Goal: Task Accomplishment & Management: Manage account settings

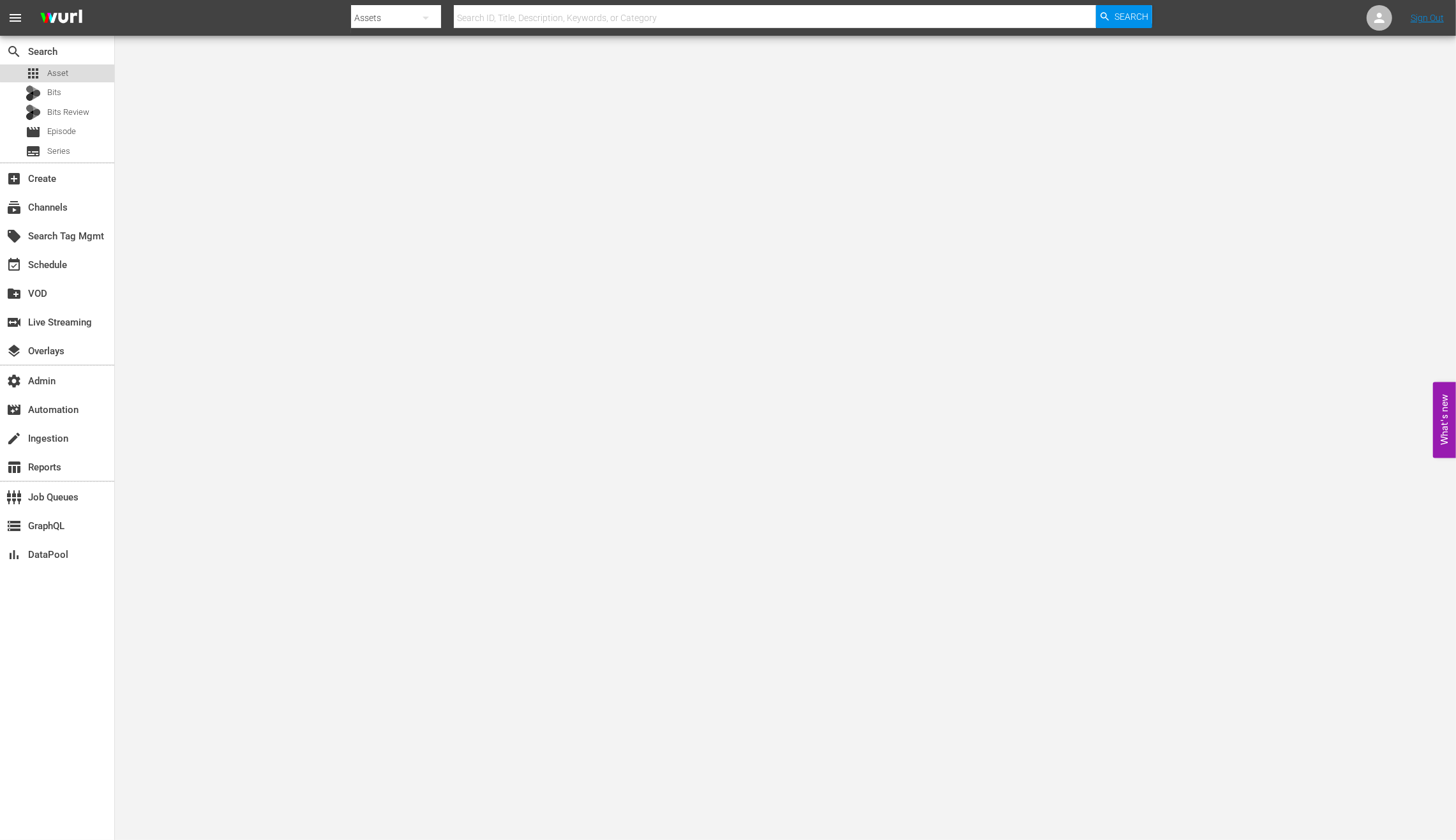
click at [80, 67] on div "apps Asset" at bounding box center [57, 73] width 114 height 18
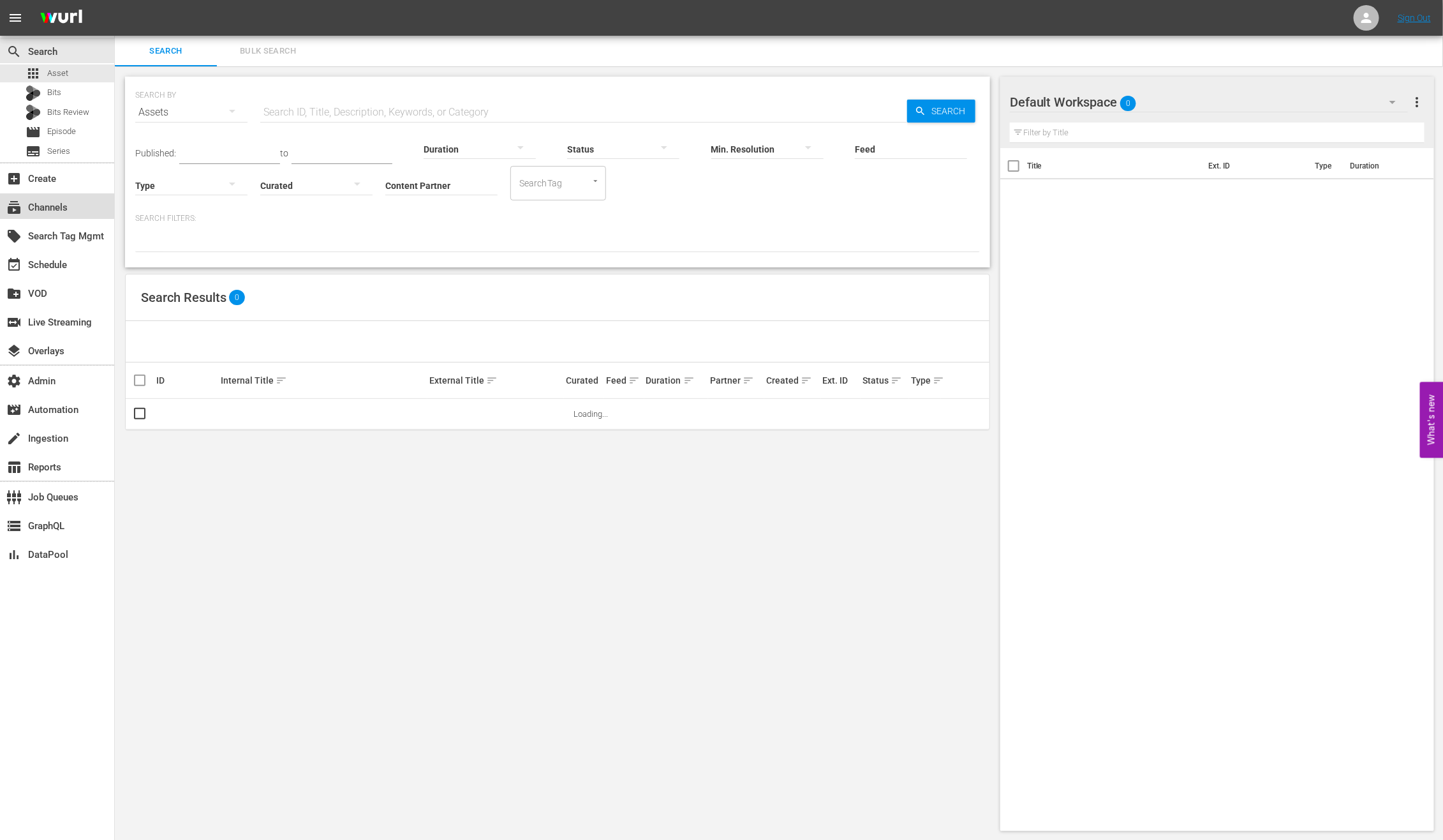
click at [78, 207] on div "subscriptions Channels" at bounding box center [57, 206] width 114 height 26
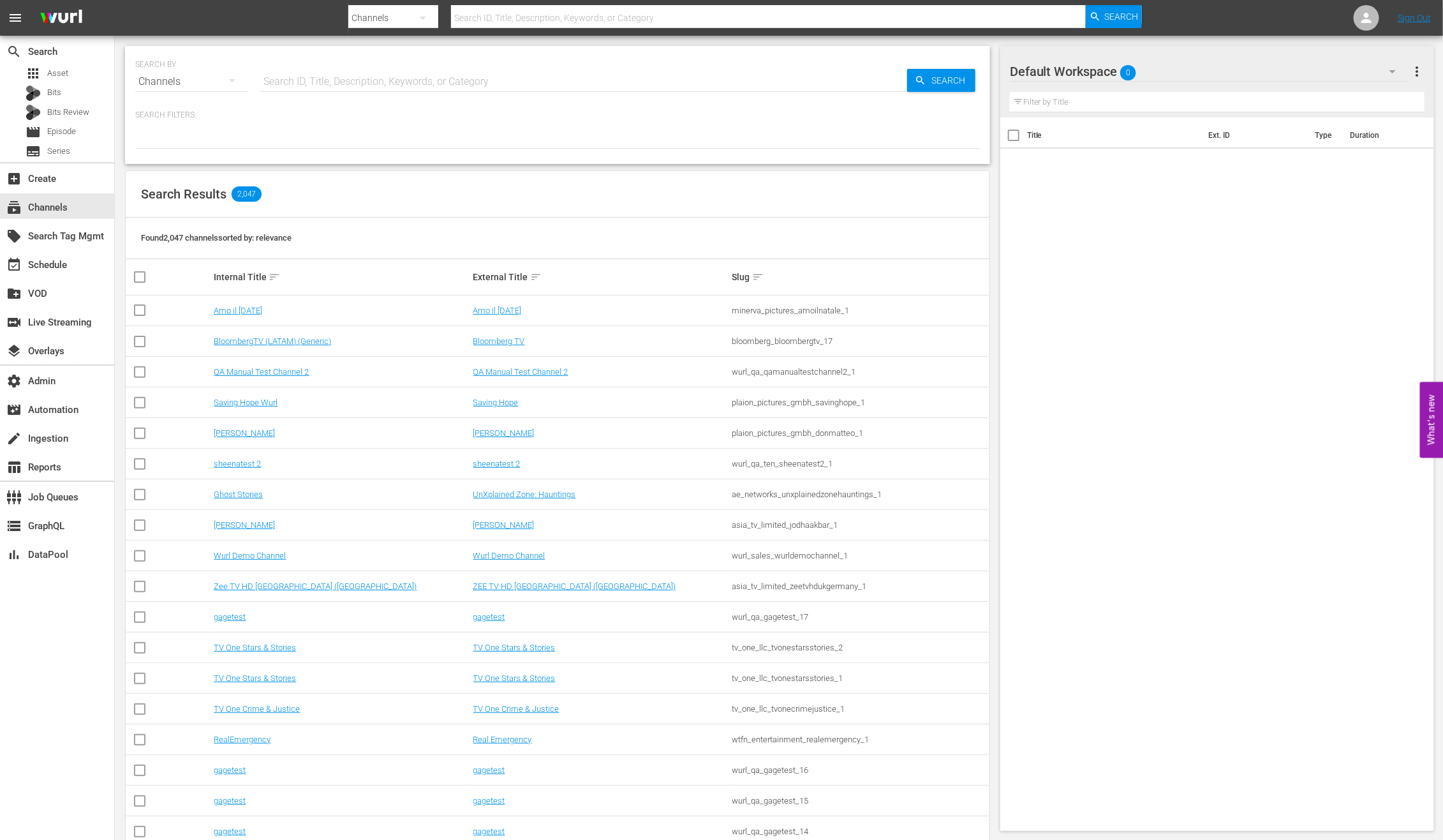
click at [291, 65] on div "SEARCH BY Search By Channels Search ID, Title, Description, Keywords, or Catego…" at bounding box center [558, 73] width 844 height 46
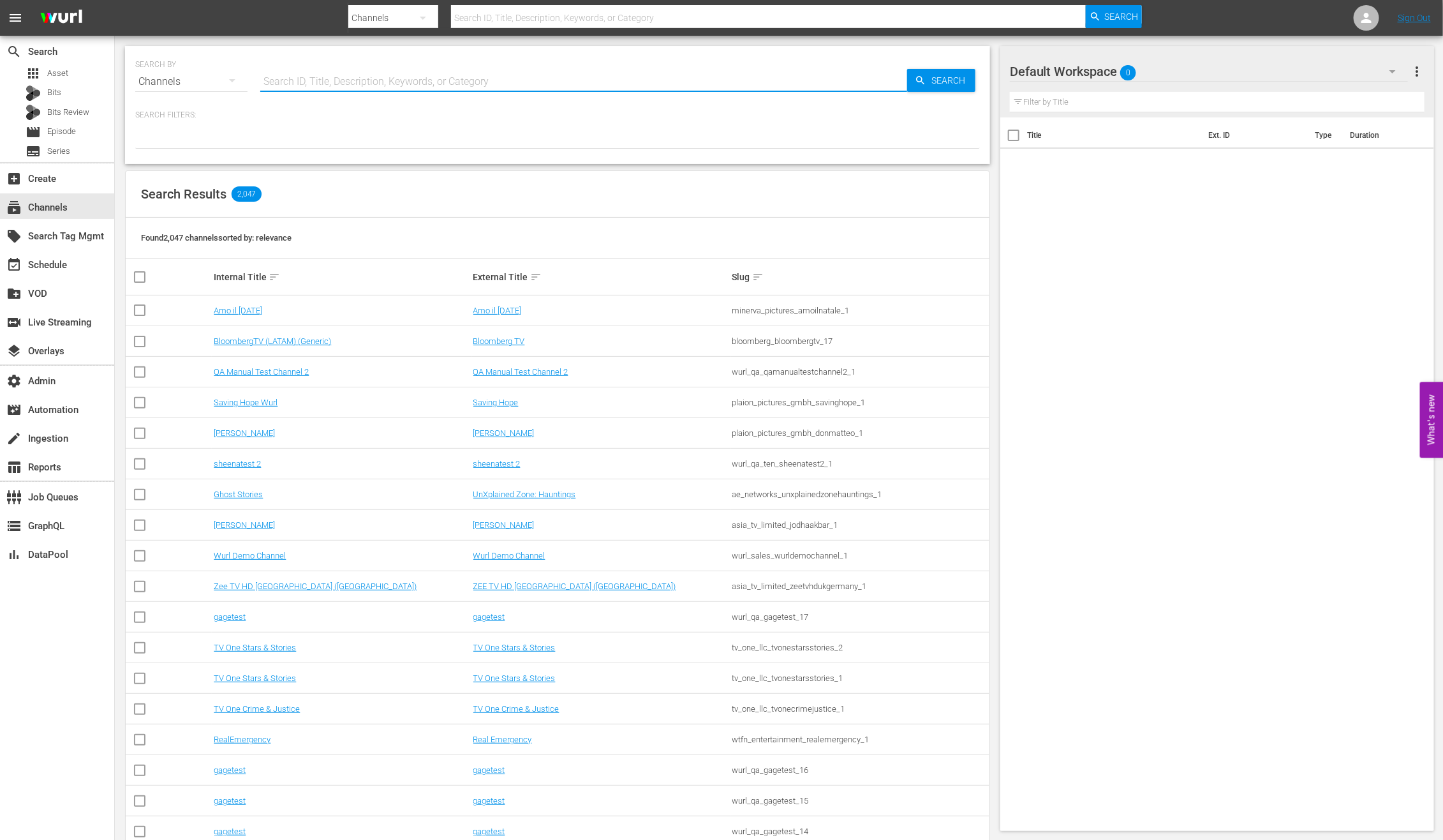
click at [296, 67] on input "text" at bounding box center [583, 82] width 647 height 30
type input "all weddin"
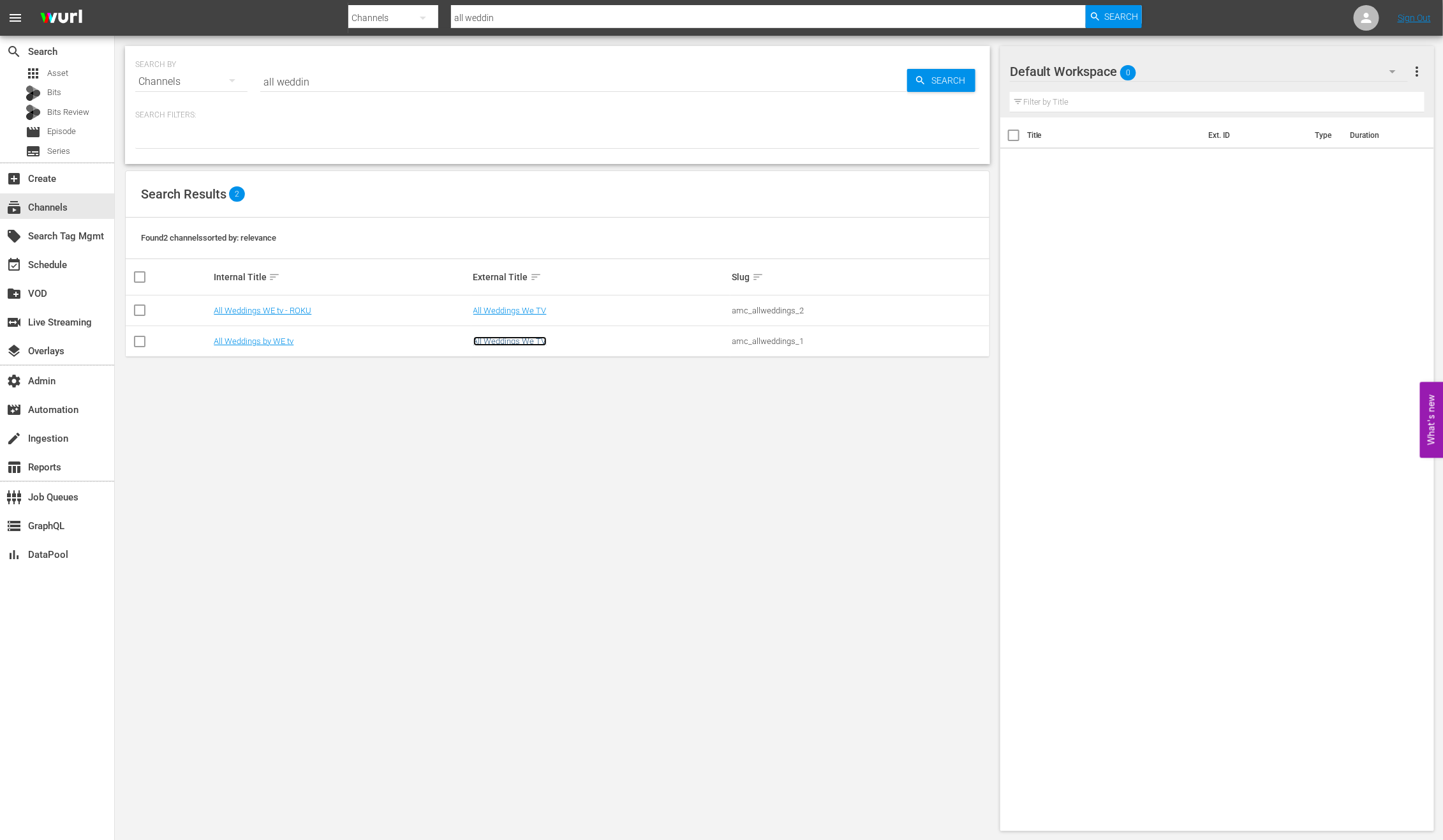
click at [512, 341] on link "All Weddings We TV" at bounding box center [510, 341] width 73 height 10
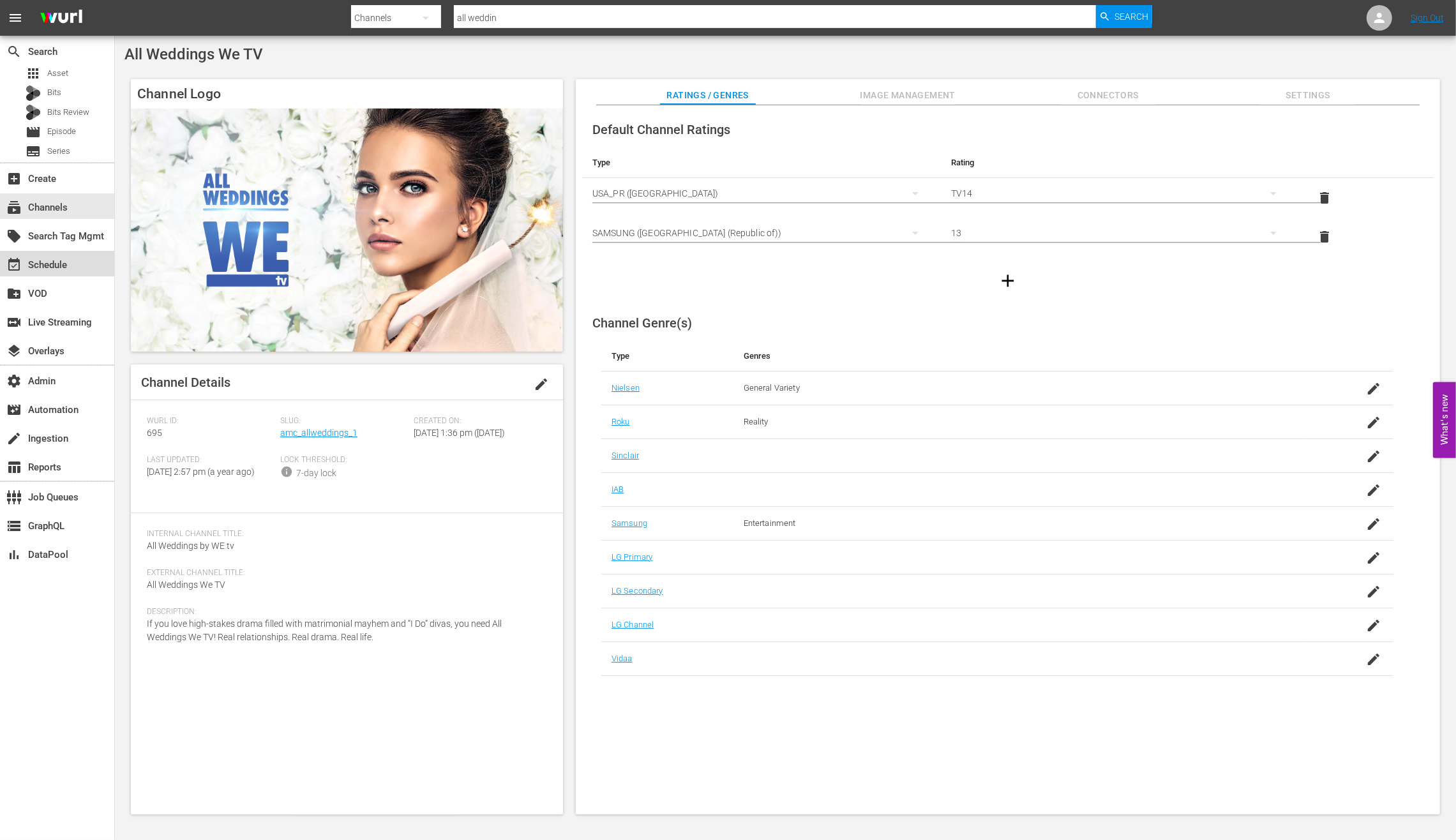
click at [93, 256] on div "event_available Schedule" at bounding box center [57, 263] width 114 height 26
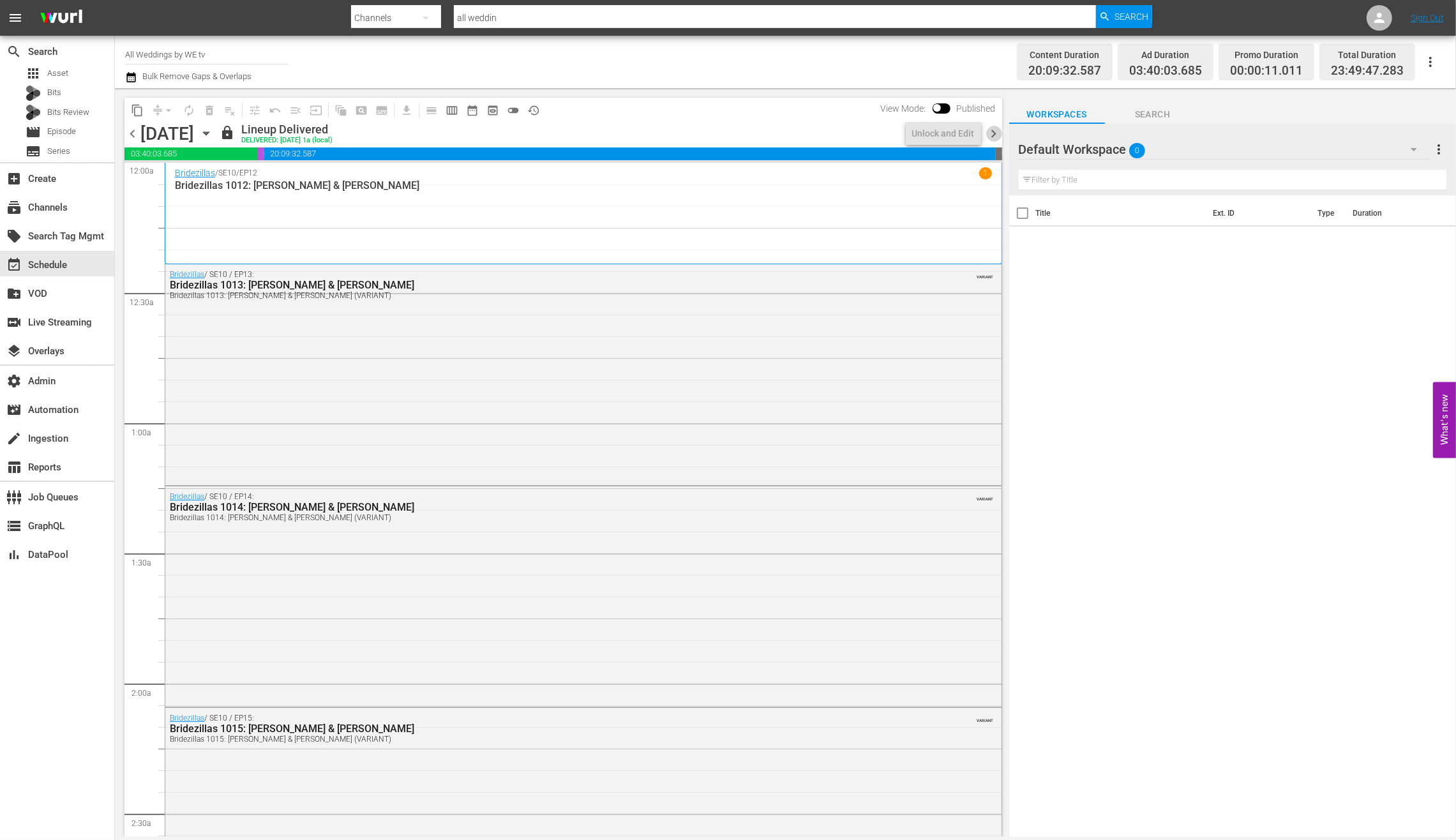
click at [996, 129] on span "chevron_right" at bounding box center [994, 133] width 16 height 16
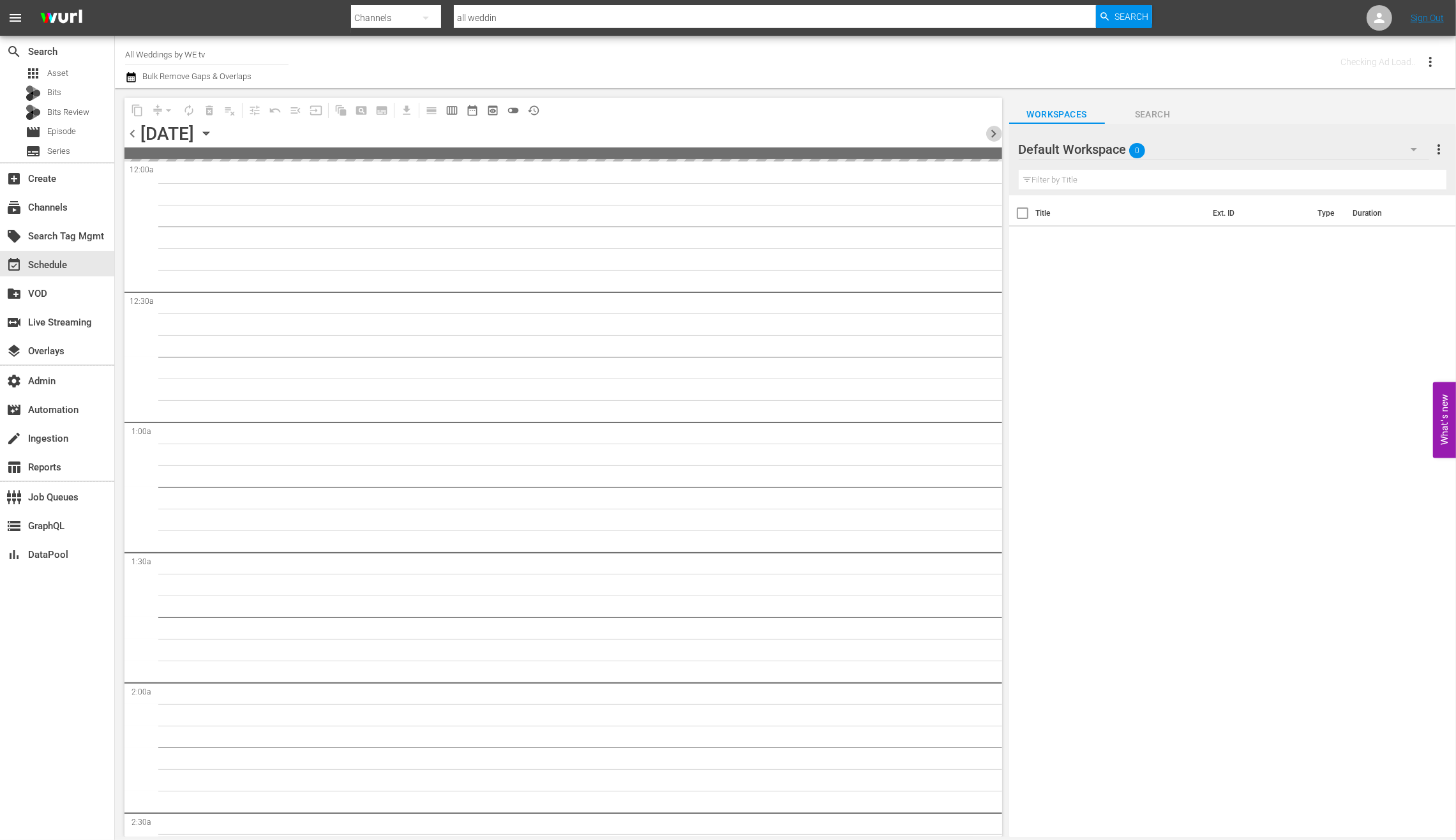
click at [996, 129] on span "chevron_right" at bounding box center [994, 133] width 16 height 16
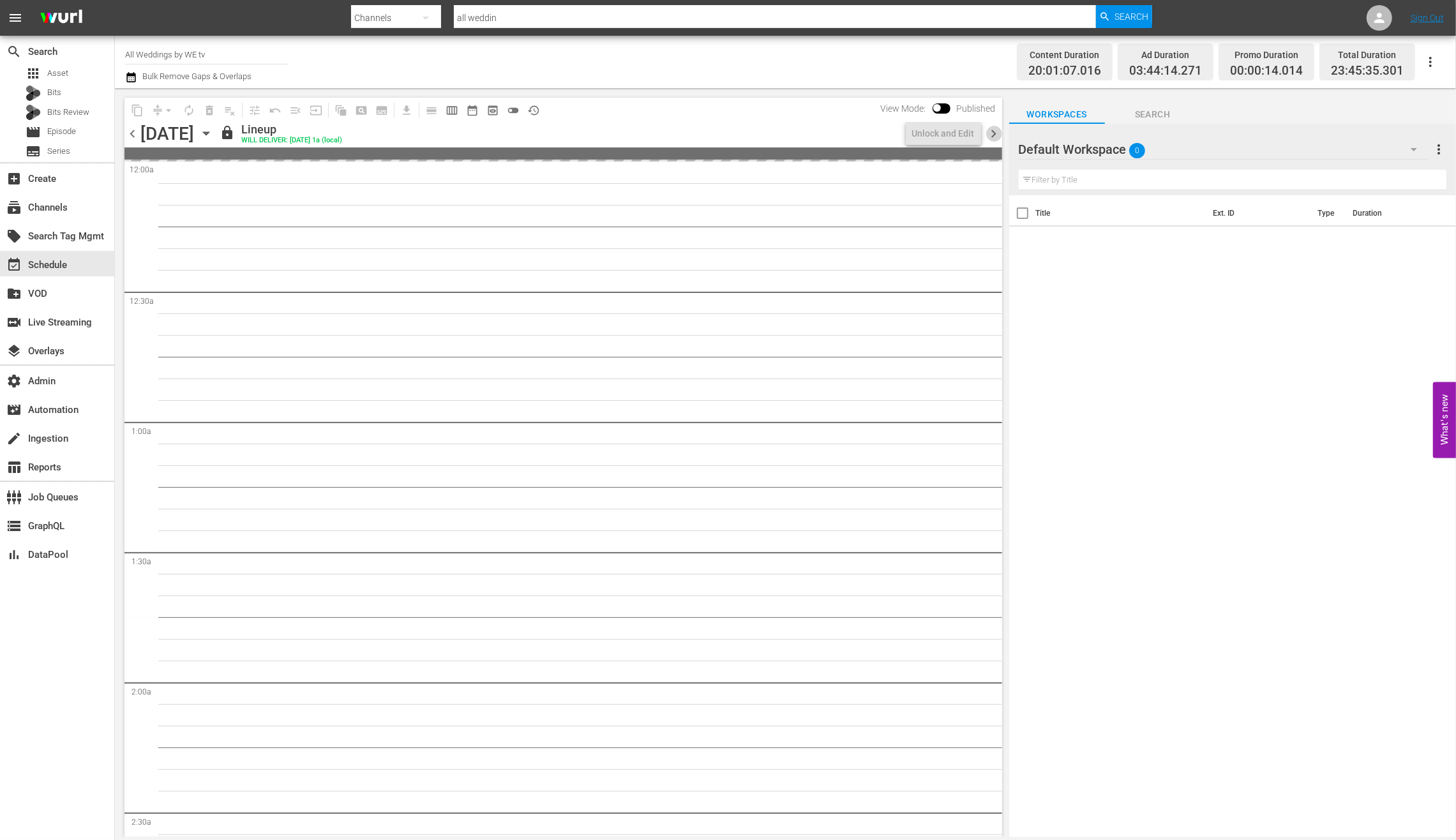
click at [996, 129] on span "chevron_right" at bounding box center [994, 133] width 16 height 16
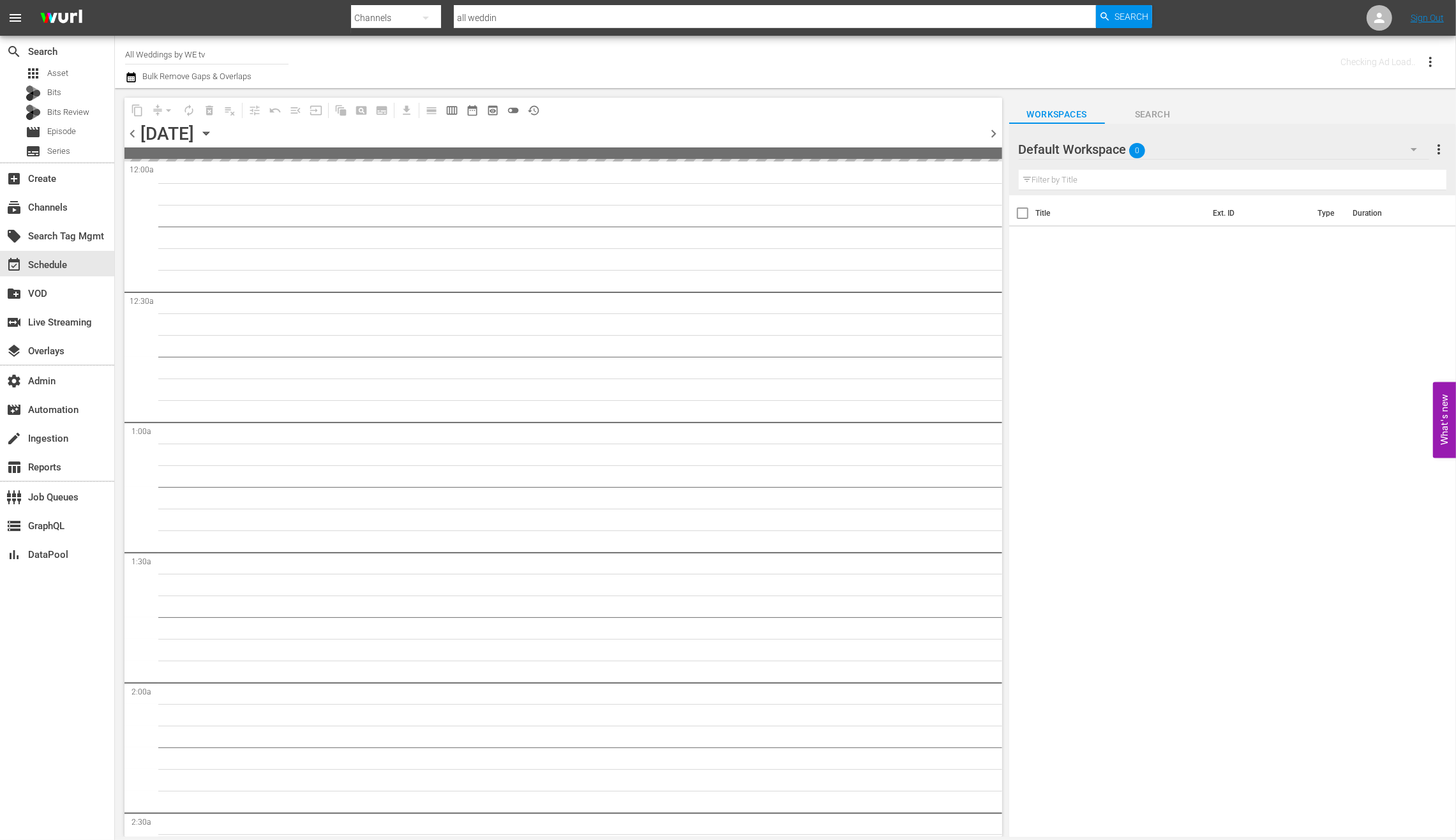
click at [996, 129] on span "chevron_right" at bounding box center [994, 133] width 16 height 16
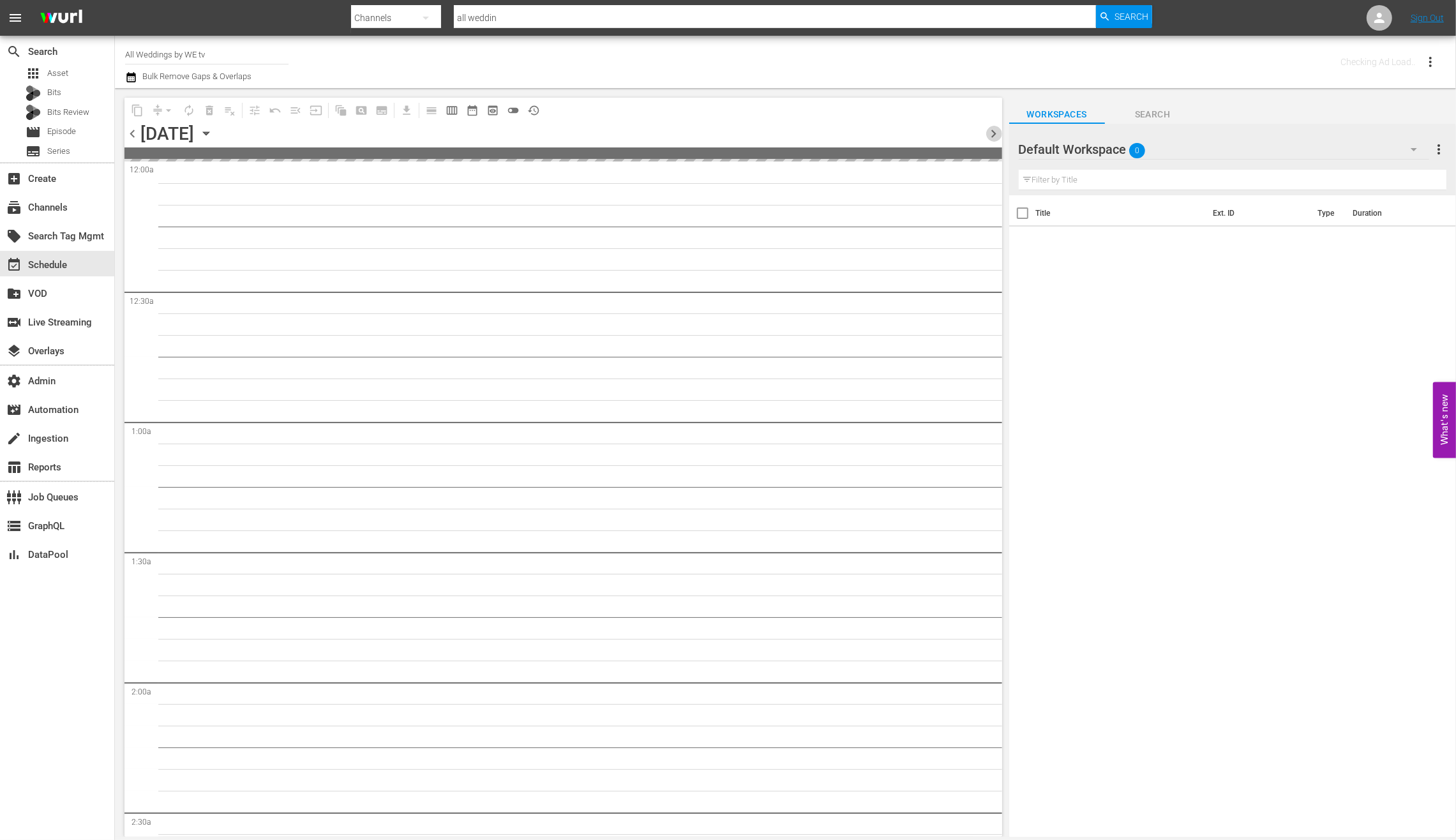
click at [996, 129] on span "chevron_right" at bounding box center [994, 133] width 16 height 16
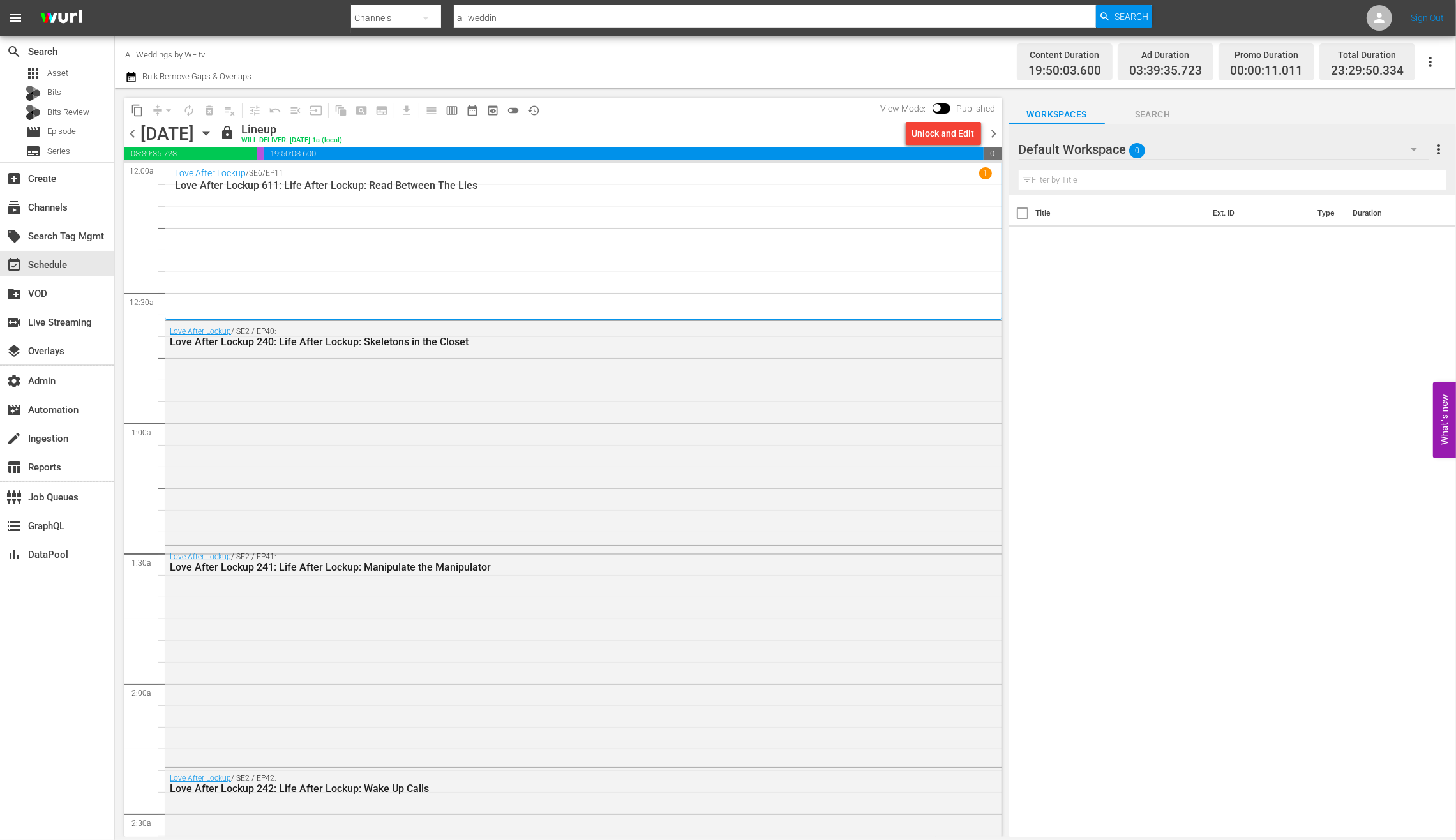
click at [987, 136] on span "chevron_right" at bounding box center [994, 133] width 16 height 16
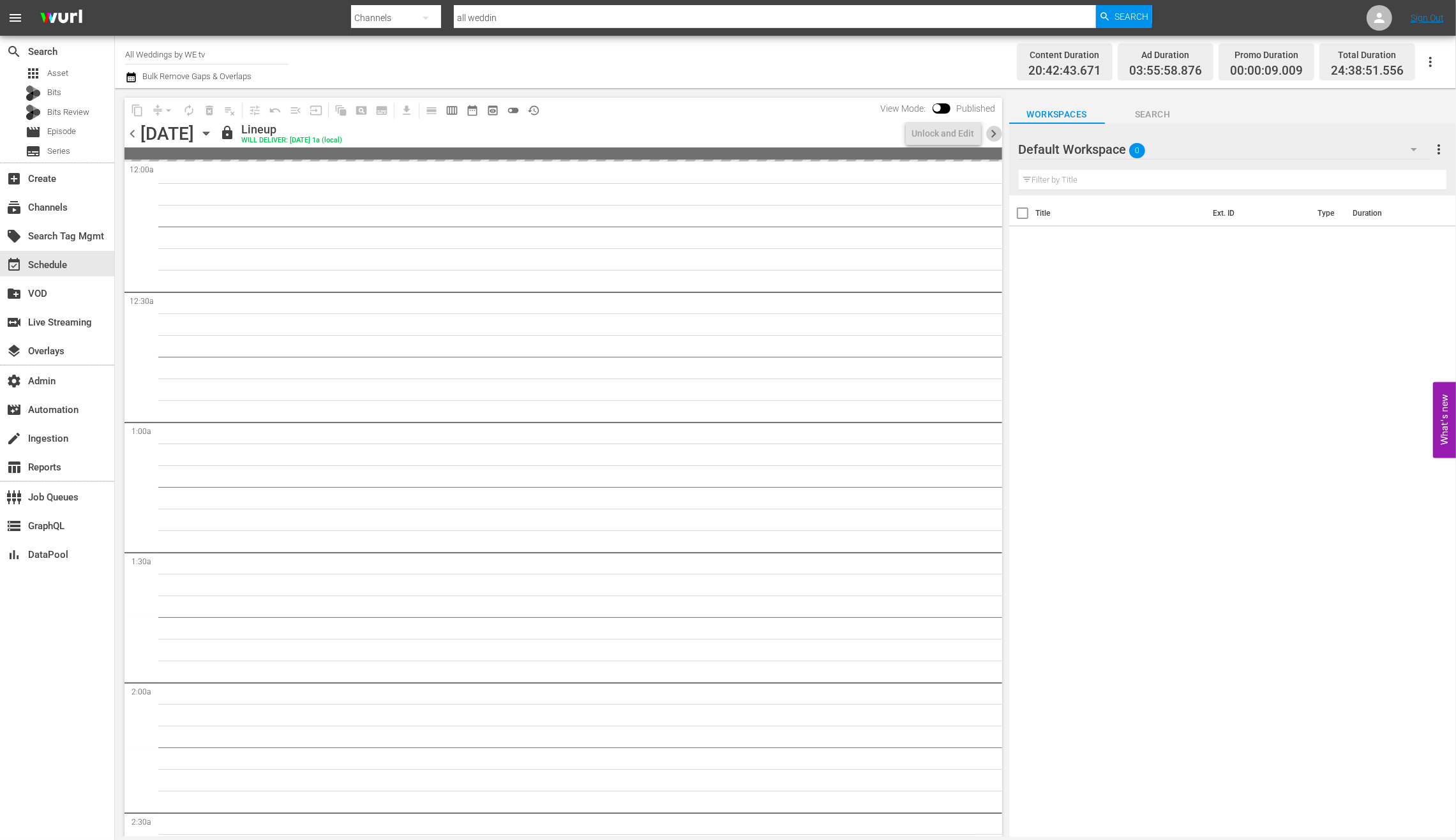
click at [987, 136] on span "chevron_right" at bounding box center [994, 133] width 16 height 16
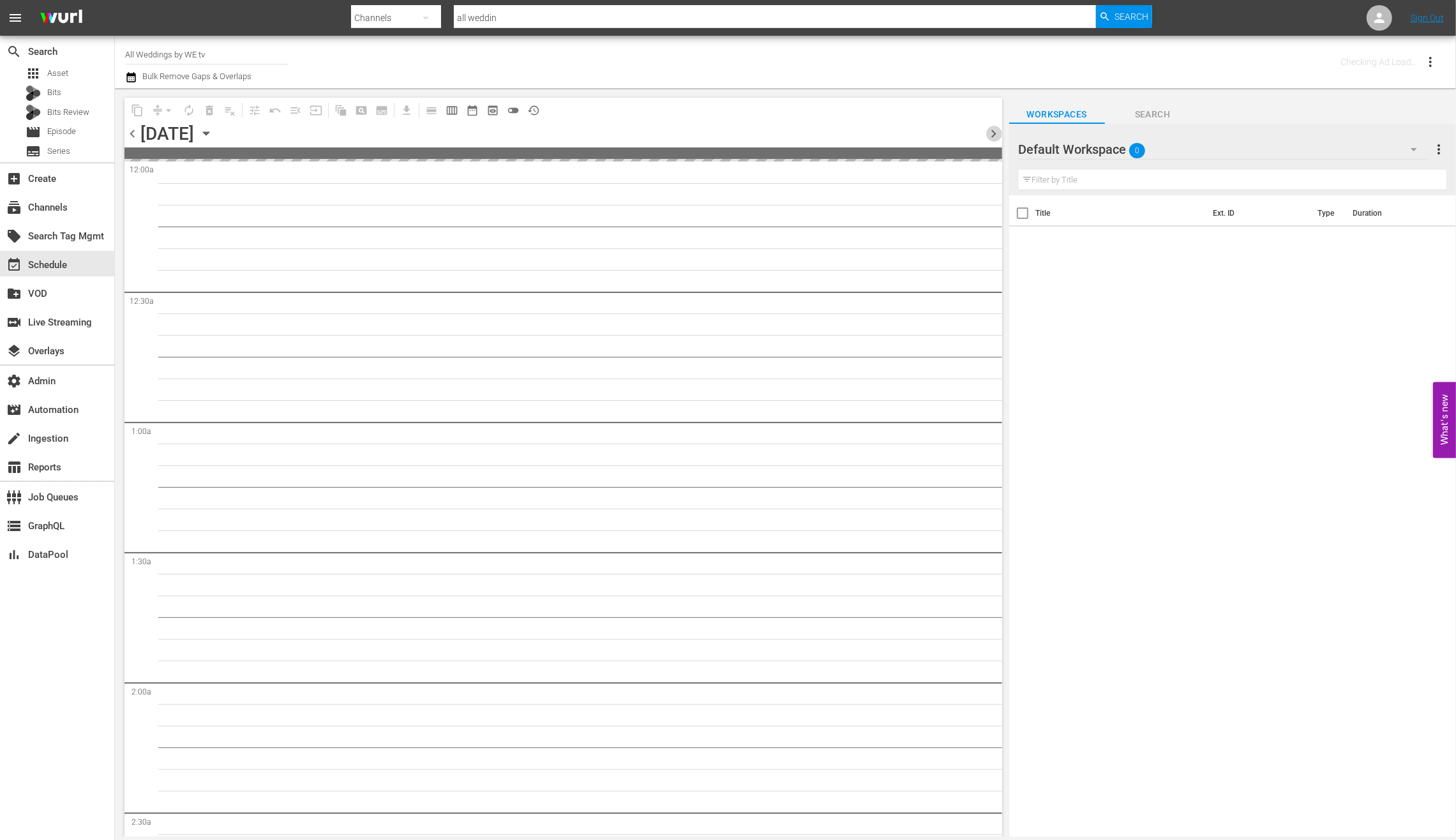
click at [987, 136] on span "chevron_right" at bounding box center [994, 133] width 16 height 16
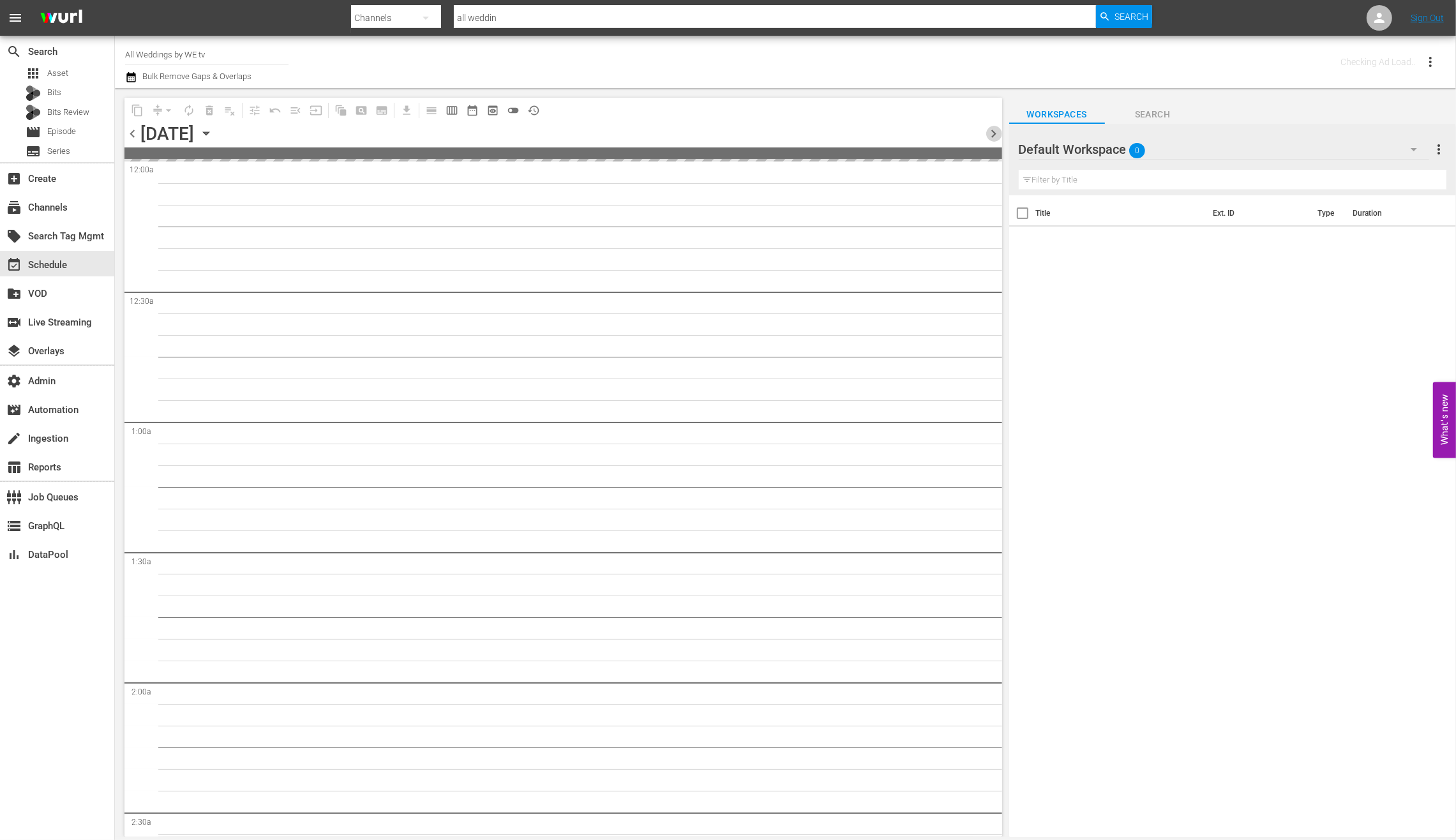
click at [987, 136] on span "chevron_right" at bounding box center [994, 133] width 16 height 16
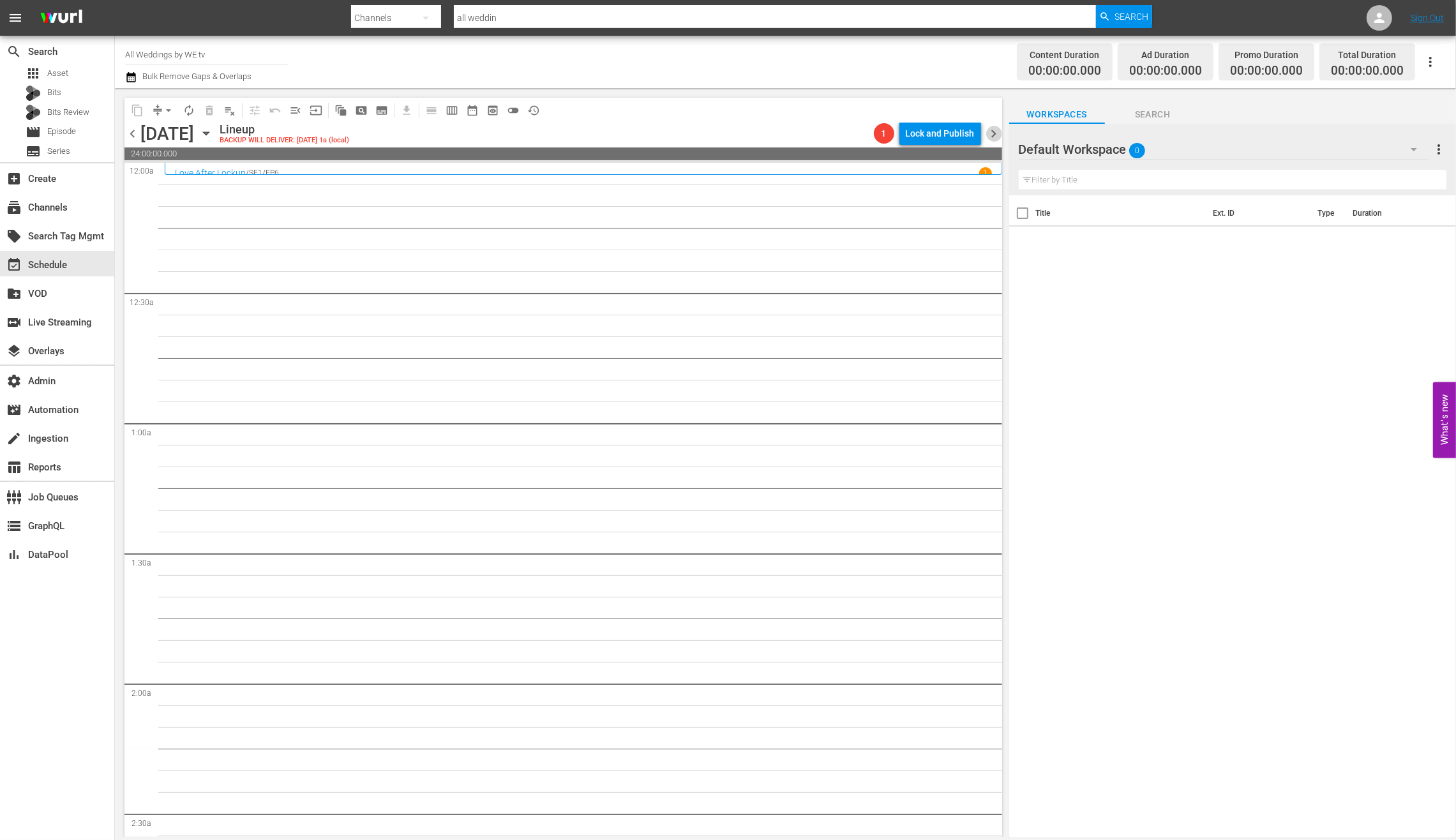
click at [987, 136] on span "chevron_right" at bounding box center [994, 133] width 16 height 16
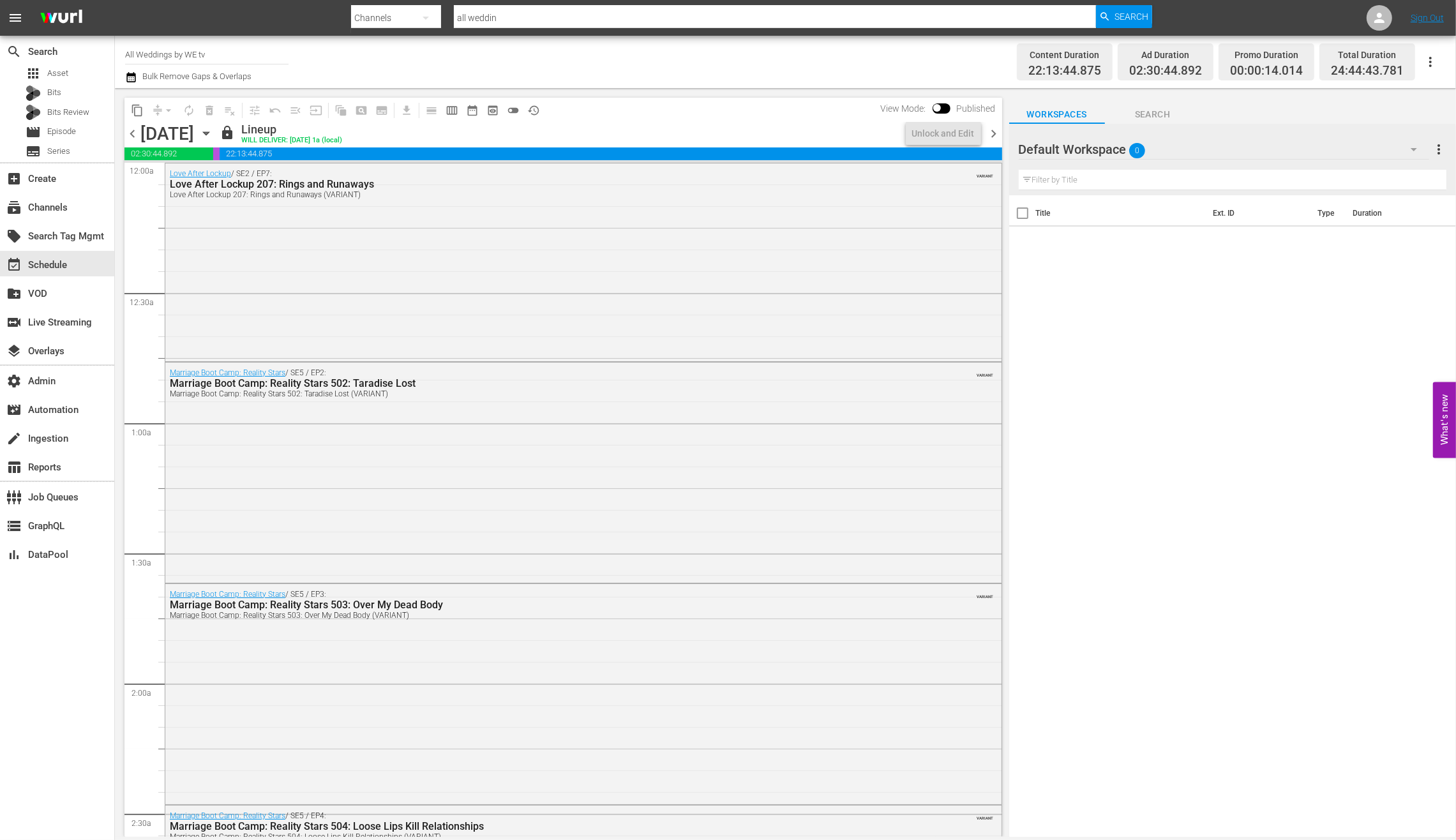
click at [133, 133] on span "chevron_left" at bounding box center [132, 133] width 16 height 16
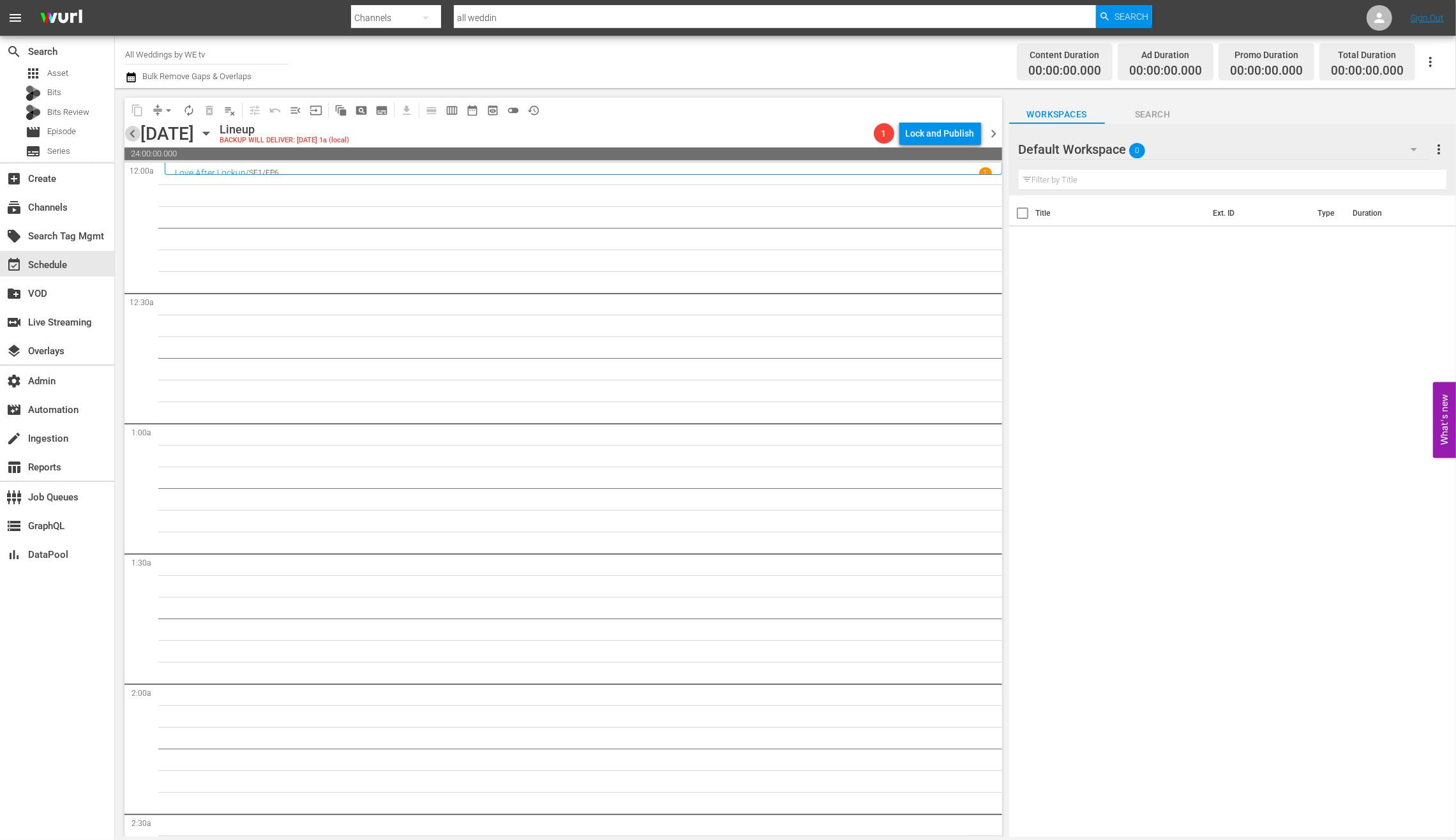
click at [133, 133] on span "chevron_left" at bounding box center [132, 133] width 16 height 16
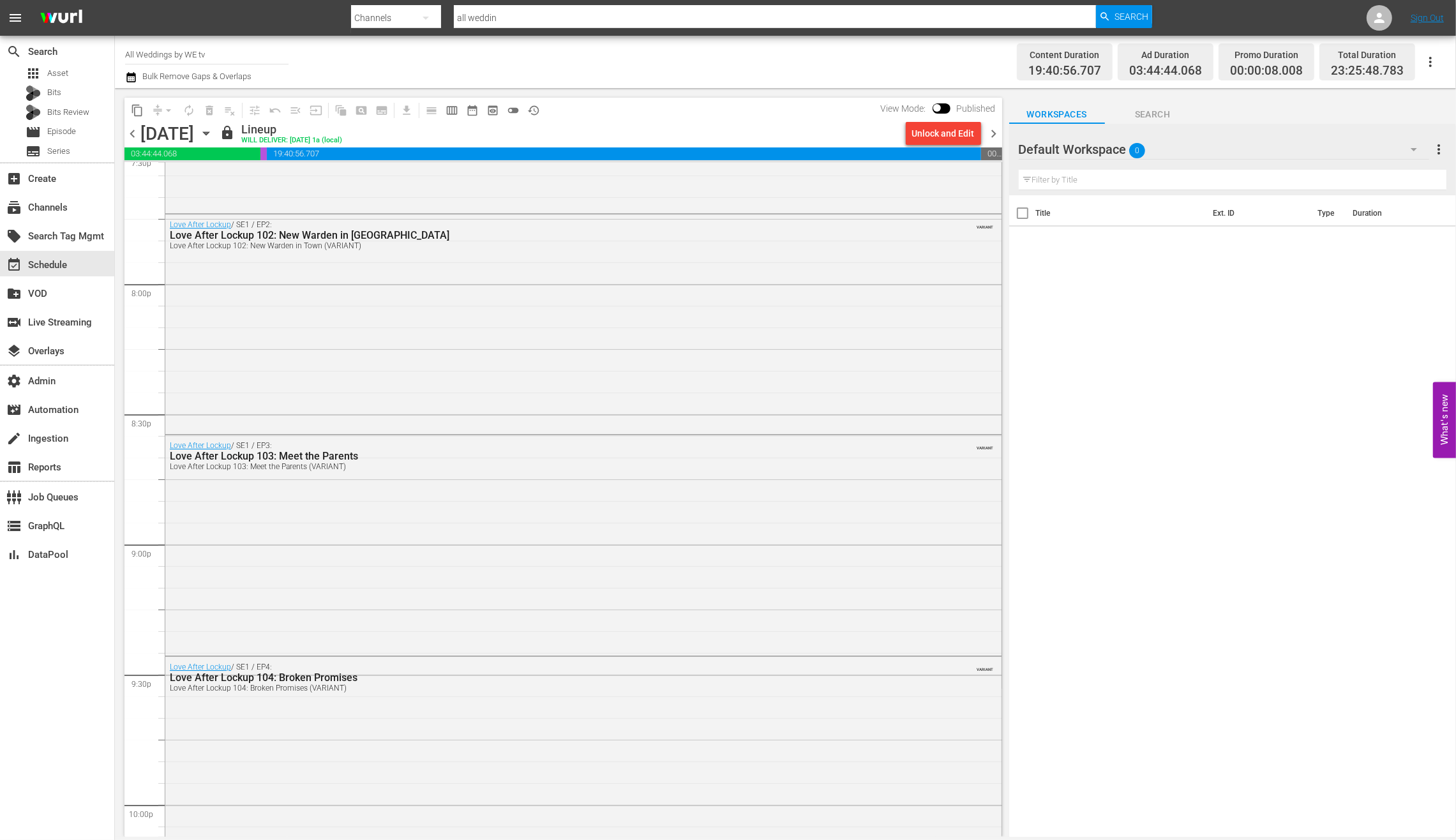
scroll to position [5586, 0]
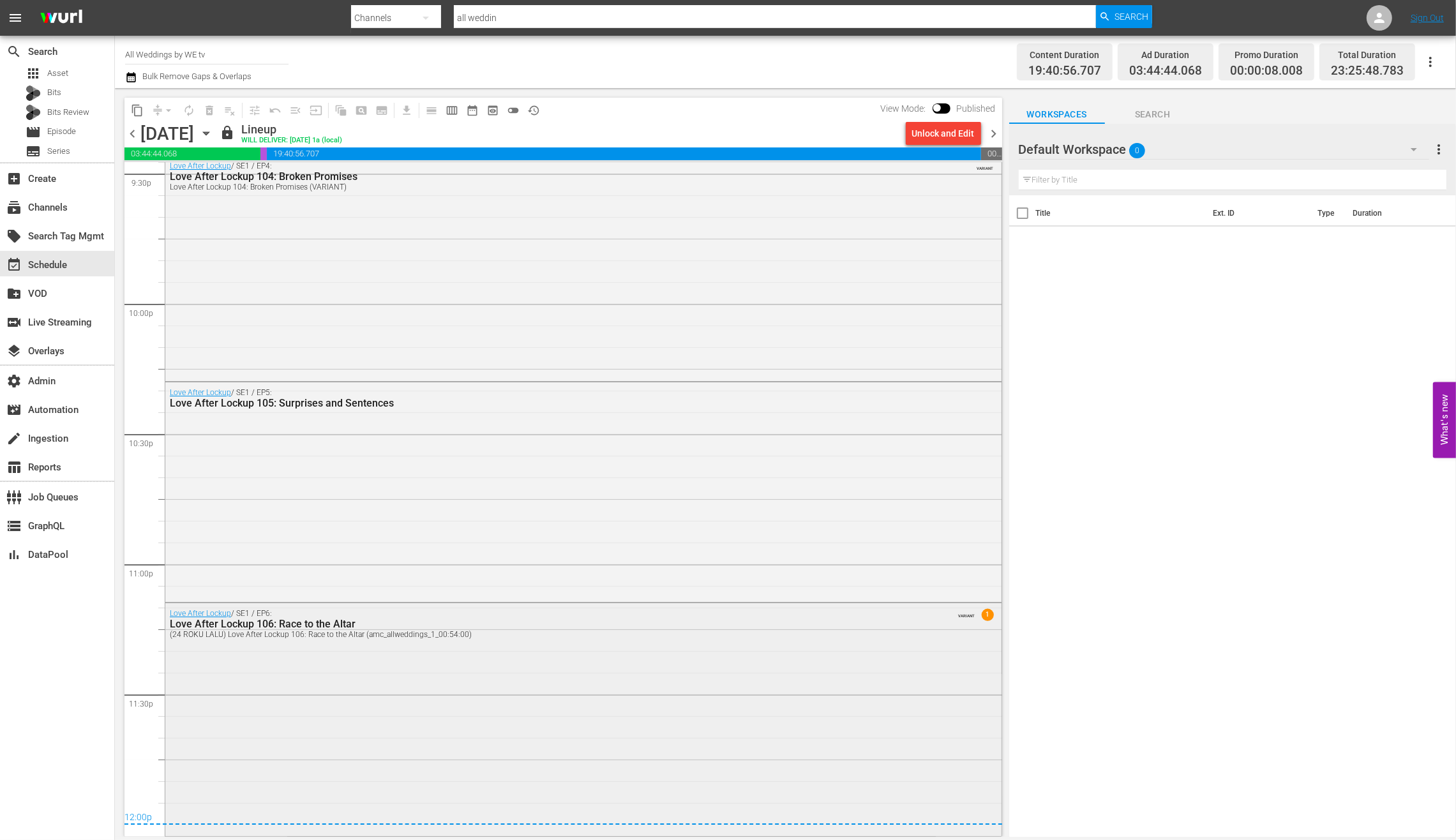
click at [756, 671] on div "Love After Lockup / SE1 / EP6: Love After Lockup 106: Race to the Altar (24 ROK…" at bounding box center [583, 718] width 837 height 230
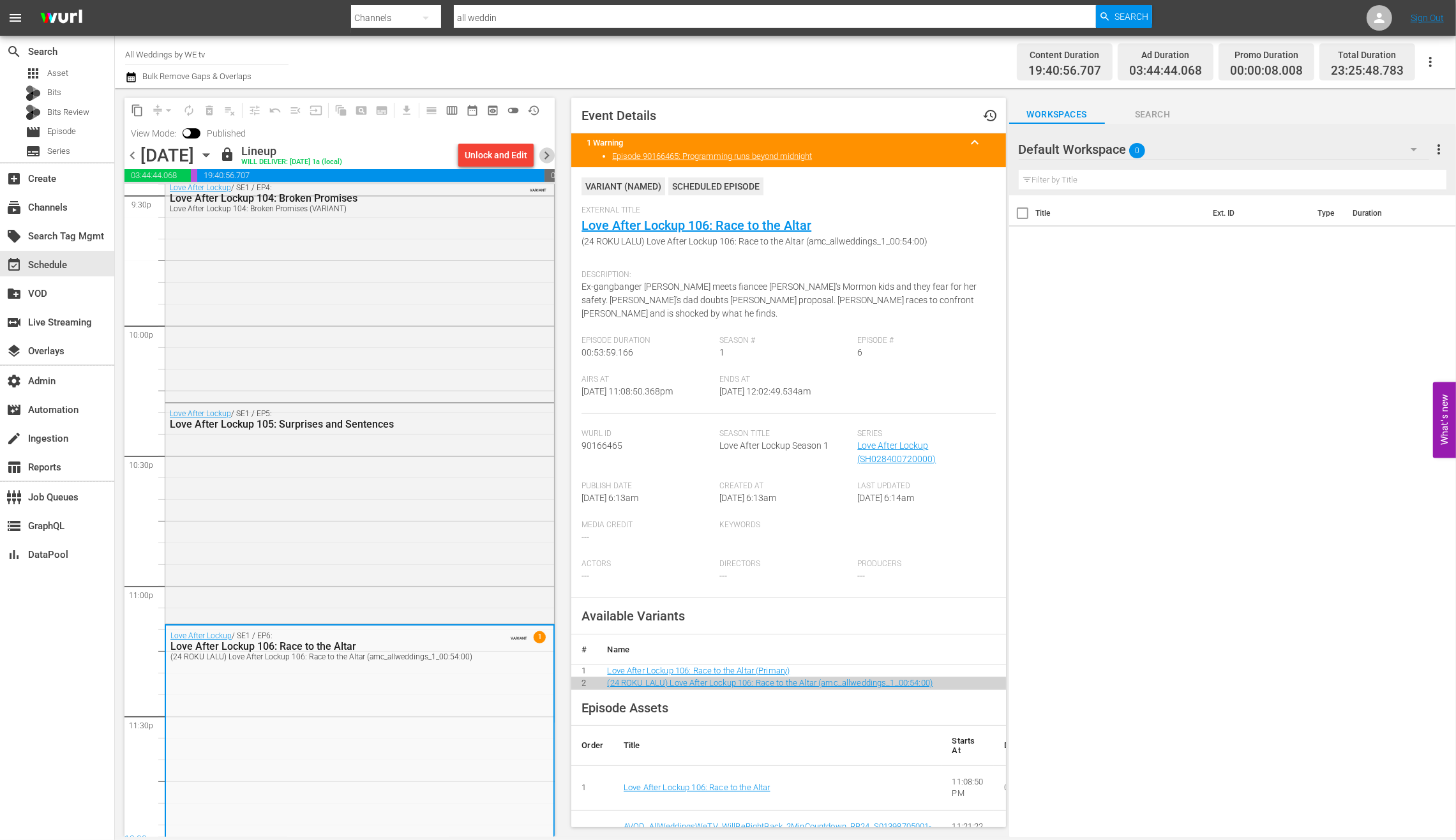
click at [553, 148] on span "chevron_right" at bounding box center [547, 155] width 16 height 16
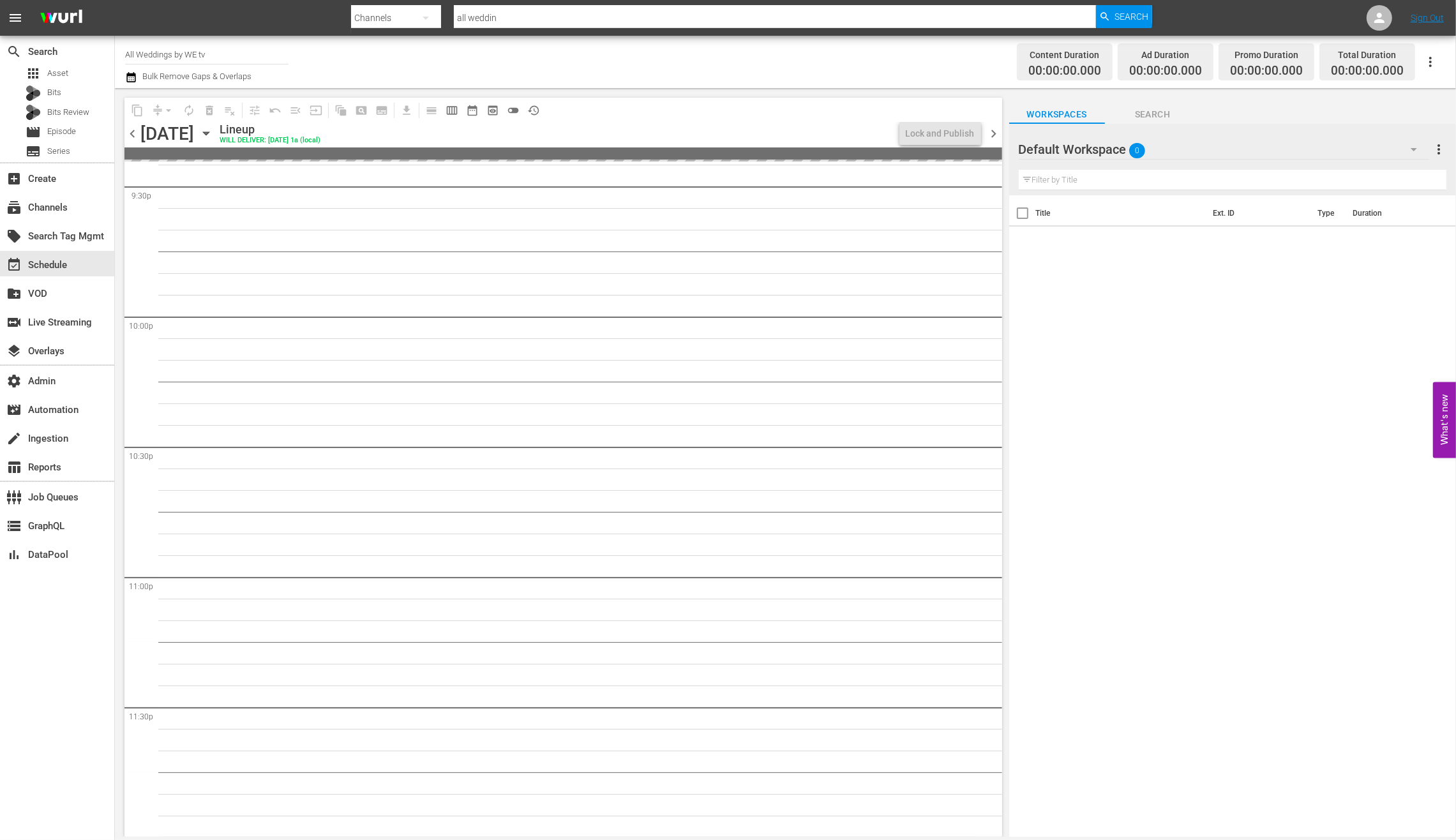
scroll to position [5552, 0]
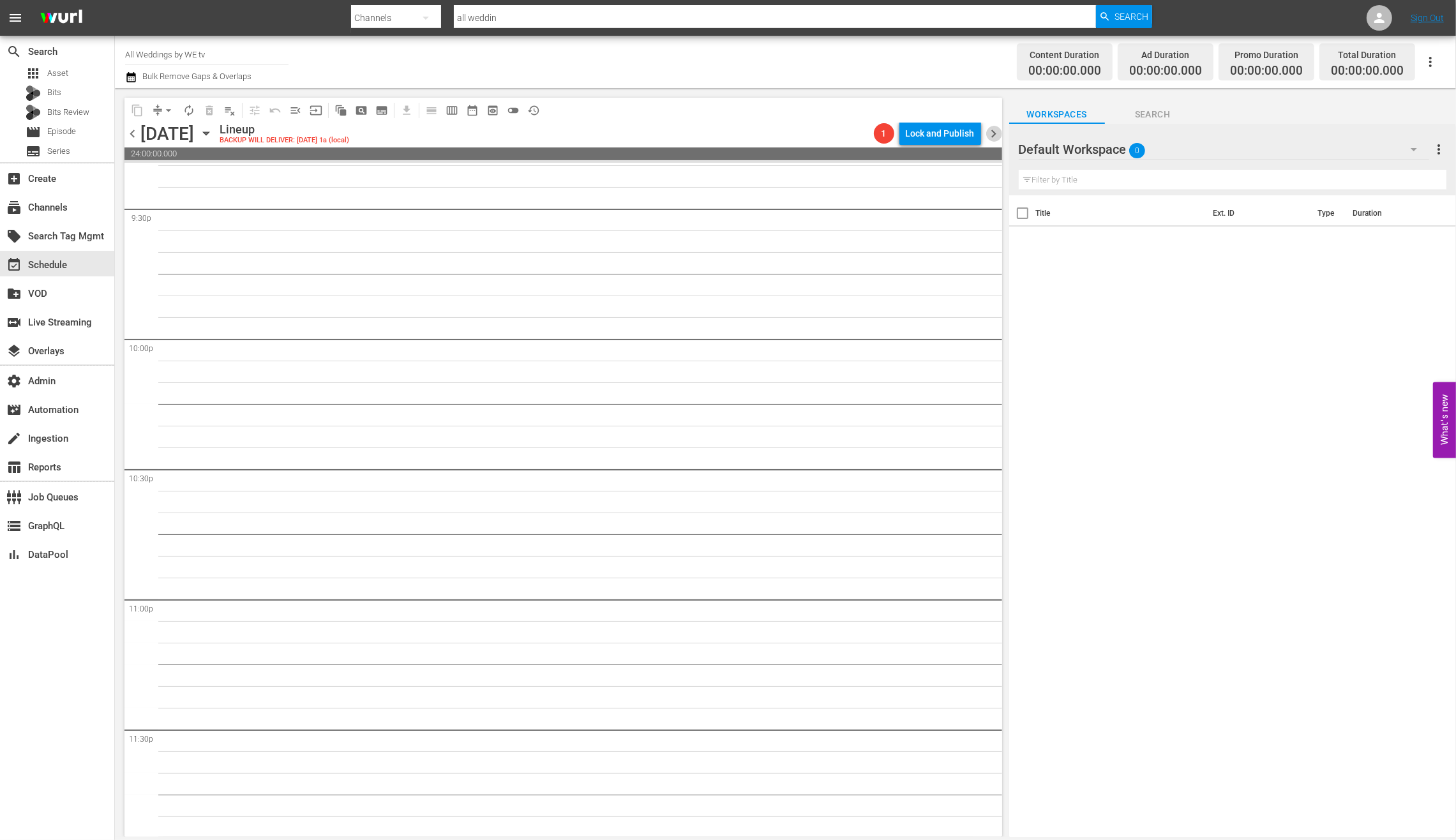
click at [993, 133] on span "chevron_right" at bounding box center [994, 133] width 16 height 16
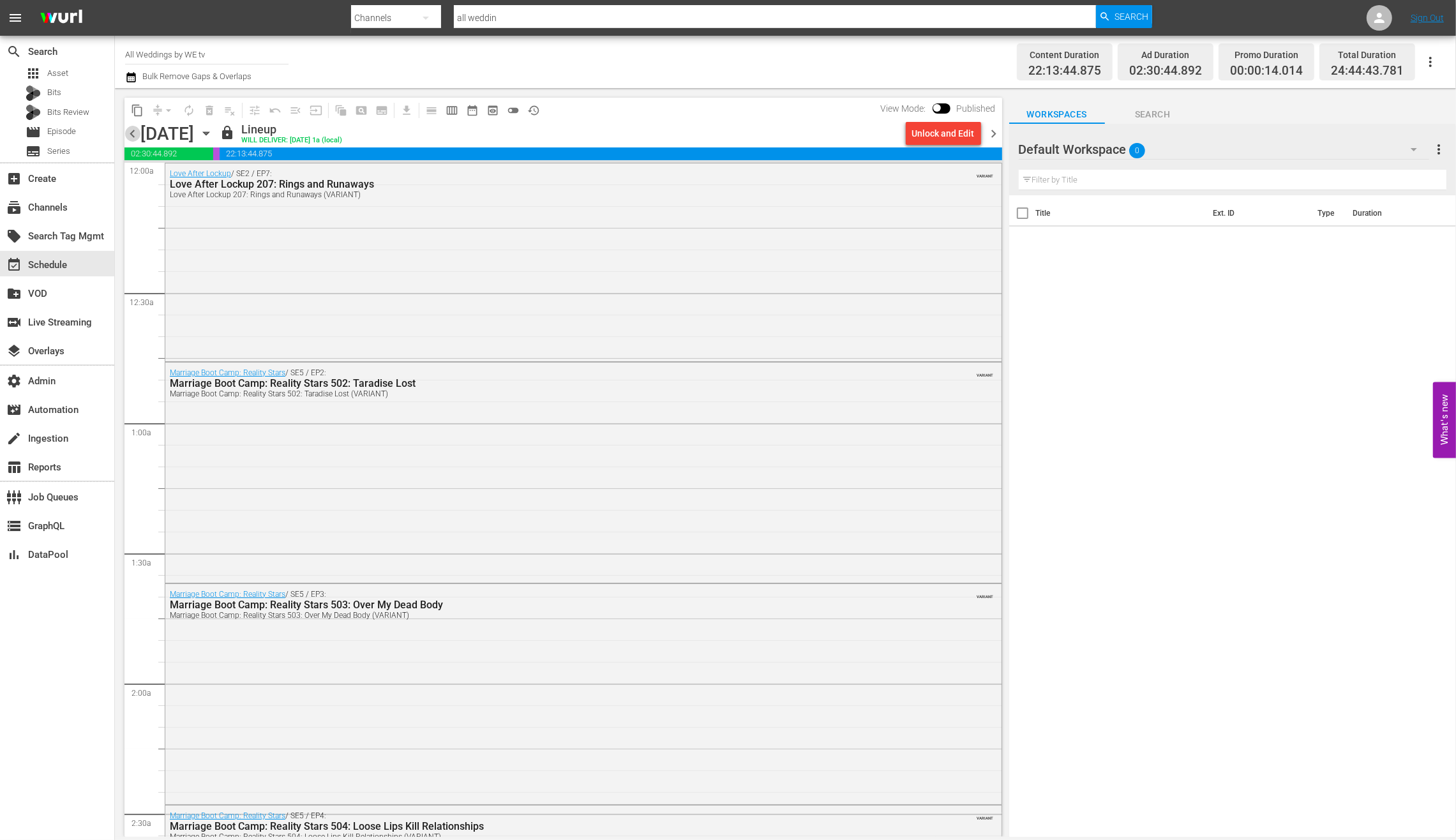
click at [133, 132] on span "chevron_left" at bounding box center [132, 133] width 16 height 16
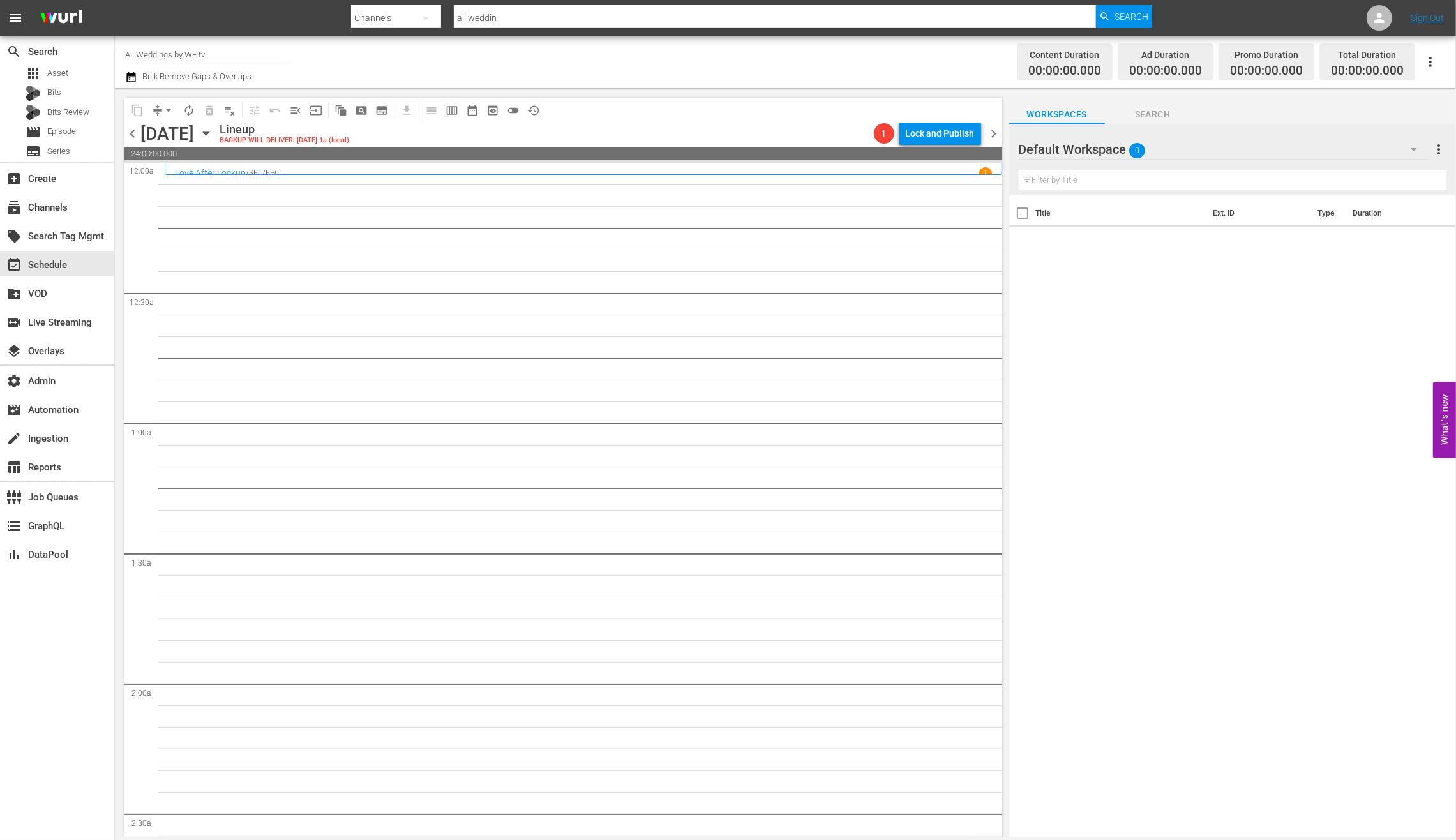
click at [129, 133] on span "chevron_left" at bounding box center [132, 133] width 16 height 16
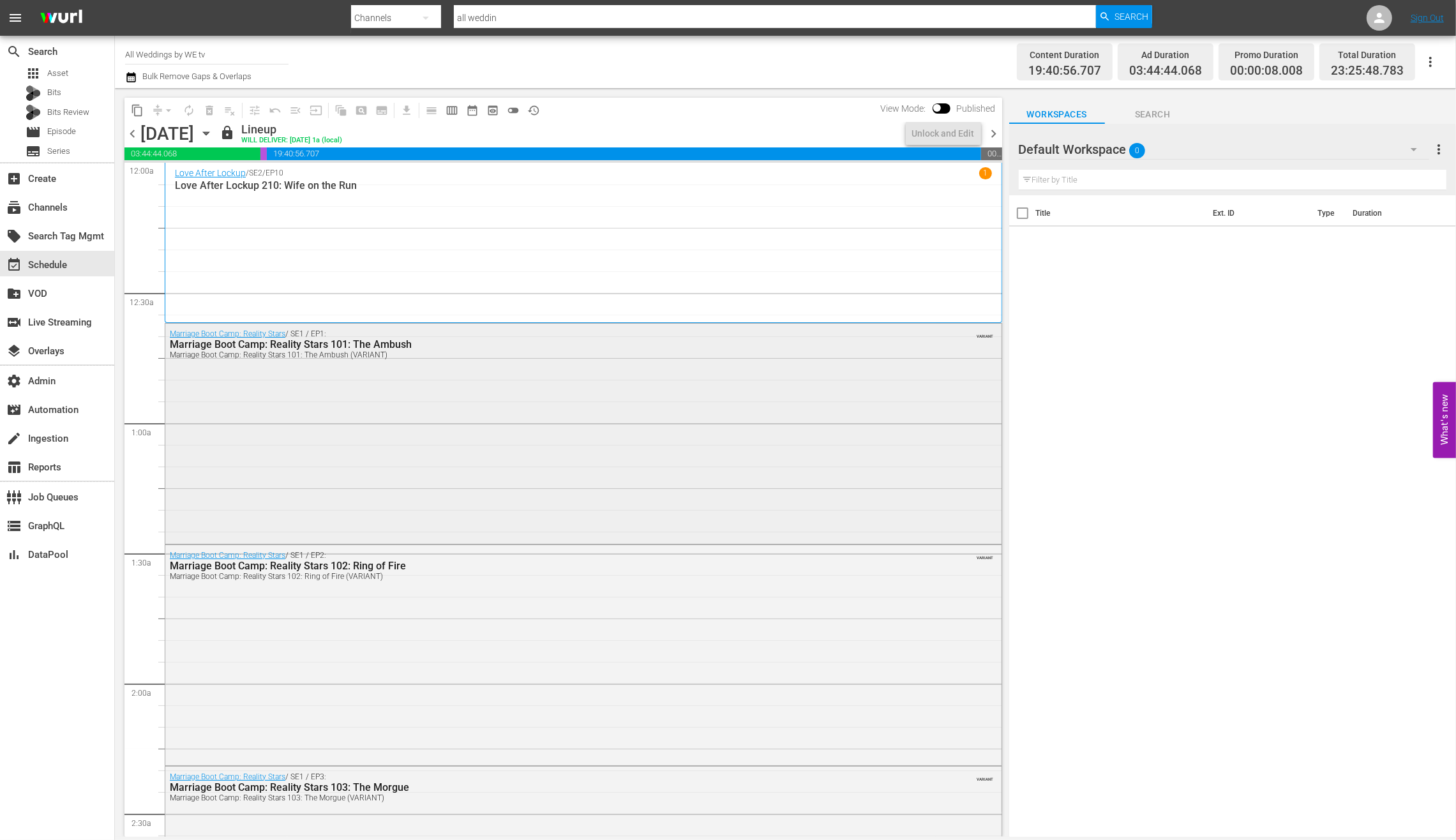
click at [532, 375] on div "Marriage Boot Camp: Reality Stars / SE1 / EP1: Marriage Boot Camp: Reality Star…" at bounding box center [583, 433] width 837 height 218
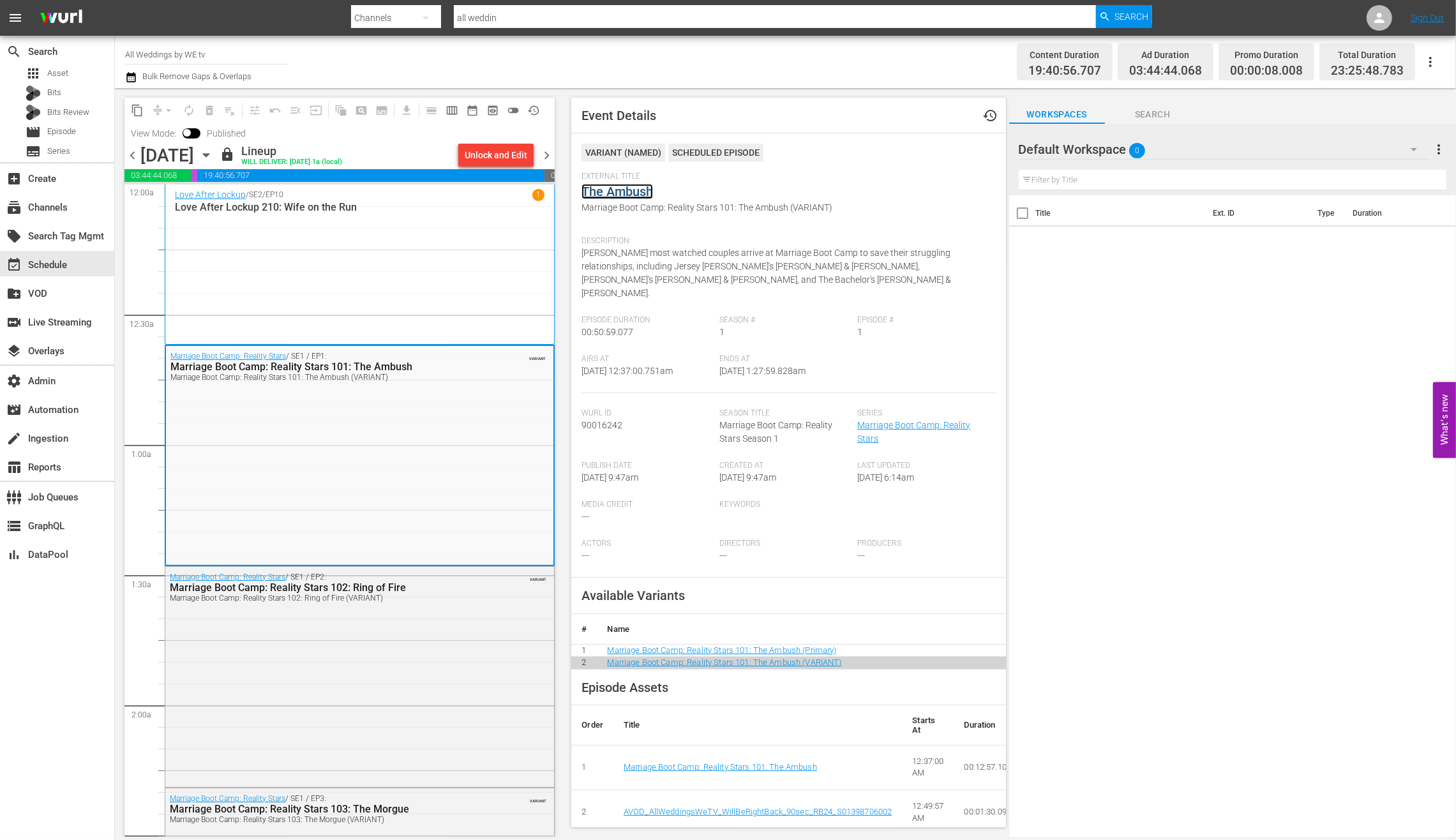
click at [625, 189] on link "The Ambush" at bounding box center [617, 191] width 71 height 15
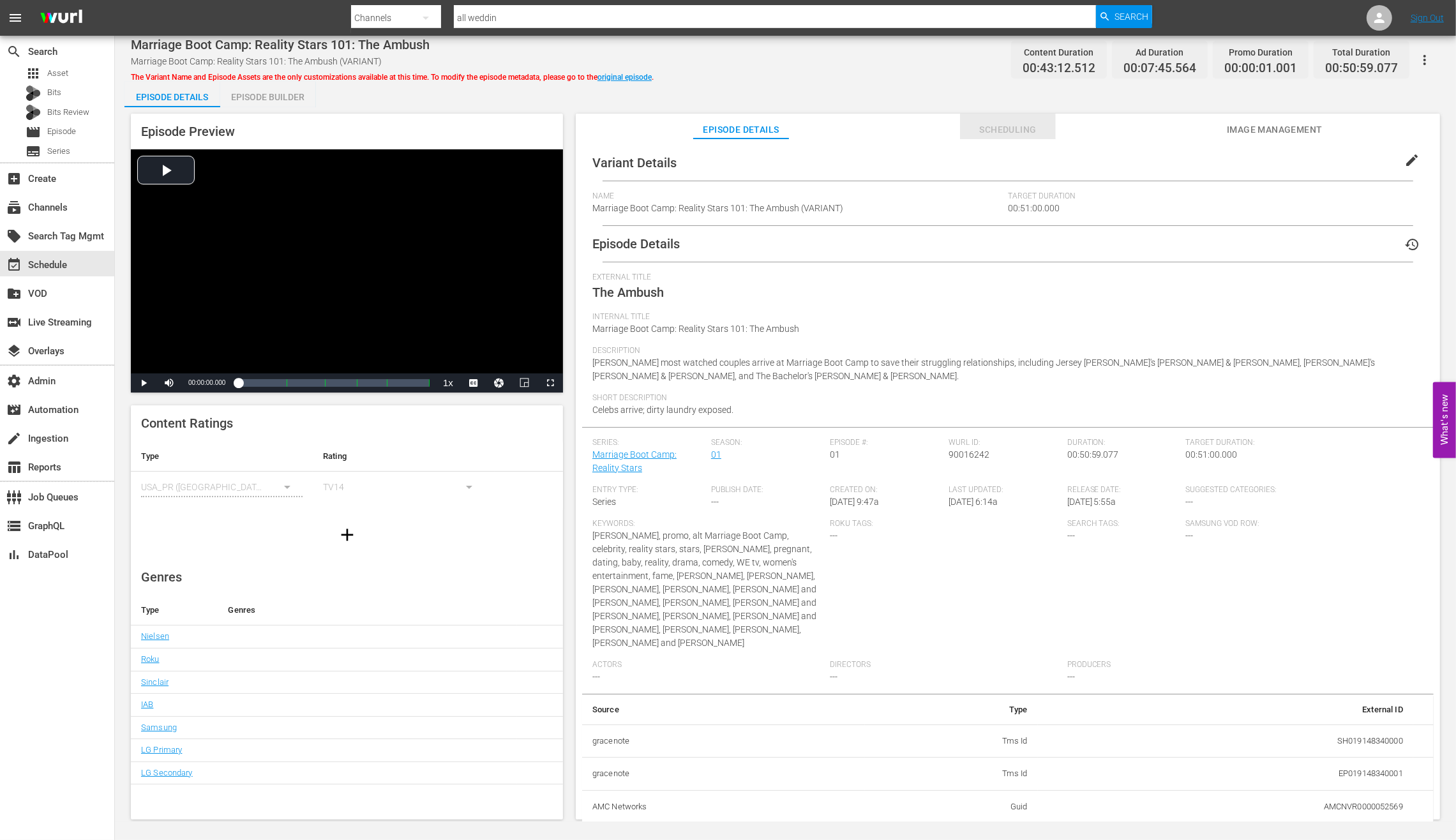
click at [1020, 132] on span "Scheduling" at bounding box center [1008, 129] width 95 height 16
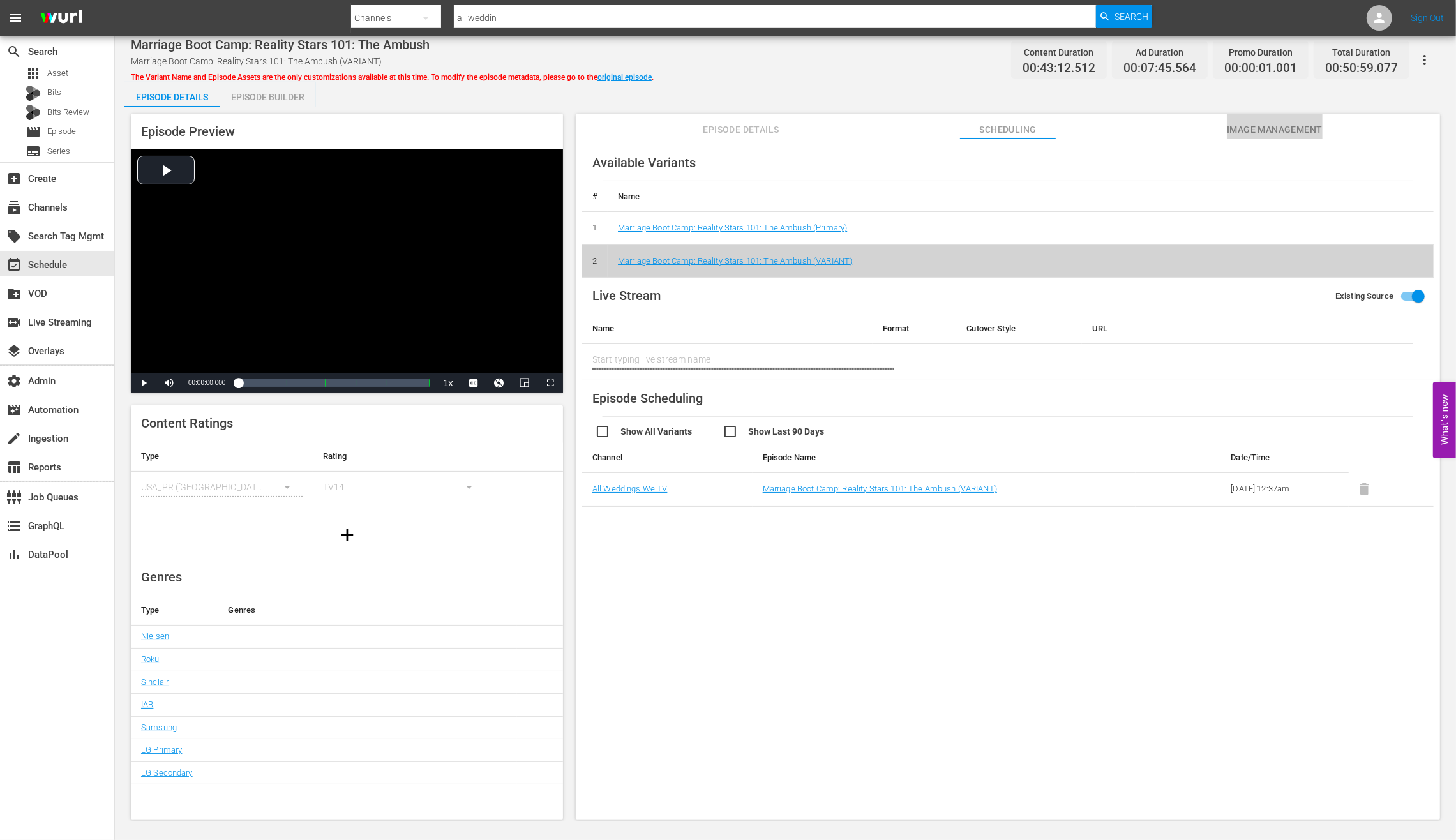
click at [1164, 135] on span "Image Management" at bounding box center [1275, 129] width 95 height 16
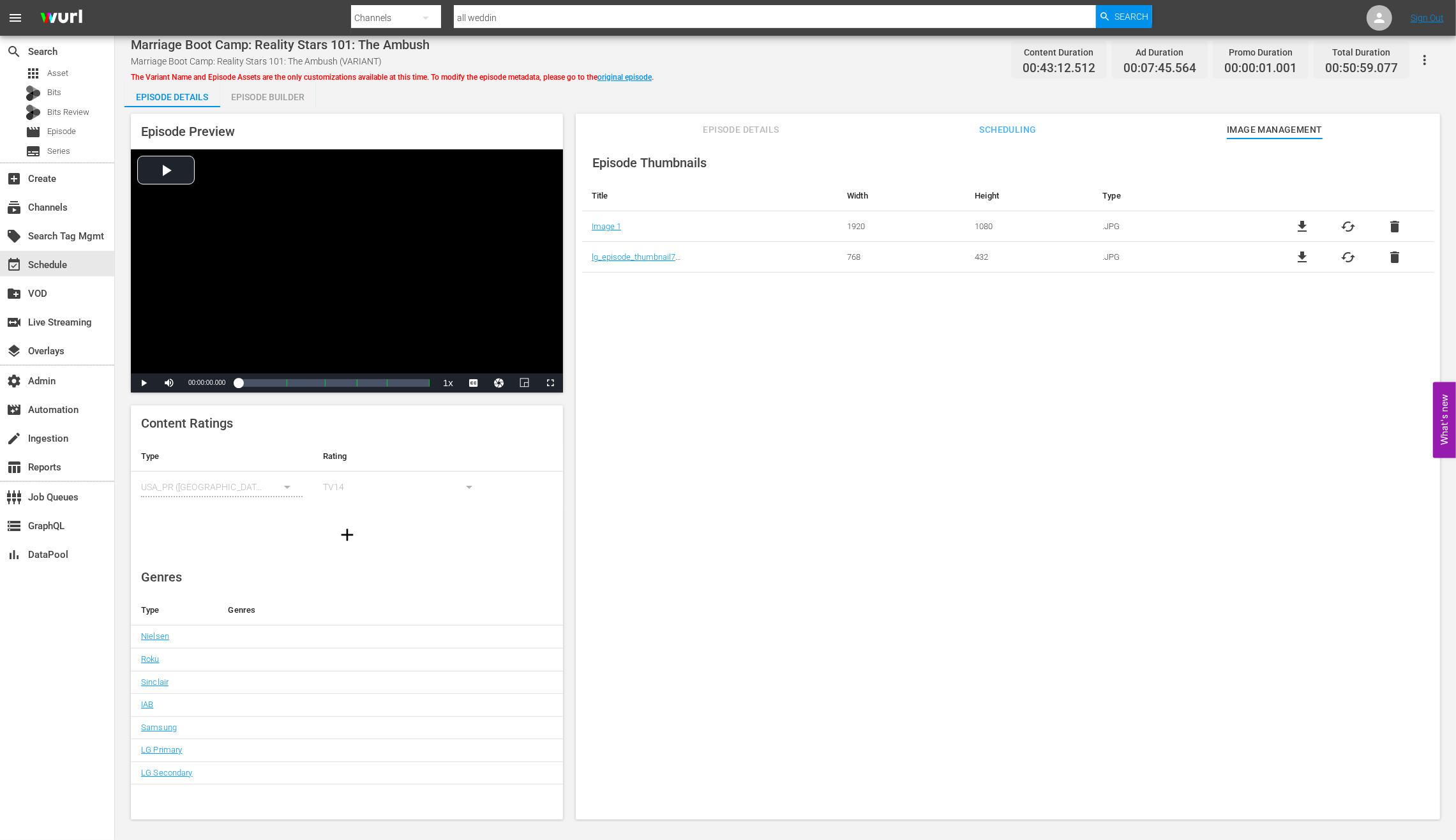
click at [1027, 132] on span "Scheduling" at bounding box center [1008, 129] width 95 height 16
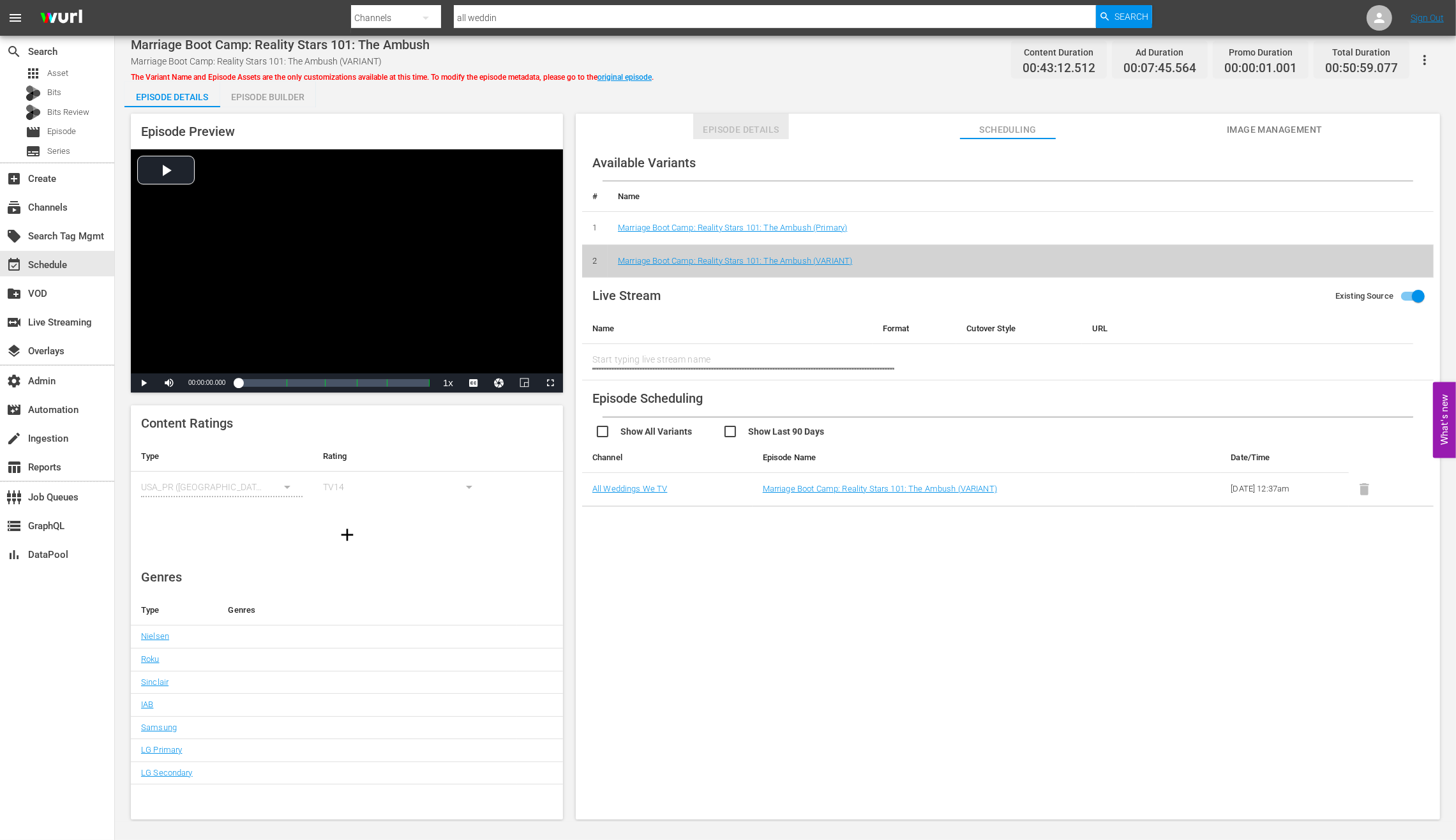
click at [726, 136] on span "Episode Details" at bounding box center [741, 129] width 95 height 16
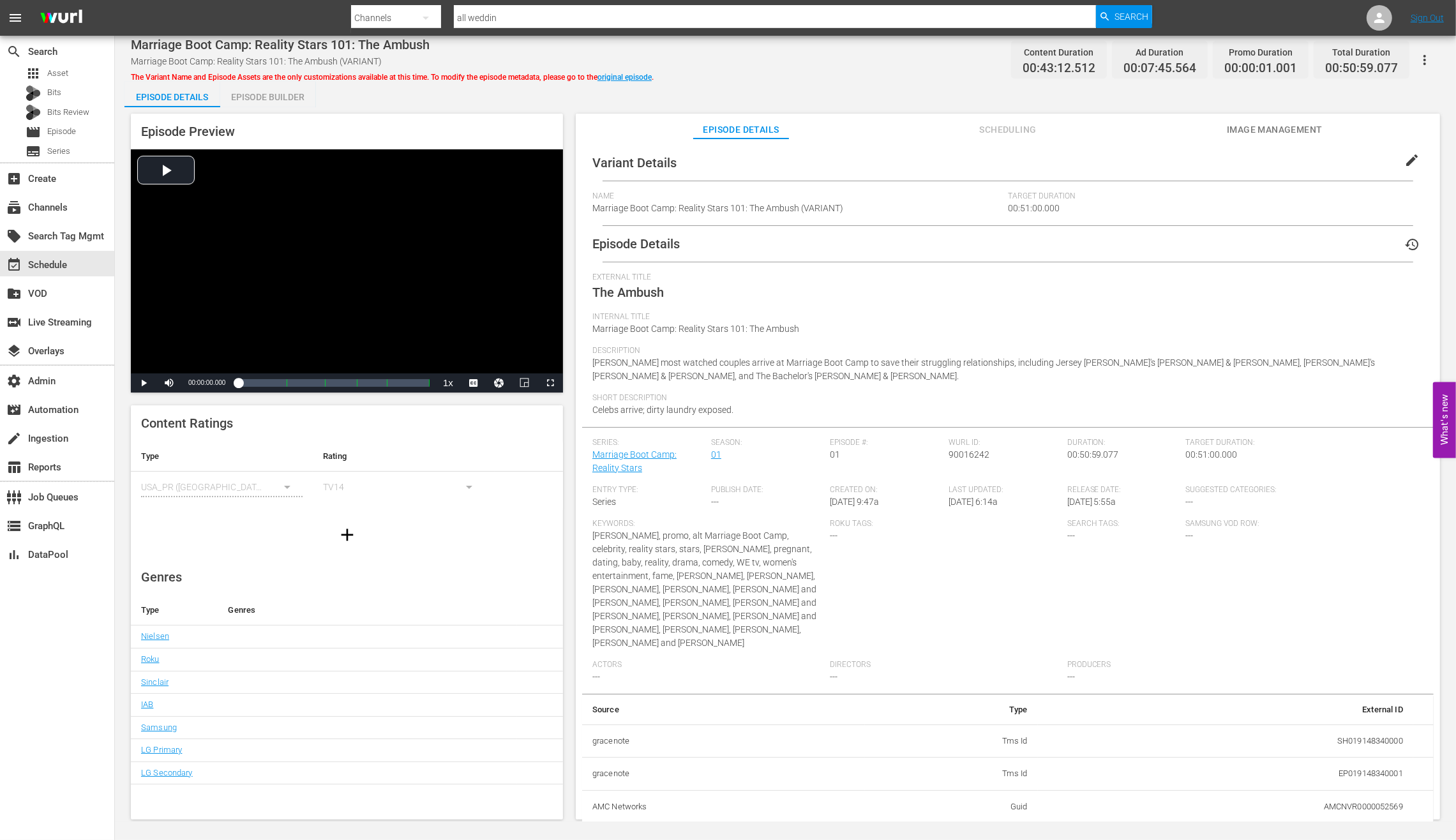
click at [248, 95] on div "Episode Builder" at bounding box center [268, 97] width 95 height 30
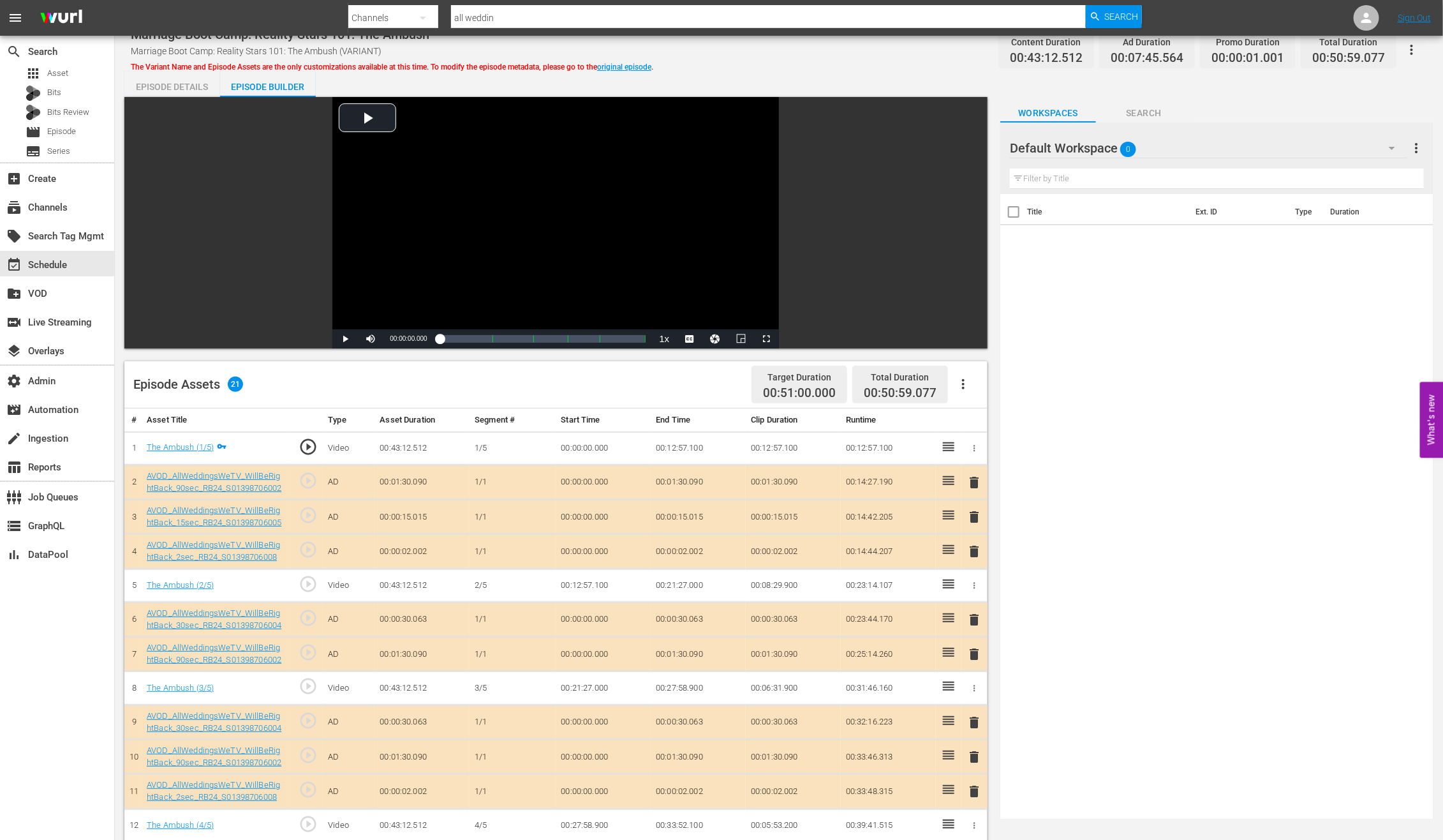
scroll to position [336, 0]
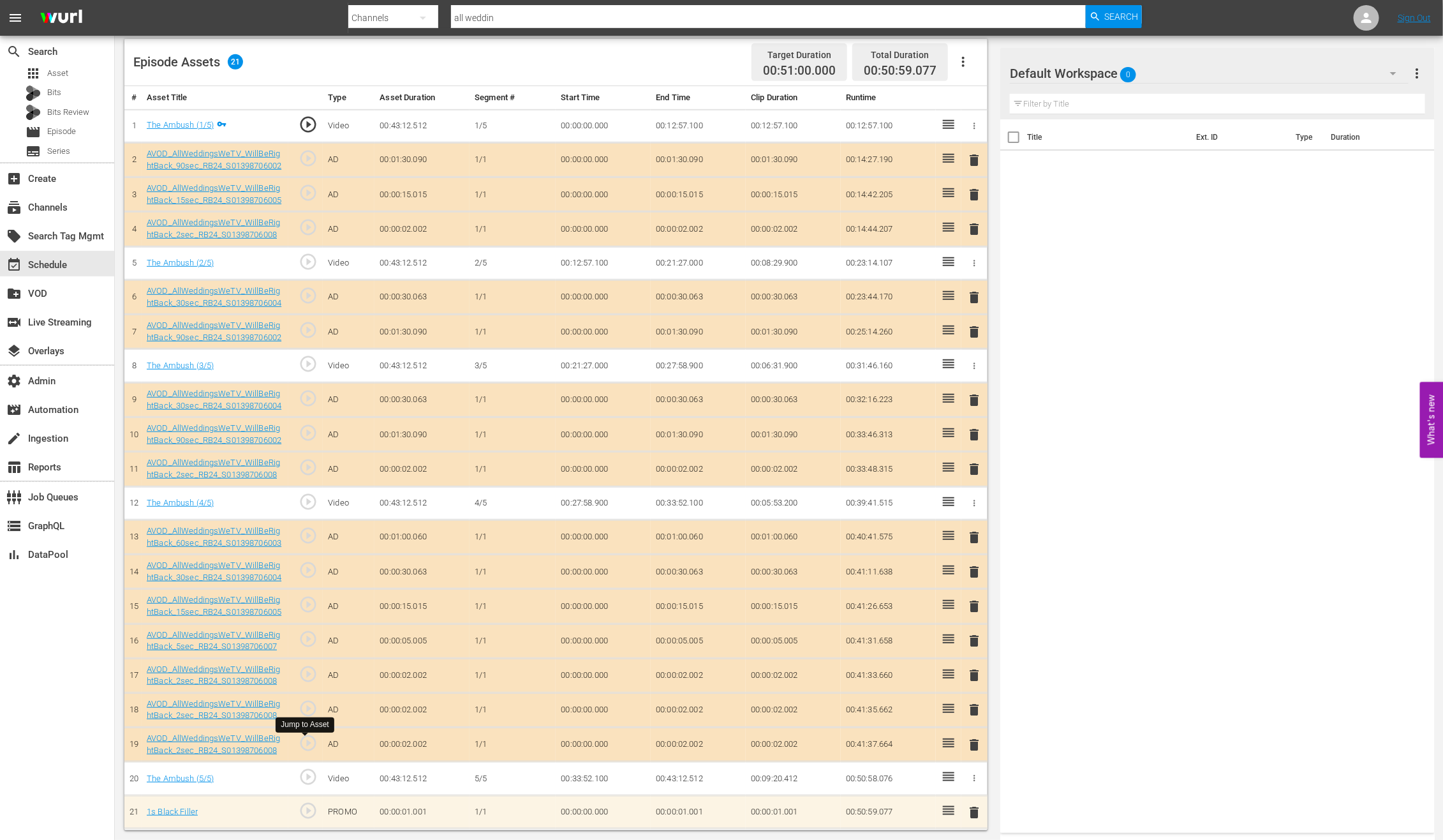
click at [306, 671] on span "play_circle_outline" at bounding box center [308, 742] width 19 height 19
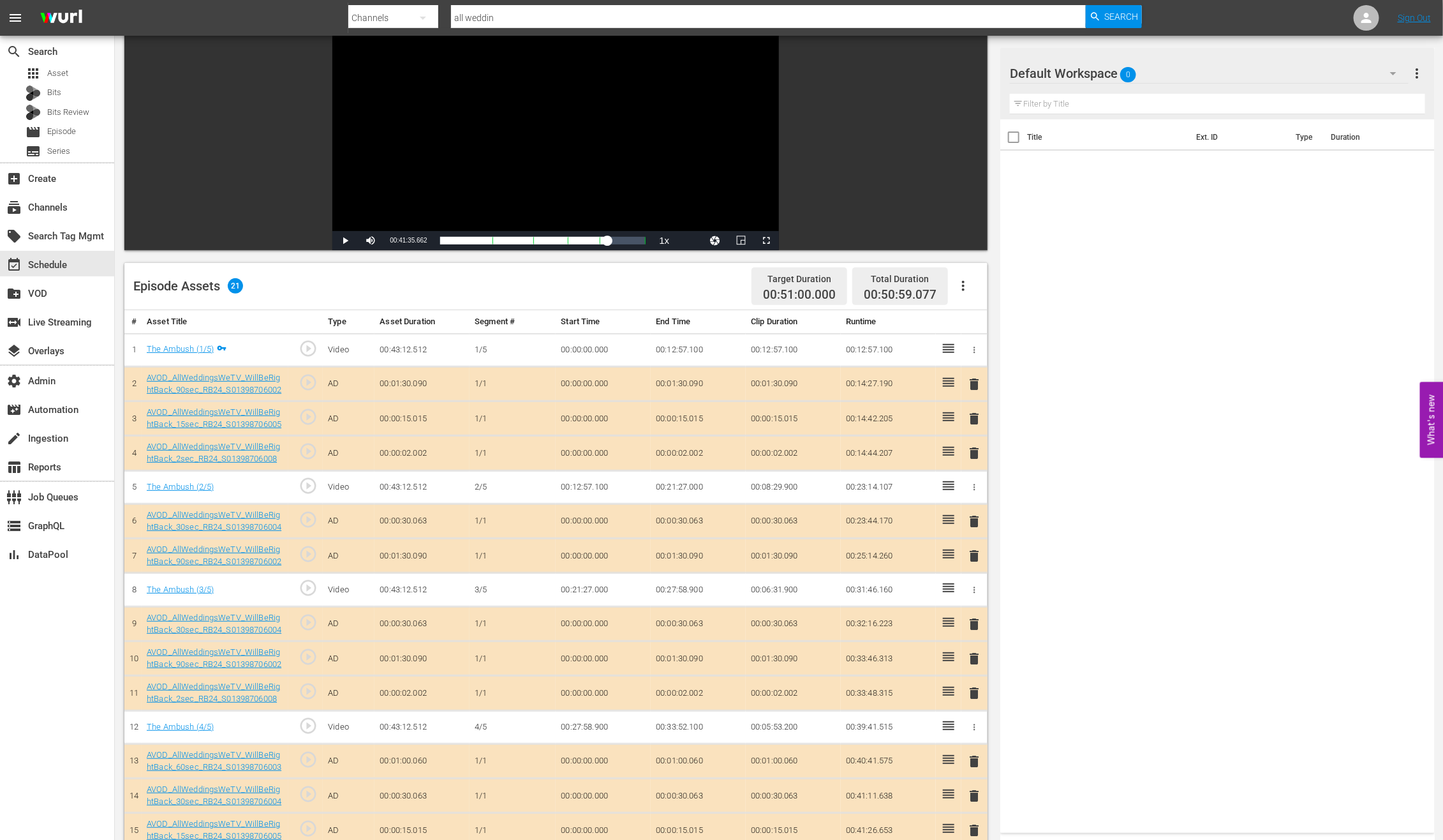
scroll to position [0, 0]
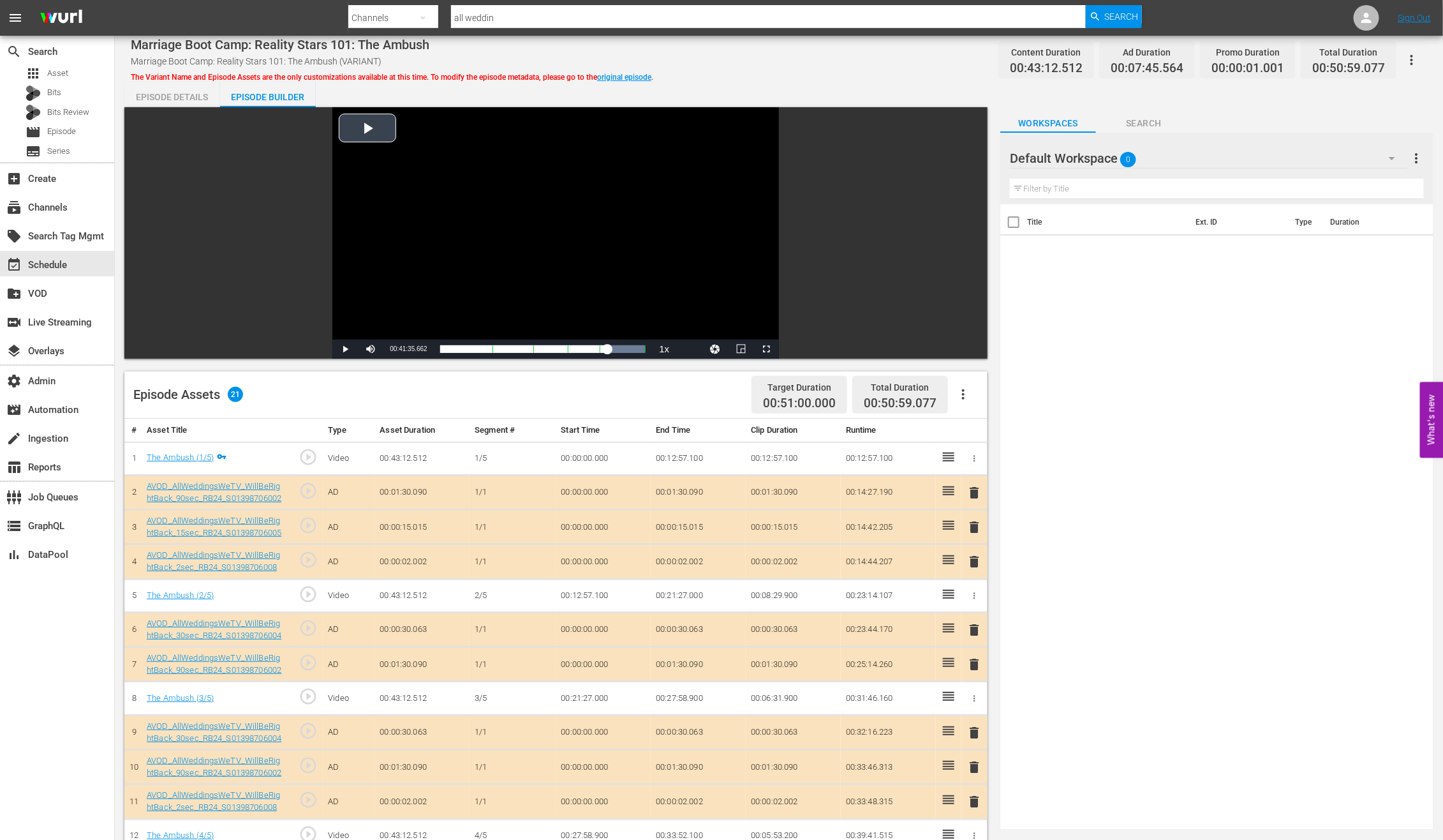
click at [370, 134] on div "Video Player" at bounding box center [555, 223] width 446 height 232
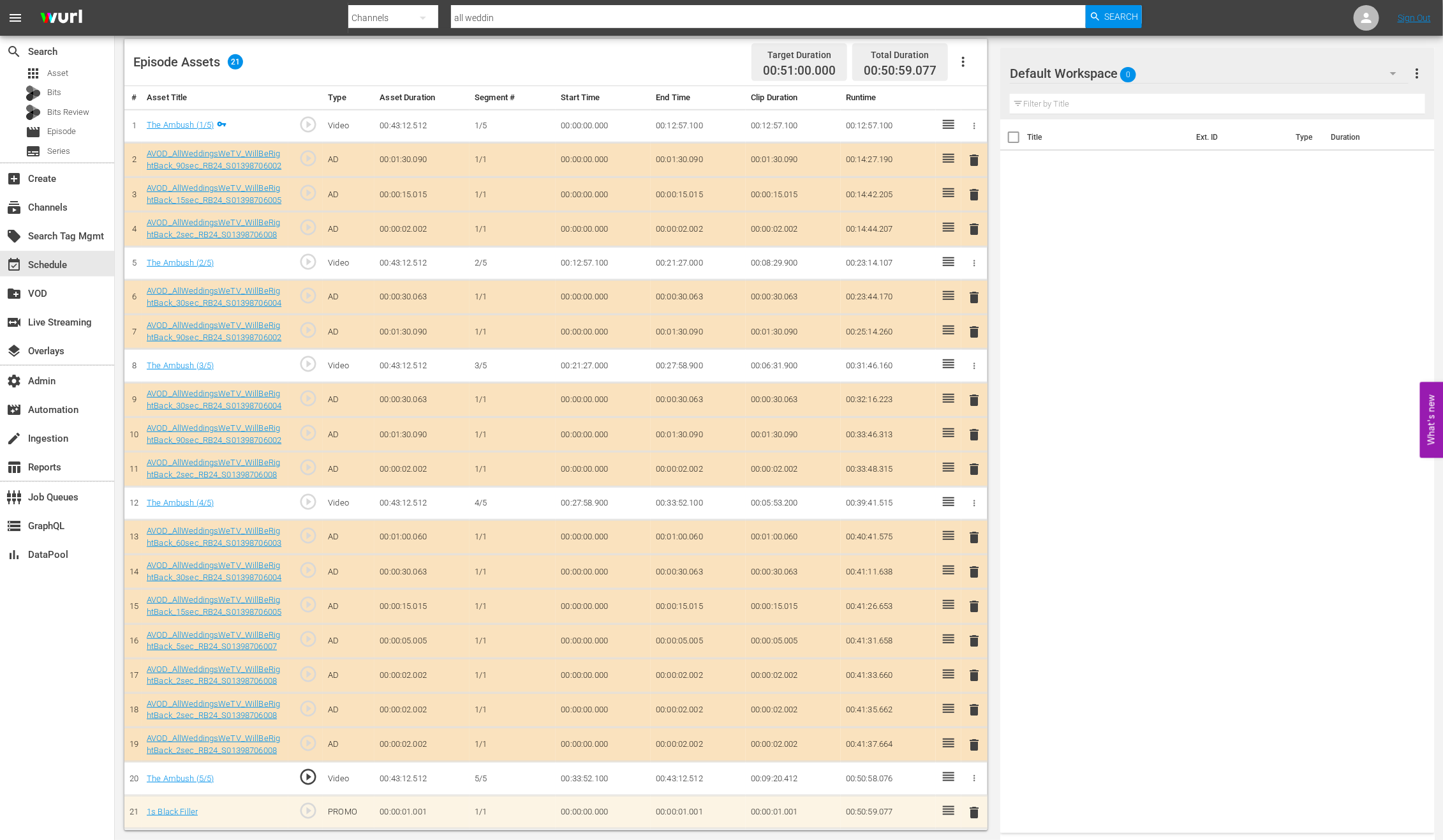
click at [309, 671] on span "play_circle_outline" at bounding box center [308, 708] width 19 height 19
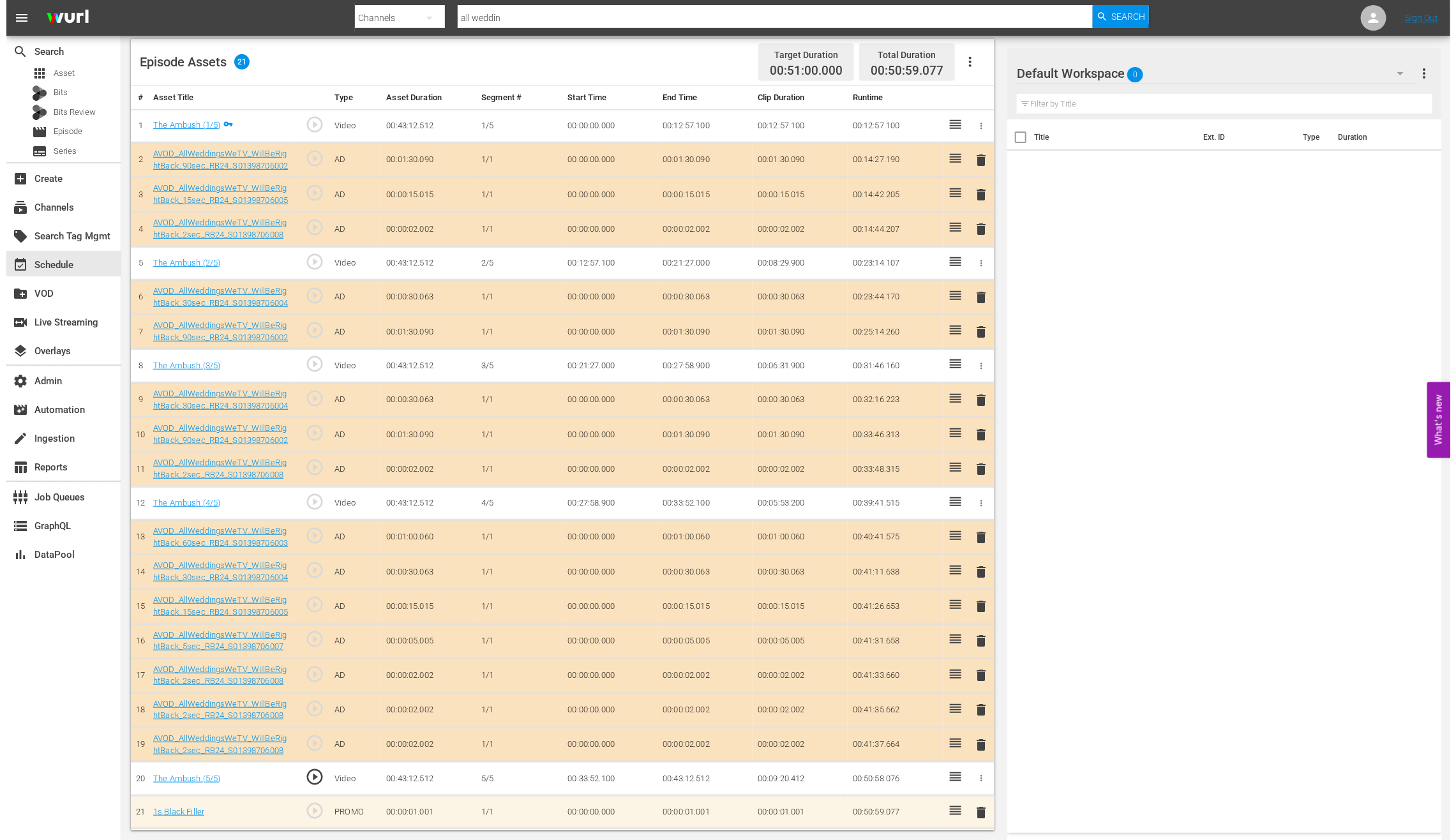
scroll to position [0, 0]
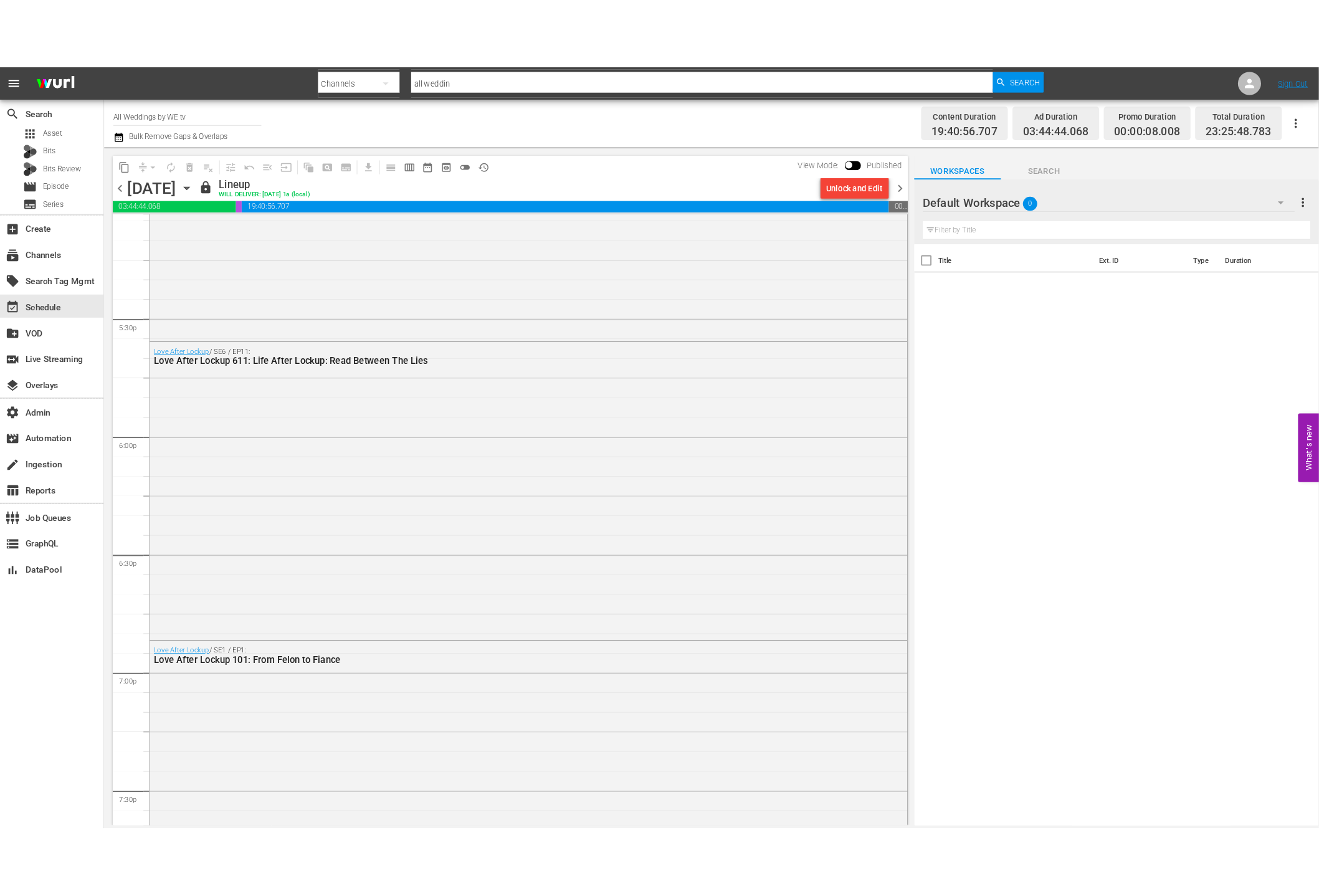
scroll to position [5453, 0]
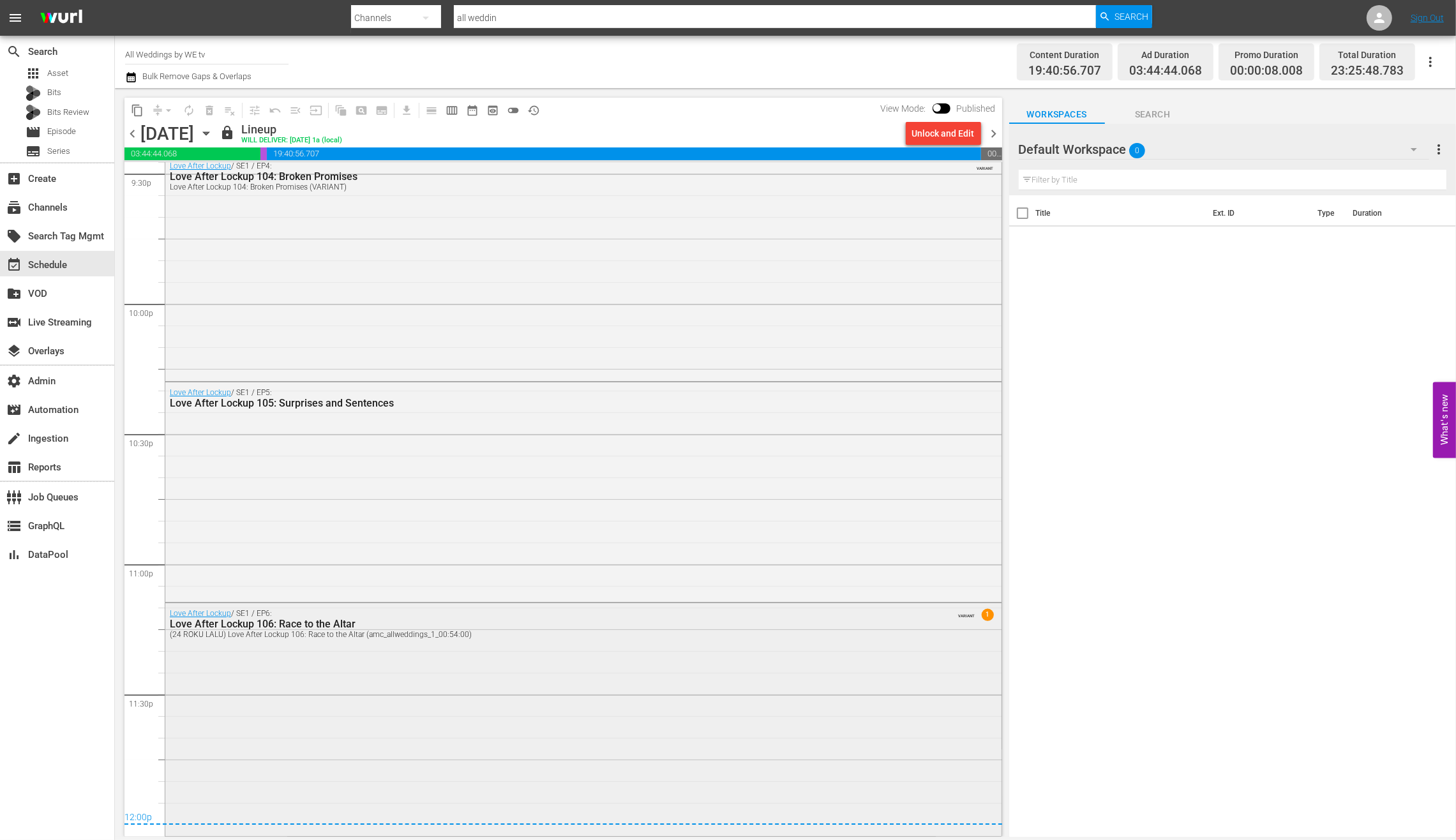
click at [494, 626] on div "Love After Lockup 106: Race to the Altar" at bounding box center [547, 624] width 756 height 12
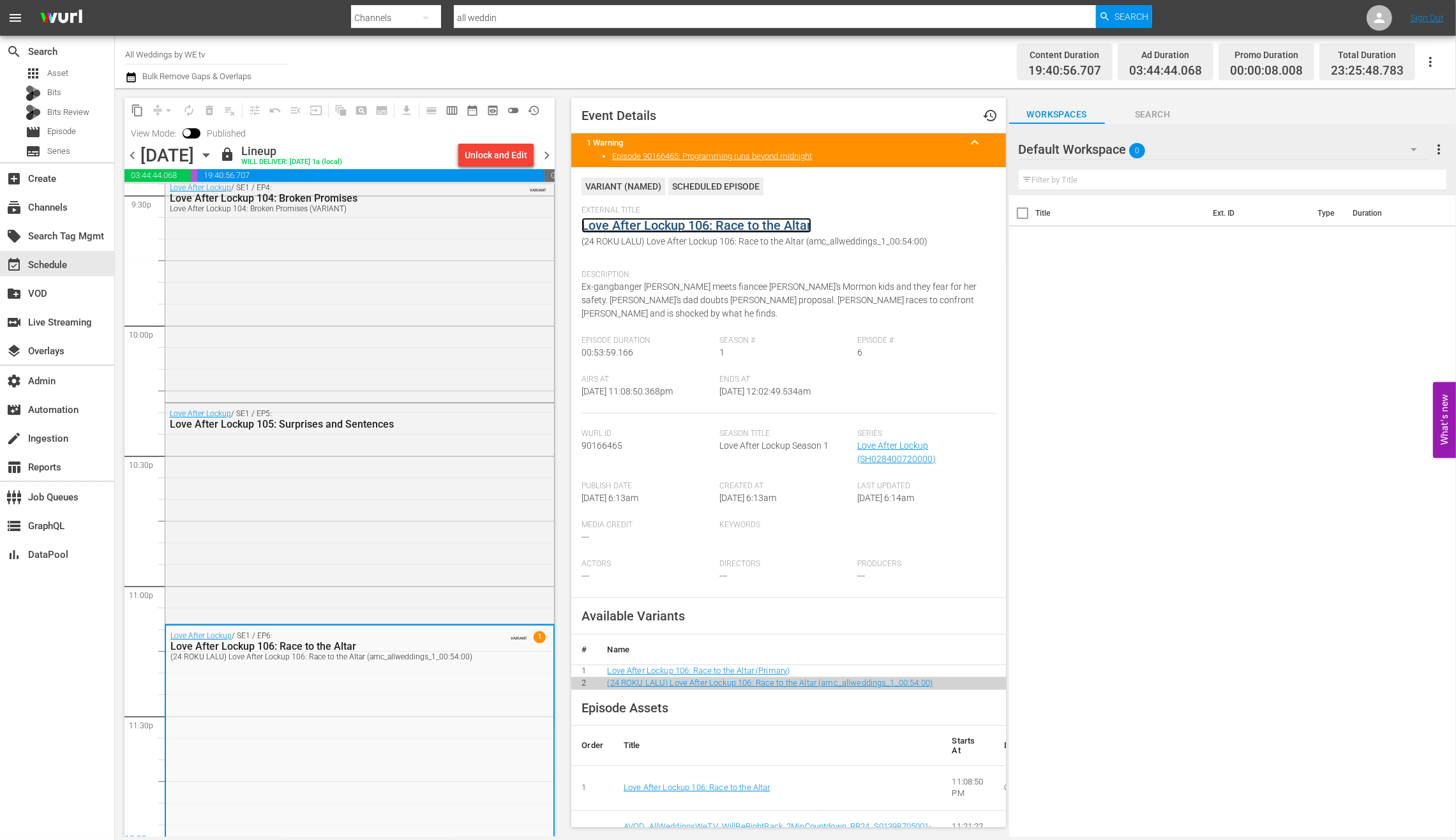
click at [712, 229] on link "Love After Lockup 106: Race to the Altar" at bounding box center [697, 226] width 230 height 15
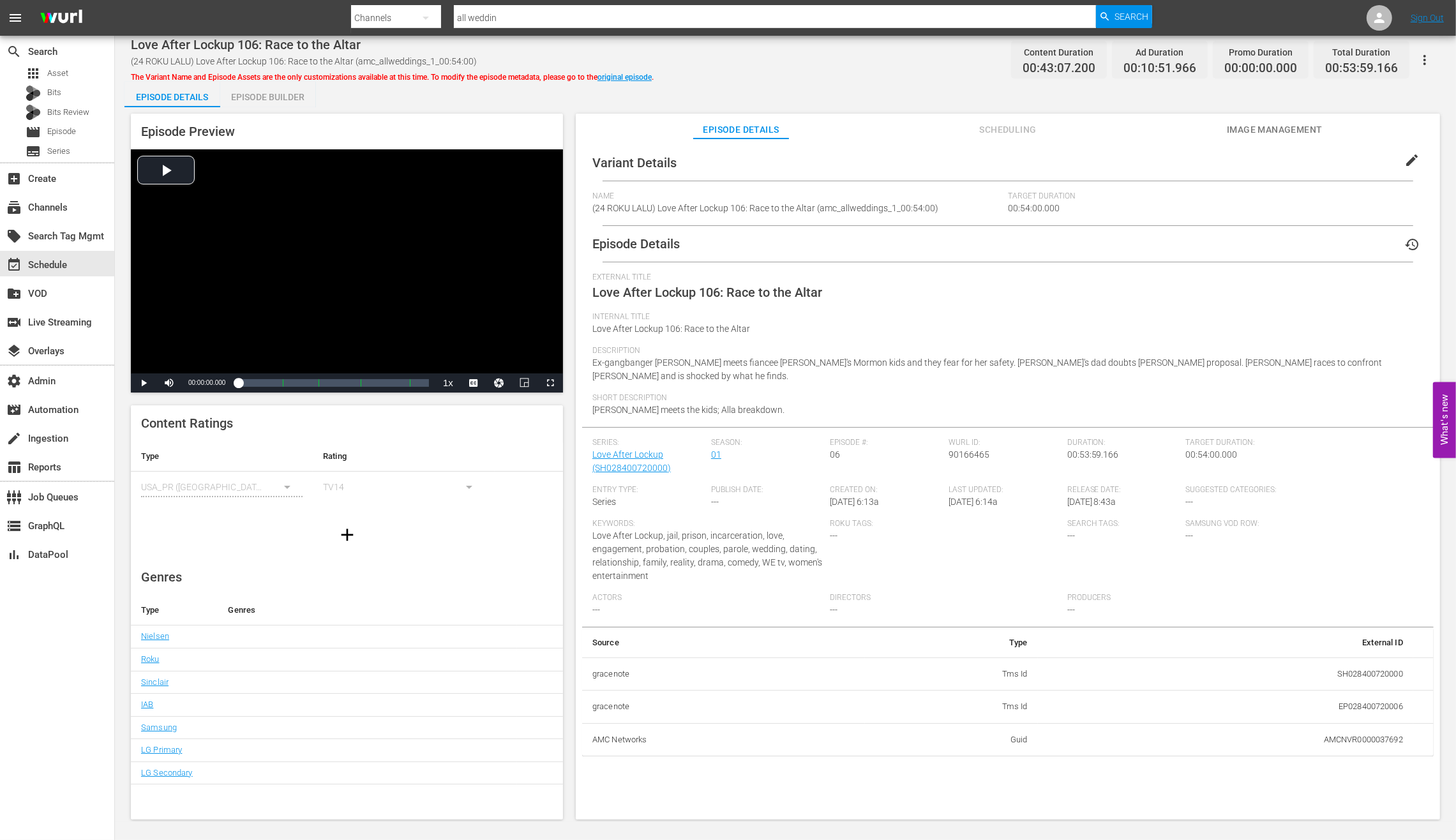
click at [1164, 671] on td "AMCNVR0000037692" at bounding box center [1226, 739] width 376 height 33
copy td "AMCNVR0000037692"
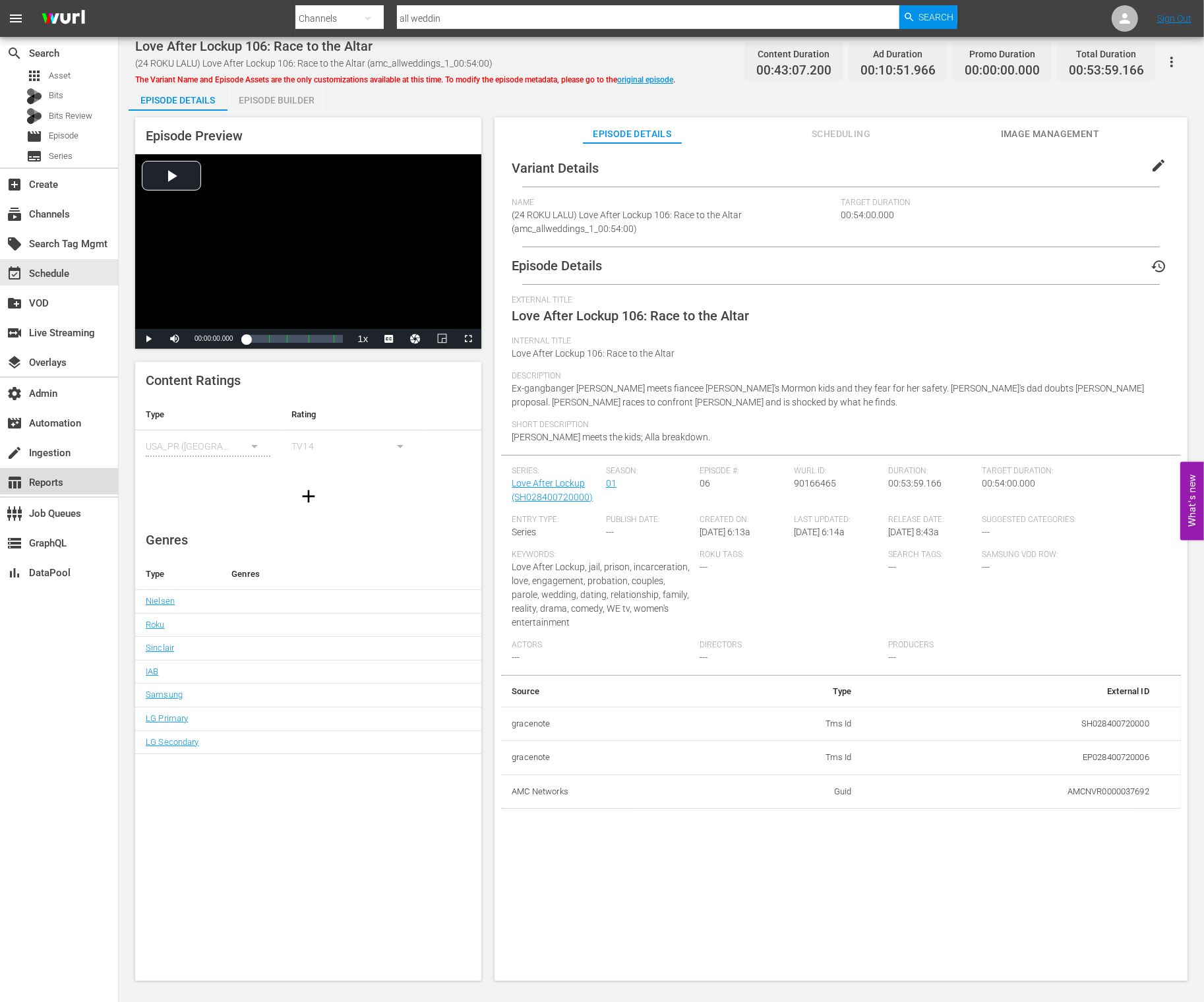
click at [67, 483] on div "table_chart Reports" at bounding box center [37, 480] width 73 height 12
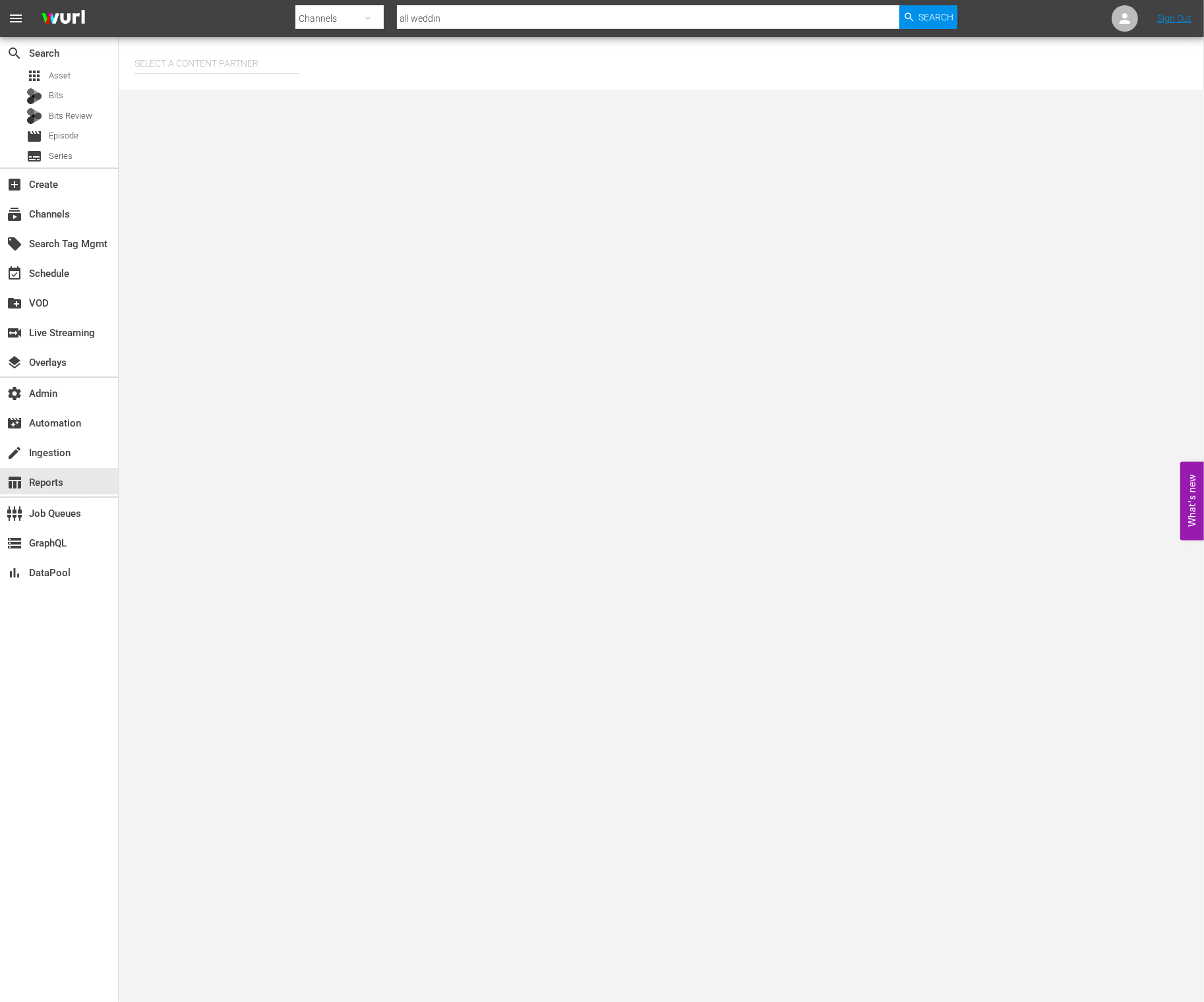
click at [232, 66] on input "text" at bounding box center [217, 63] width 165 height 31
click at [249, 89] on div "AMC Networks (138)" at bounding box center [242, 100] width 193 height 31
type input "AMC Networks (138)"
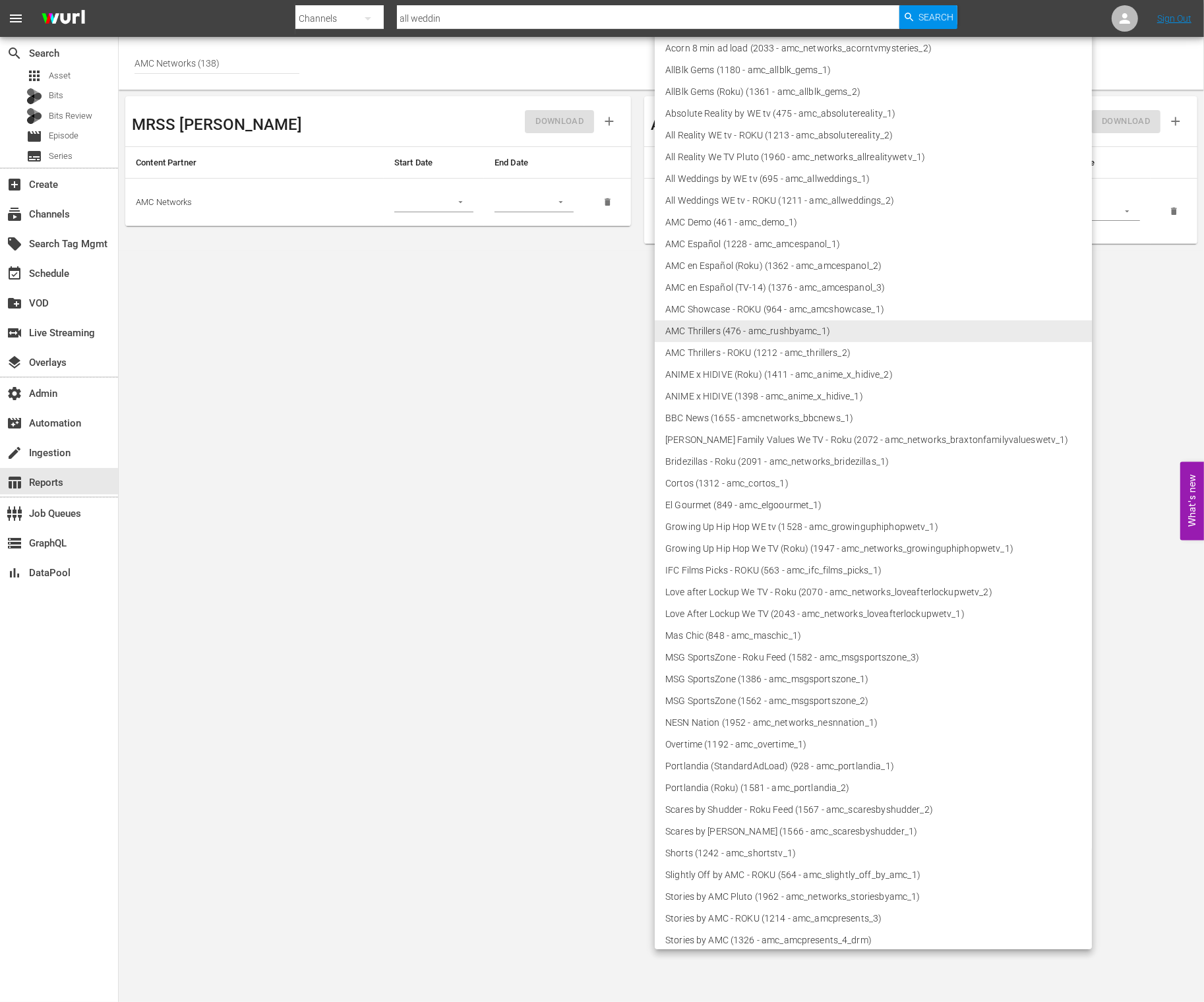
click at [772, 213] on body "menu Search By Channels Search ID, Title, Description, Keywords, or Category al…" at bounding box center [602, 501] width 1204 height 1002
click at [776, 181] on li "All Weddings by WE tv (695 - amc_allweddings_1)" at bounding box center [873, 179] width 437 height 22
type input "695"
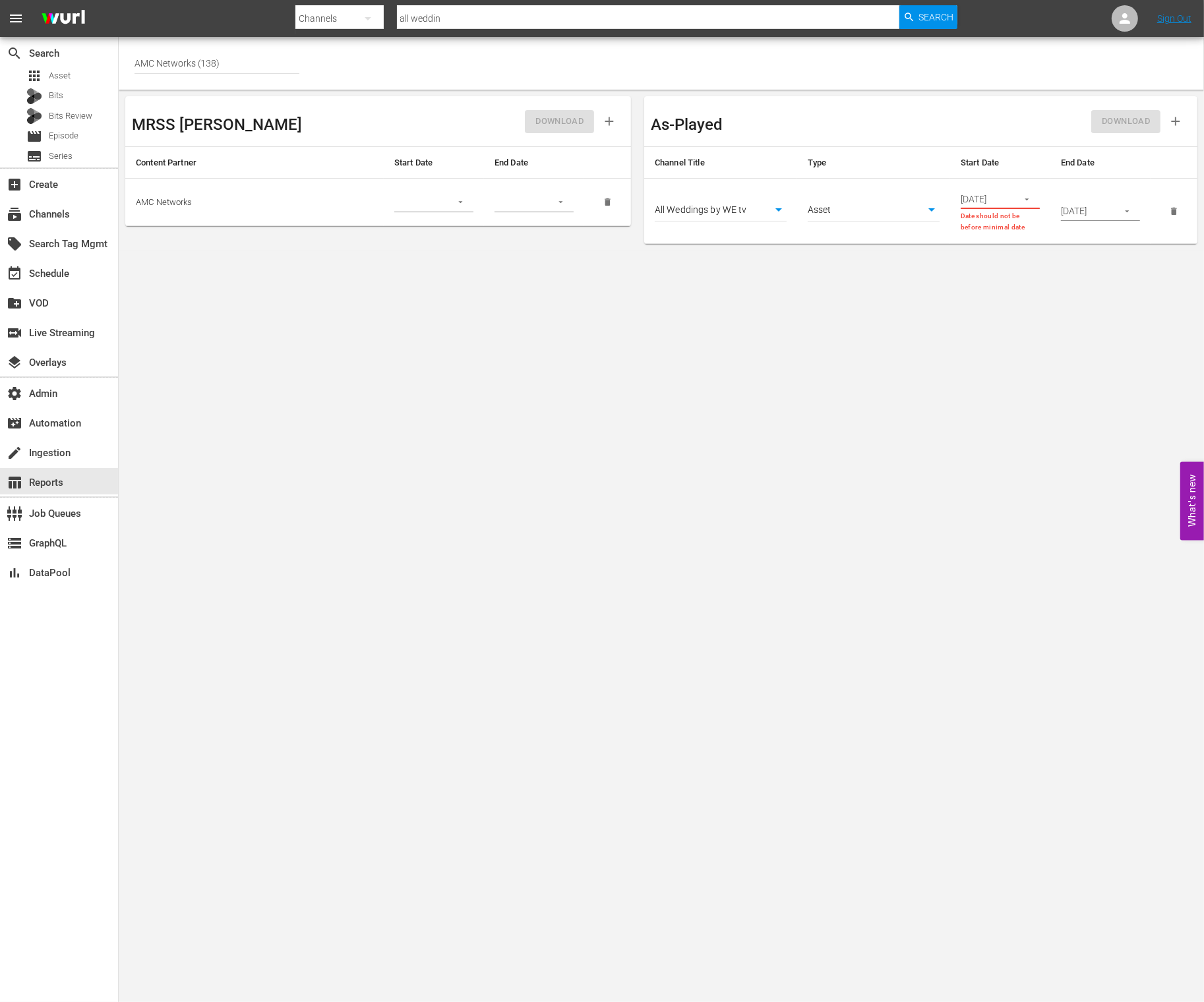
click at [1002, 195] on input "05/30/2025" at bounding box center [985, 199] width 48 height 20
click at [1024, 197] on icon "button" at bounding box center [1027, 199] width 10 height 10
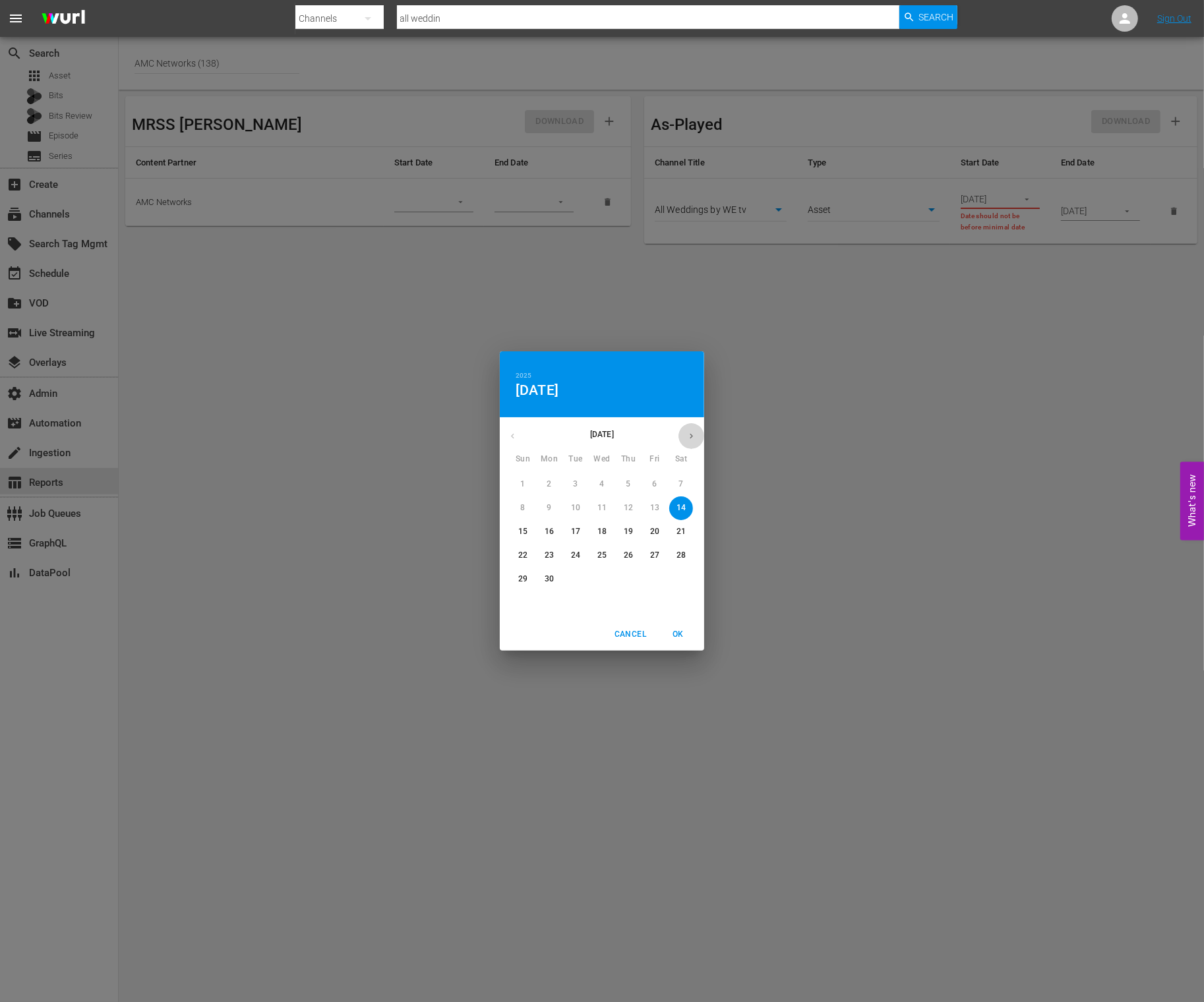
click at [694, 438] on icon "button" at bounding box center [691, 435] width 10 height 10
click at [604, 481] on p "1" at bounding box center [601, 484] width 5 height 11
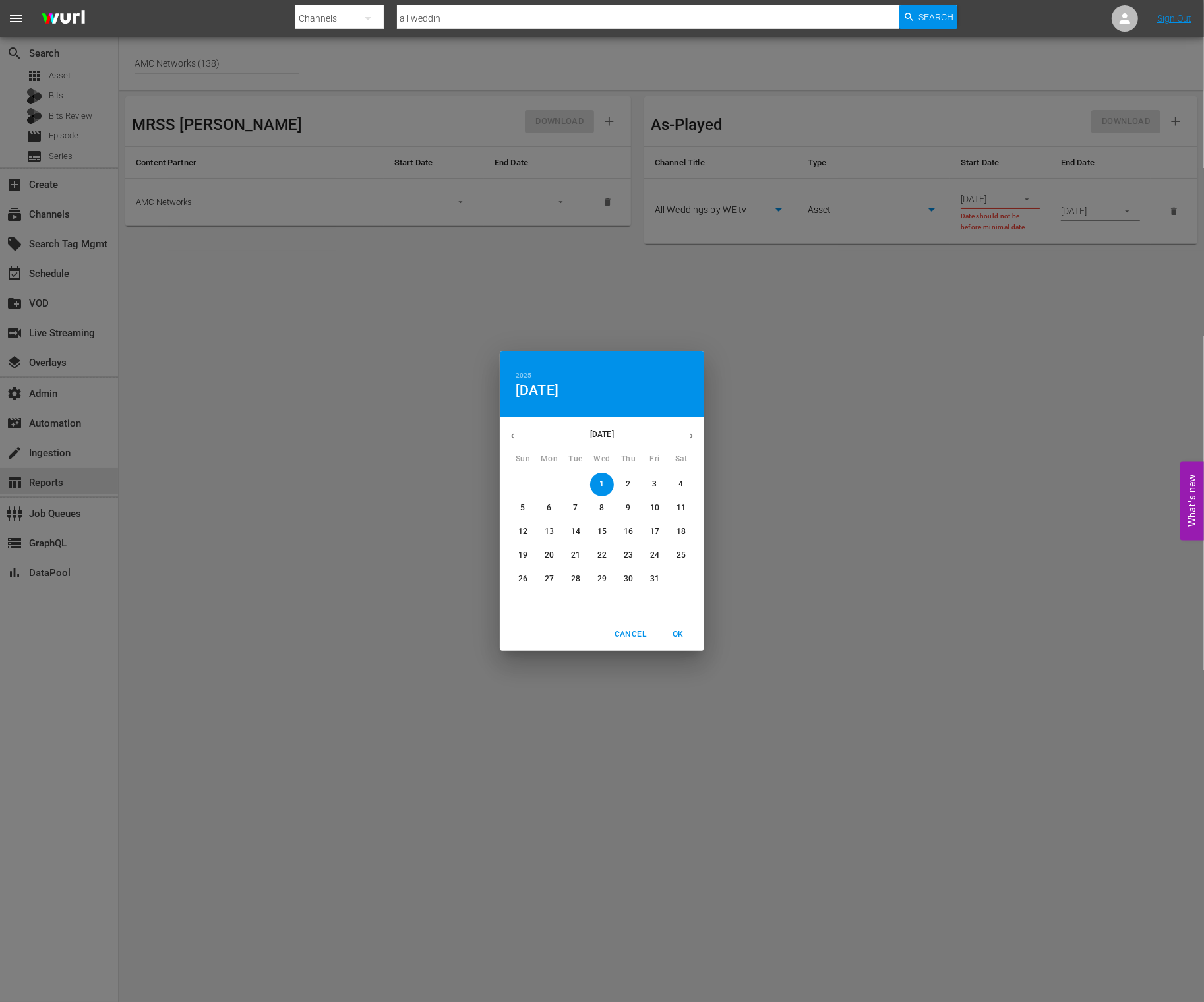
drag, startPoint x: 912, startPoint y: 366, endPoint x: 952, endPoint y: 352, distance: 42.4
click at [917, 366] on div "2025 Wed, Oct 1 October 2025 Sun Mon Tue Wed Thu Fri Sat 28 29 30 1 2 3 4 5 6 7…" at bounding box center [602, 501] width 1204 height 1002
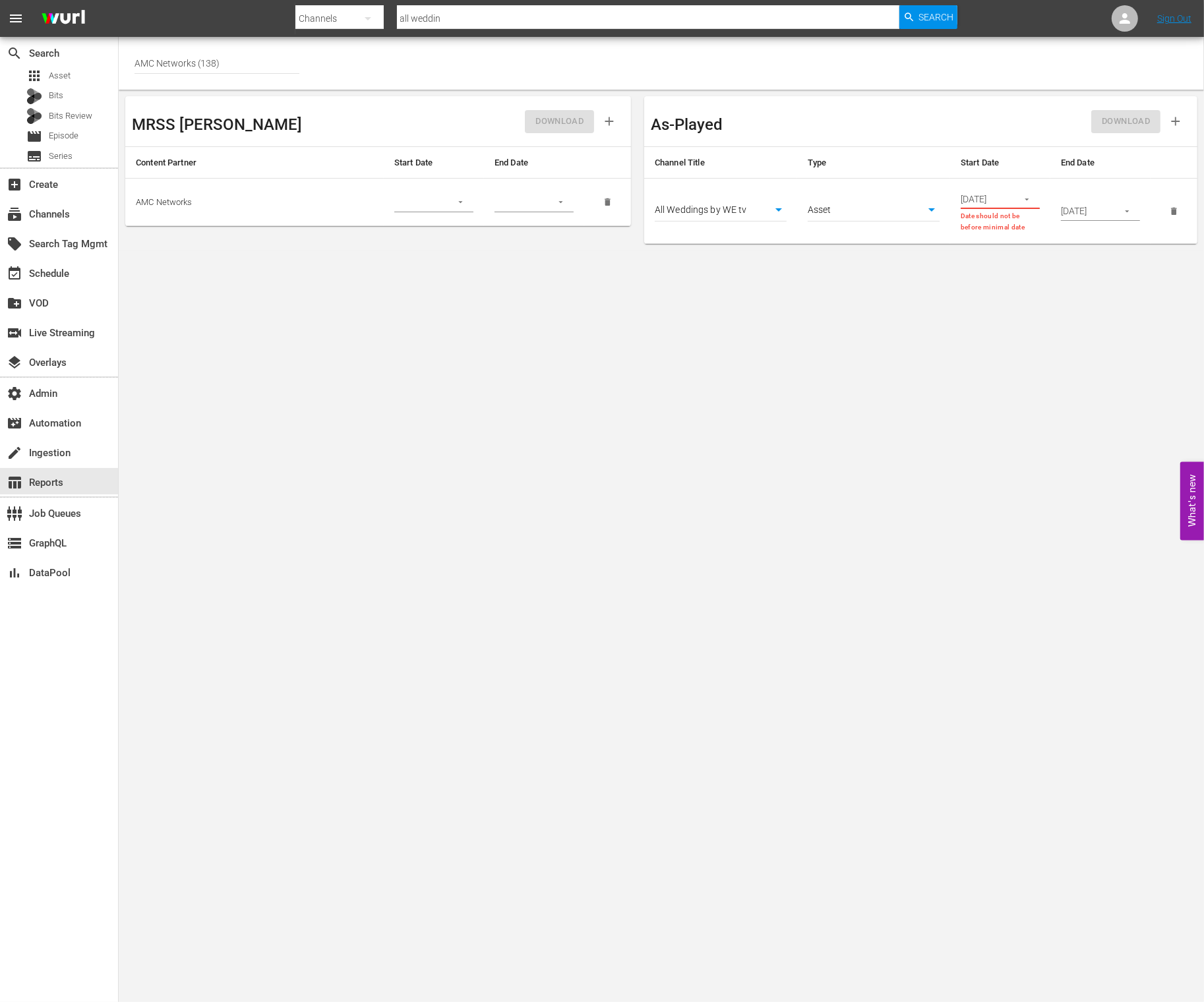
click at [1129, 211] on icon "button" at bounding box center [1127, 211] width 10 height 10
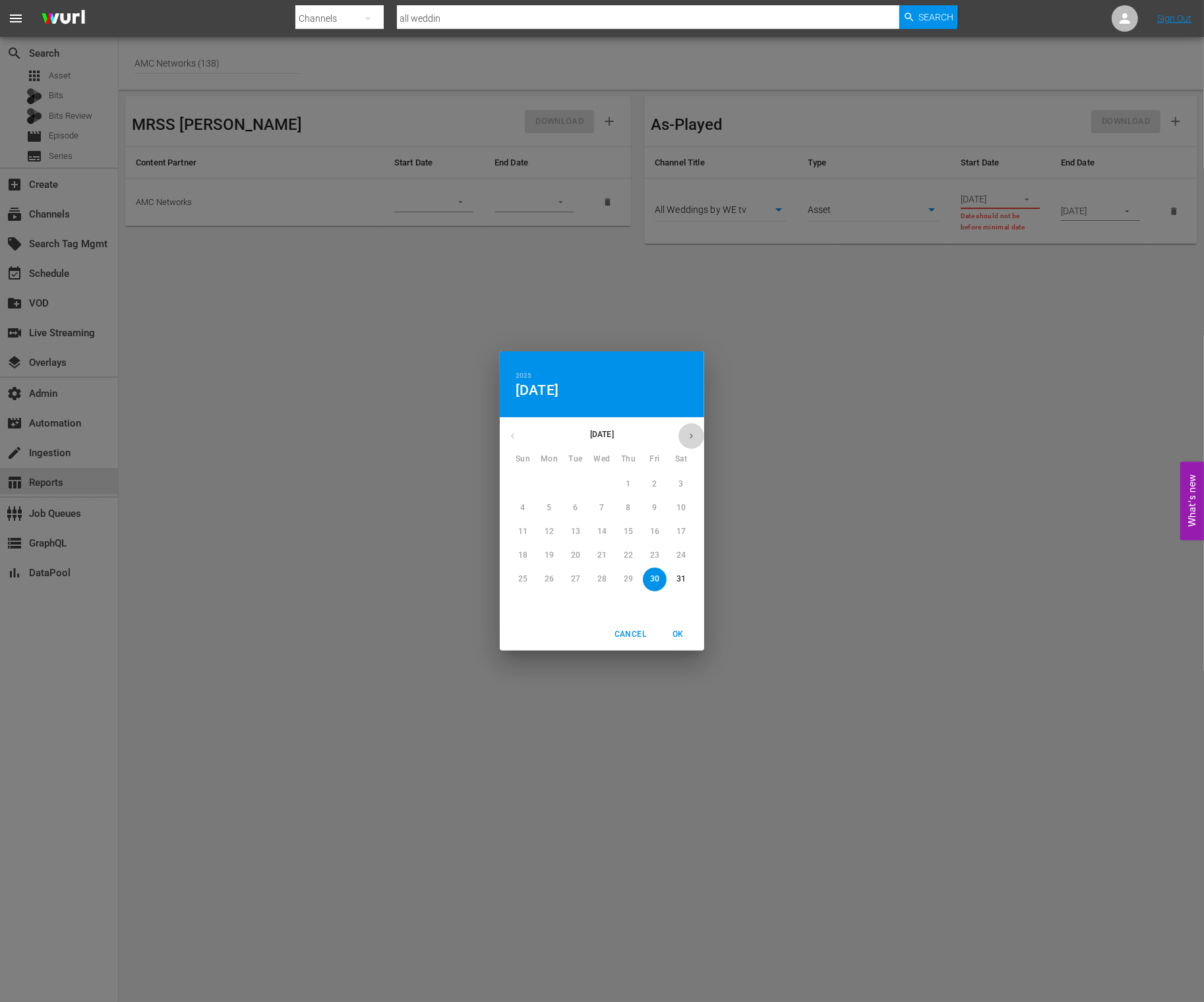
click at [692, 435] on icon "button" at bounding box center [691, 436] width 3 height 5
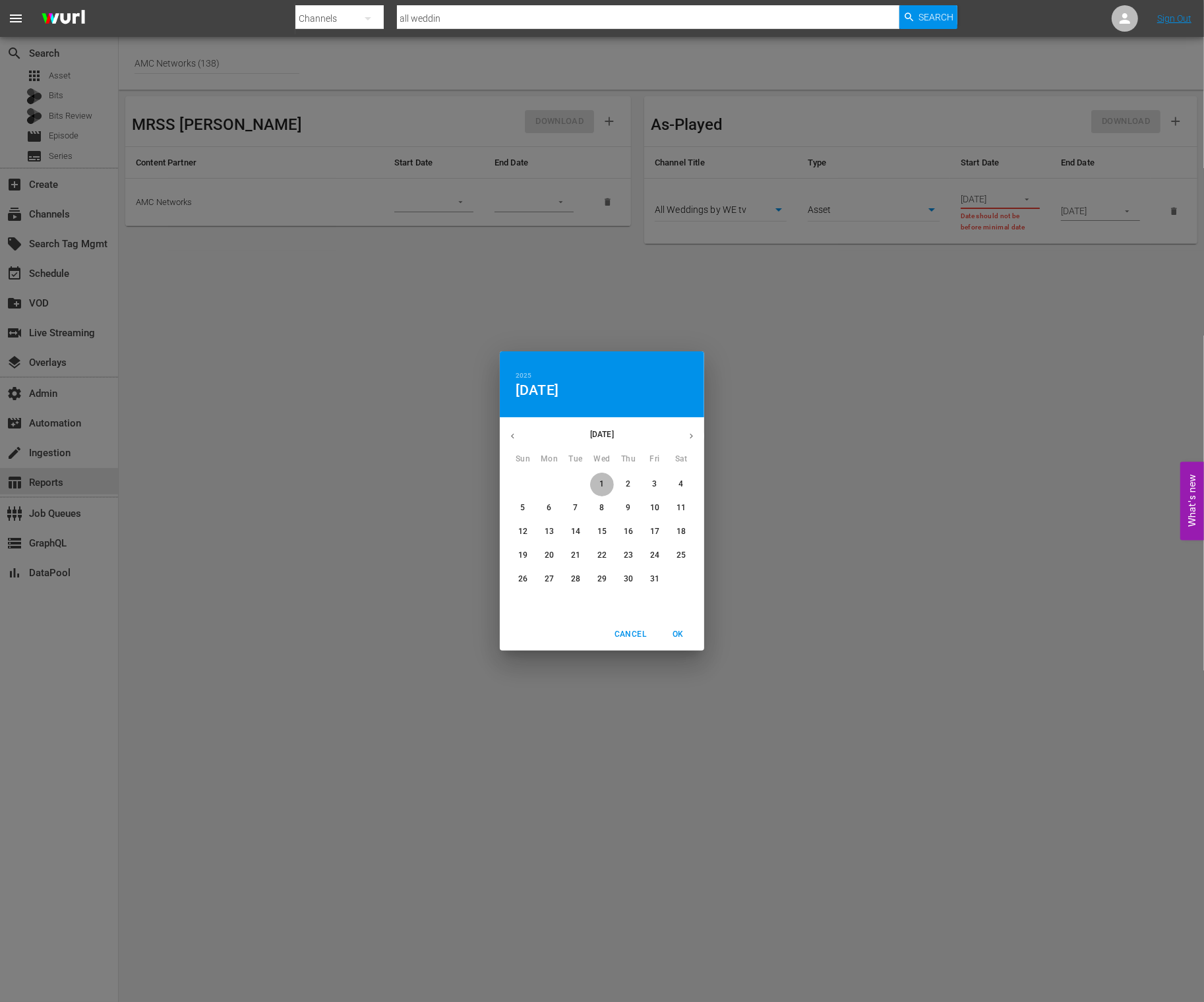
click at [600, 484] on p "1" at bounding box center [601, 484] width 5 height 11
click at [682, 633] on span "OK" at bounding box center [678, 635] width 31 height 14
type input "10/01/2025"
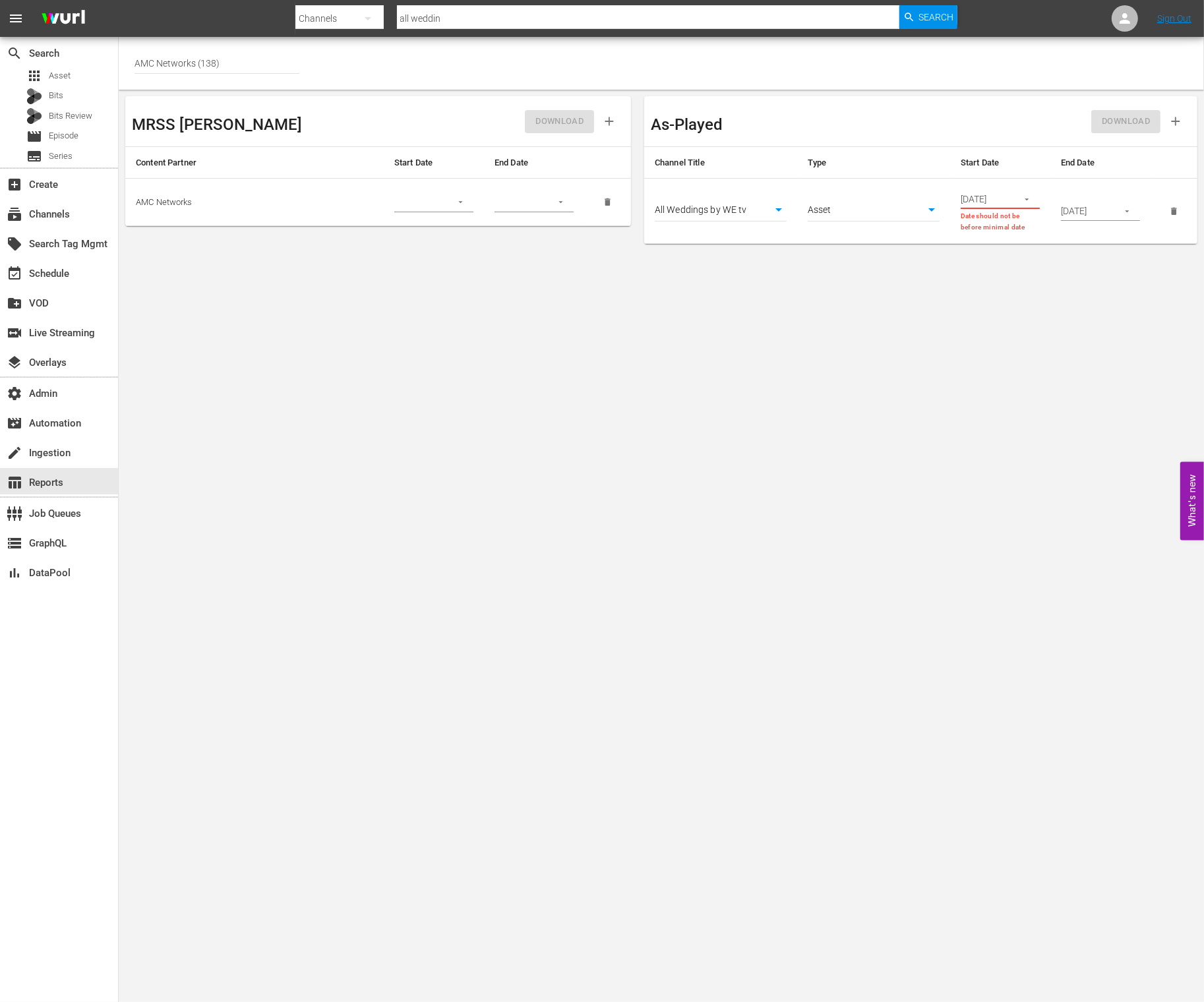
click at [995, 284] on body "menu Search By Channels Search ID, Title, Description, Keywords, or Category al…" at bounding box center [602, 501] width 1204 height 1002
click at [76, 360] on div "layers Overlays" at bounding box center [59, 361] width 118 height 27
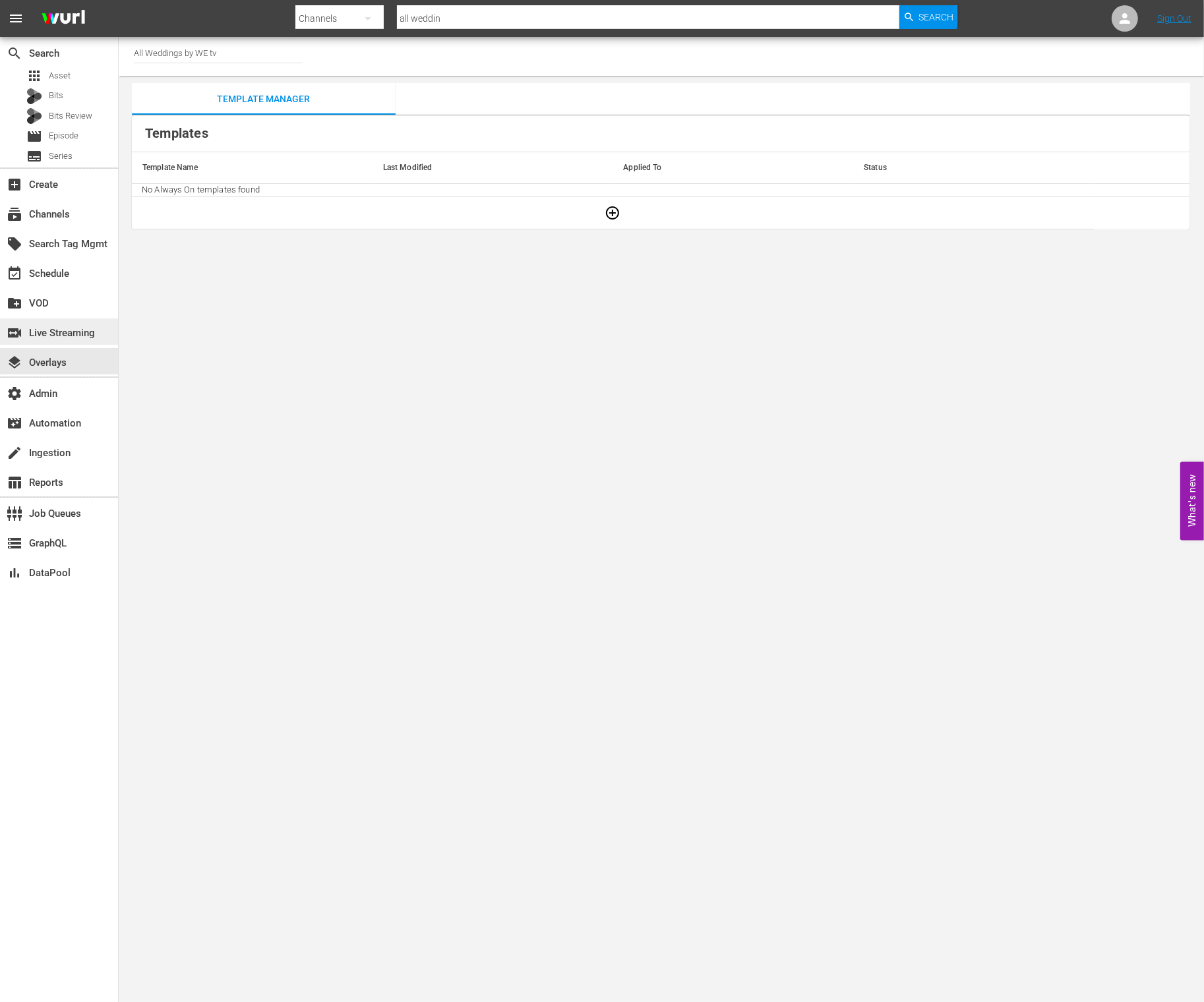
click at [73, 335] on div "switch_video Live Streaming" at bounding box center [37, 331] width 73 height 12
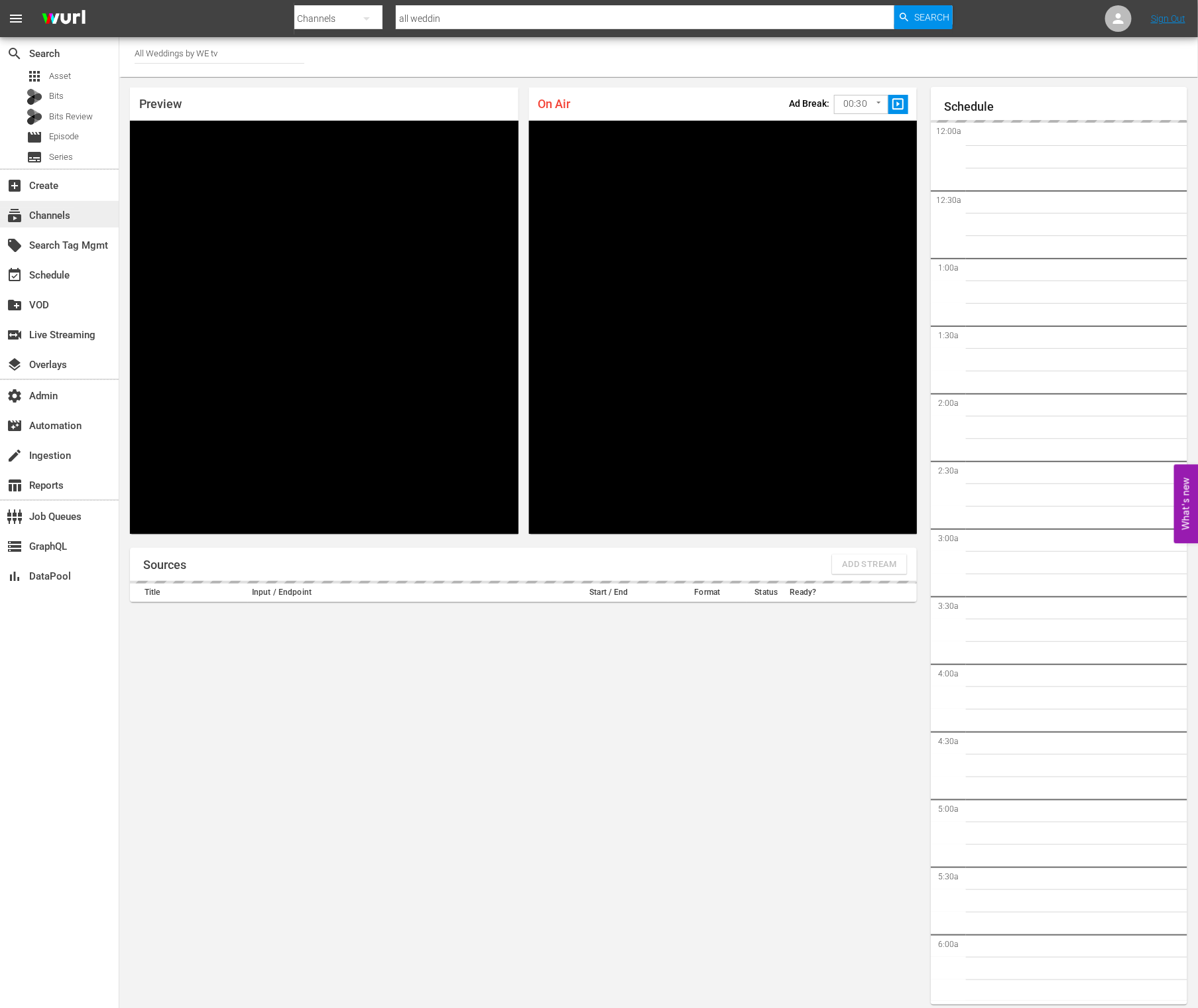
click at [72, 213] on div "subscriptions Channels" at bounding box center [37, 213] width 74 height 12
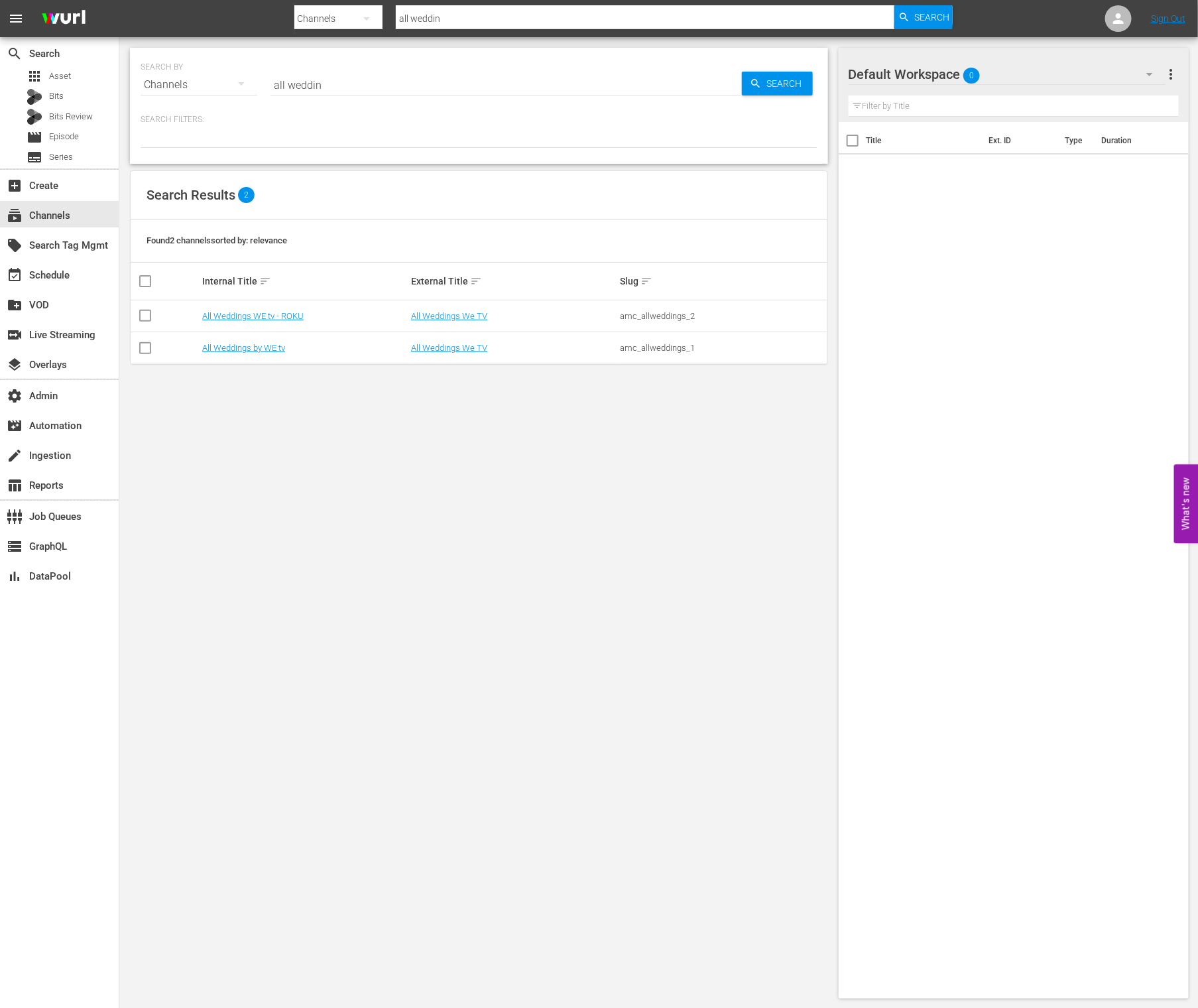
click at [646, 354] on td "amc_allweddings_1" at bounding box center [722, 348] width 209 height 31
click at [645, 349] on div "amc_allweddings_1" at bounding box center [722, 348] width 205 height 10
copy div "amc_allweddings_1"
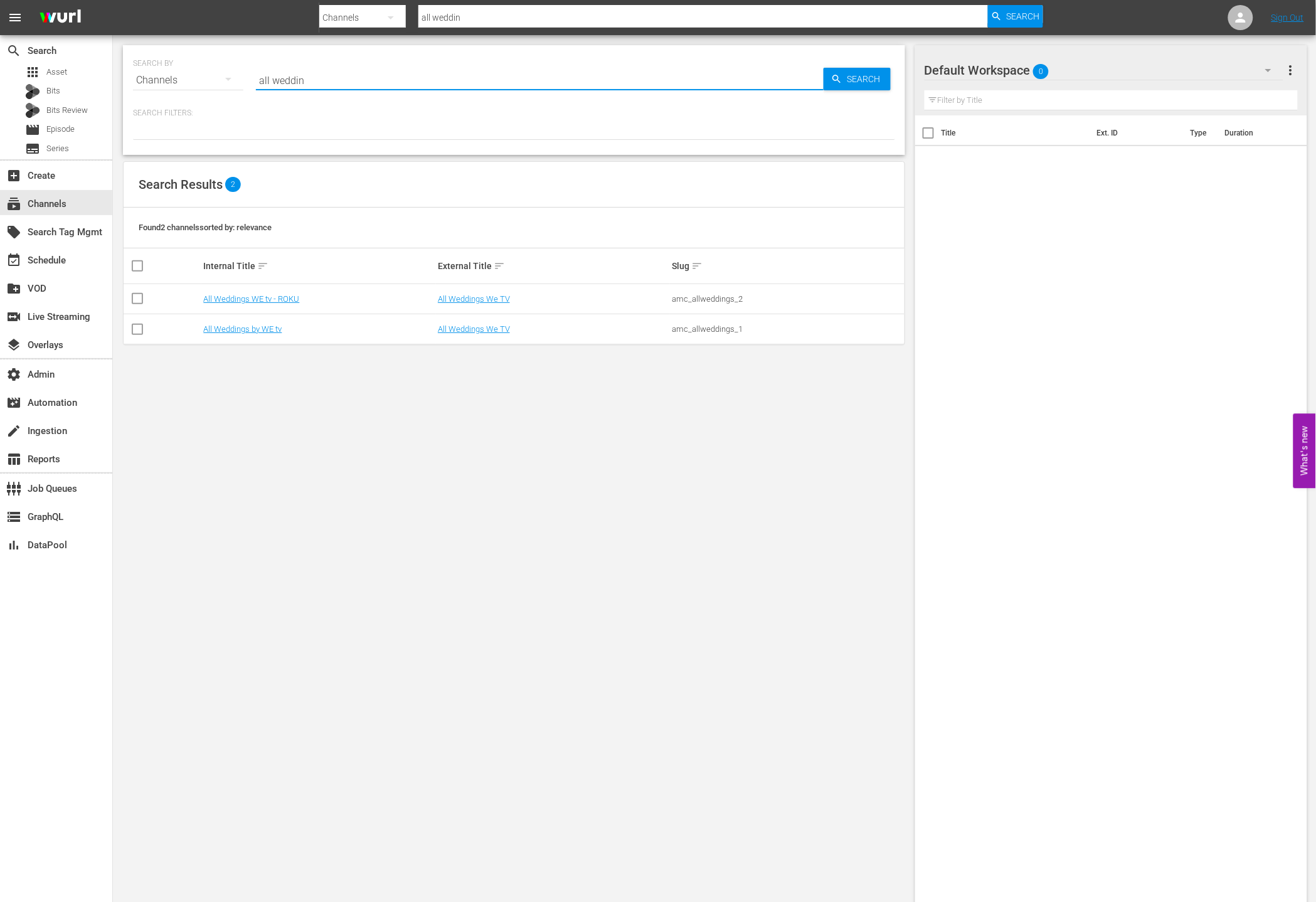
click at [347, 82] on input "all weddin" at bounding box center [539, 80] width 568 height 30
click at [54, 70] on span "Asset" at bounding box center [57, 72] width 21 height 13
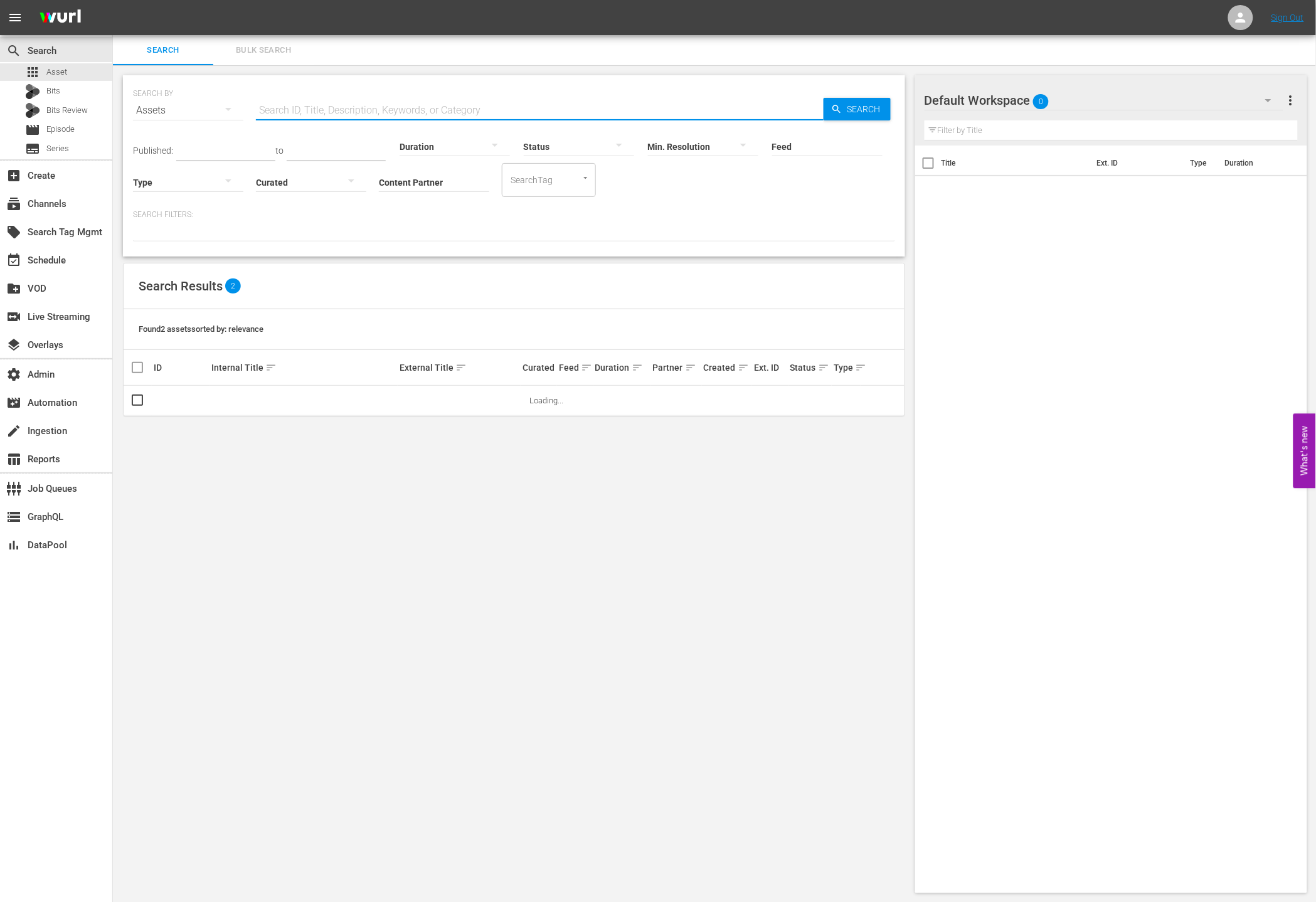
click at [367, 103] on input "text" at bounding box center [539, 110] width 568 height 30
paste input "AMCNVR0000013119"
type input "AMCNVR0000013119"
click at [867, 112] on span "Search" at bounding box center [866, 109] width 48 height 22
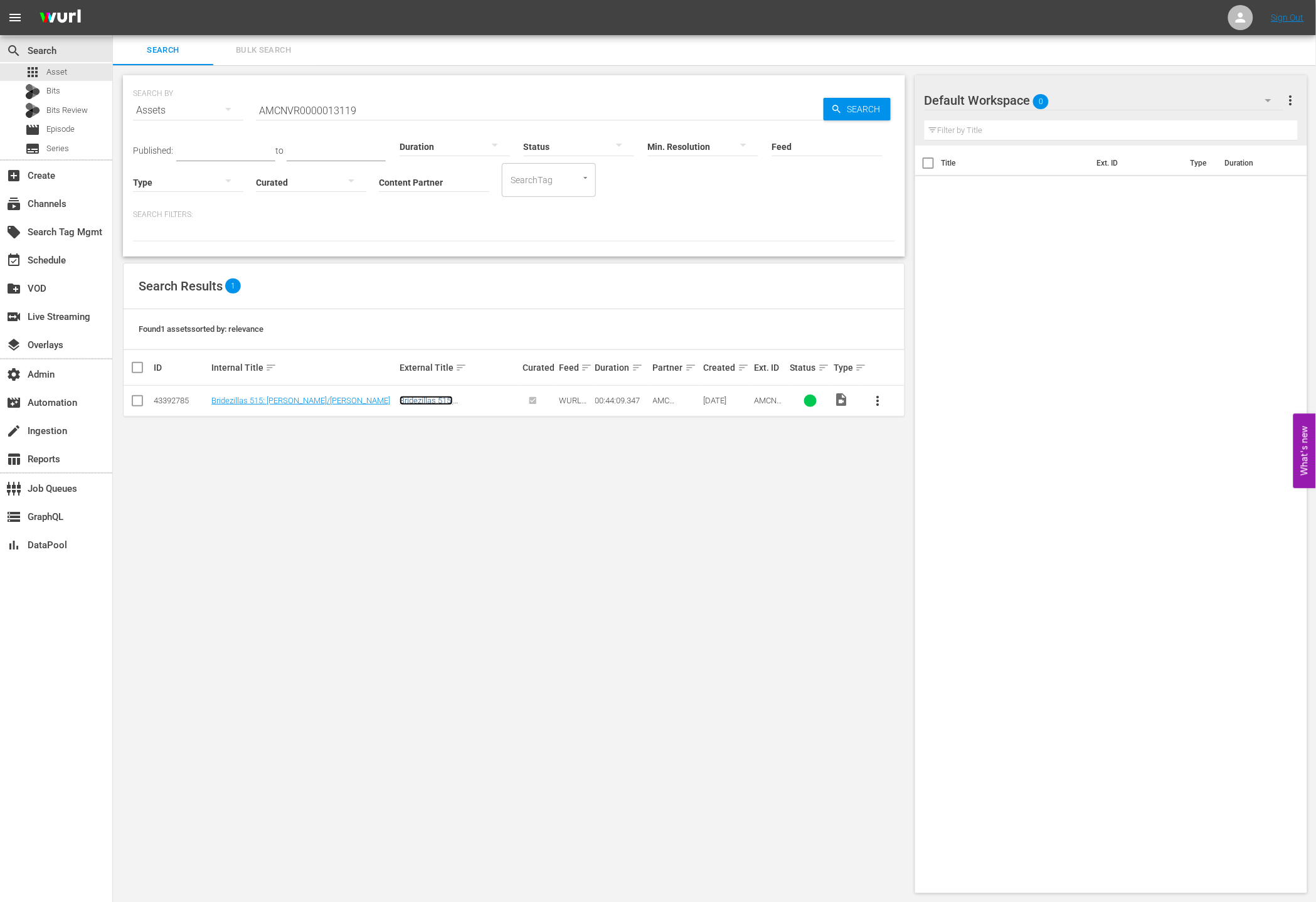
click at [458, 405] on link "Bridezillas 515: Misty/Jennifer" at bounding box center [458, 410] width 118 height 28
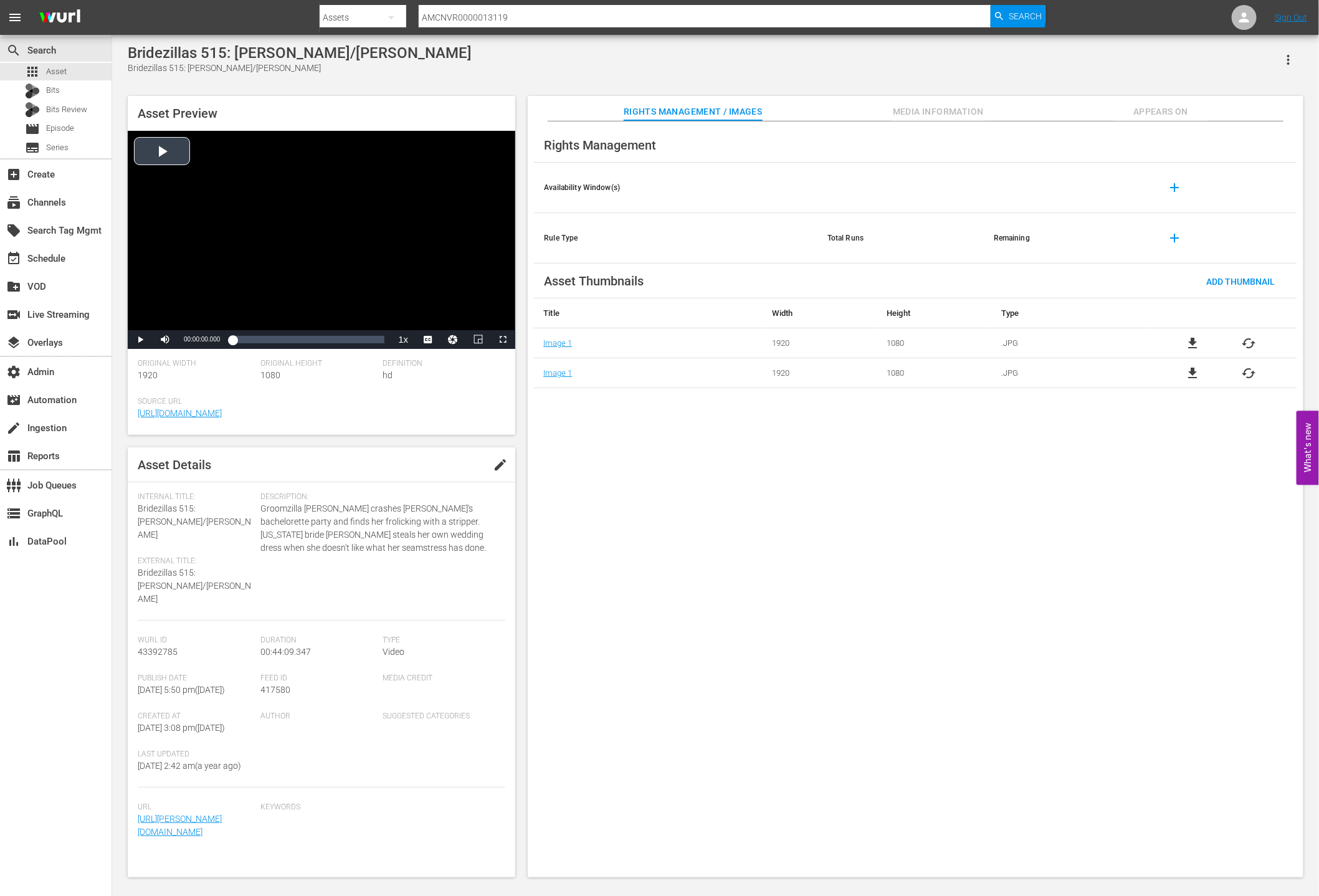
click at [146, 151] on div "Video Player" at bounding box center [321, 230] width 387 height 199
click at [140, 340] on span "Video Player" at bounding box center [140, 340] width 0 height 0
click at [1136, 101] on button "Appears On" at bounding box center [1161, 109] width 93 height 25
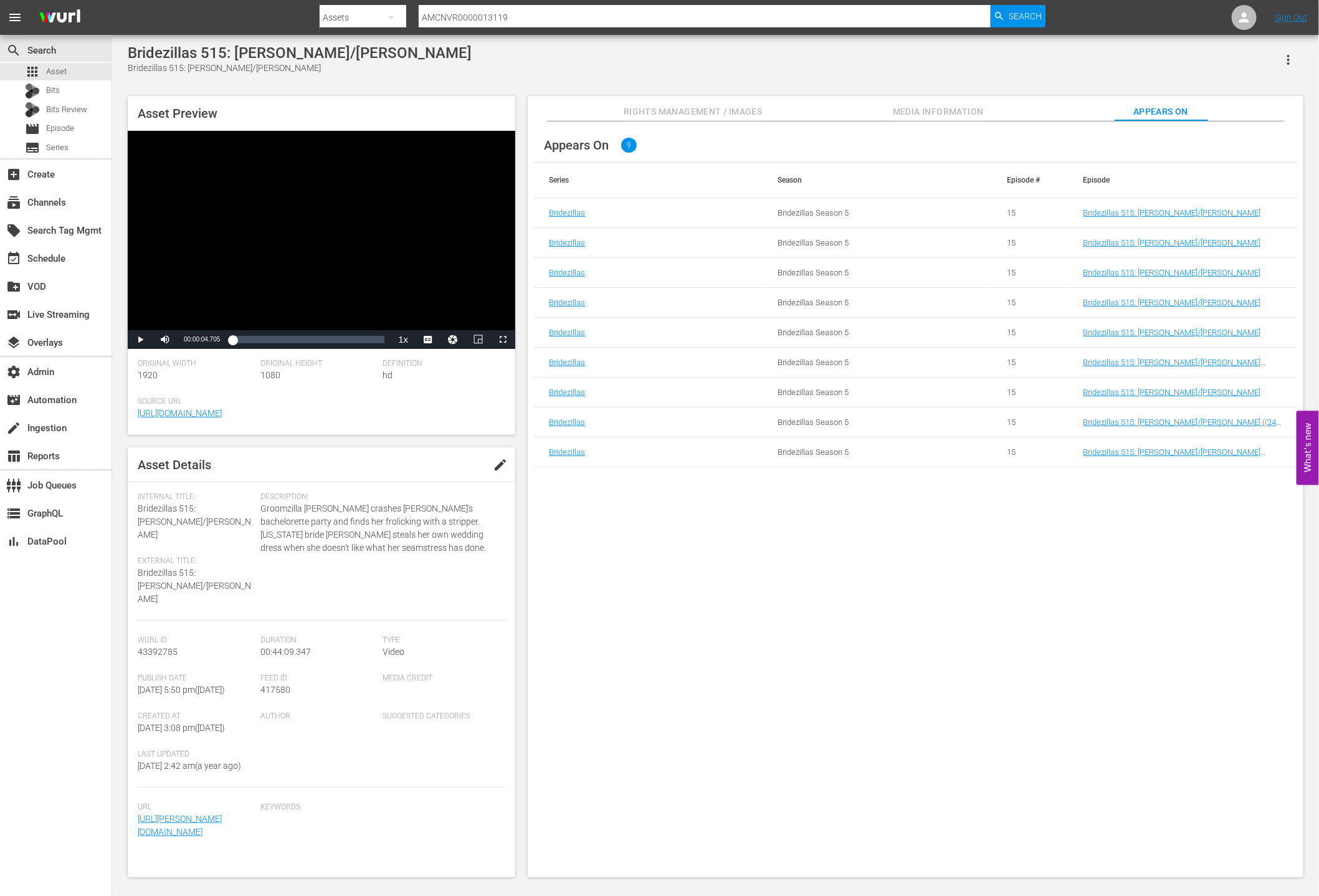
click at [1136, 107] on span "Appears On" at bounding box center [1161, 112] width 93 height 16
click at [1136, 454] on link "Bridezillas 515: Misty/Jennifer (Bridezillas 515: Misty/Jennifer (amc_allweddin…" at bounding box center [1173, 461] width 180 height 28
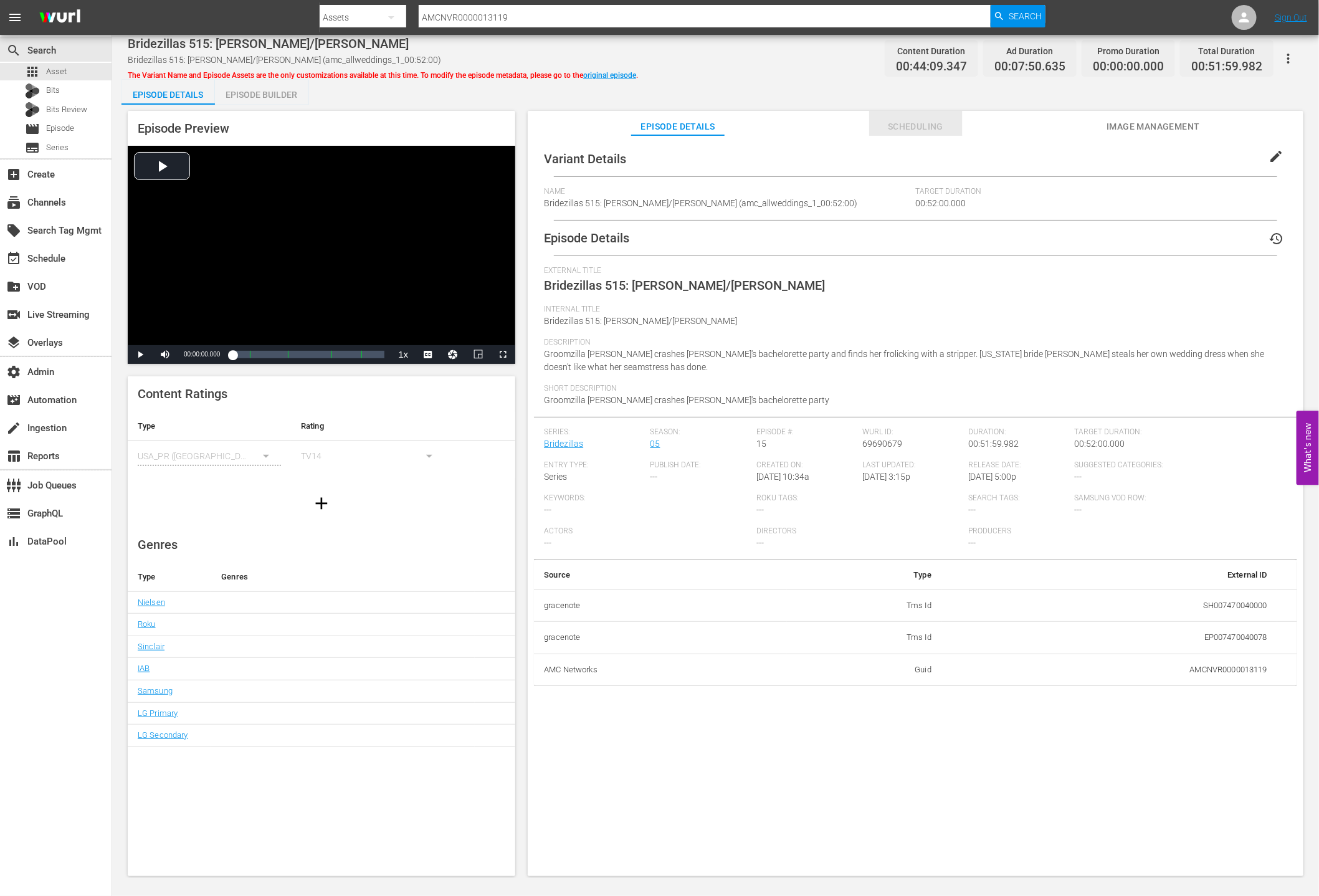
click at [888, 131] on span "Scheduling" at bounding box center [916, 126] width 93 height 16
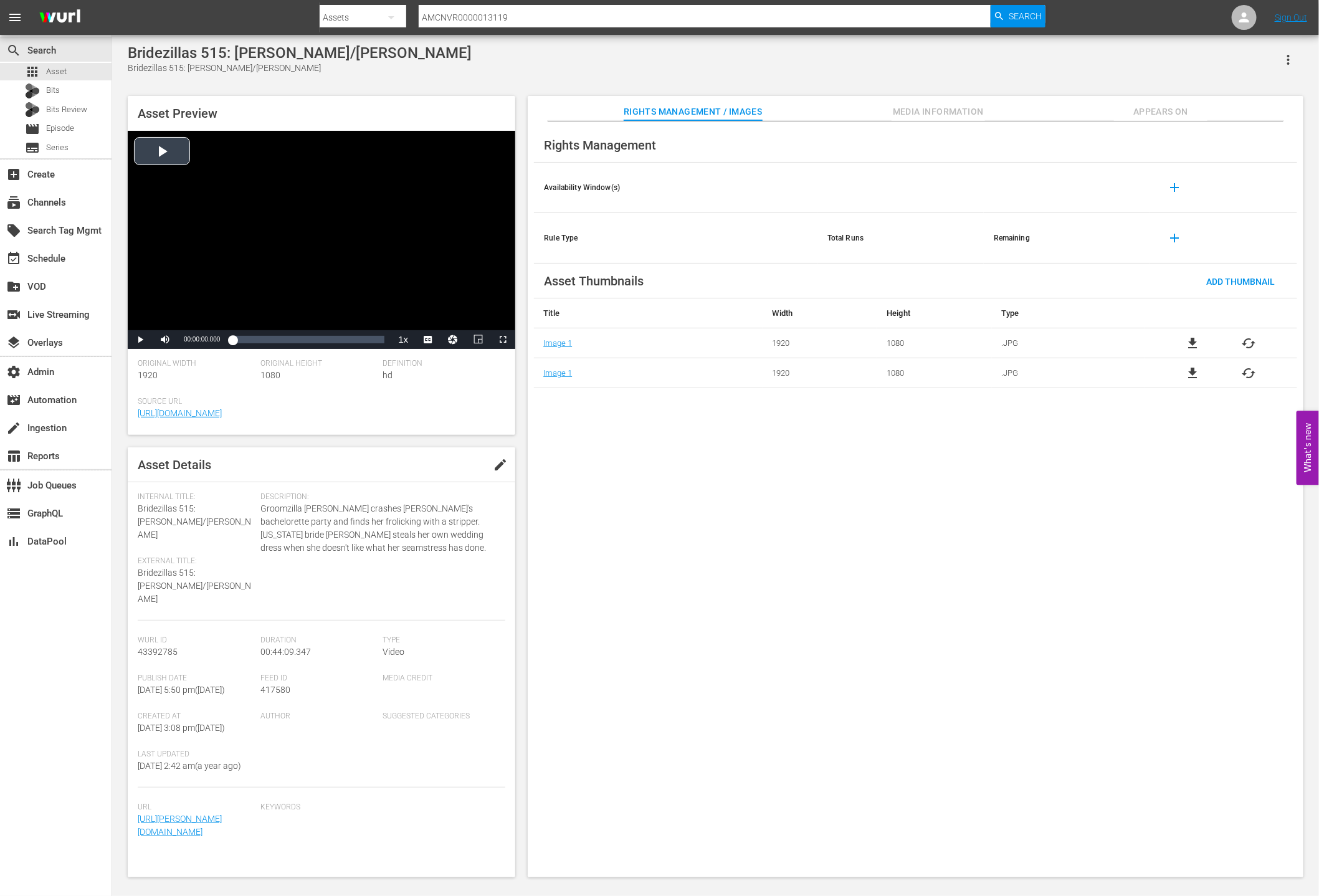
click at [177, 153] on div "Video Player" at bounding box center [321, 230] width 387 height 199
click at [272, 340] on div "Loaded : 1.58% 00:11:34.910 00:00:03.888" at bounding box center [309, 339] width 152 height 13
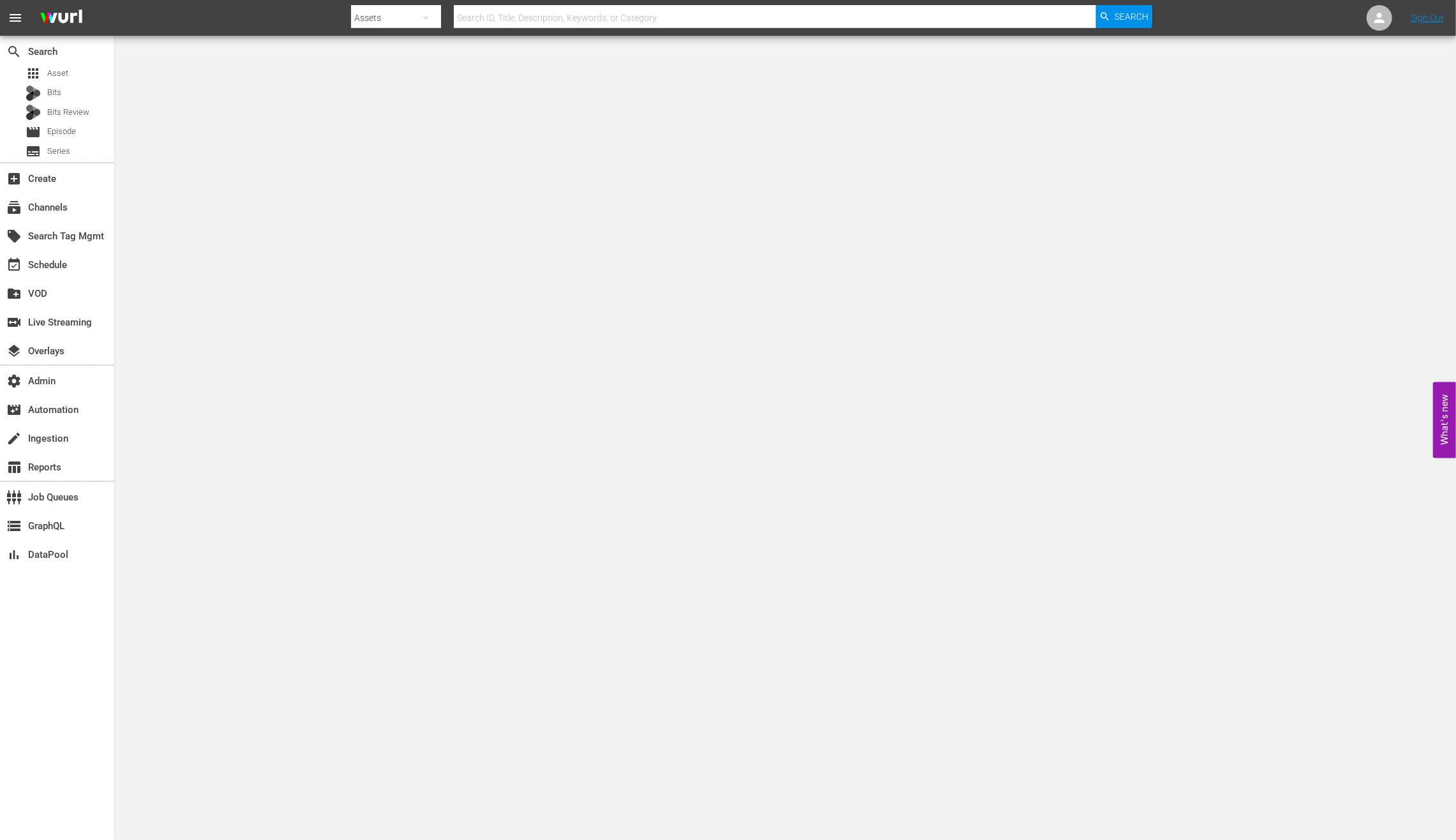
drag, startPoint x: 795, startPoint y: 86, endPoint x: 804, endPoint y: 39, distance: 47.9
click at [795, 86] on body "menu Search By Assets Search ID, Title, Description, Keywords, or Category Sear…" at bounding box center [728, 420] width 1456 height 840
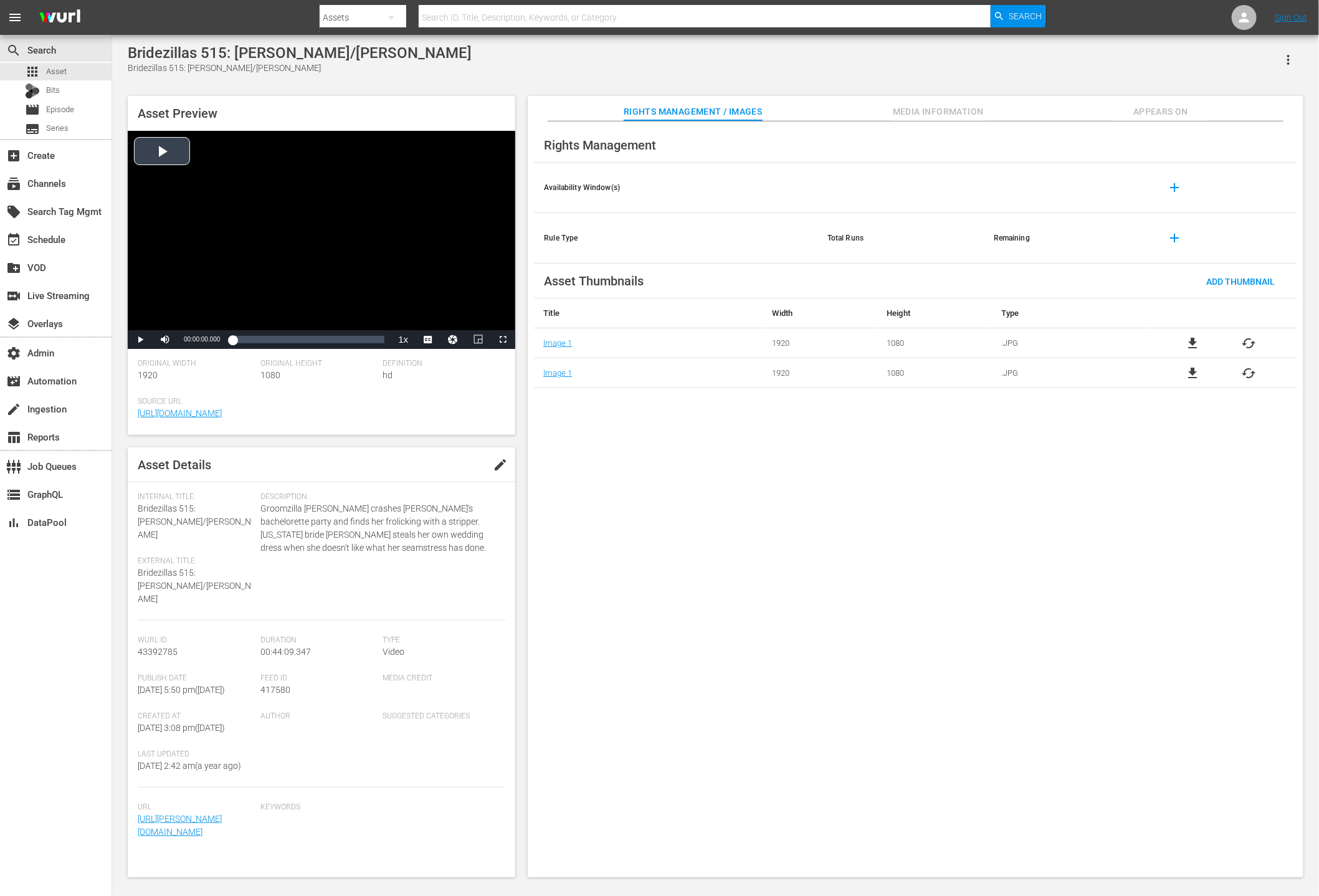
click at [140, 151] on div "Video Player" at bounding box center [321, 230] width 387 height 199
click at [140, 340] on span "Video Player" at bounding box center [140, 340] width 0 height 0
click at [89, 177] on div "subscriptions Channels" at bounding box center [55, 182] width 112 height 25
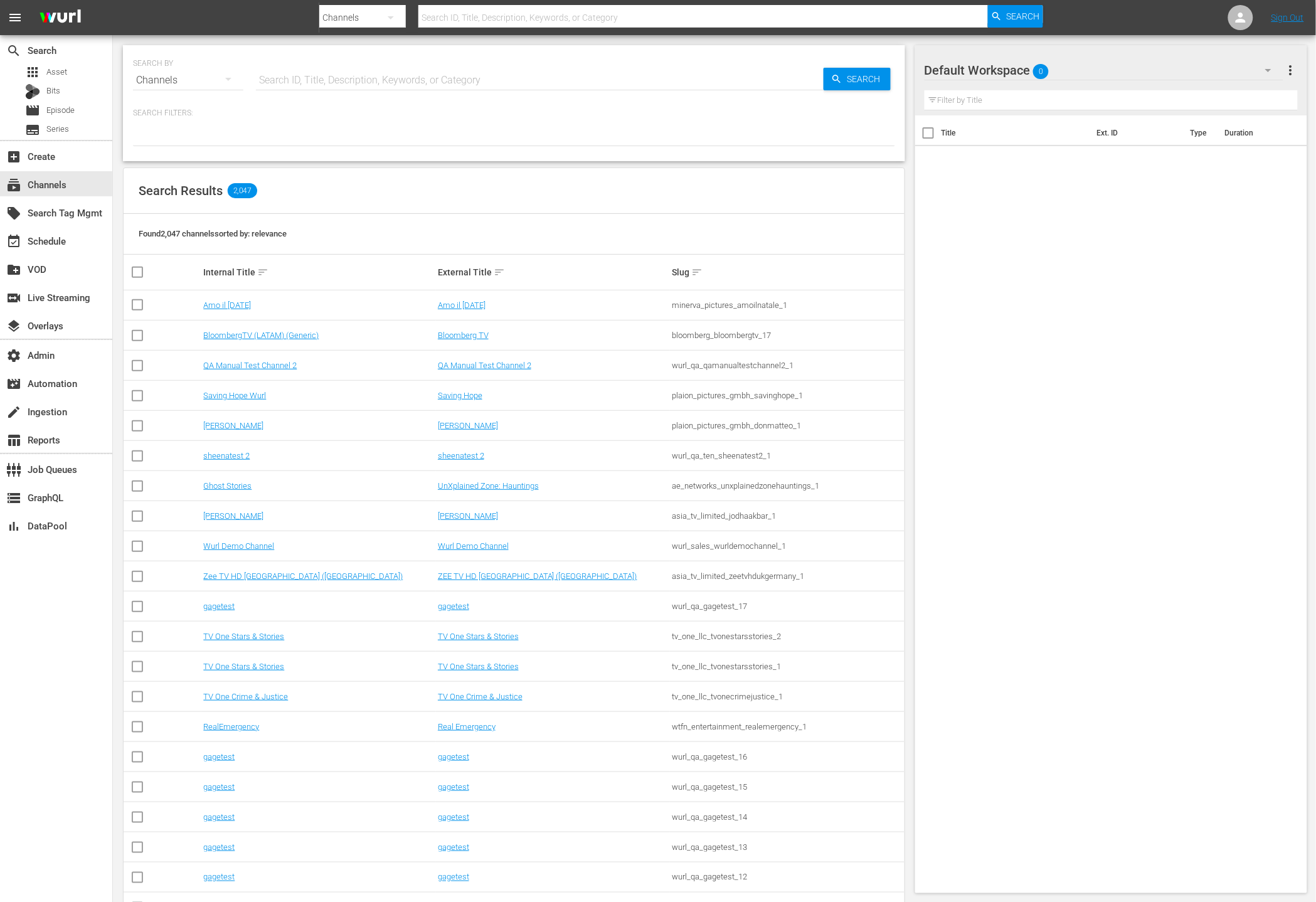
click at [415, 79] on input "text" at bounding box center [539, 80] width 568 height 30
paste input "AMCNVR0000013119"
type input "AMCNVR0000013119"
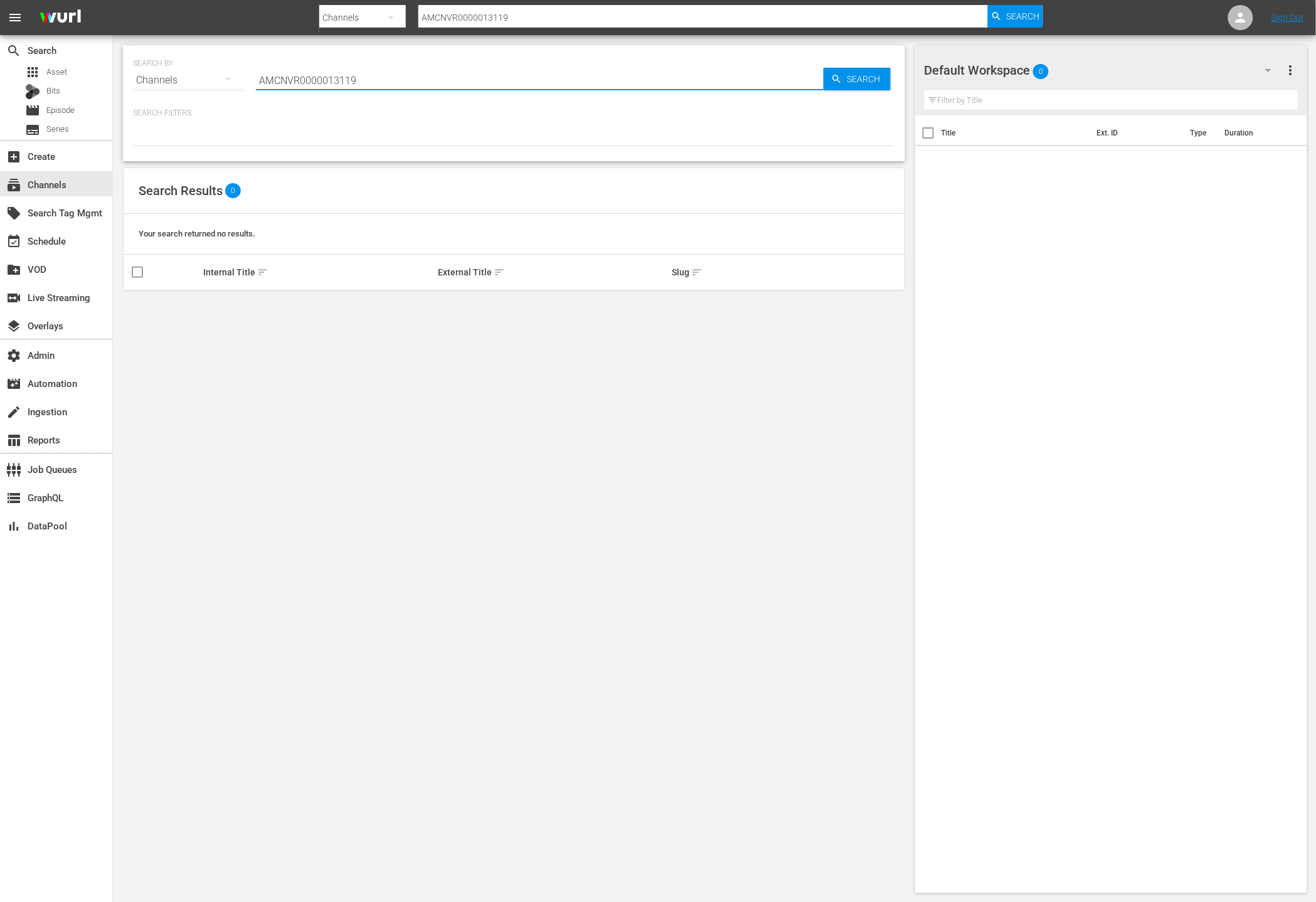
click at [394, 80] on input "AMCNVR0000013119" at bounding box center [539, 80] width 568 height 30
click at [394, 81] on input "AMCNVR0000013119" at bounding box center [539, 80] width 568 height 30
paste input ""channelSlug": "amc_allweddings_1","
type input ""channelSlug": "amc_allweddings_1","
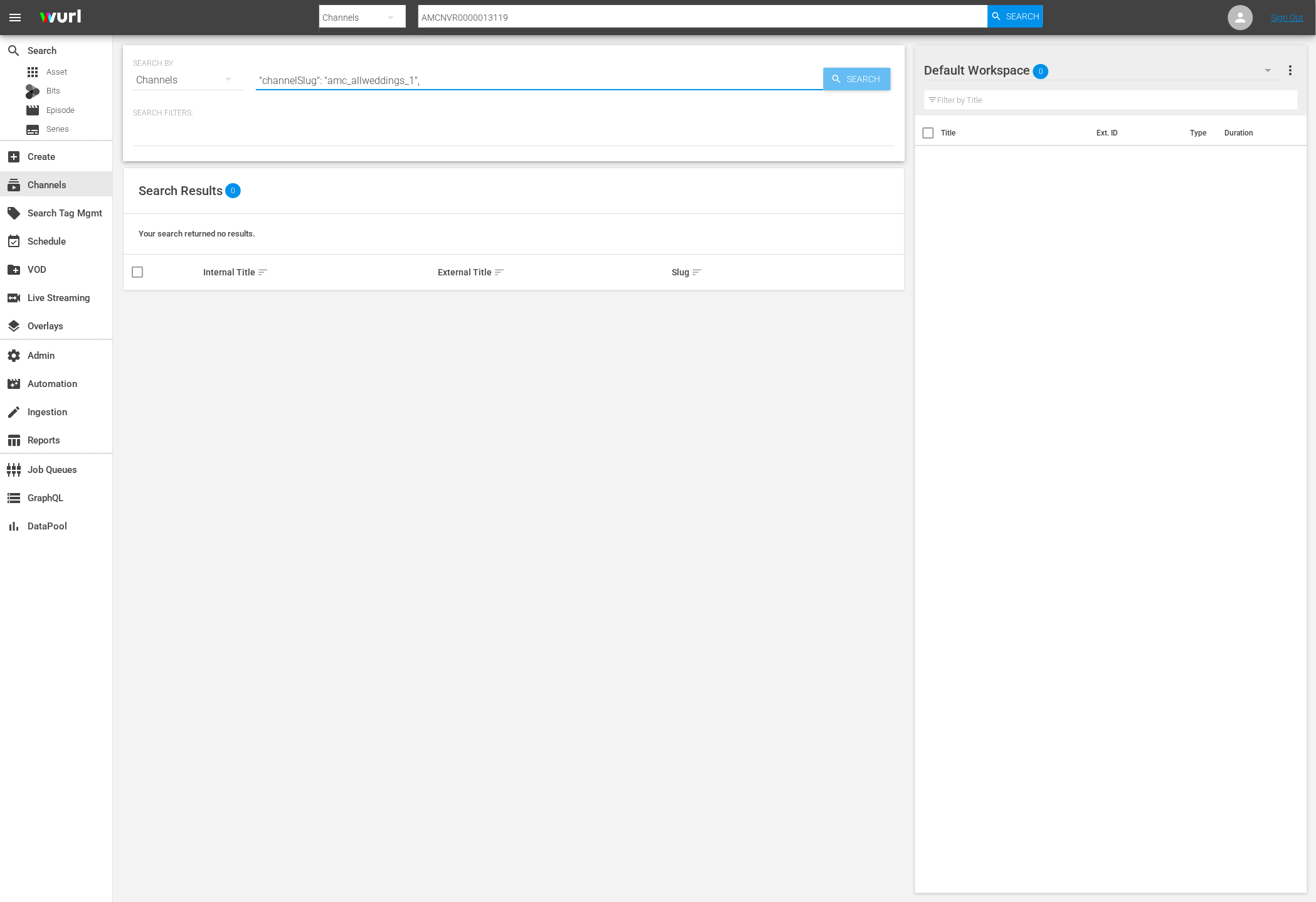
click at [844, 76] on span "Search" at bounding box center [866, 79] width 48 height 22
type input ""channelSlug": "amc_allweddings_1","
click at [546, 86] on input ""channelSlug": "amc_allweddings_1"," at bounding box center [539, 80] width 568 height 30
type input ""channelSlug": "amc_allweddings_1"
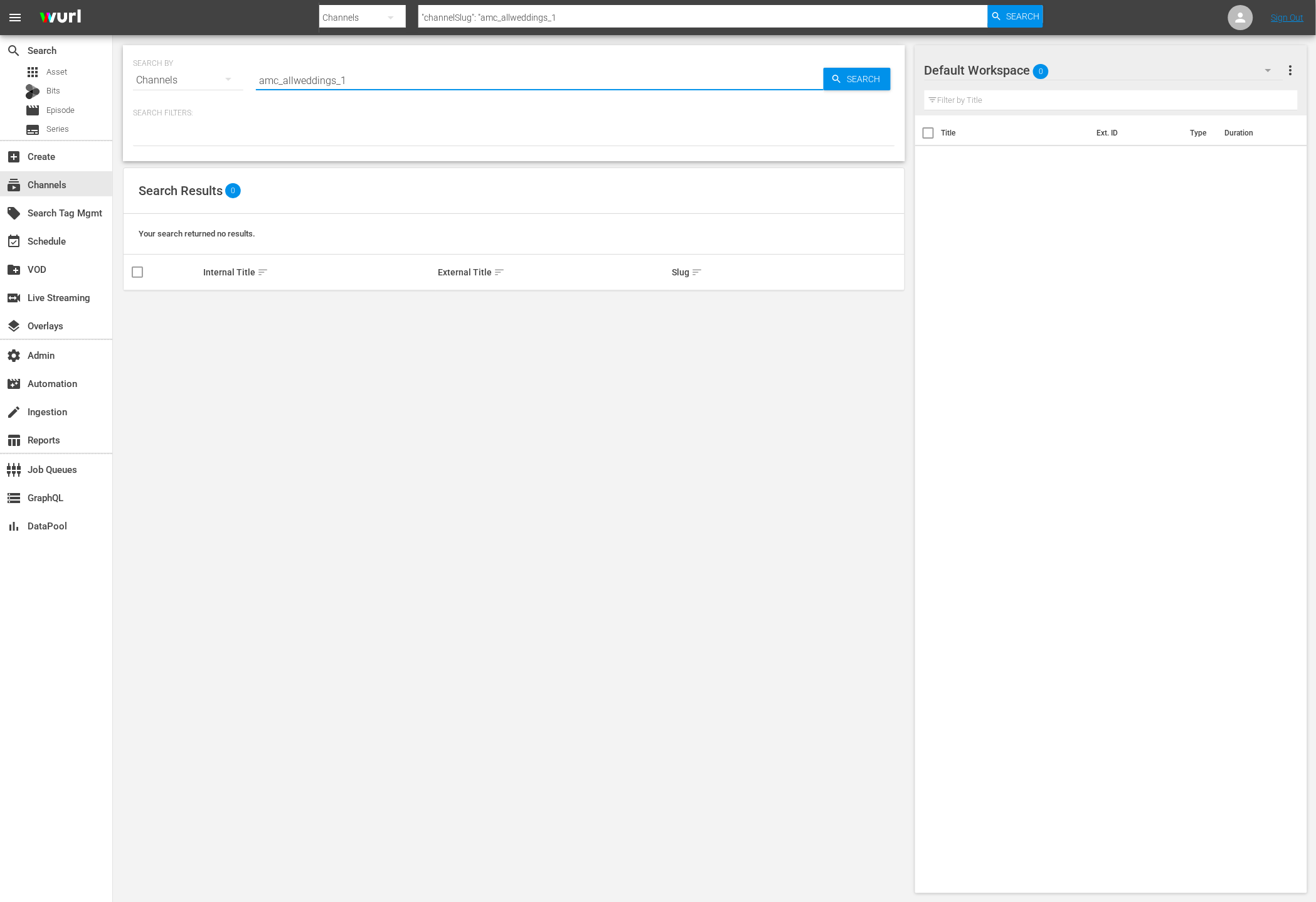
type input "amc_allweddings_1"
type input "mc_allweddings_1"
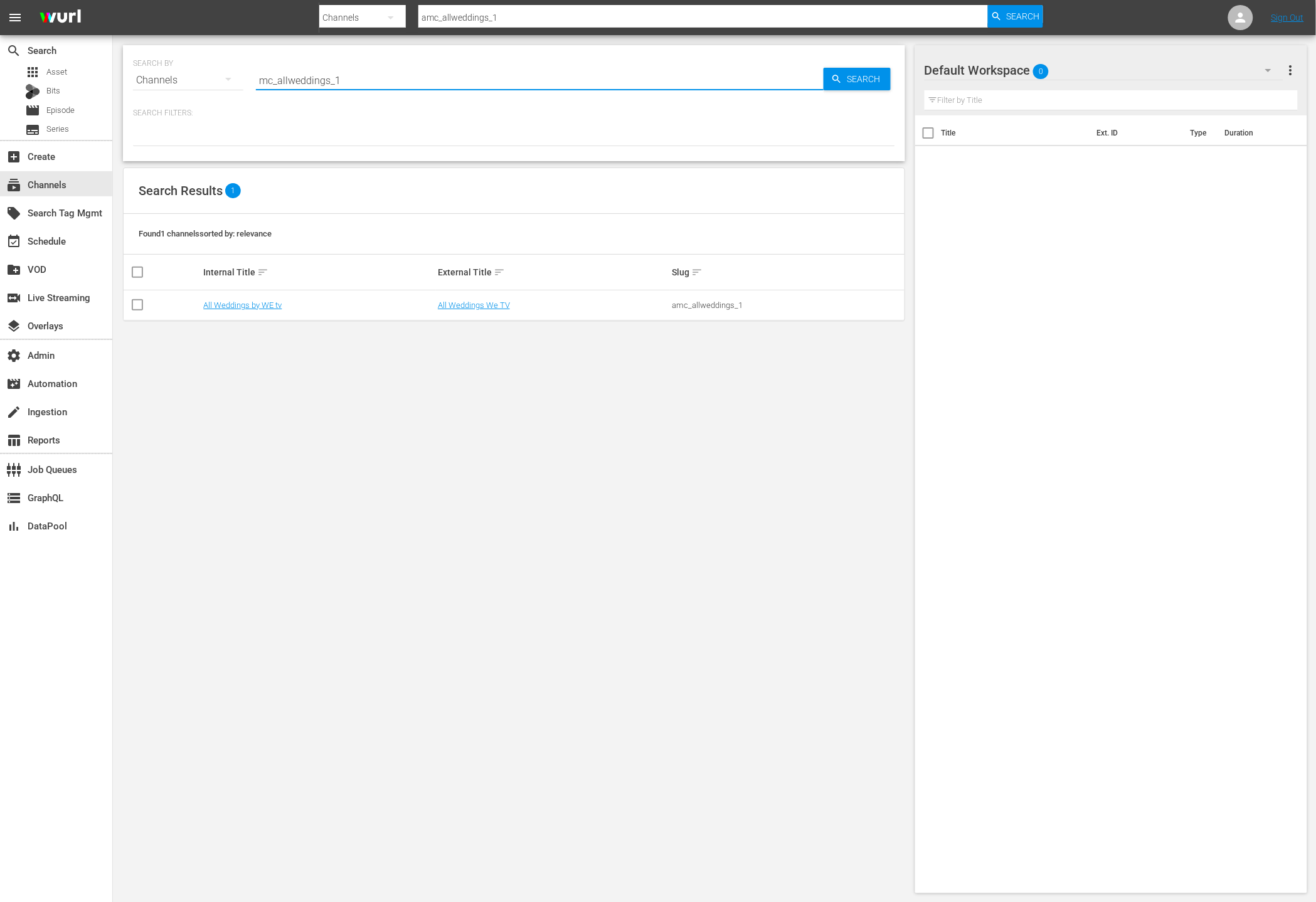
type input "mc_allweddings_1"
click at [495, 305] on link "All Weddings We TV" at bounding box center [474, 305] width 72 height 10
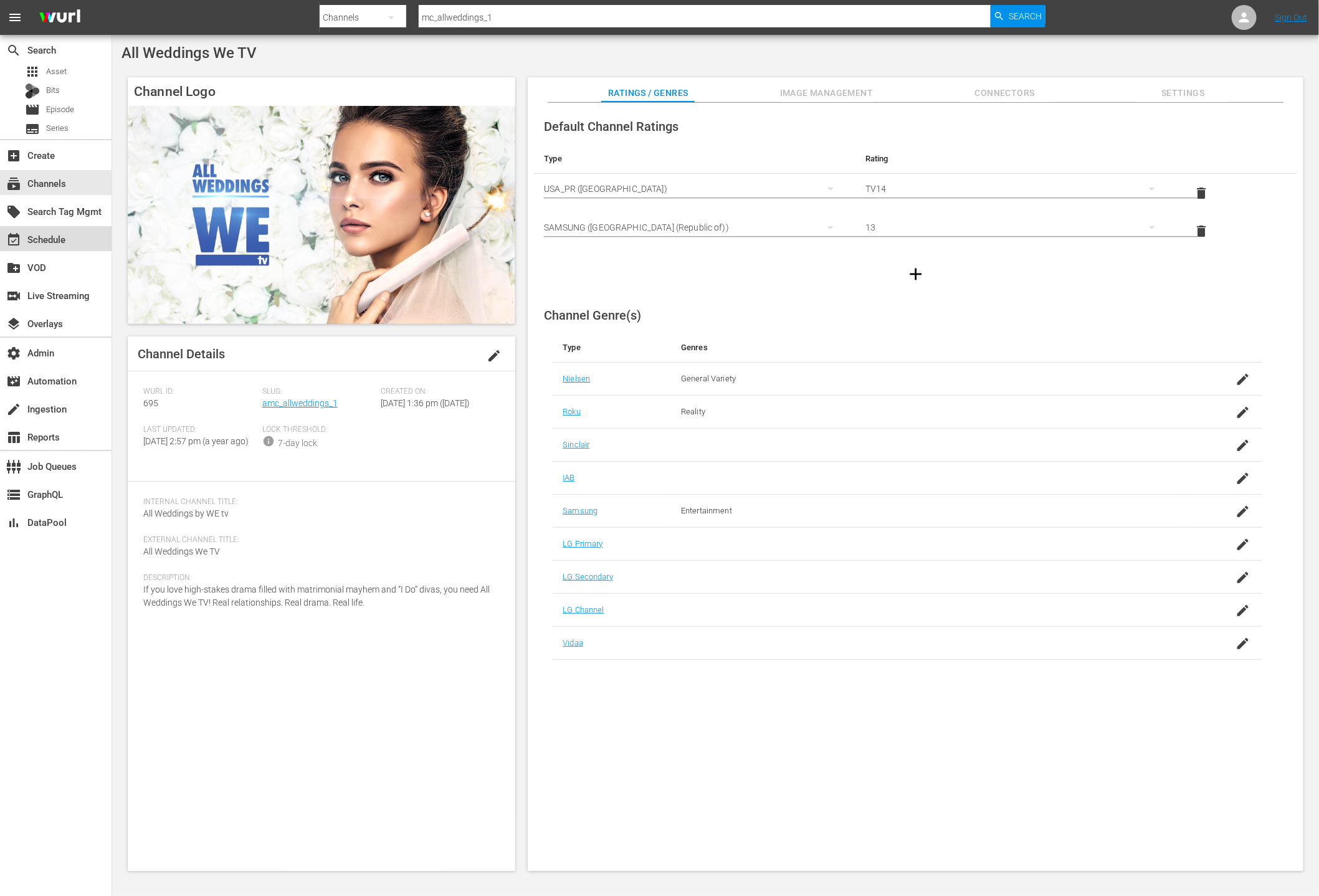
click at [62, 233] on div "event_available Schedule" at bounding box center [35, 237] width 69 height 11
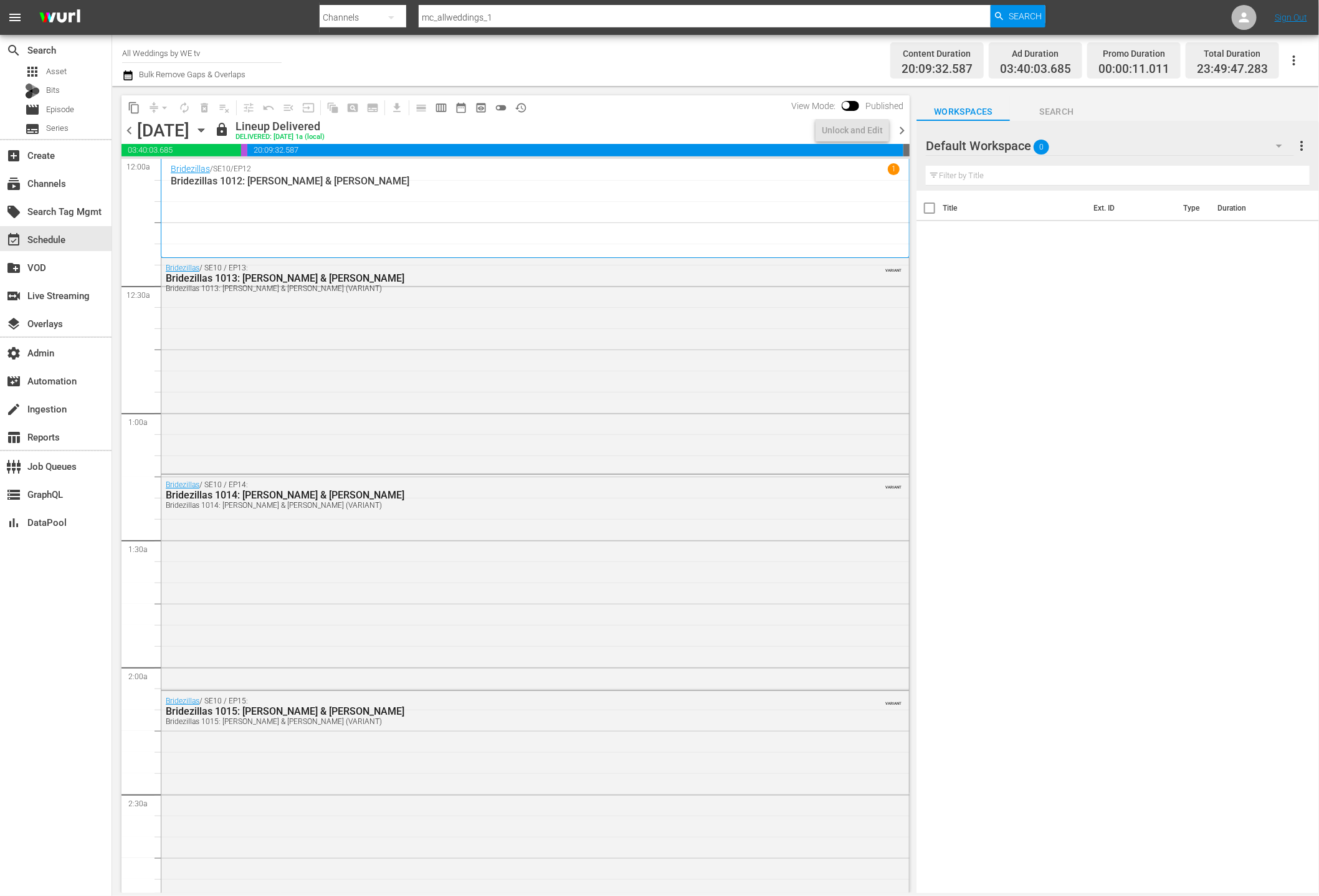
click at [208, 131] on icon "button" at bounding box center [201, 130] width 14 height 14
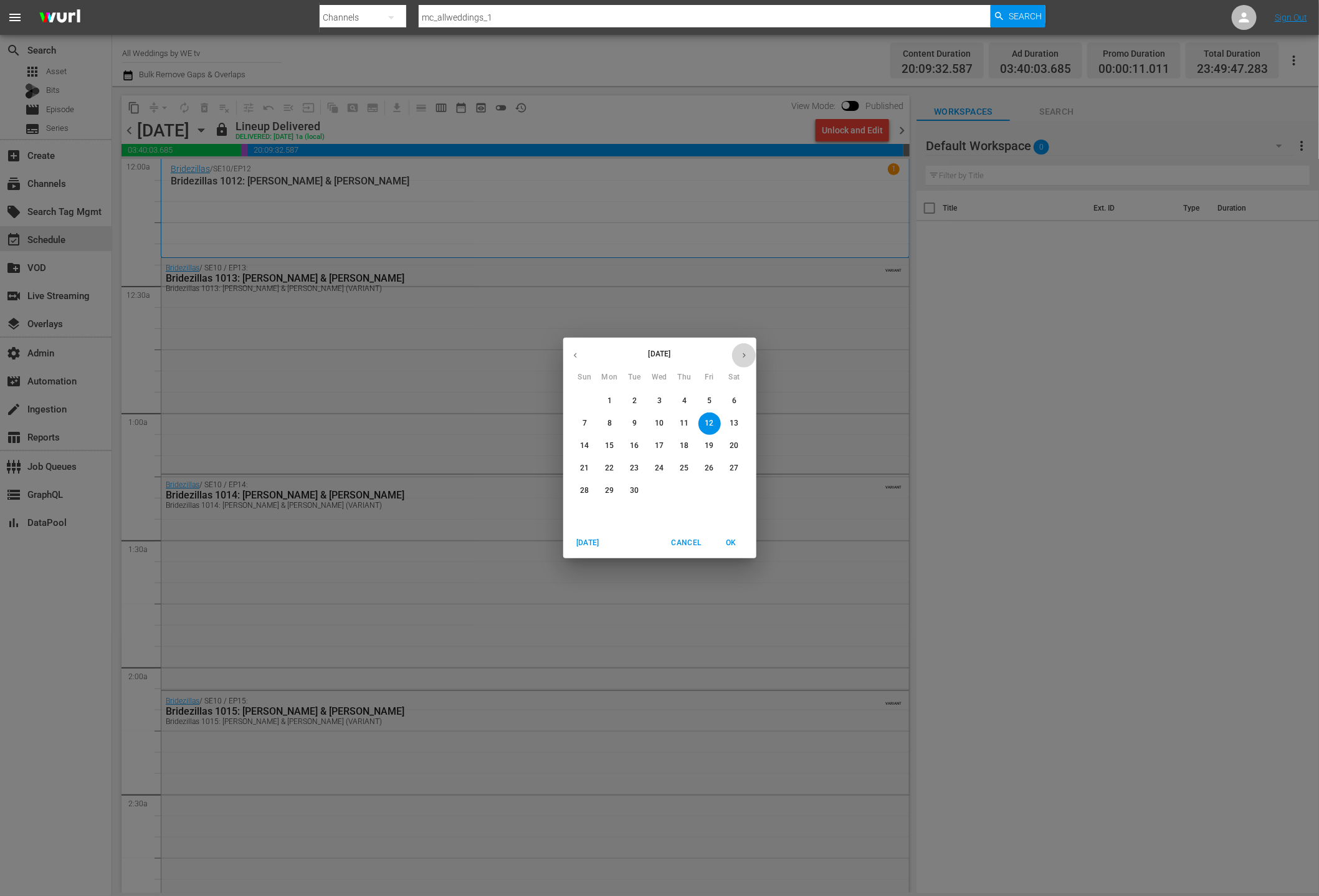
click at [742, 357] on icon "button" at bounding box center [744, 355] width 10 height 10
click at [661, 395] on span "1" at bounding box center [660, 400] width 22 height 10
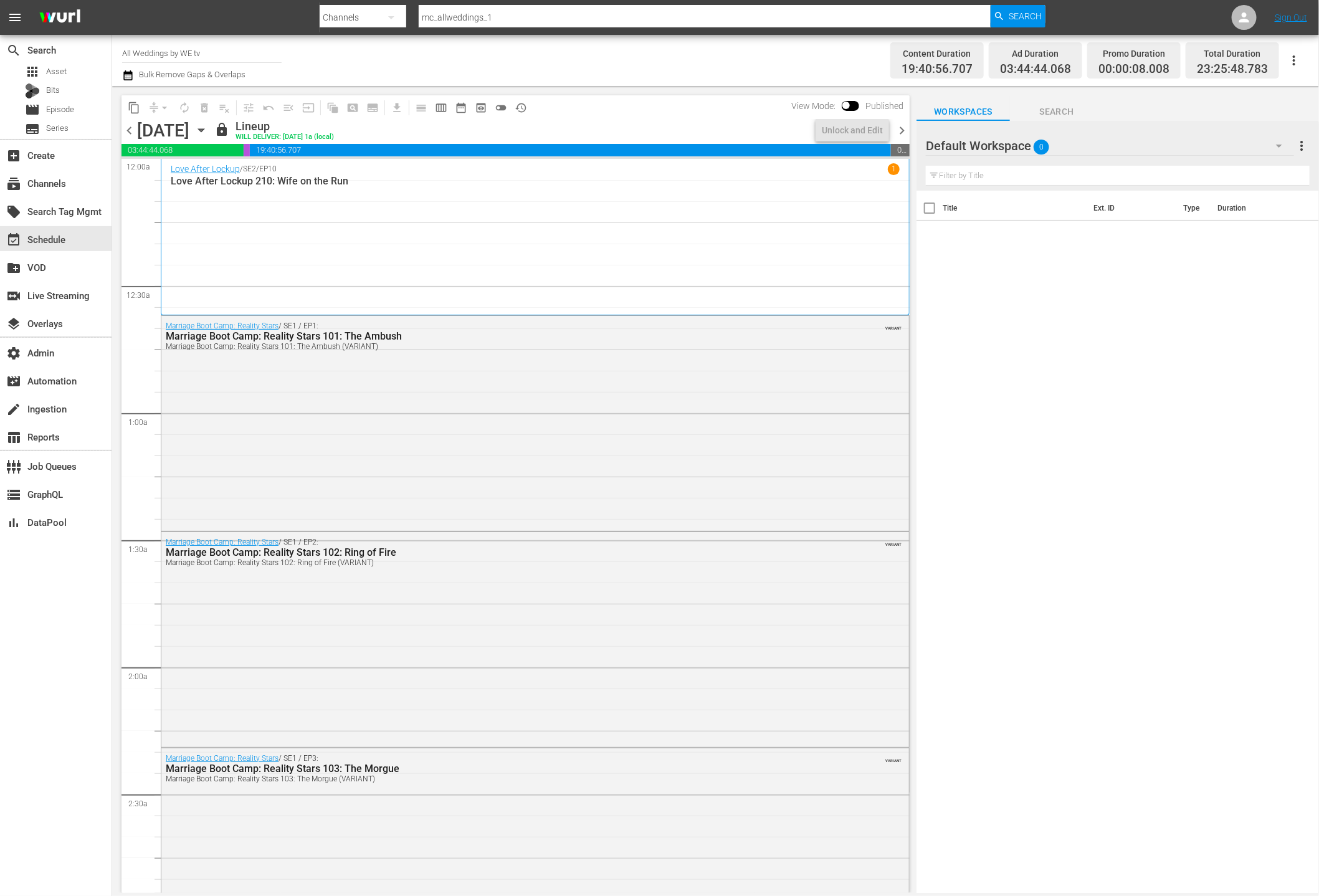
click at [899, 131] on span "chevron_right" at bounding box center [902, 130] width 16 height 16
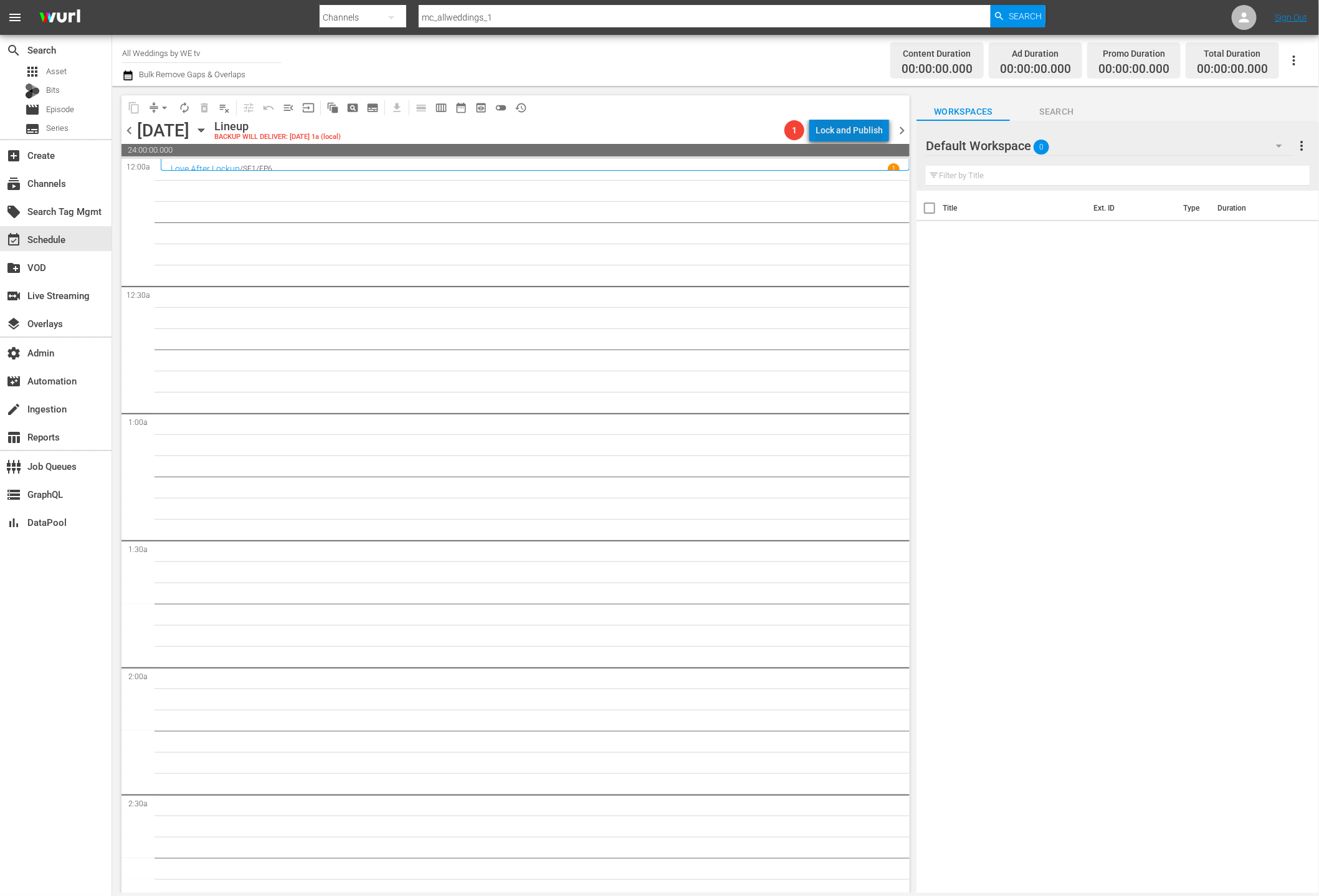
click at [856, 131] on div "Lock and Publish" at bounding box center [849, 130] width 67 height 22
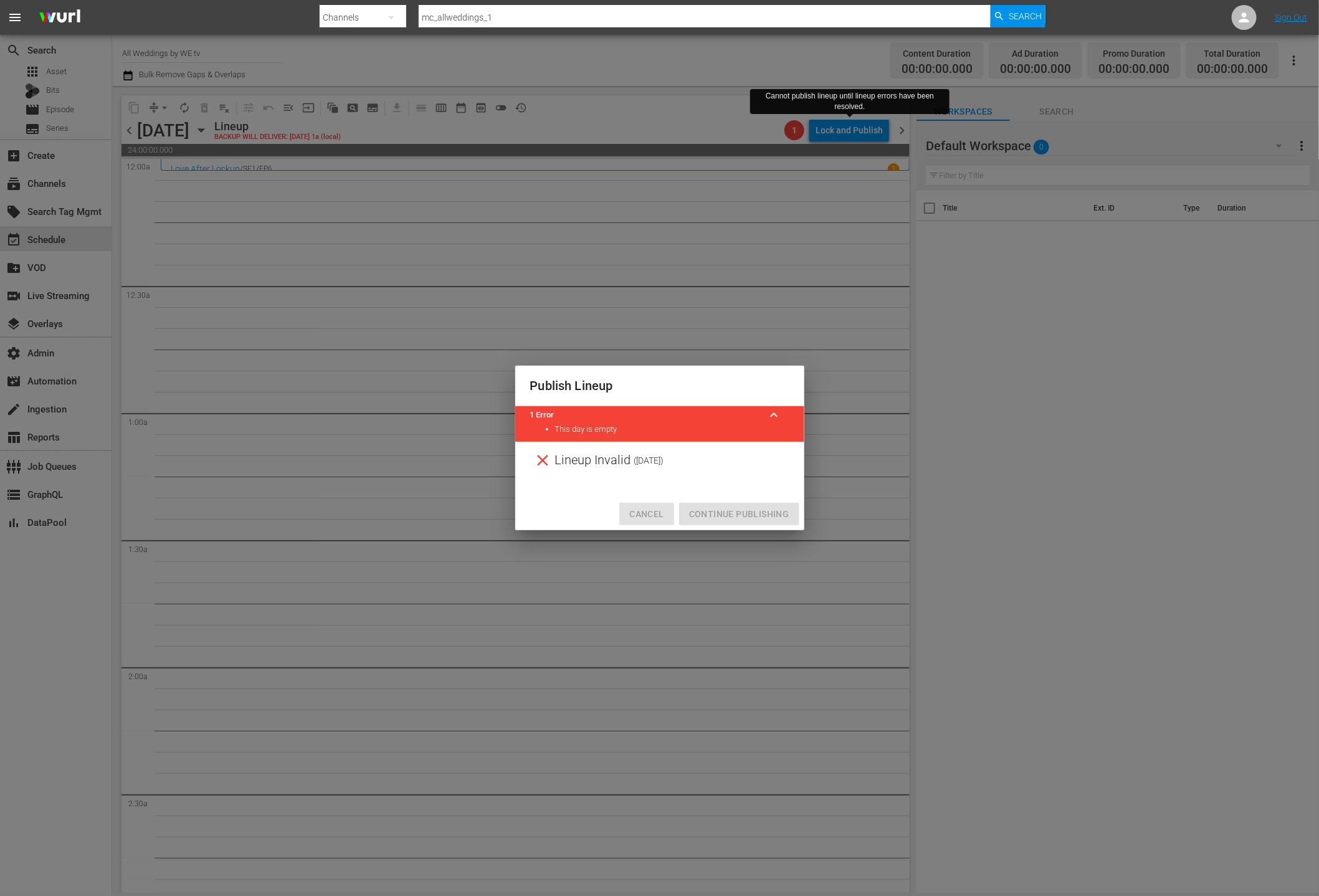
click at [646, 516] on span "Cancel" at bounding box center [647, 514] width 34 height 16
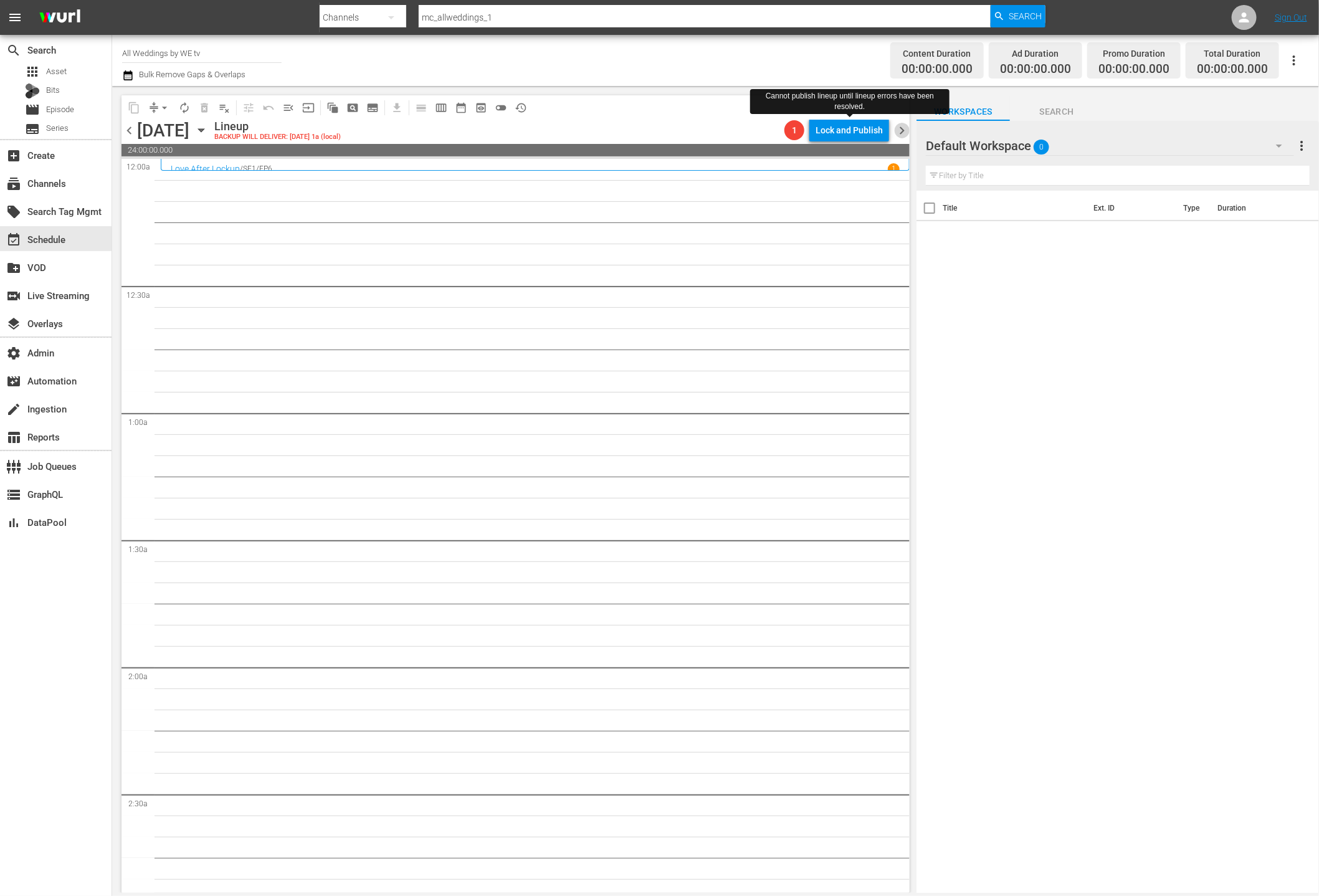
click at [904, 129] on span "chevron_right" at bounding box center [902, 130] width 16 height 16
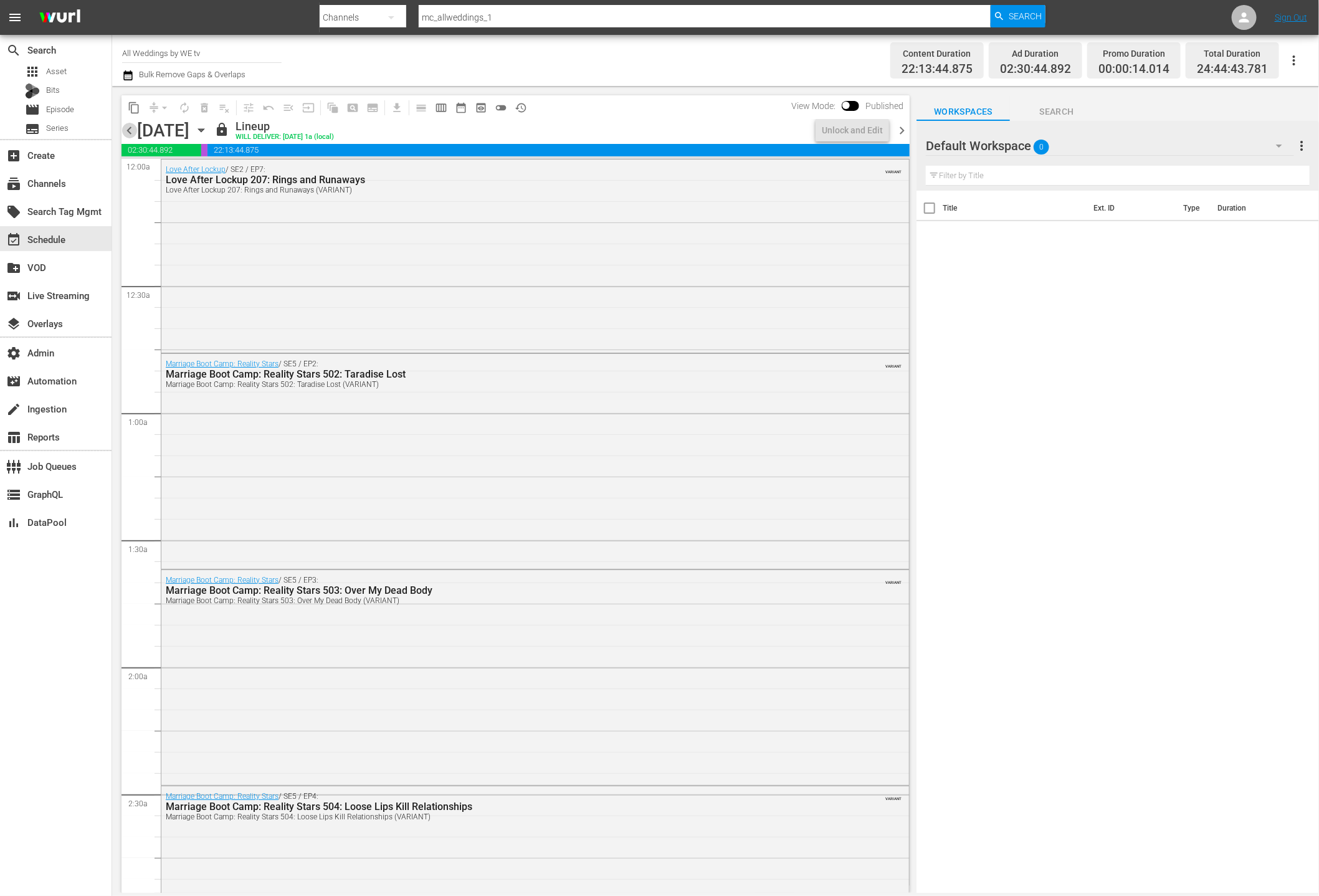
click at [125, 132] on span "chevron_left" at bounding box center [129, 130] width 16 height 16
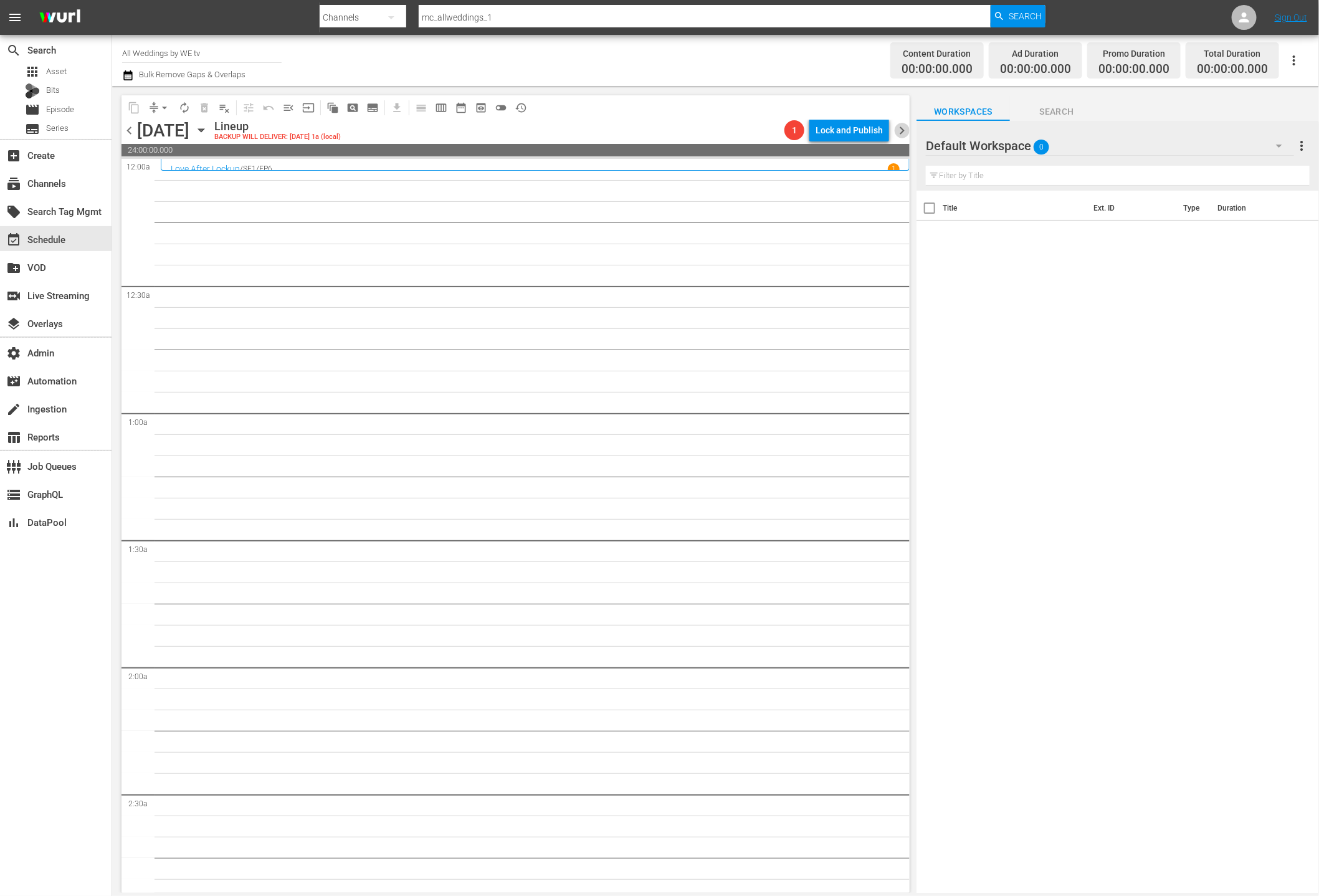
click at [904, 133] on span "chevron_right" at bounding box center [902, 130] width 16 height 16
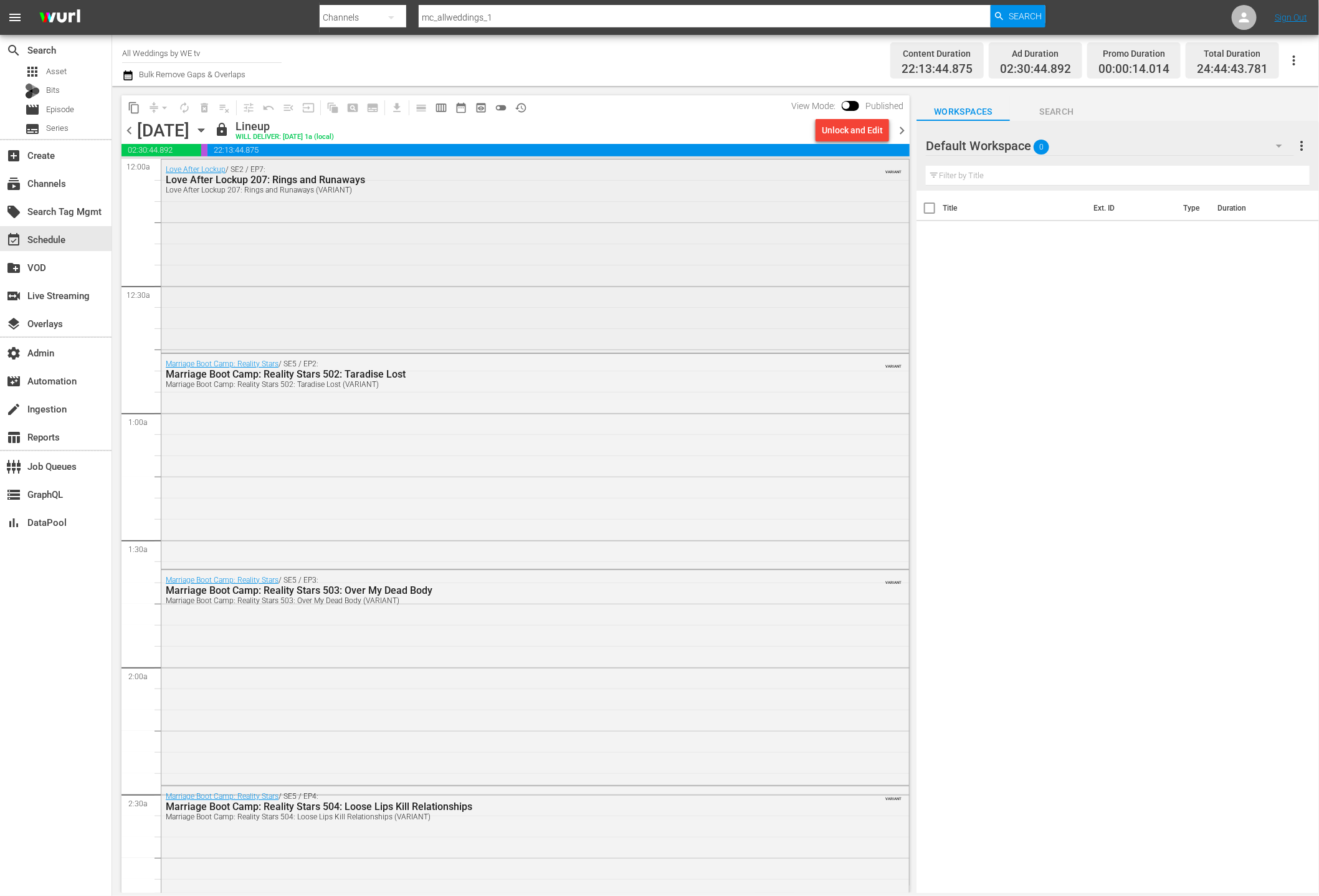
click at [818, 320] on div "Love After Lockup / SE2 / EP7: Love After Lockup 207: Rings and Runaways Love A…" at bounding box center [535, 255] width 748 height 191
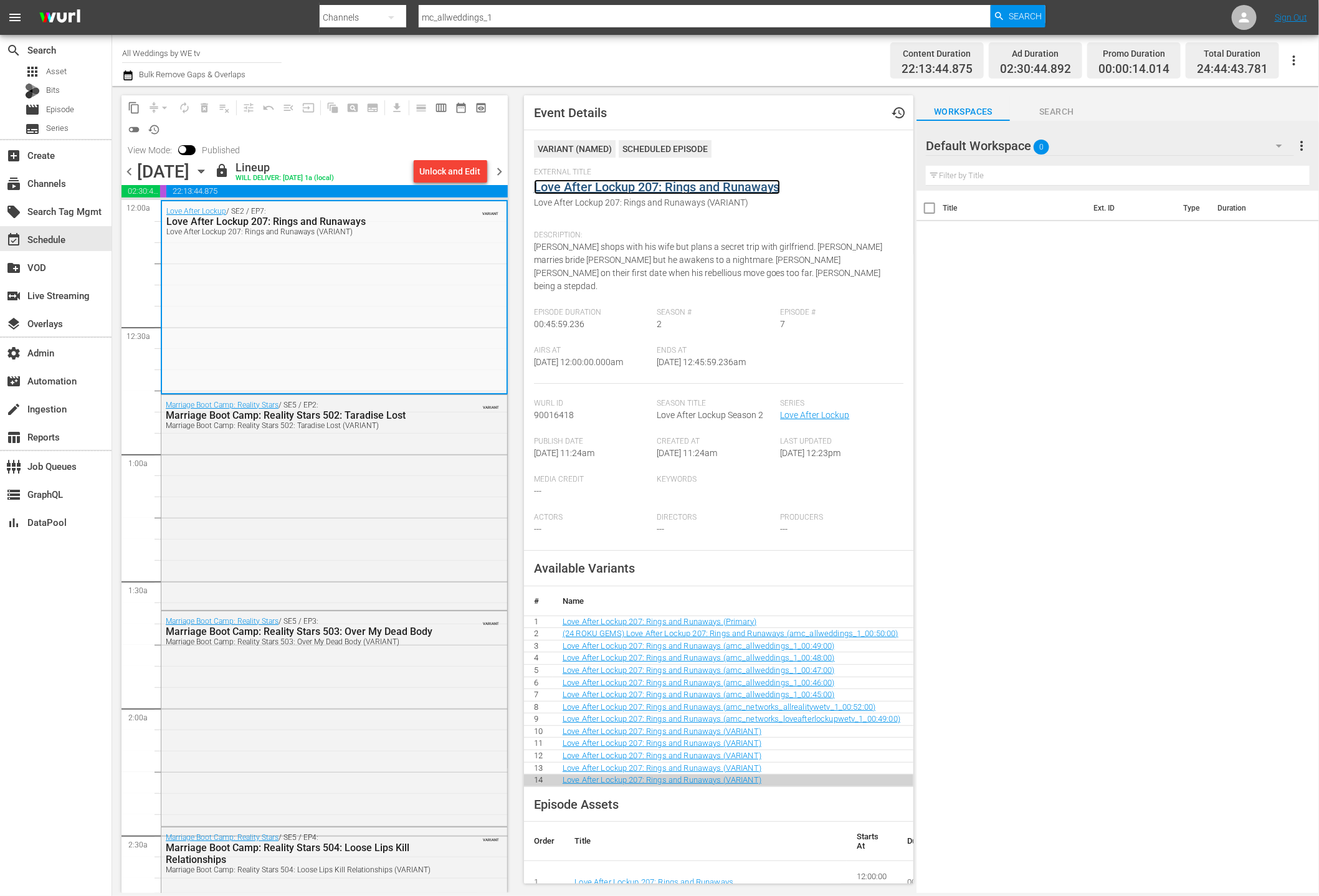
click at [741, 188] on link "Love After Lockup 207: Rings and Runaways" at bounding box center [657, 187] width 246 height 15
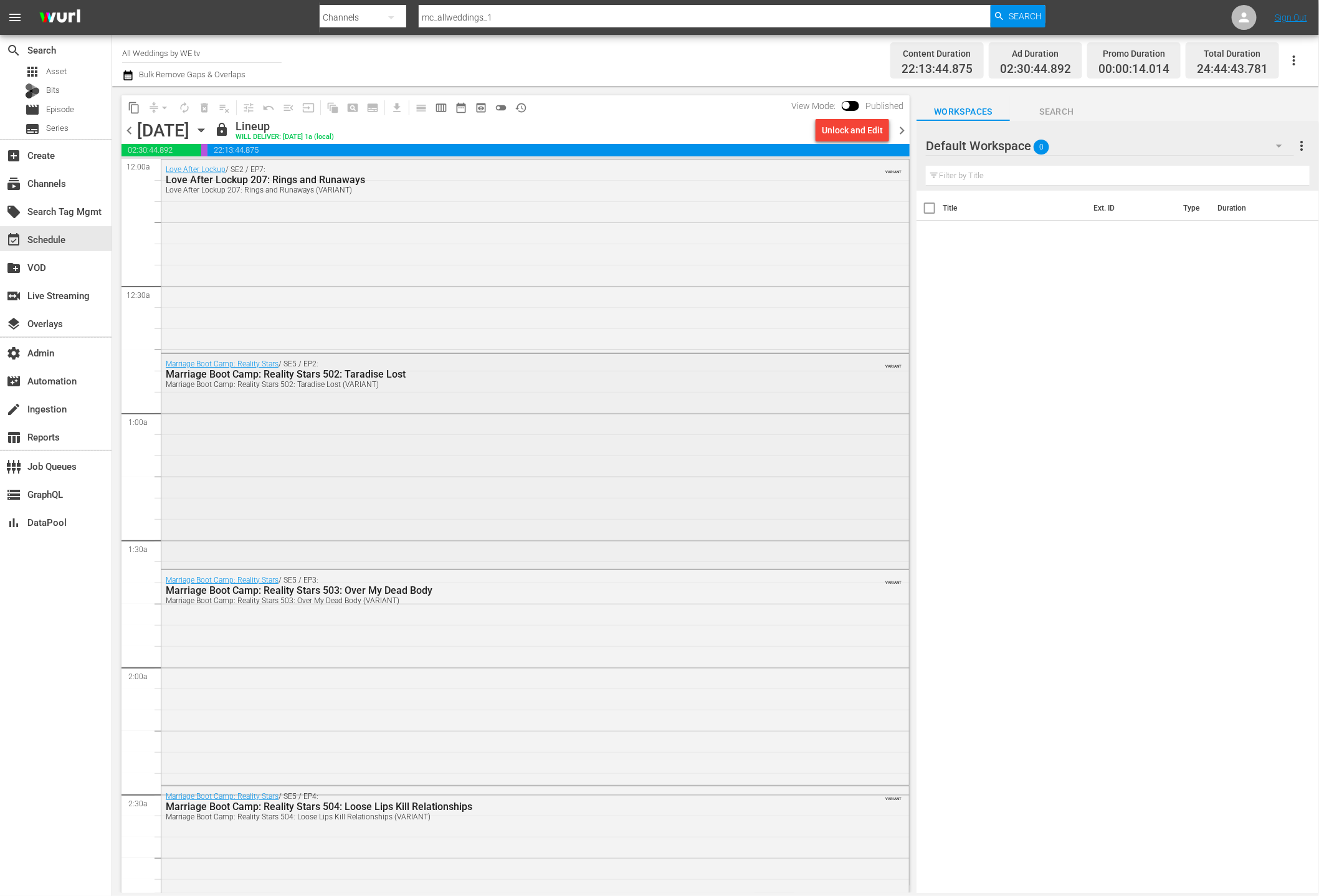
click at [543, 456] on div "Marriage Boot Camp: Reality Stars / SE5 / EP2: Marriage Boot Camp: Reality Star…" at bounding box center [535, 460] width 748 height 213
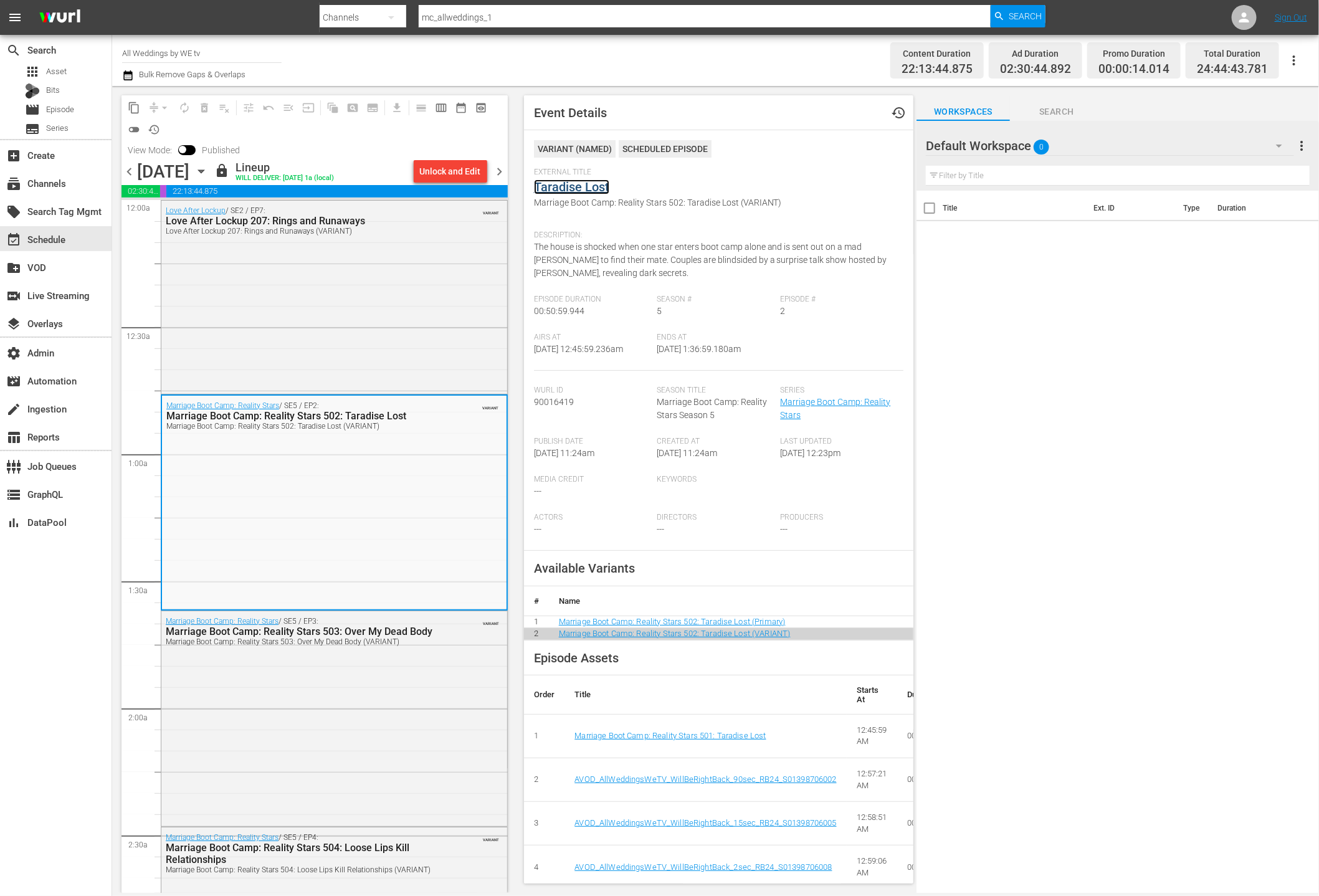
click at [584, 189] on link "Taradise Lost" at bounding box center [572, 187] width 75 height 15
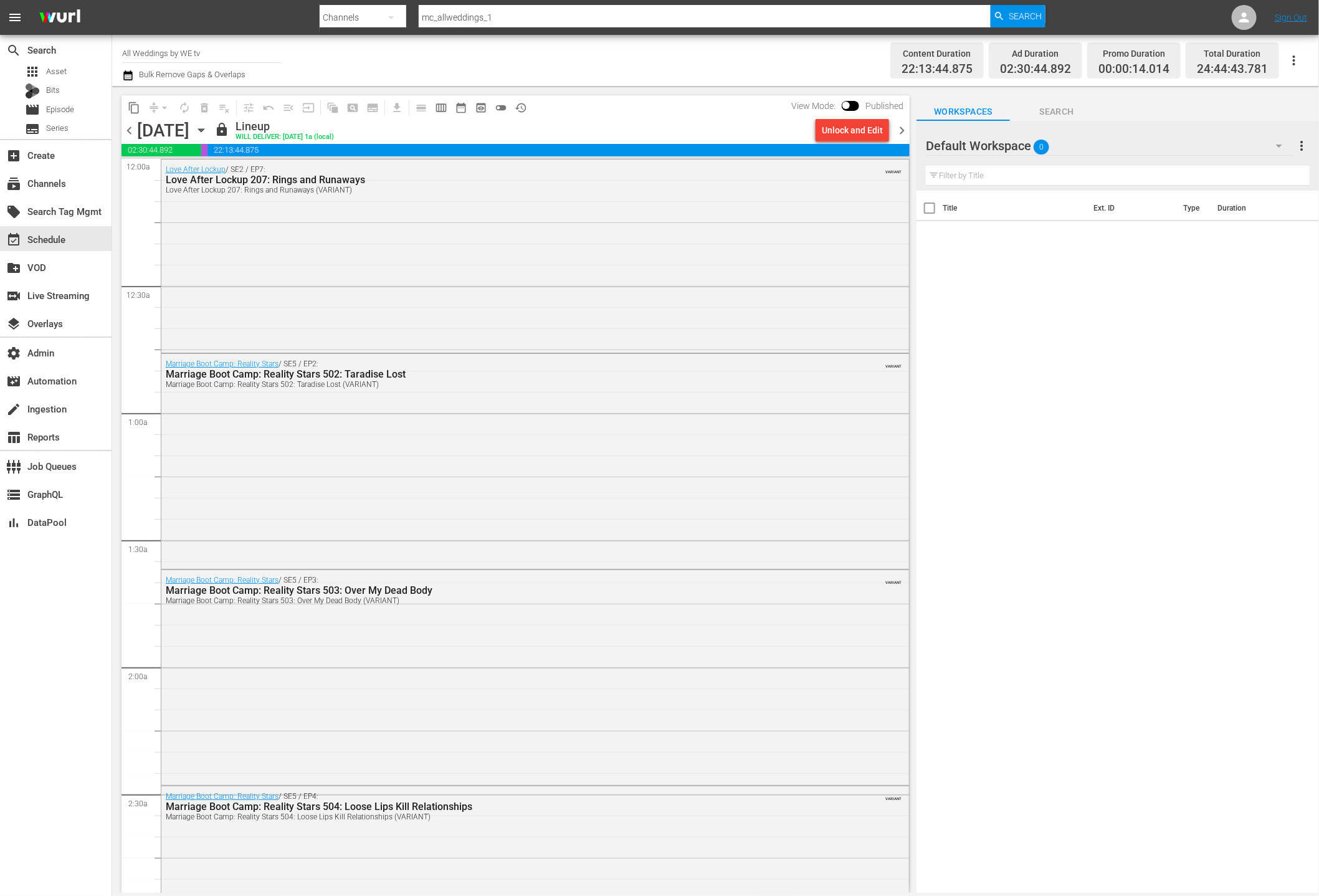
click at [851, 102] on span at bounding box center [851, 106] width 18 height 10
click at [851, 106] on input "checkbox" at bounding box center [845, 108] width 26 height 9
checkbox input "true"
click at [529, 106] on button "history_outlined" at bounding box center [520, 107] width 20 height 20
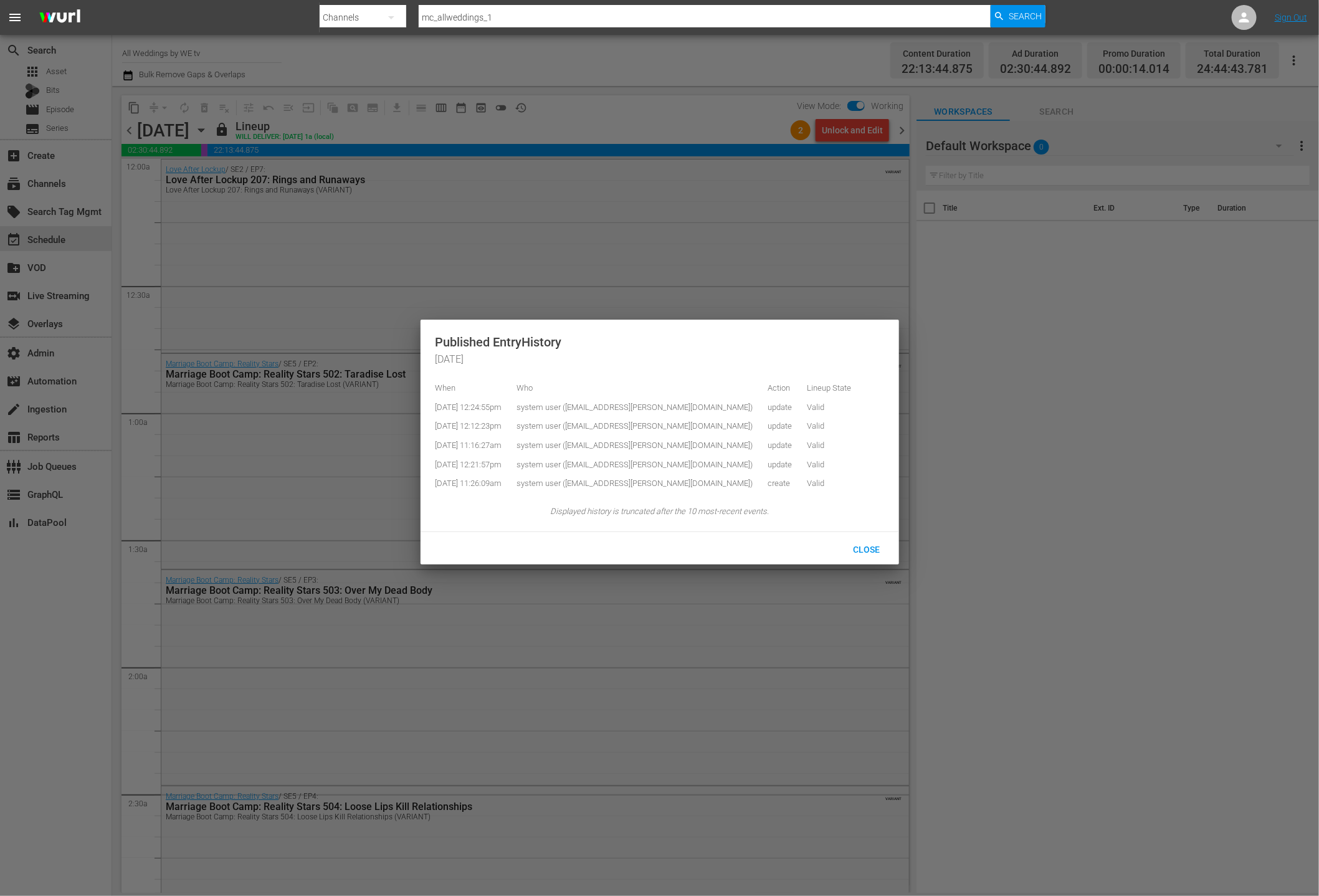
click at [599, 111] on div at bounding box center [659, 448] width 1319 height 896
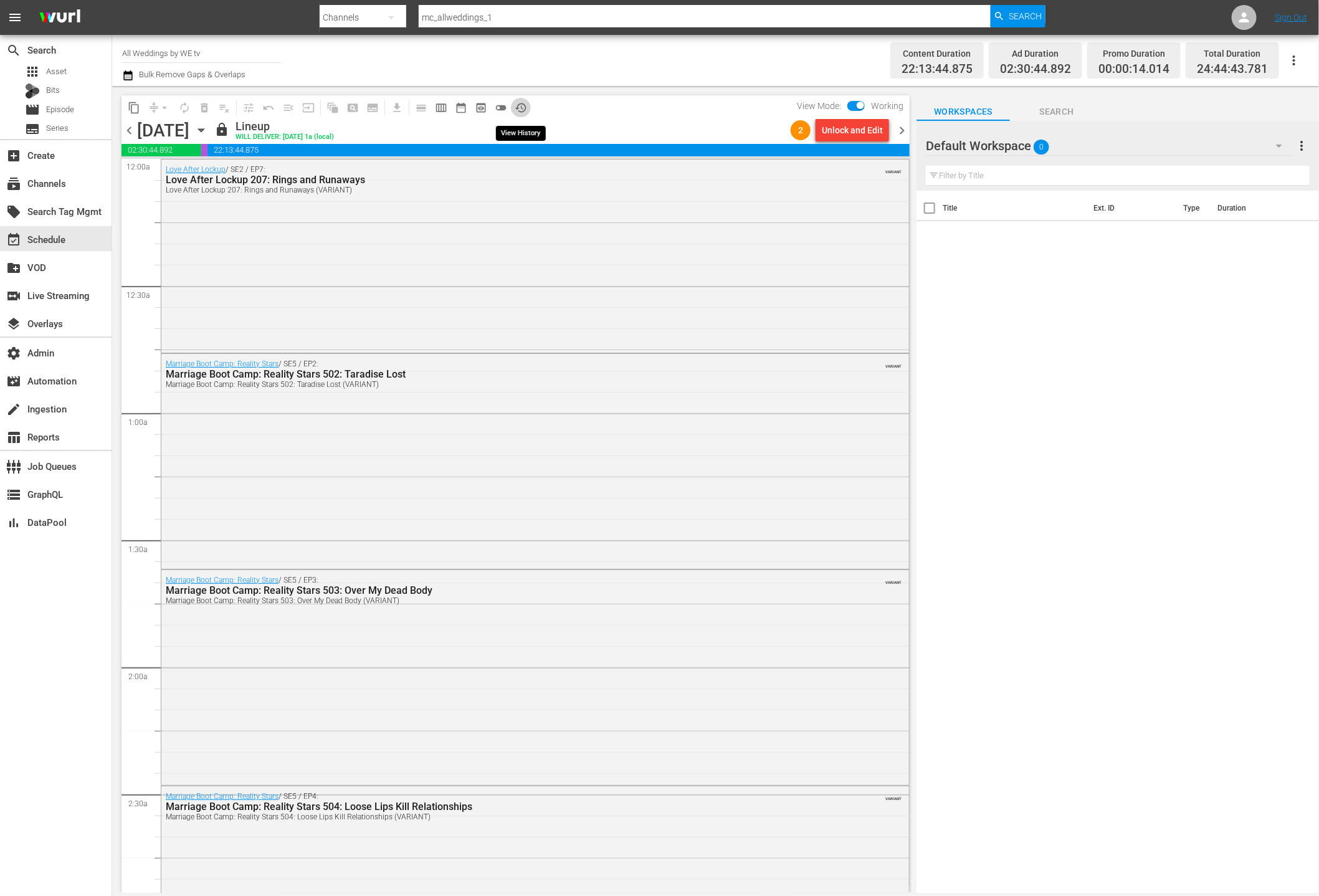
click at [522, 109] on span "history_outlined" at bounding box center [520, 107] width 13 height 13
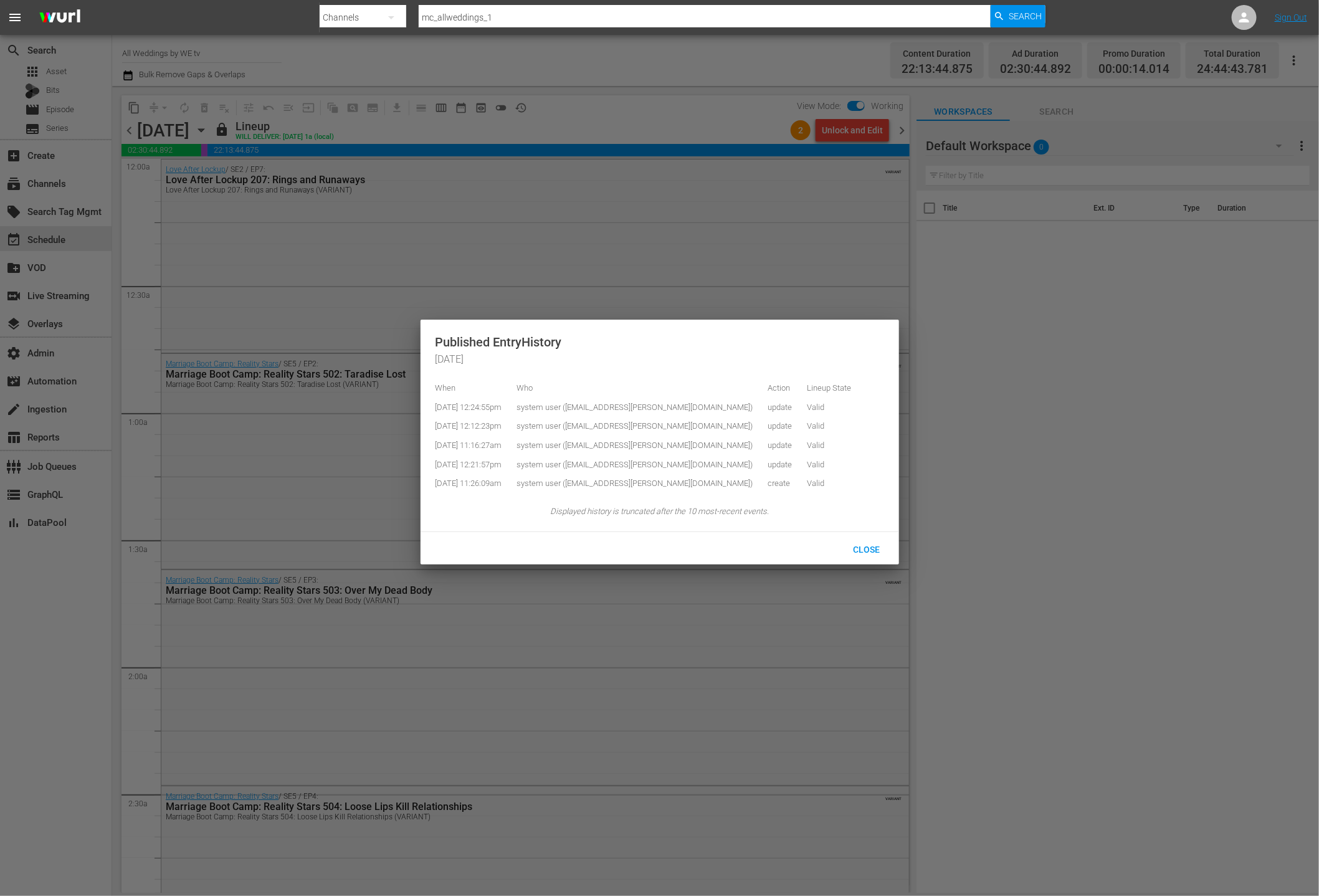
click at [576, 110] on div at bounding box center [659, 448] width 1319 height 896
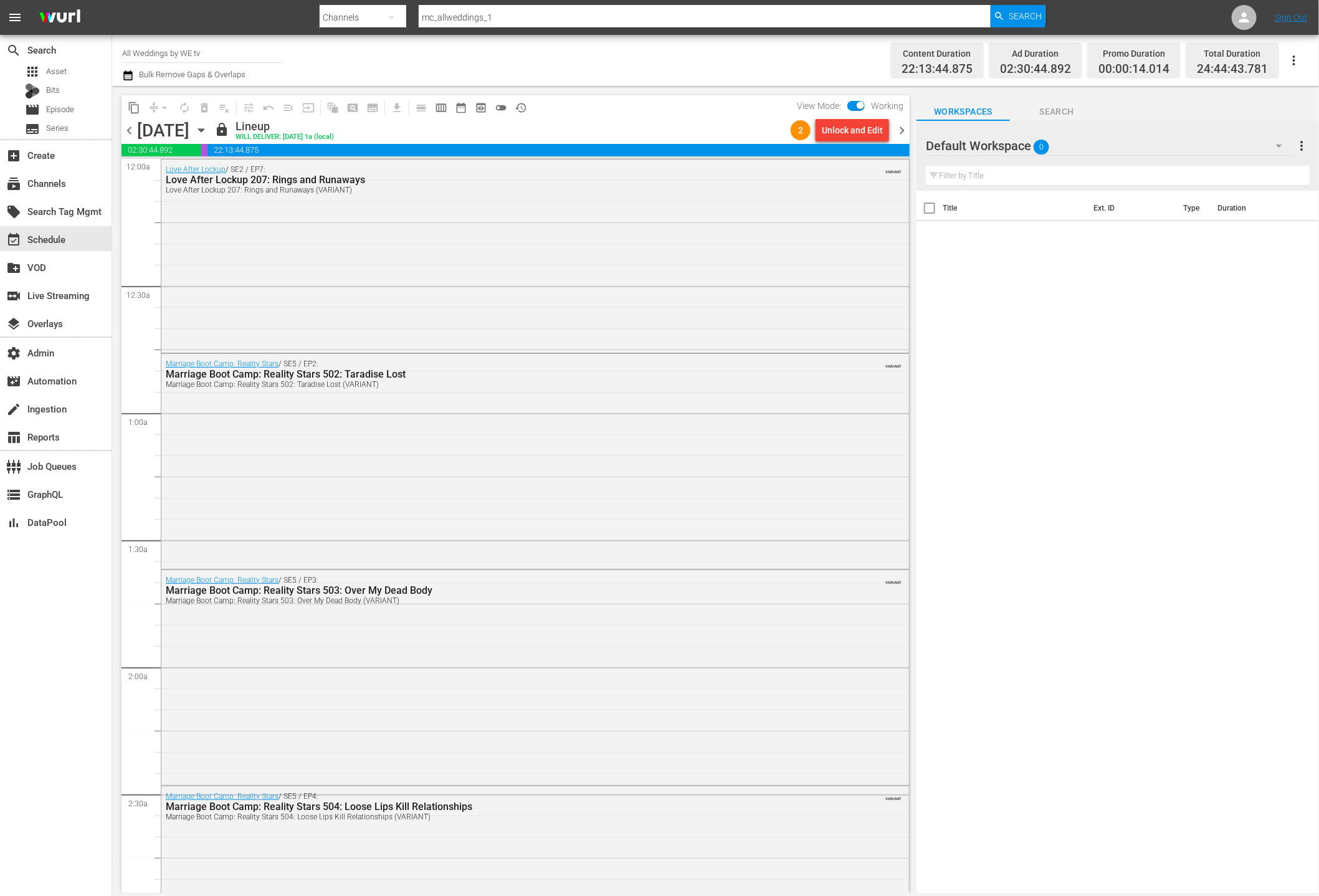
drag, startPoint x: 849, startPoint y: 130, endPoint x: 586, endPoint y: 137, distance: 263.1
click at [698, 129] on div "chevron_left Friday, October 3rd October 3rd lock Lineup WILL DELIVER: 10/2 @ 1…" at bounding box center [515, 131] width 788 height 24
click at [689, 134] on div "lock Lineup WILL DELIVER: 10/2 @ 1a (local)" at bounding box center [500, 130] width 571 height 21
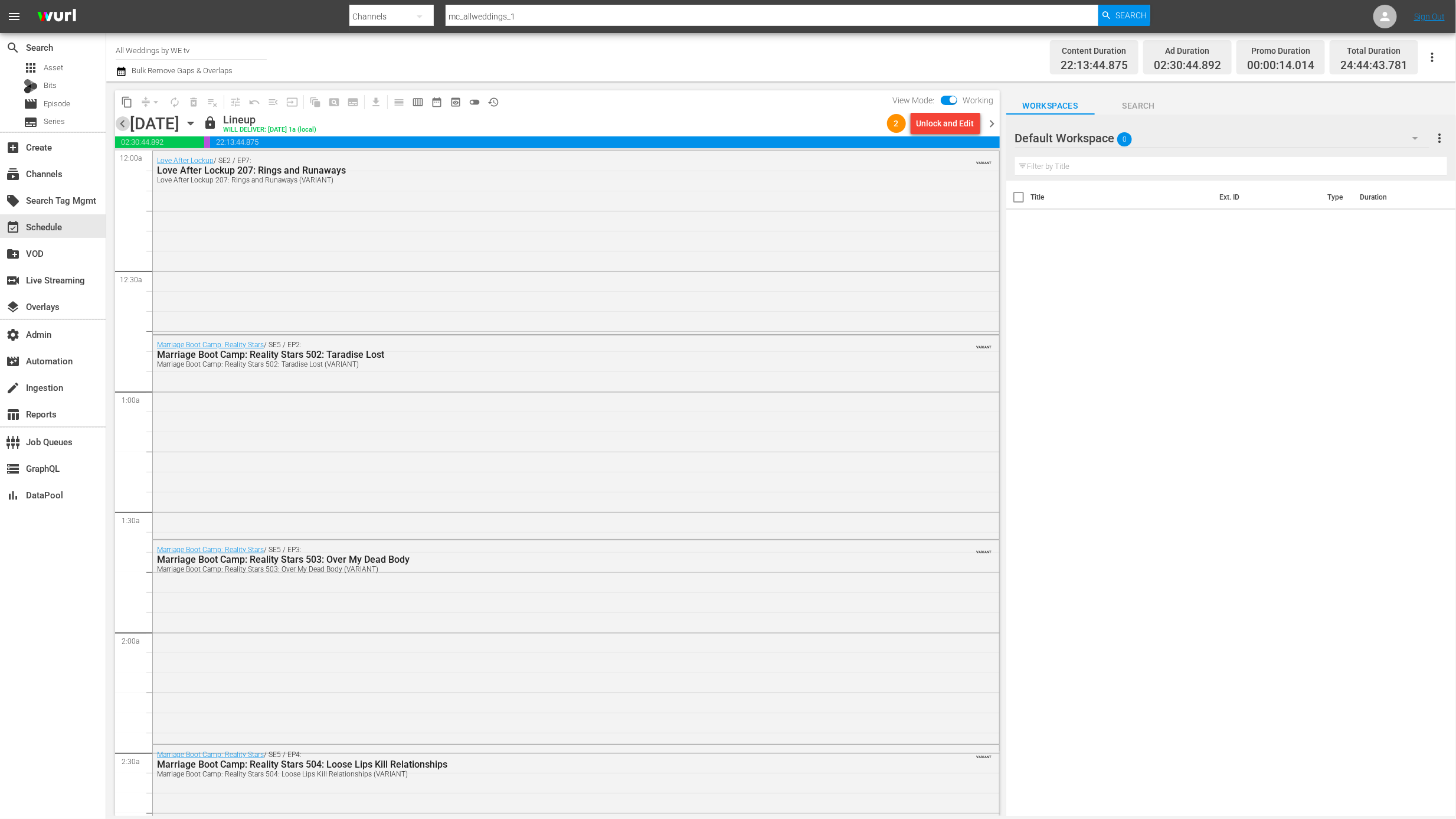
click at [125, 124] on span "chevron_left" at bounding box center [122, 123] width 15 height 15
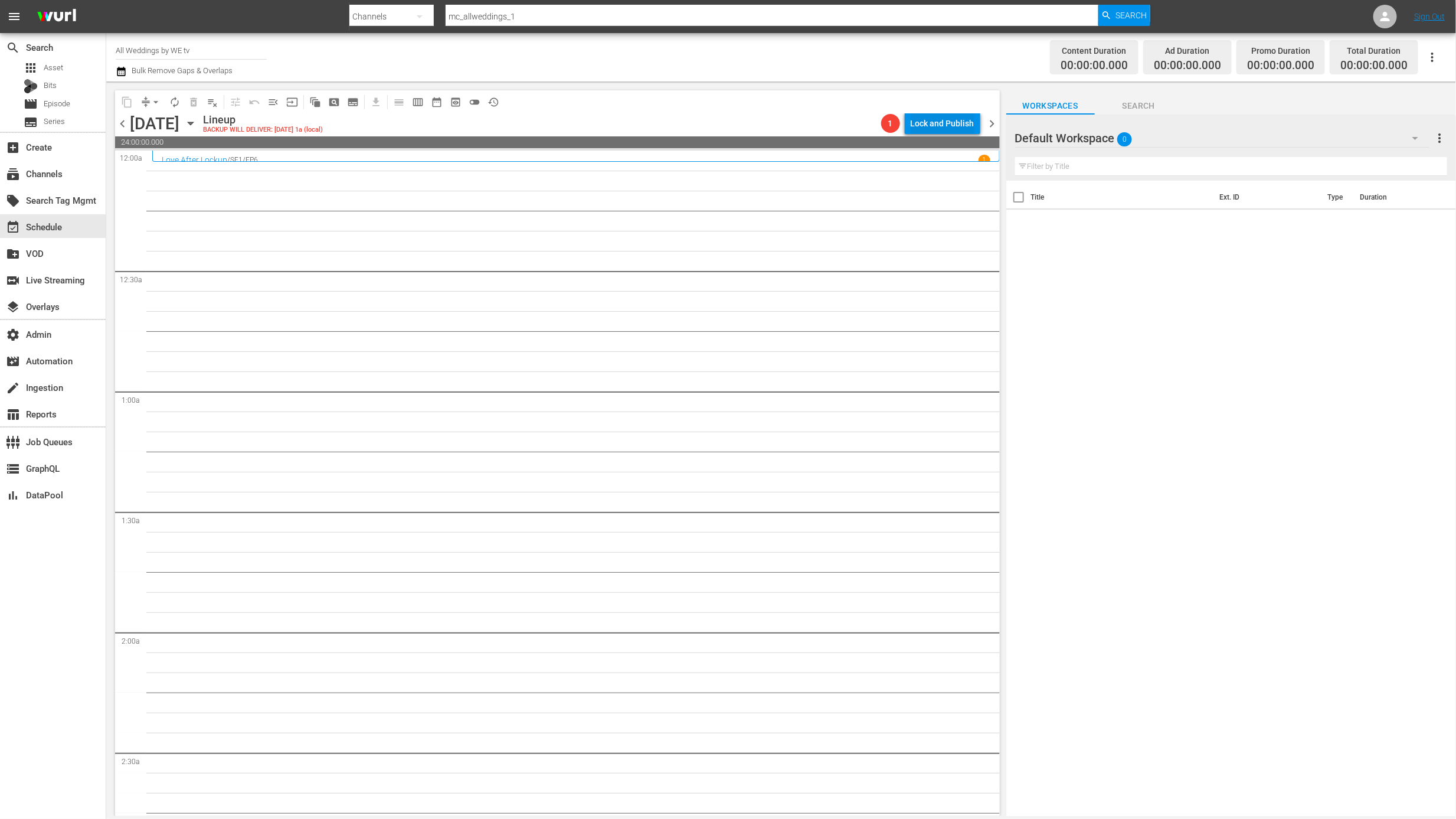
click at [922, 120] on div "Lock and Publish" at bounding box center [942, 123] width 64 height 21
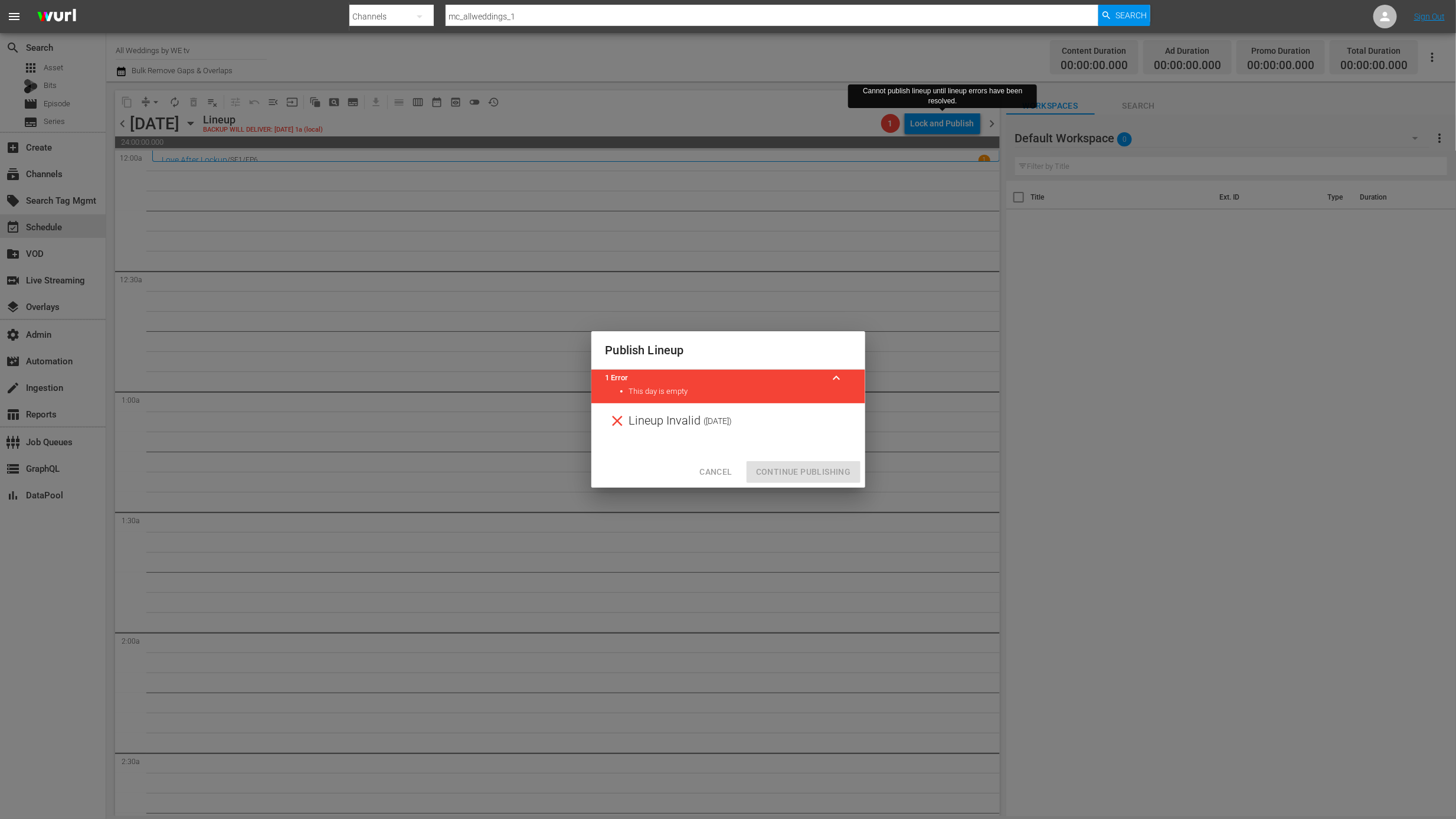
click at [718, 470] on span "Cancel" at bounding box center [715, 472] width 32 height 15
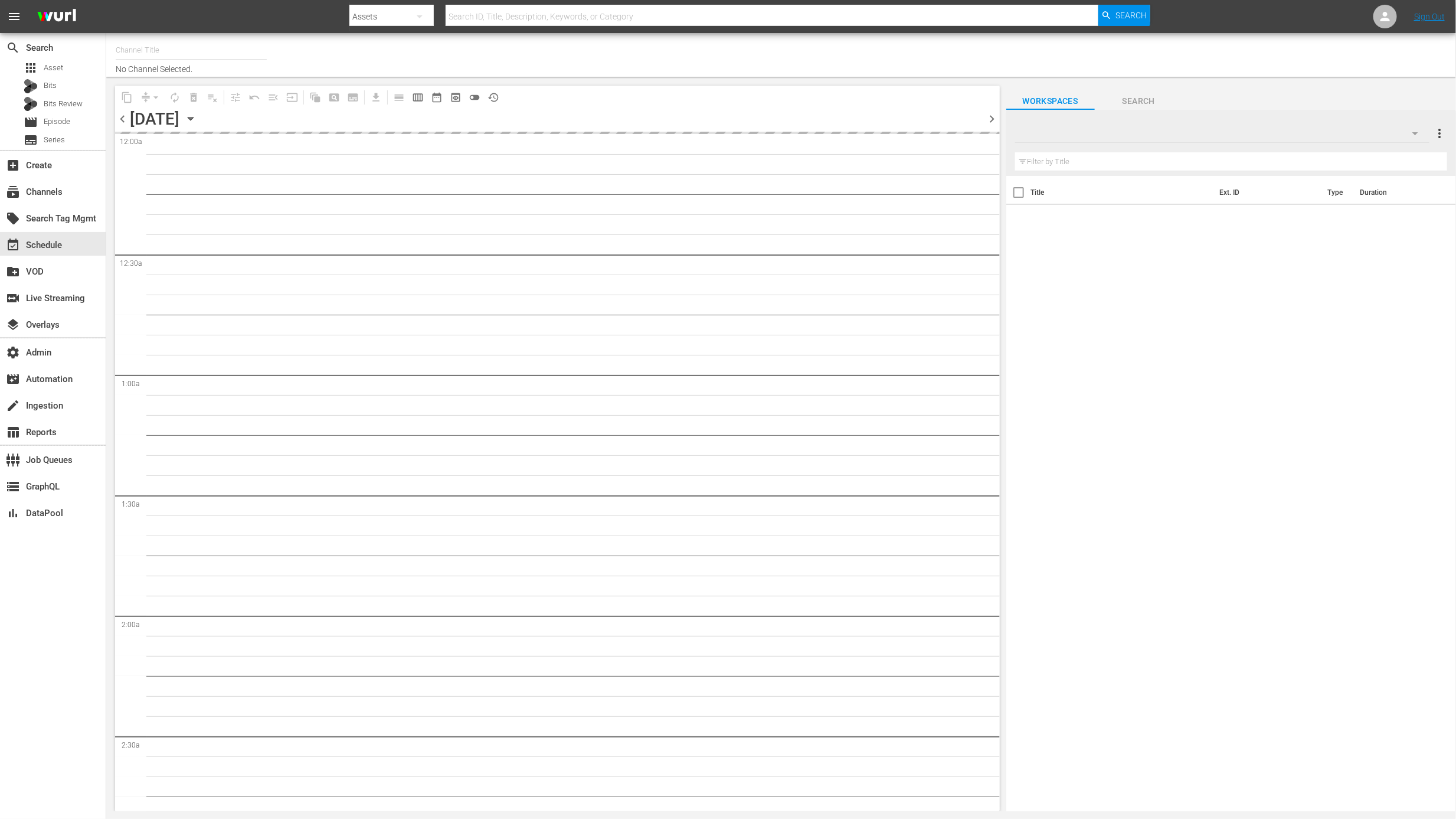
type input "All Weddings by WE tv (695)"
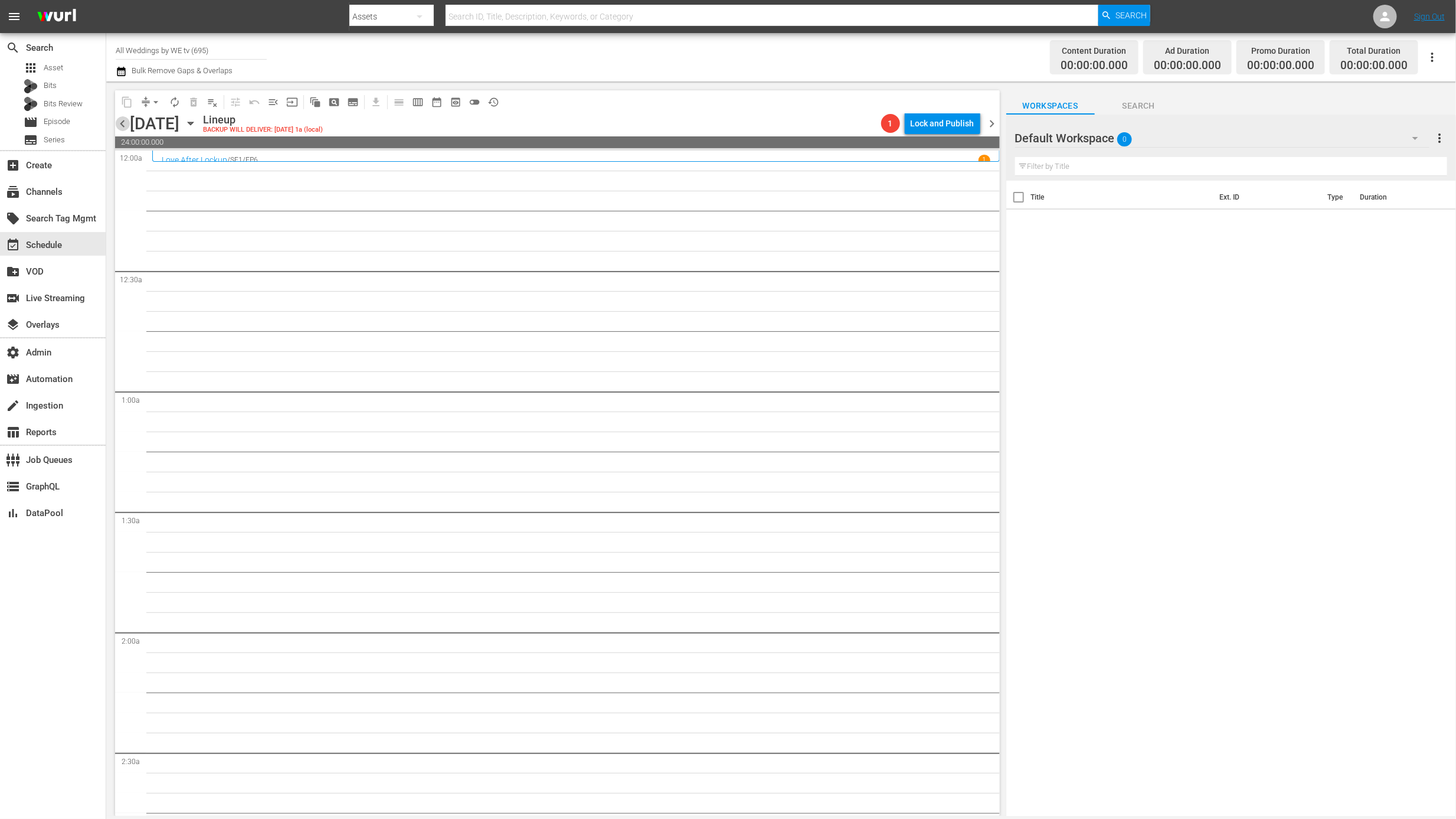
click at [122, 125] on span "chevron_left" at bounding box center [122, 123] width 15 height 15
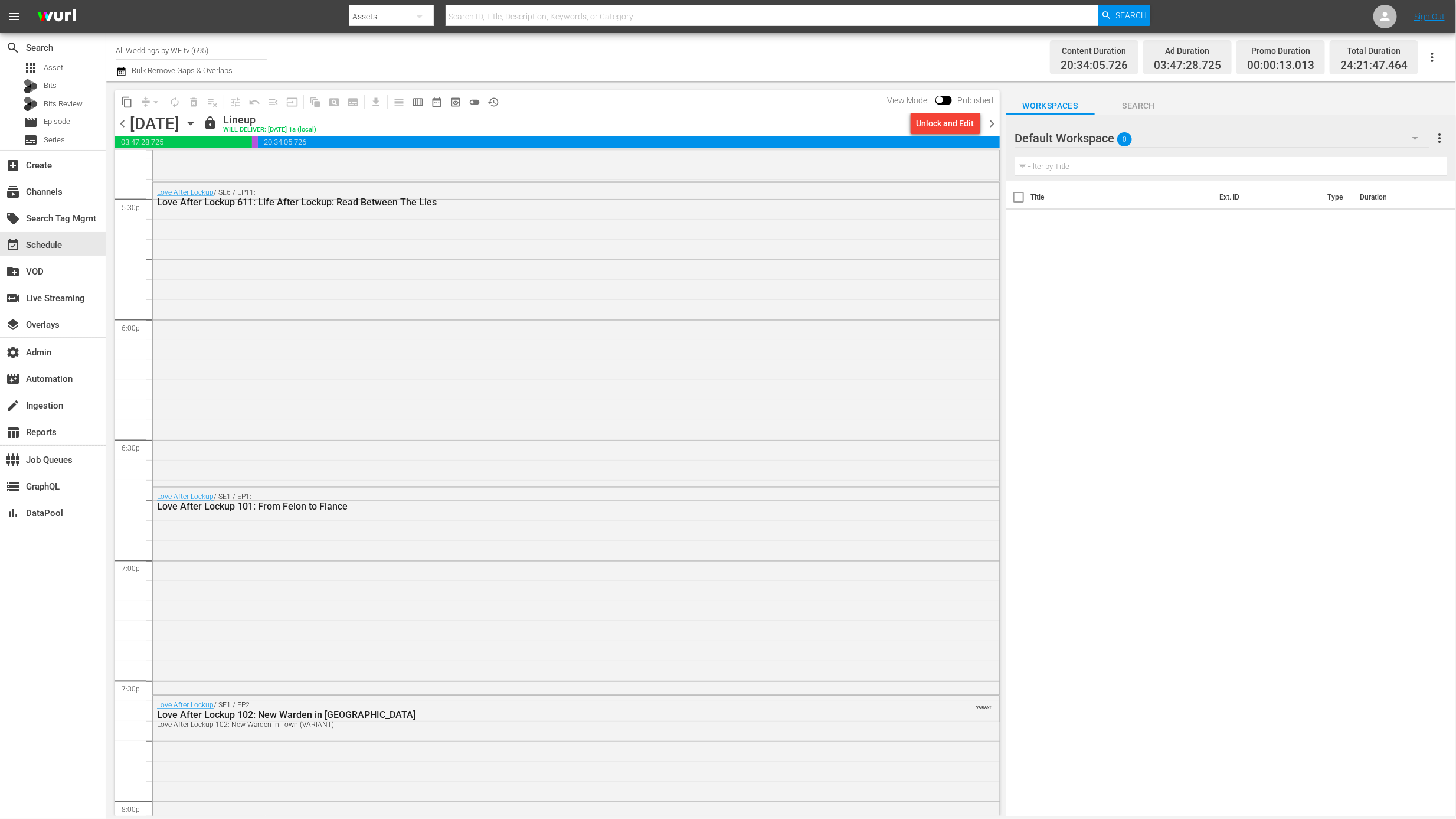
scroll to position [5314, 0]
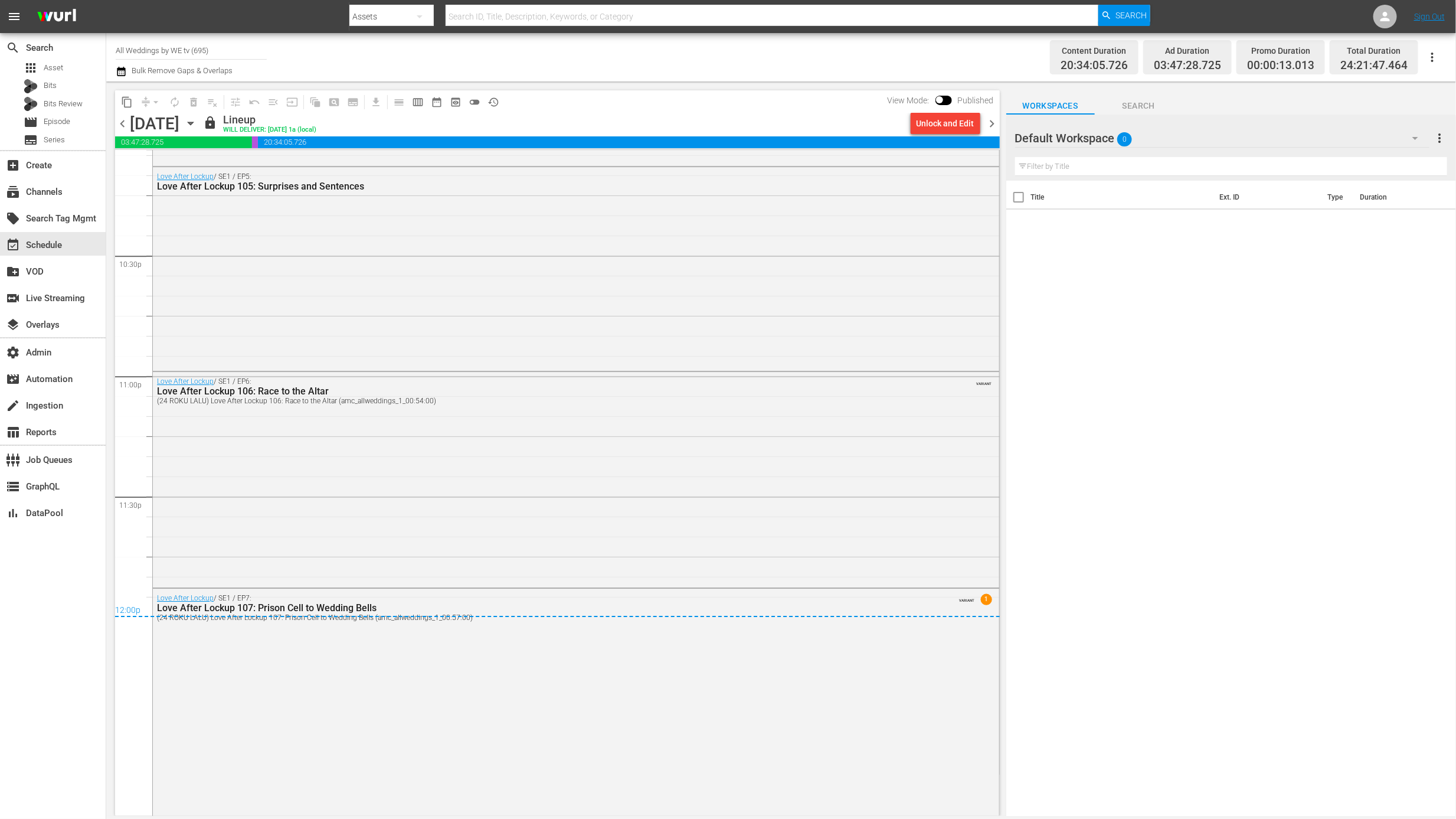
click at [992, 125] on span "chevron_right" at bounding box center [992, 123] width 15 height 15
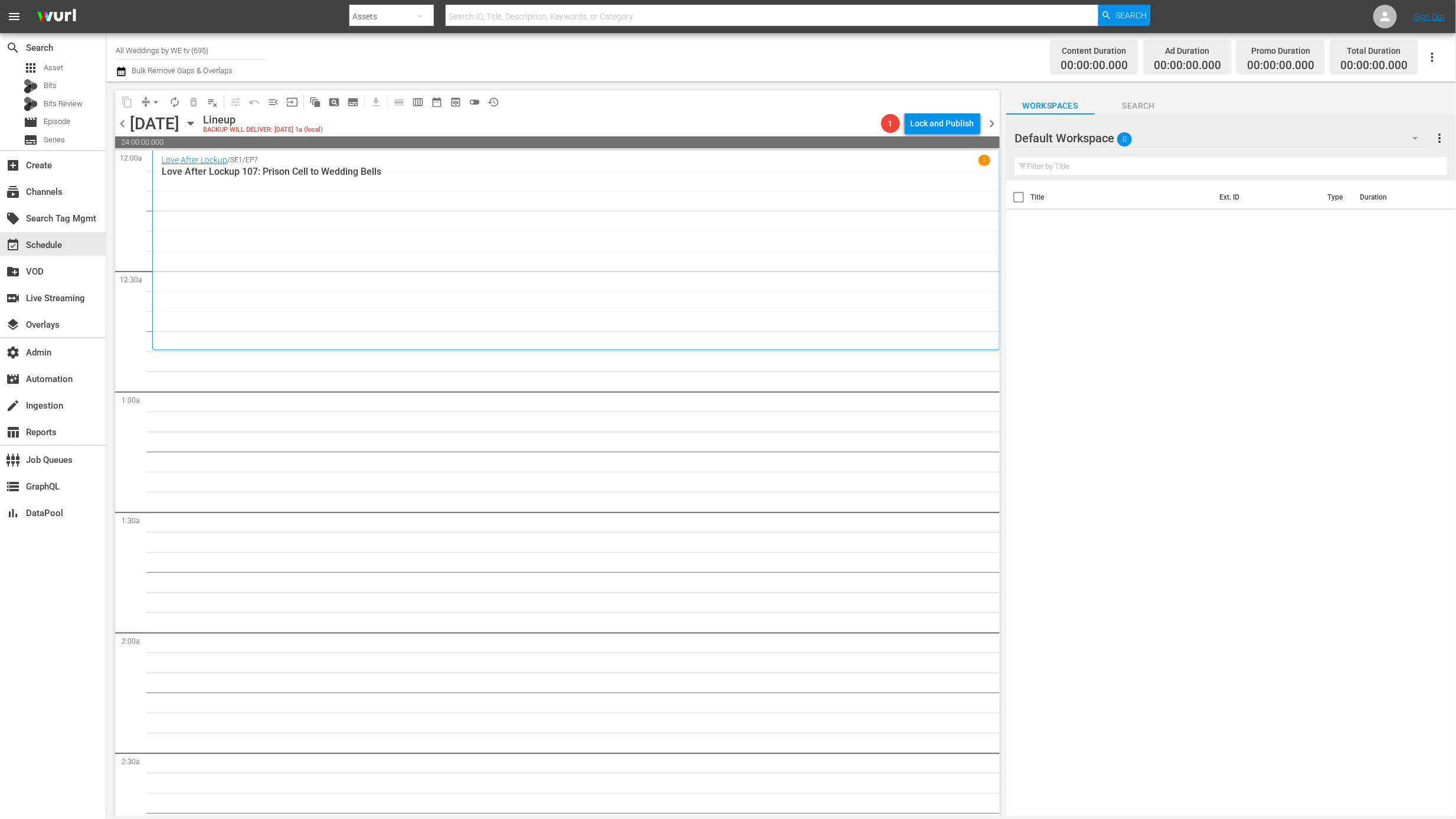
click at [479, 305] on div "Love After Lockup / SE1 / EP7 1 Love After Lockup 107: Prison Cell to Wedding B…" at bounding box center [576, 250] width 829 height 190
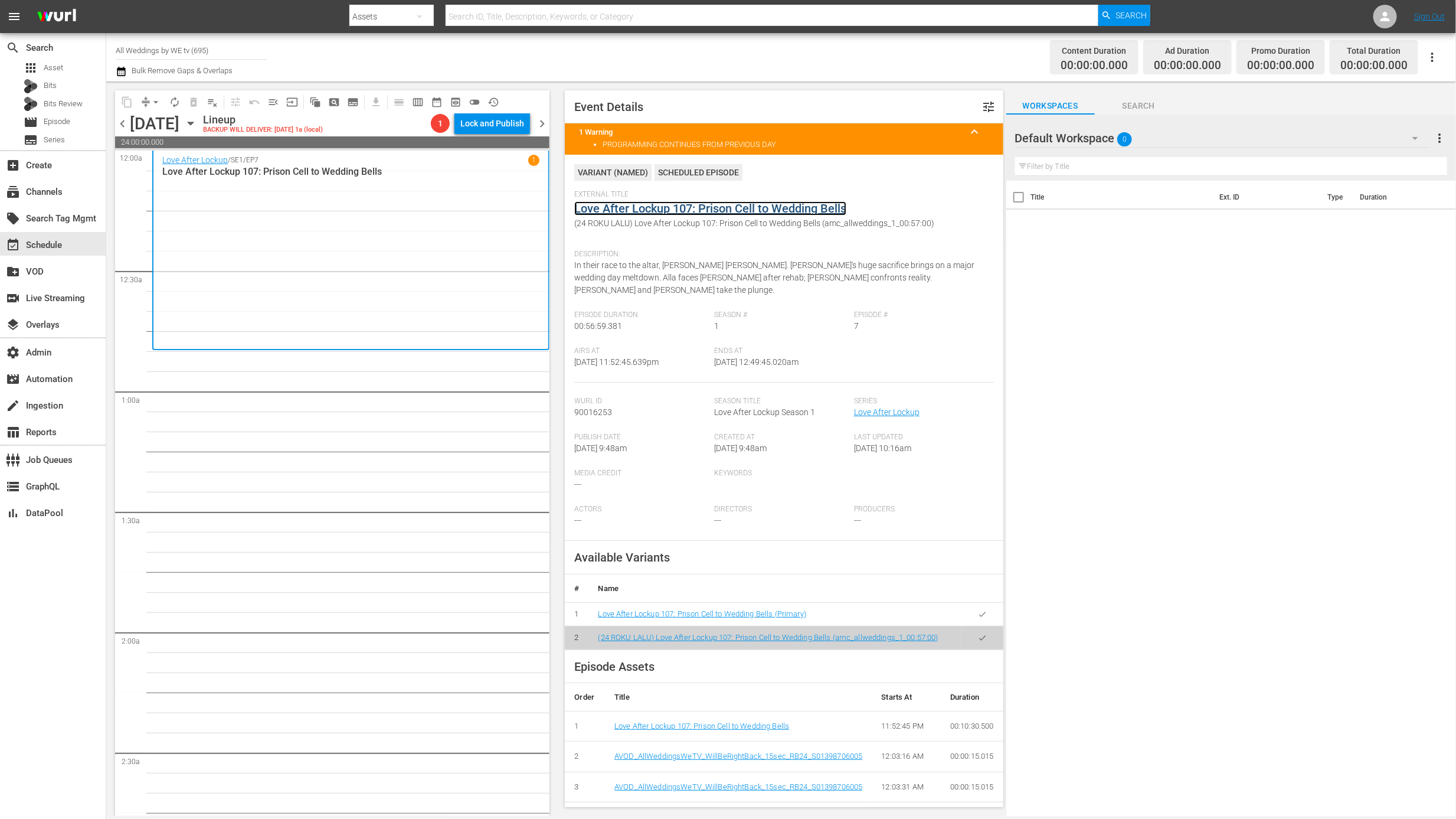
click at [671, 213] on link "Love After Lockup 107: Prison Cell to Wedding Bells" at bounding box center [710, 209] width 272 height 14
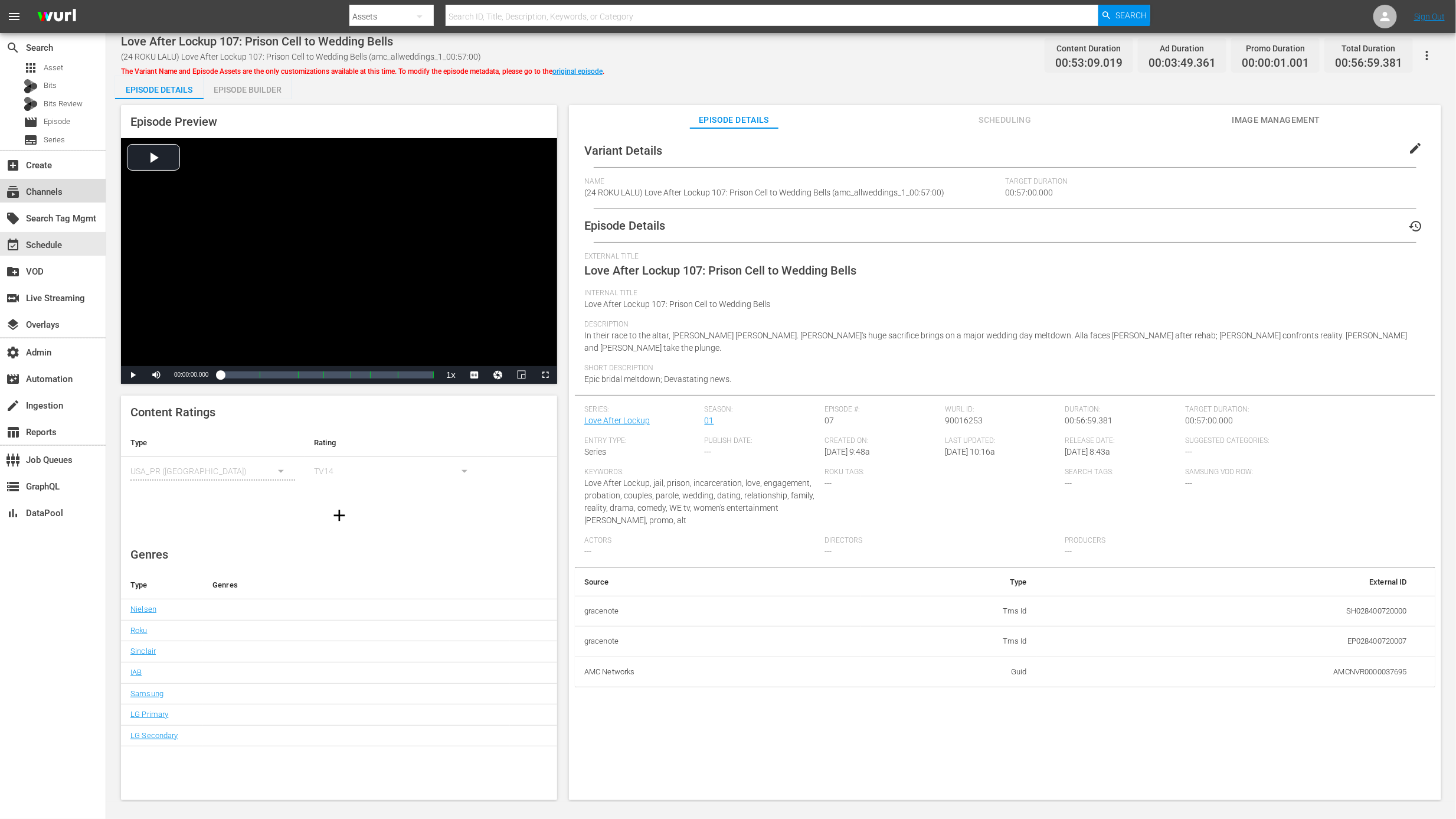
click at [66, 190] on div "subscriptions Channels" at bounding box center [52, 190] width 106 height 24
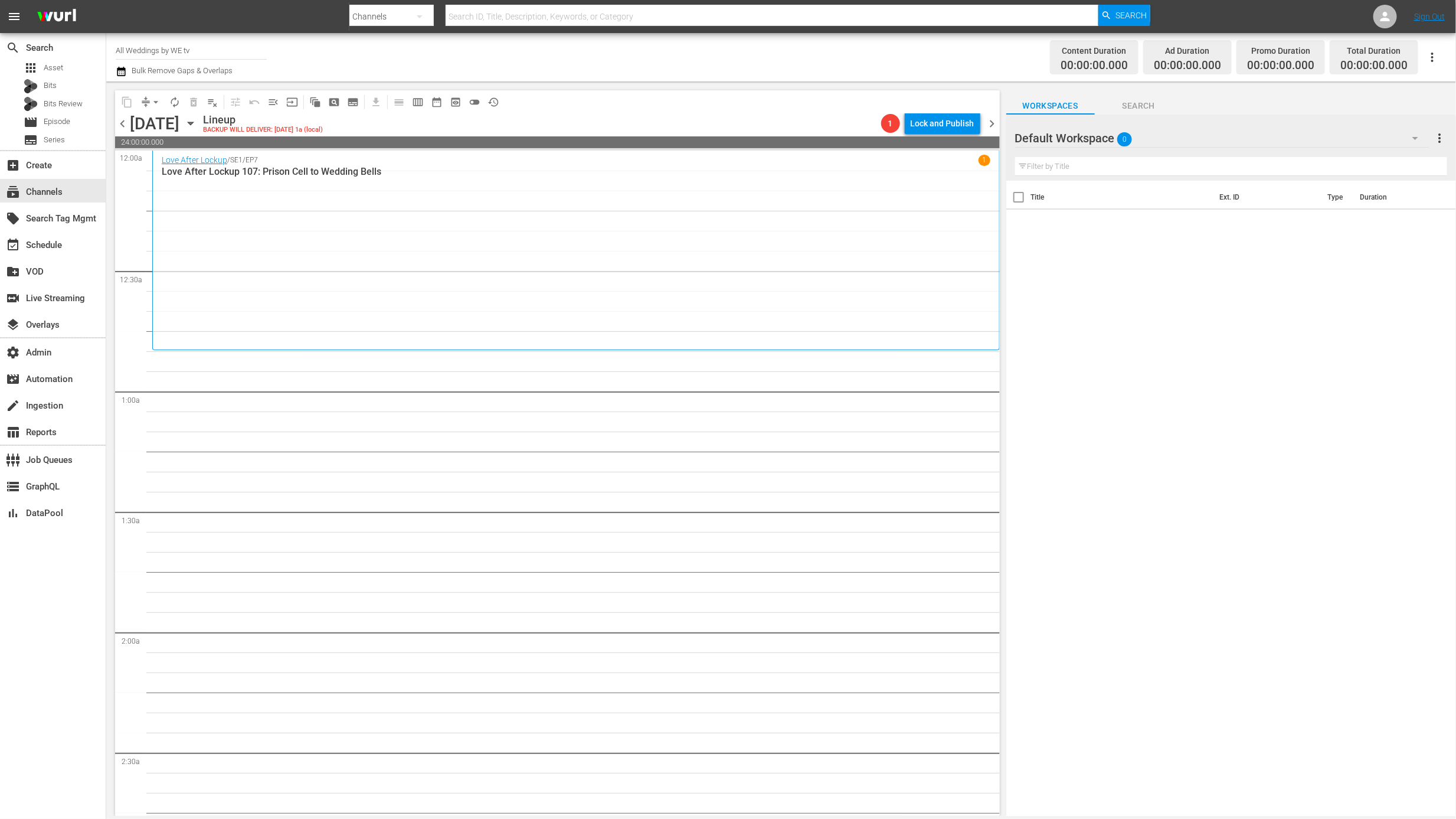
click at [457, 160] on div "Love After Lockup / SE1 / EP7 1" at bounding box center [576, 160] width 829 height 11
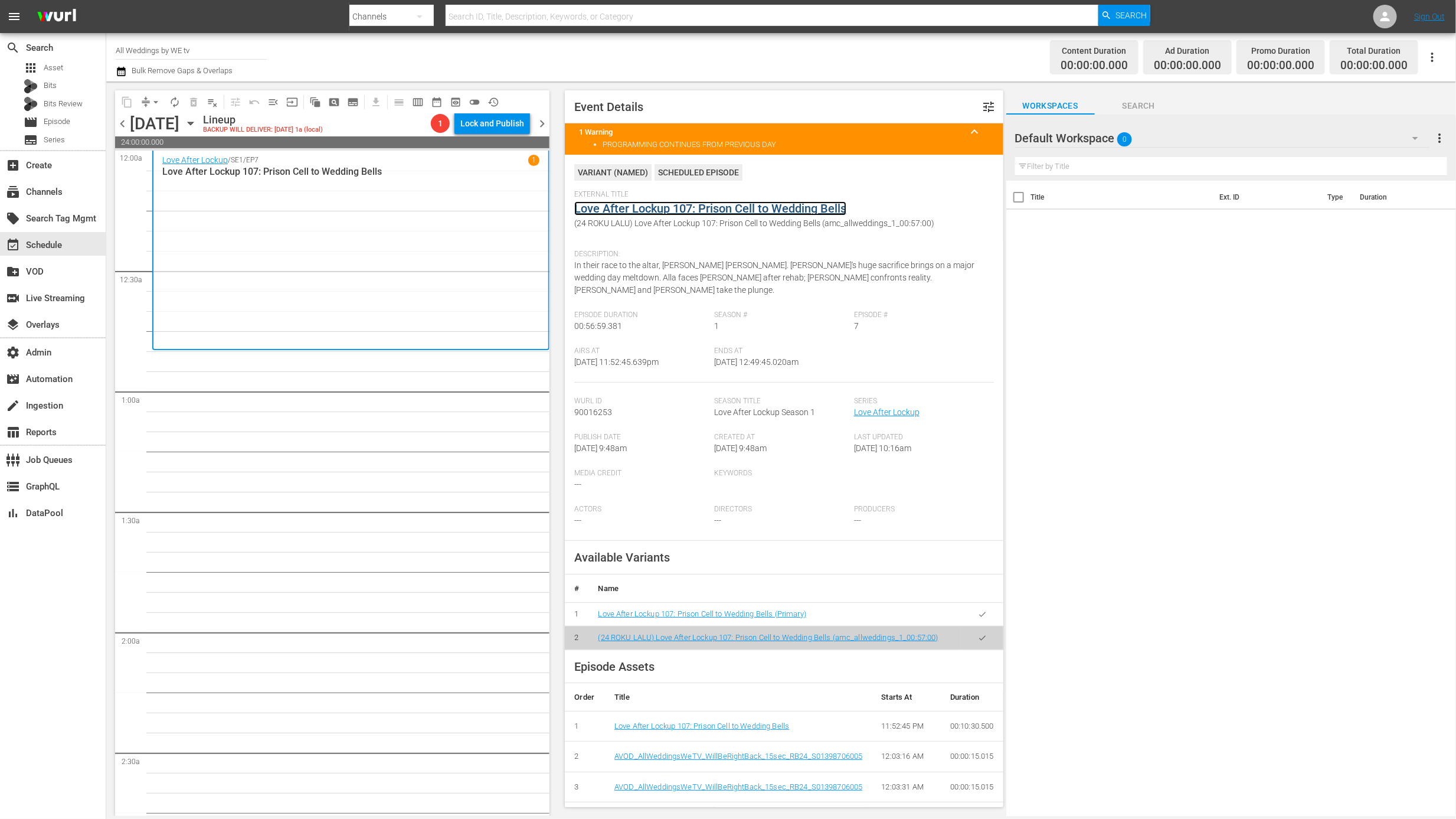
click at [815, 208] on link "Love After Lockup 107: Prison Cell to Wedding Bells" at bounding box center [710, 209] width 272 height 14
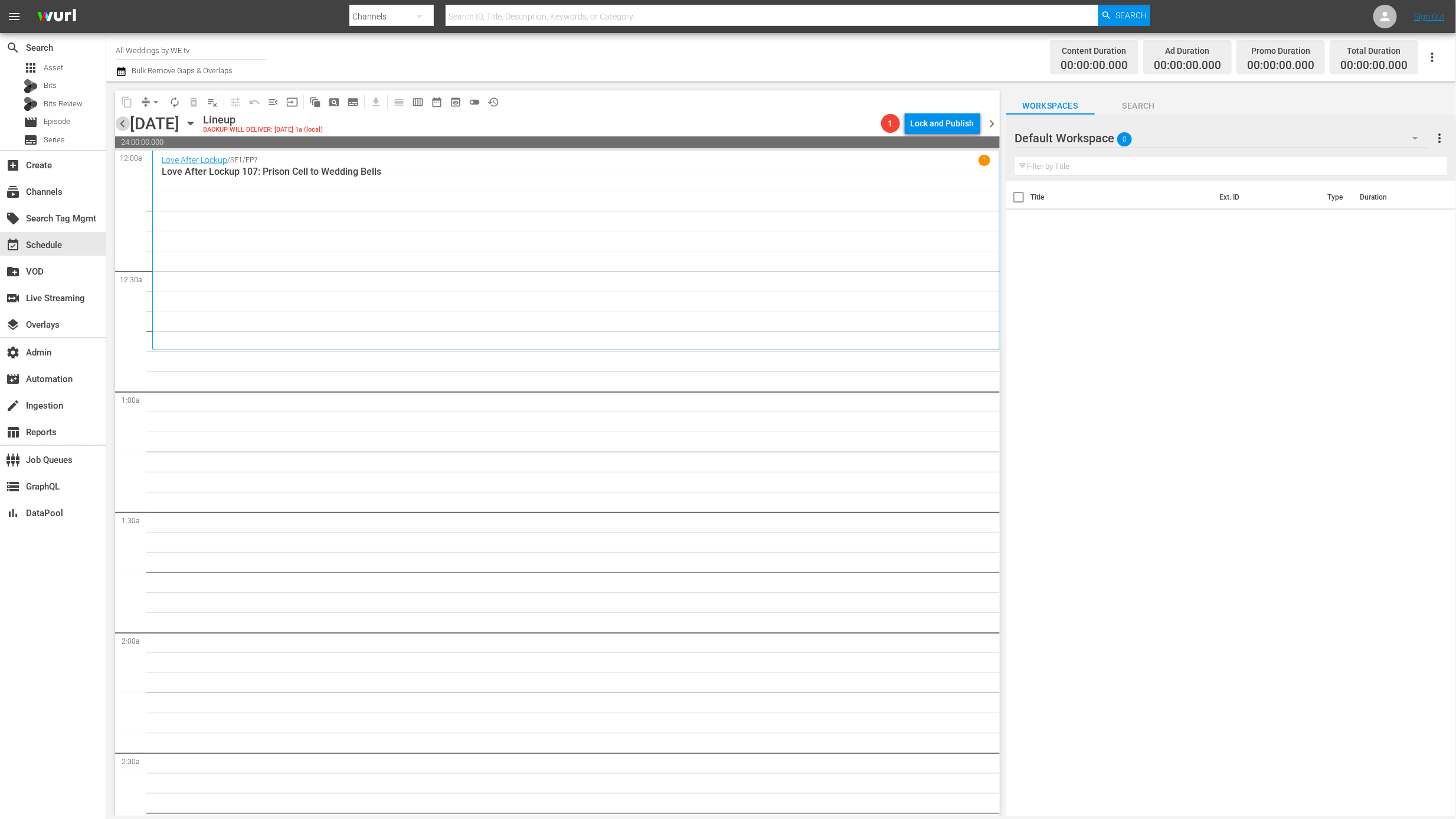
click at [122, 122] on span "chevron_left" at bounding box center [122, 123] width 15 height 15
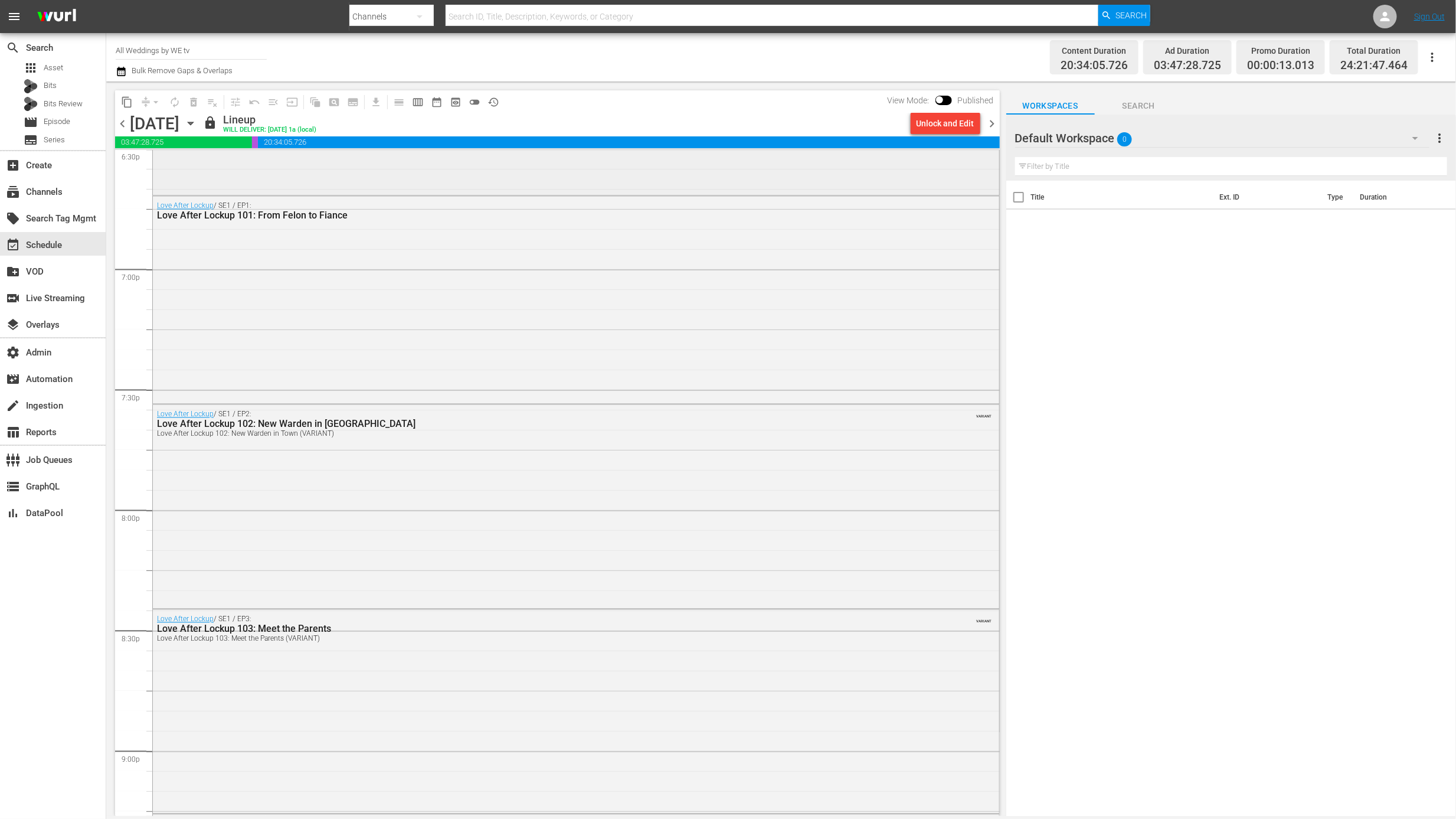
scroll to position [5314, 0]
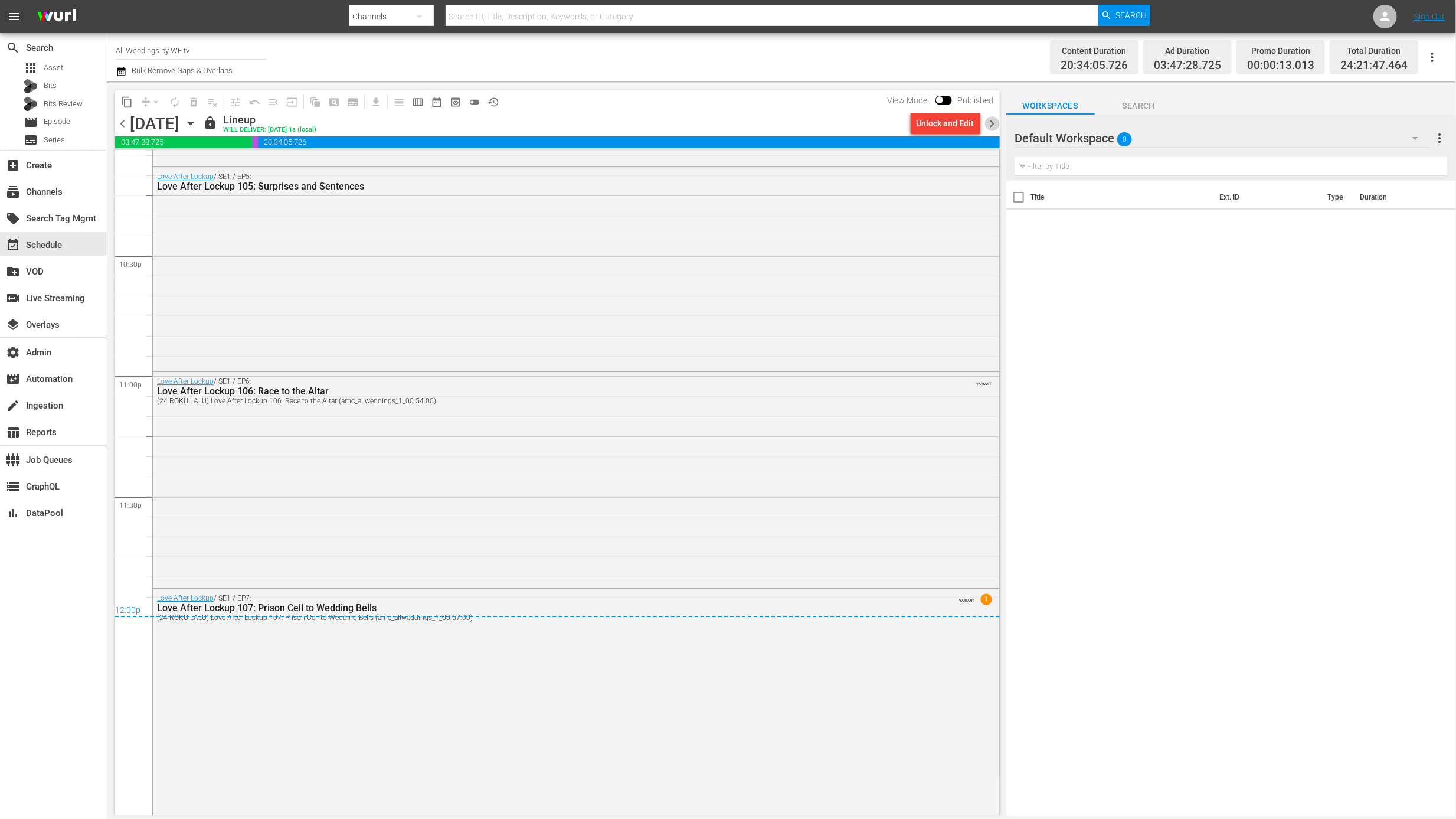
click at [989, 127] on span "chevron_right" at bounding box center [992, 123] width 15 height 15
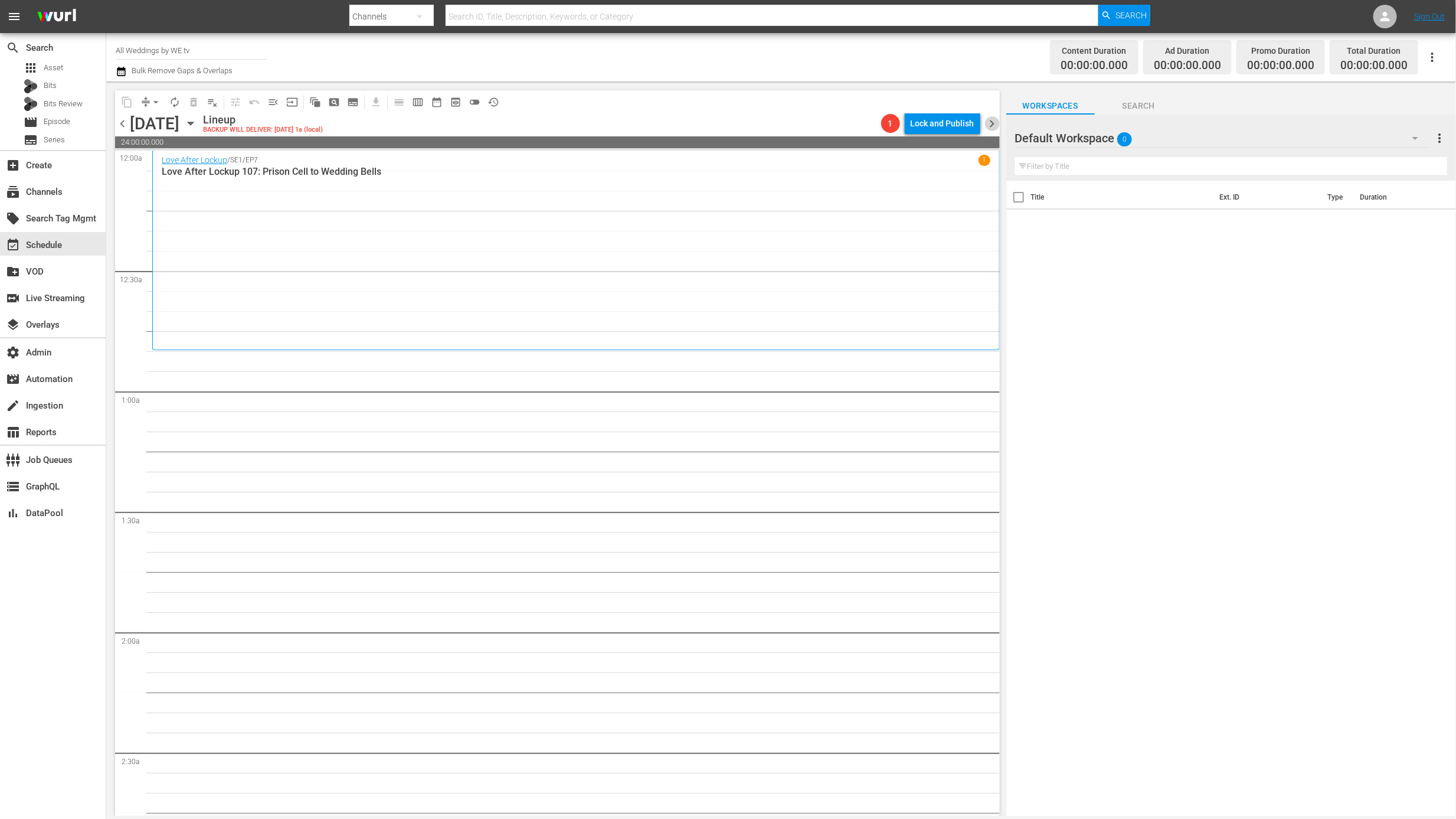
click at [993, 122] on span "chevron_right" at bounding box center [992, 123] width 15 height 15
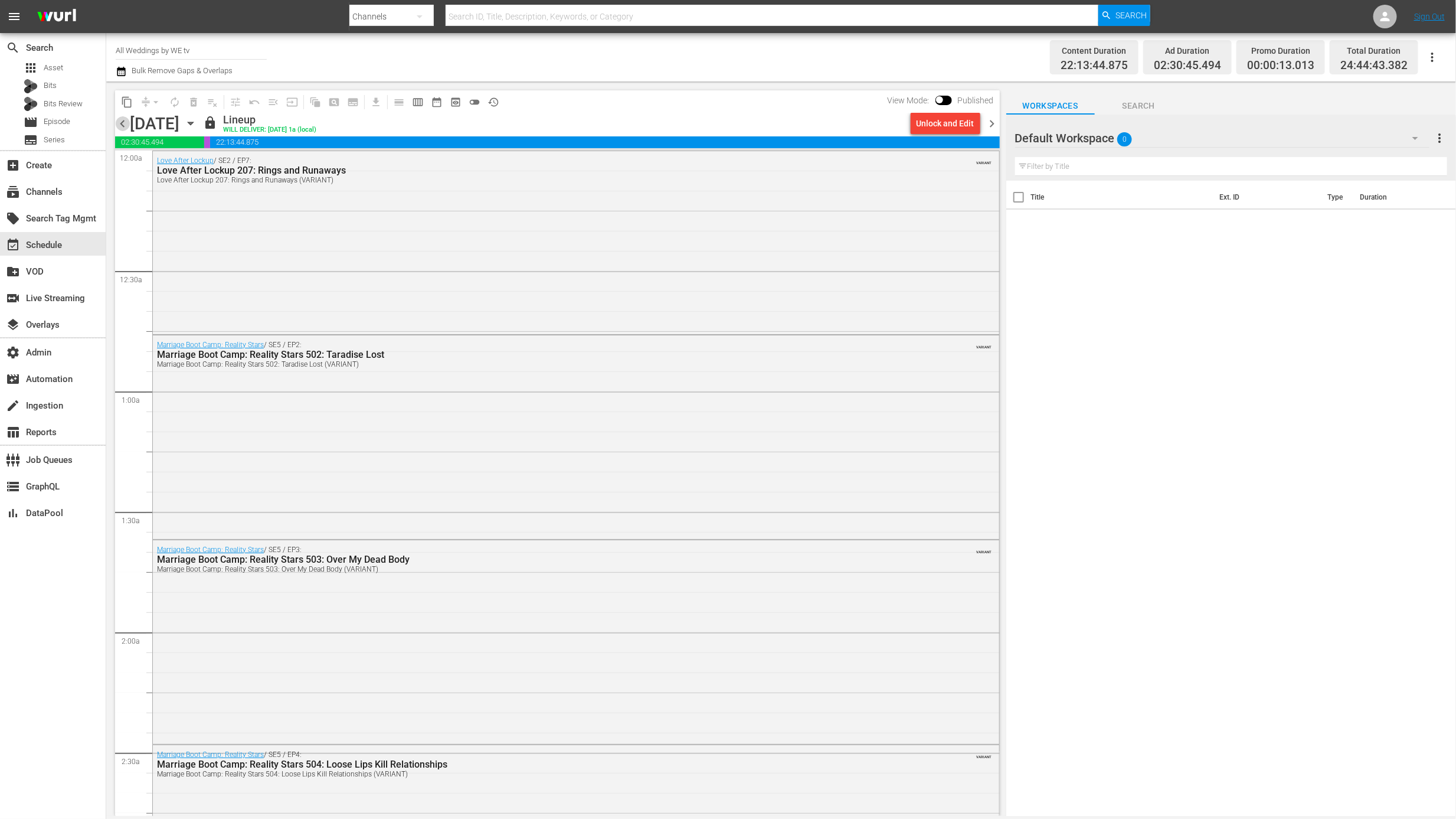
drag, startPoint x: 122, startPoint y: 126, endPoint x: 126, endPoint y: 131, distance: 6.4
click at [122, 126] on span "chevron_left" at bounding box center [122, 123] width 15 height 15
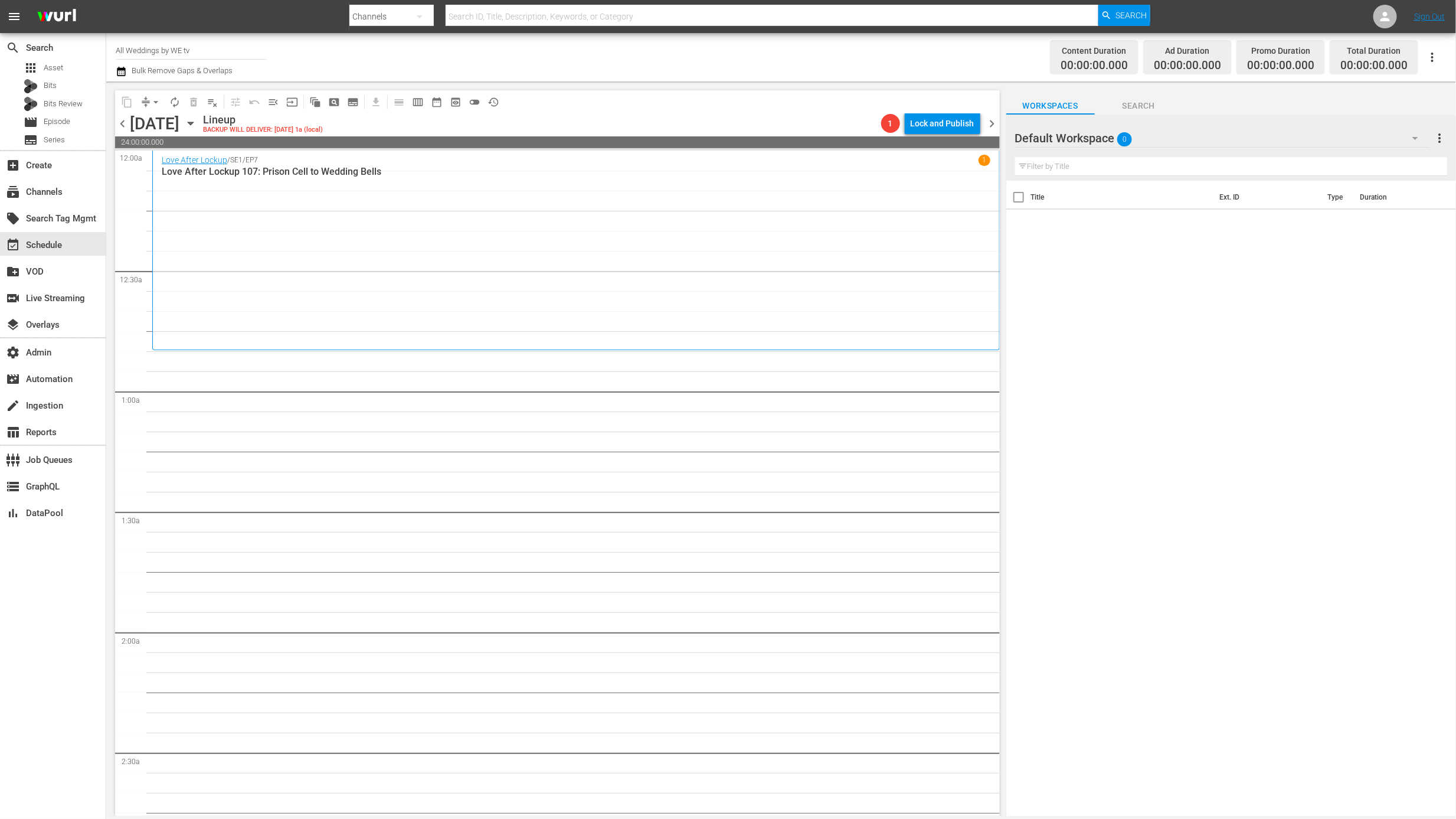
click at [265, 272] on div "Love After Lockup / SE1 / EP7 1 Love After Lockup 107: Prison Cell to Wedding B…" at bounding box center [576, 250] width 829 height 190
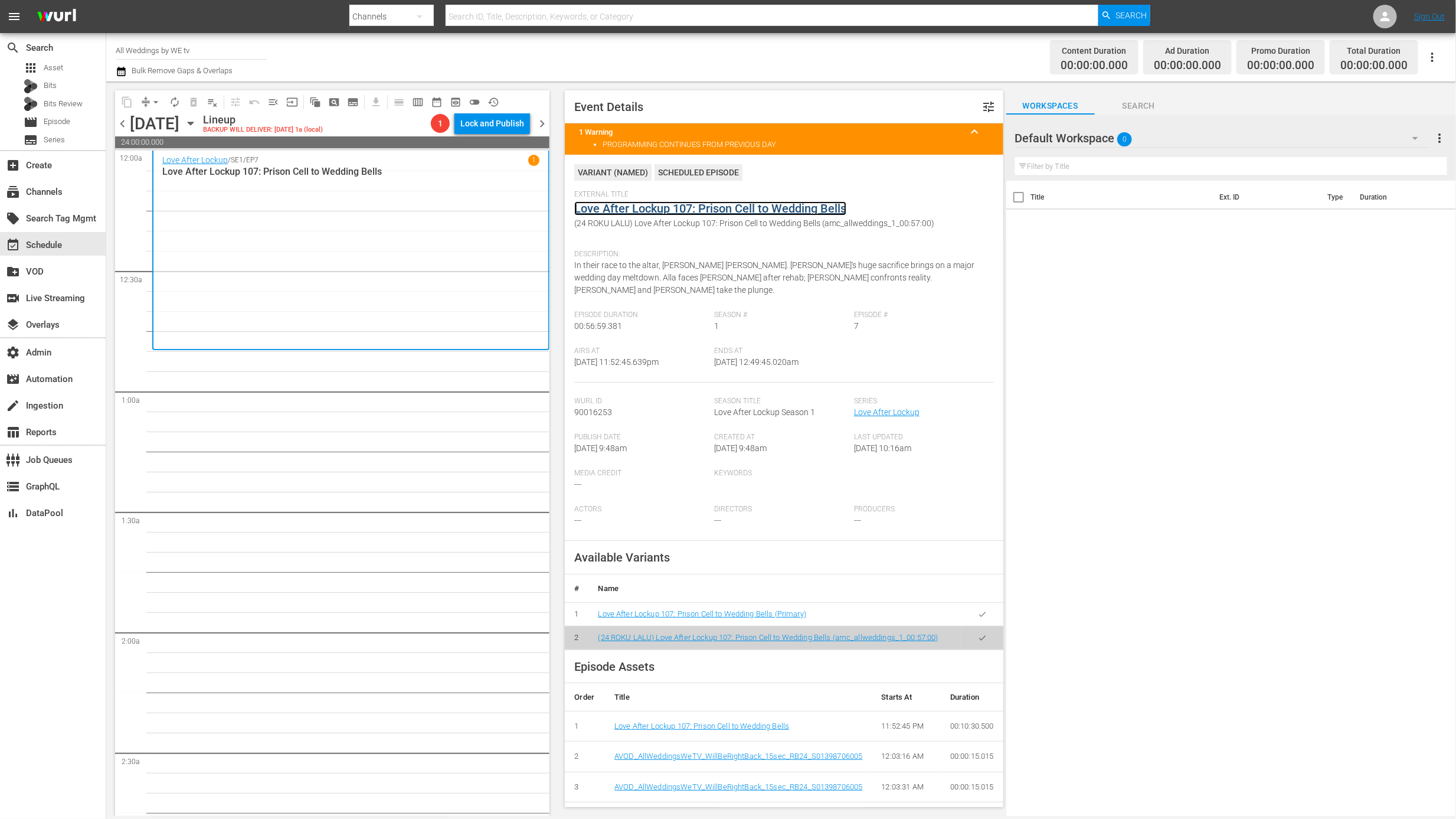
click at [791, 206] on link "Love After Lockup 107: Prison Cell to Wedding Bells" at bounding box center [710, 209] width 272 height 14
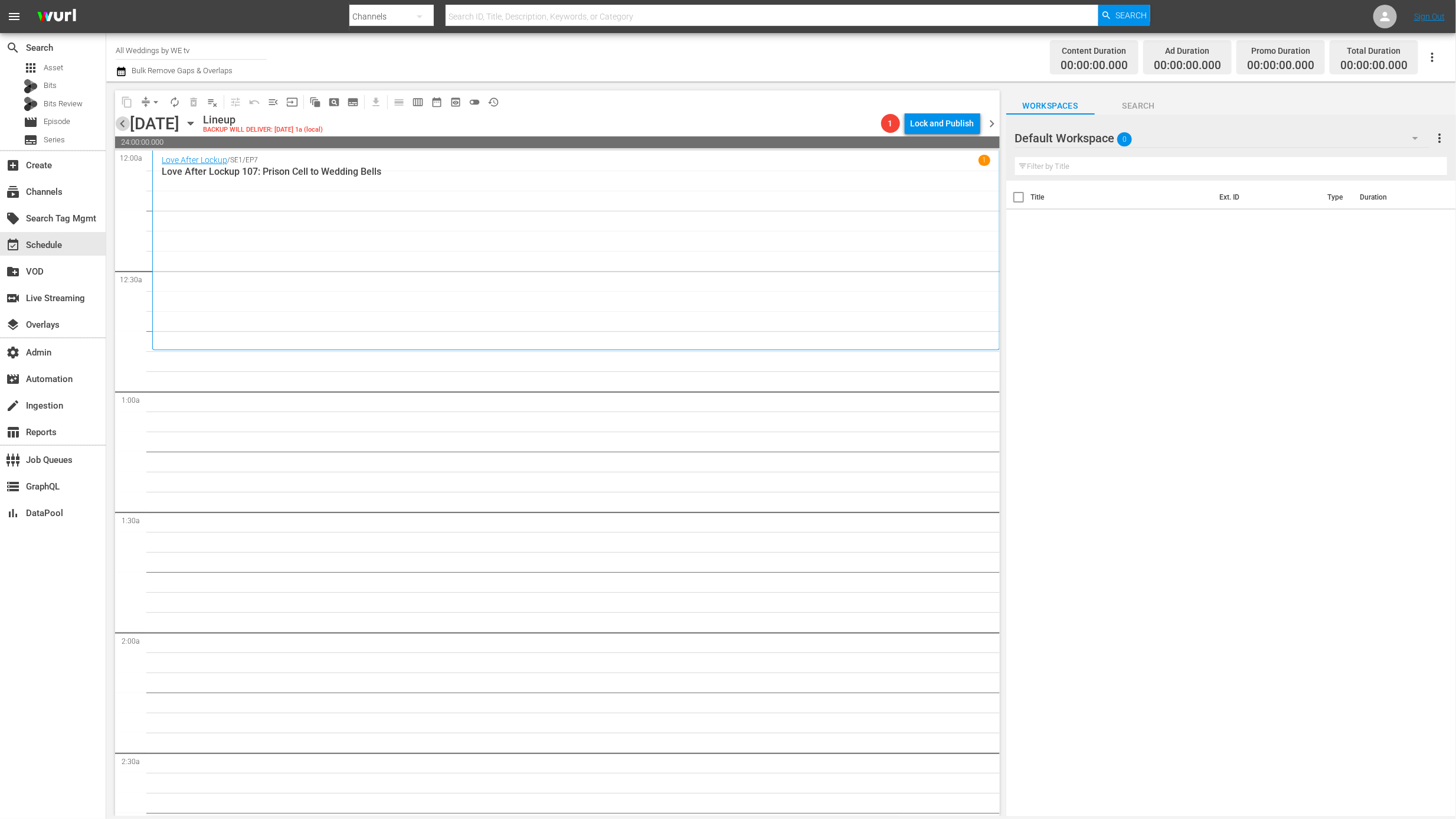
click at [126, 125] on span "chevron_left" at bounding box center [122, 123] width 15 height 15
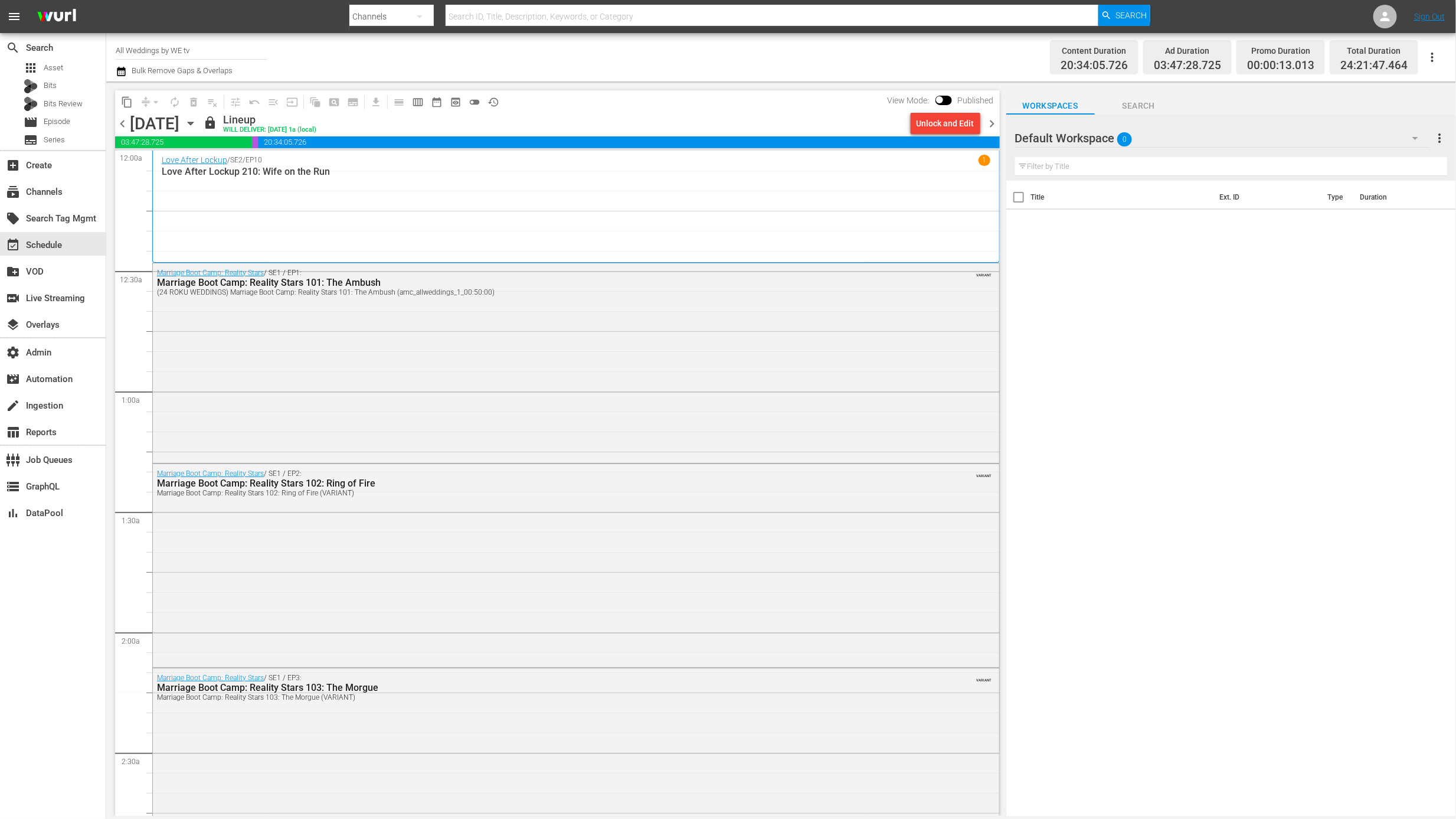
click at [989, 122] on span "chevron_right" at bounding box center [992, 123] width 15 height 15
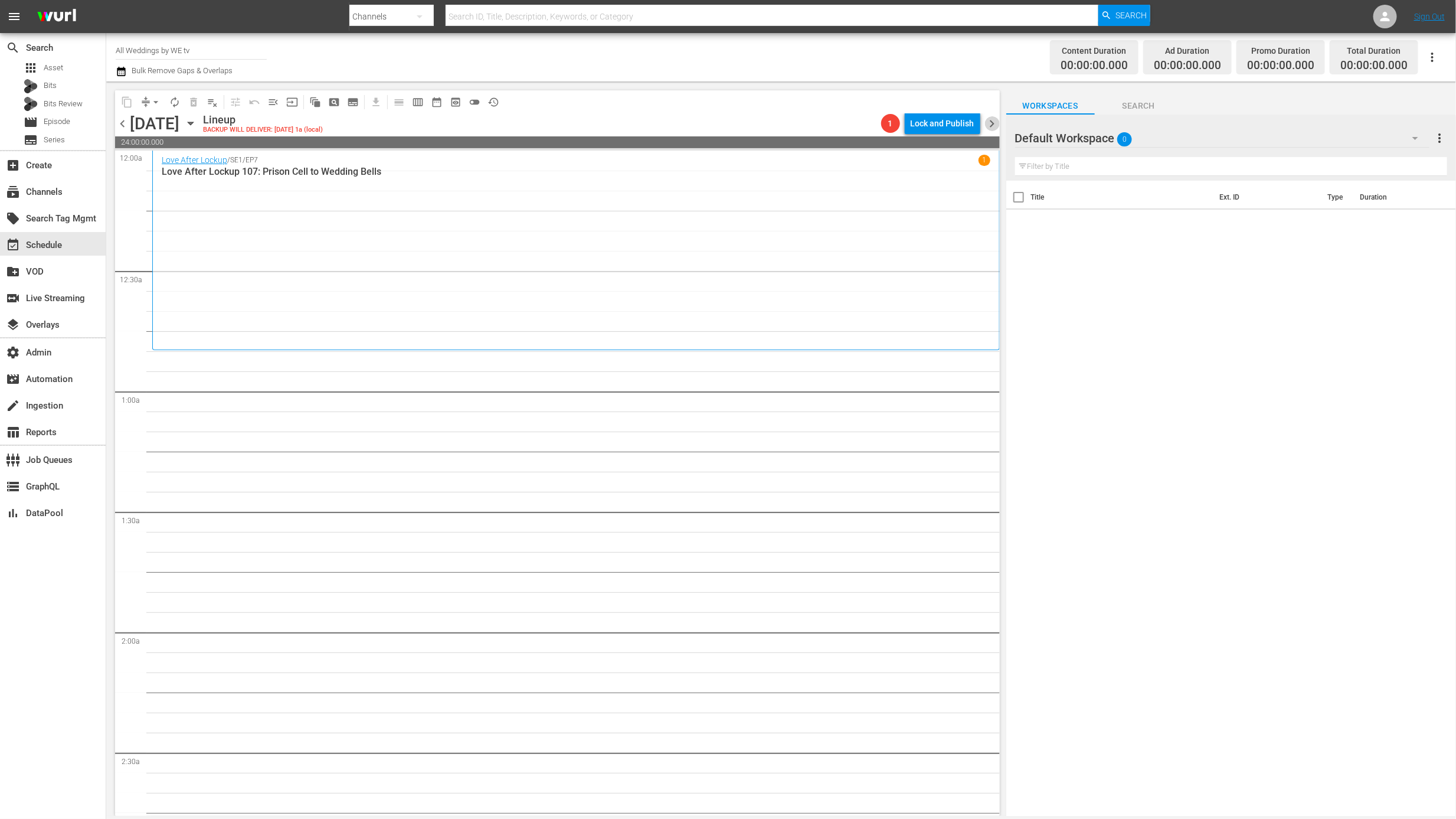
click at [989, 122] on span "chevron_right" at bounding box center [992, 123] width 15 height 15
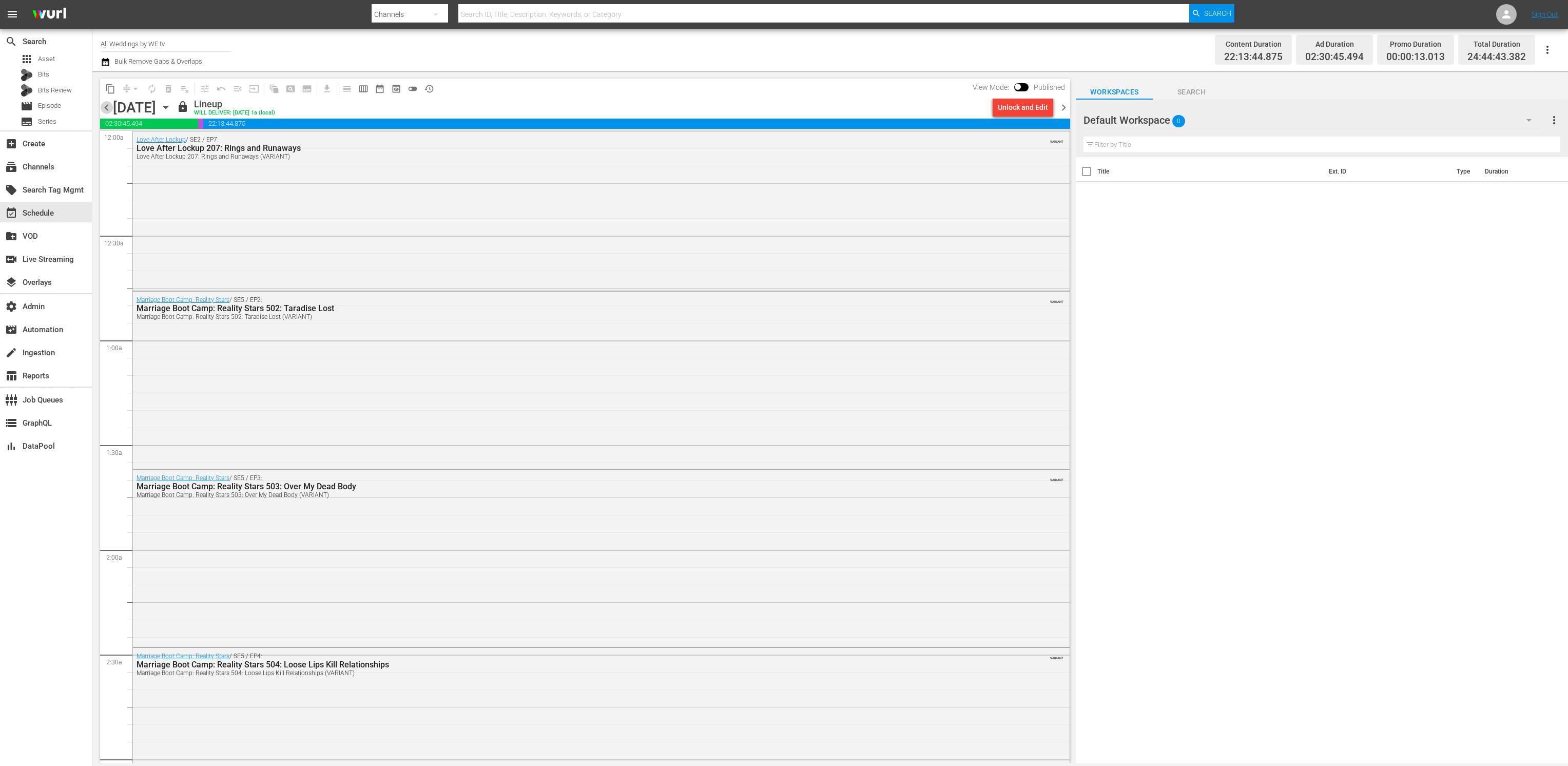
click at [107, 109] on span "chevron_left" at bounding box center [106, 107] width 13 height 13
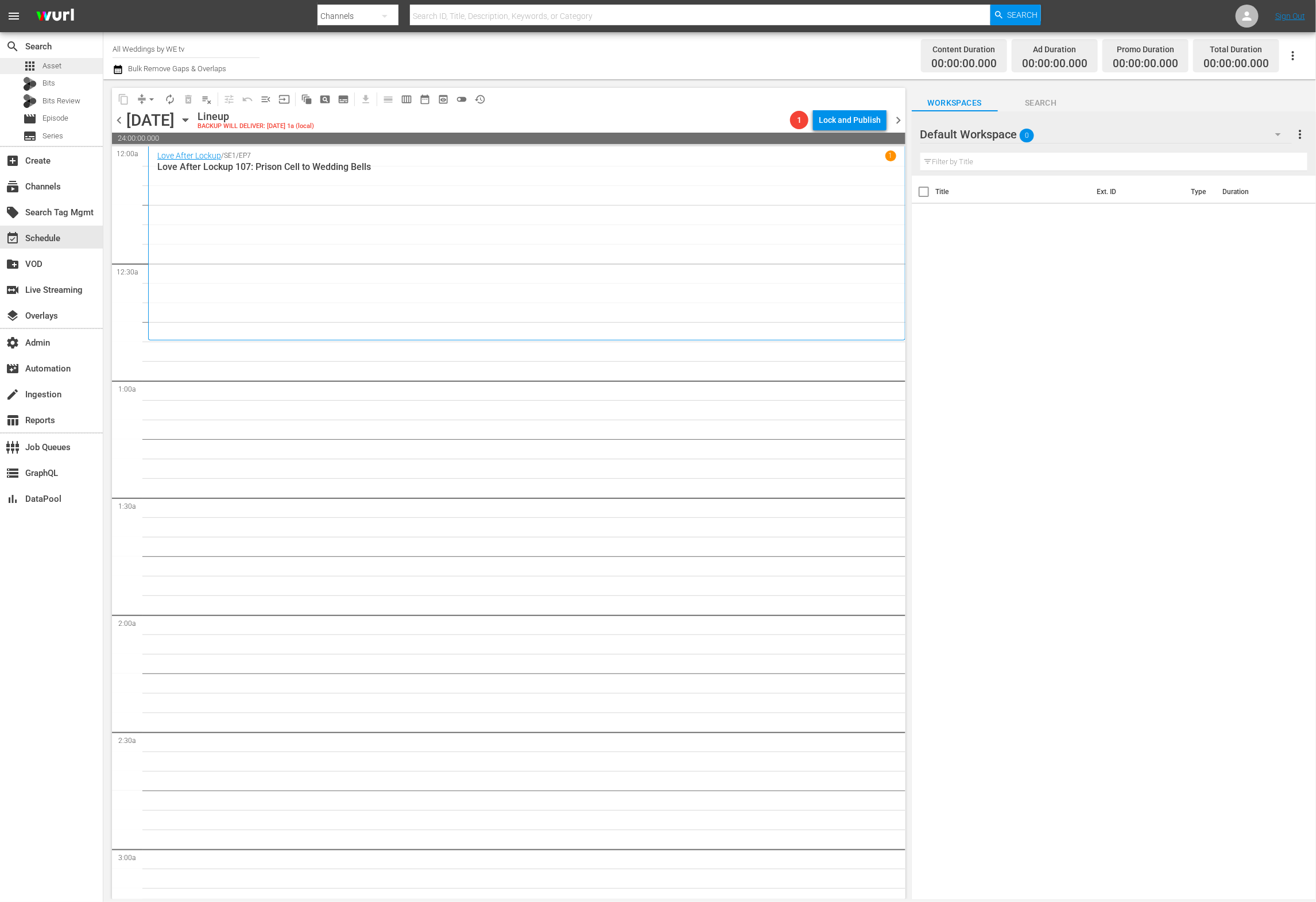
click at [65, 61] on div "apps Asset" at bounding box center [51, 66] width 103 height 16
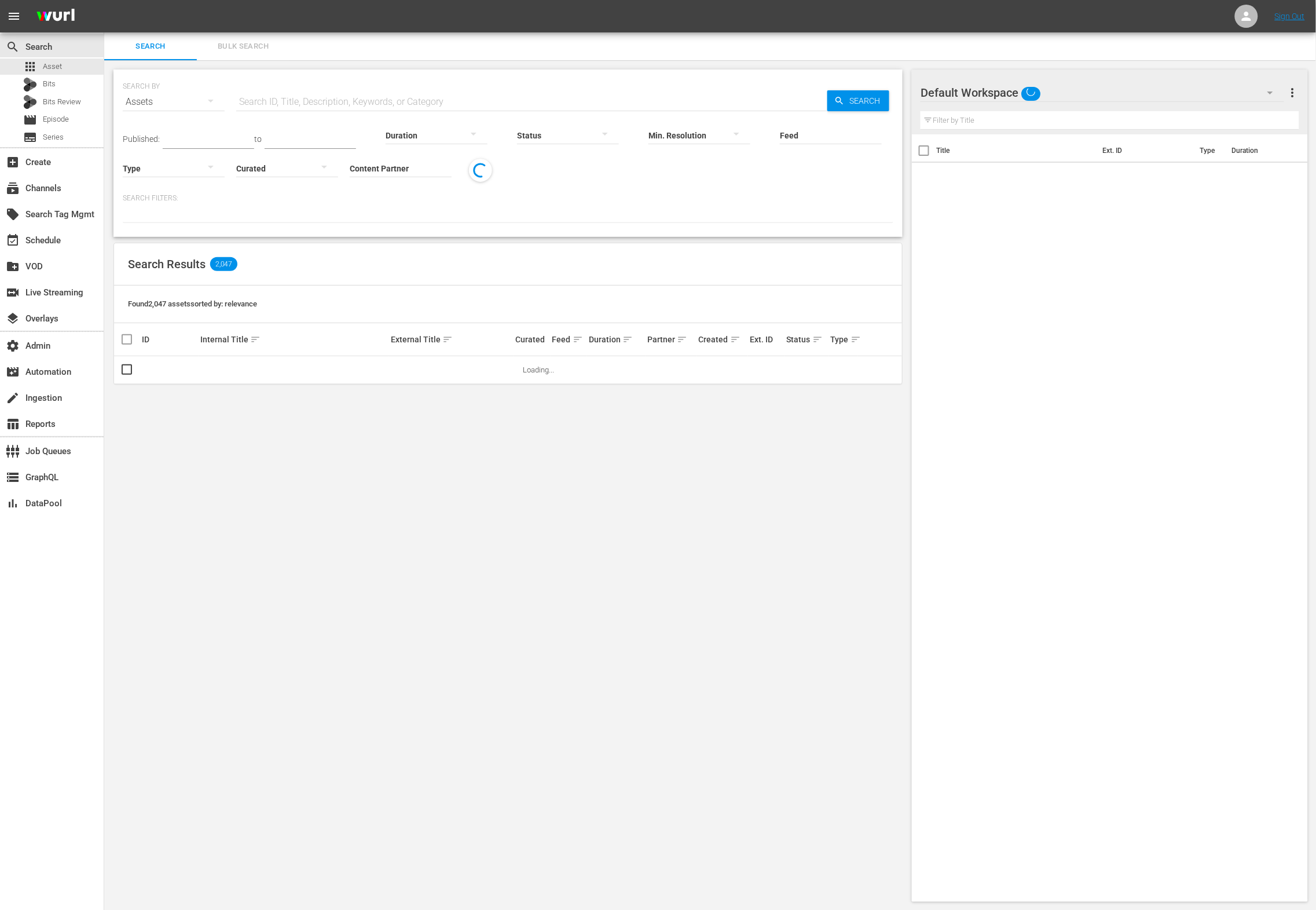
click at [362, 101] on input "text" at bounding box center [531, 102] width 591 height 27
paste input "AMCNVR0000013119"
type input "AMCNVR0000013119"
click at [844, 100] on span "Search" at bounding box center [866, 101] width 45 height 21
click at [417, 372] on link "Bridezillas 515: [PERSON_NAME]/[PERSON_NAME]" at bounding box center [448, 374] width 114 height 17
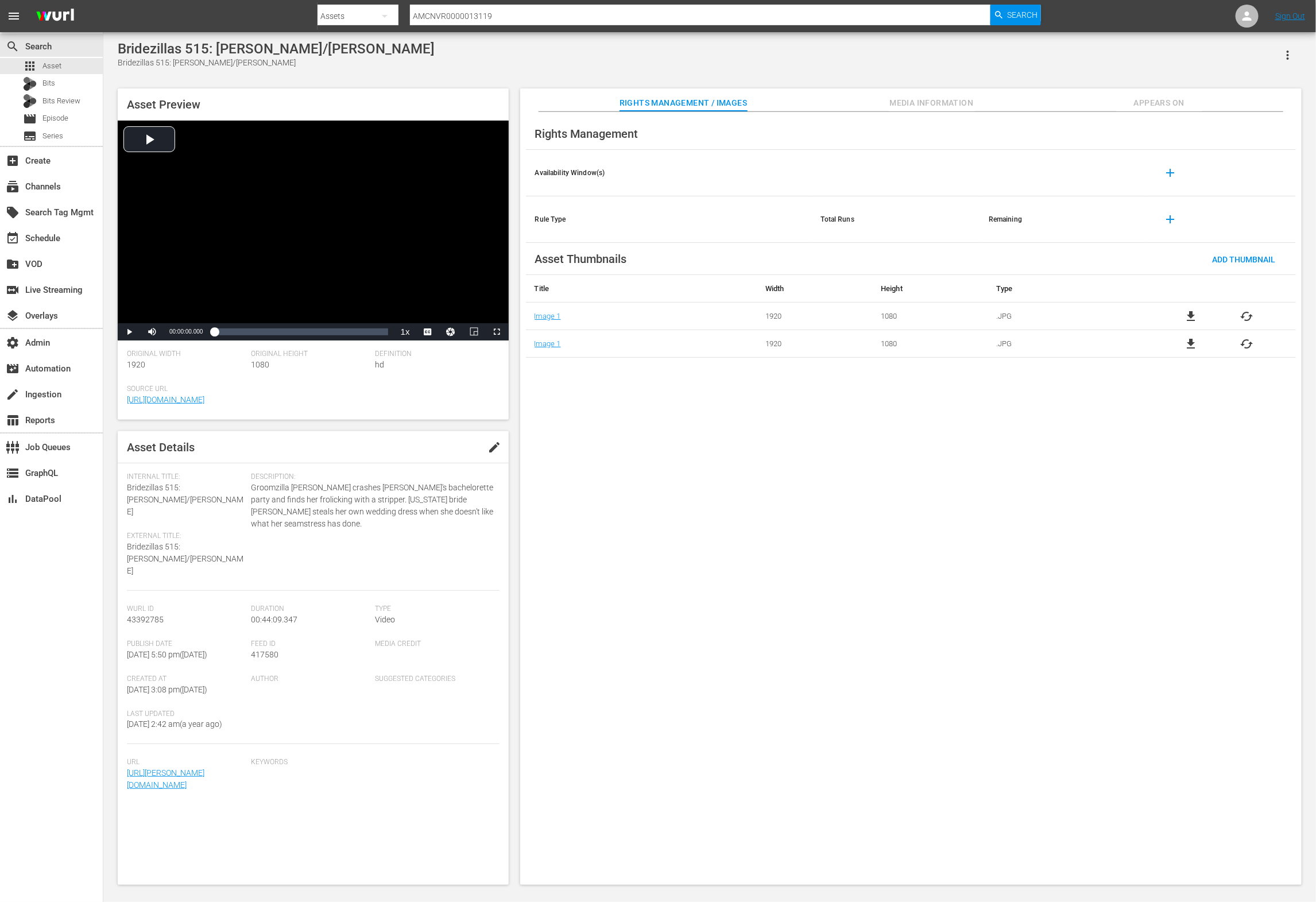
click at [148, 615] on span "43392785" at bounding box center [145, 619] width 37 height 9
copy span "43392785"
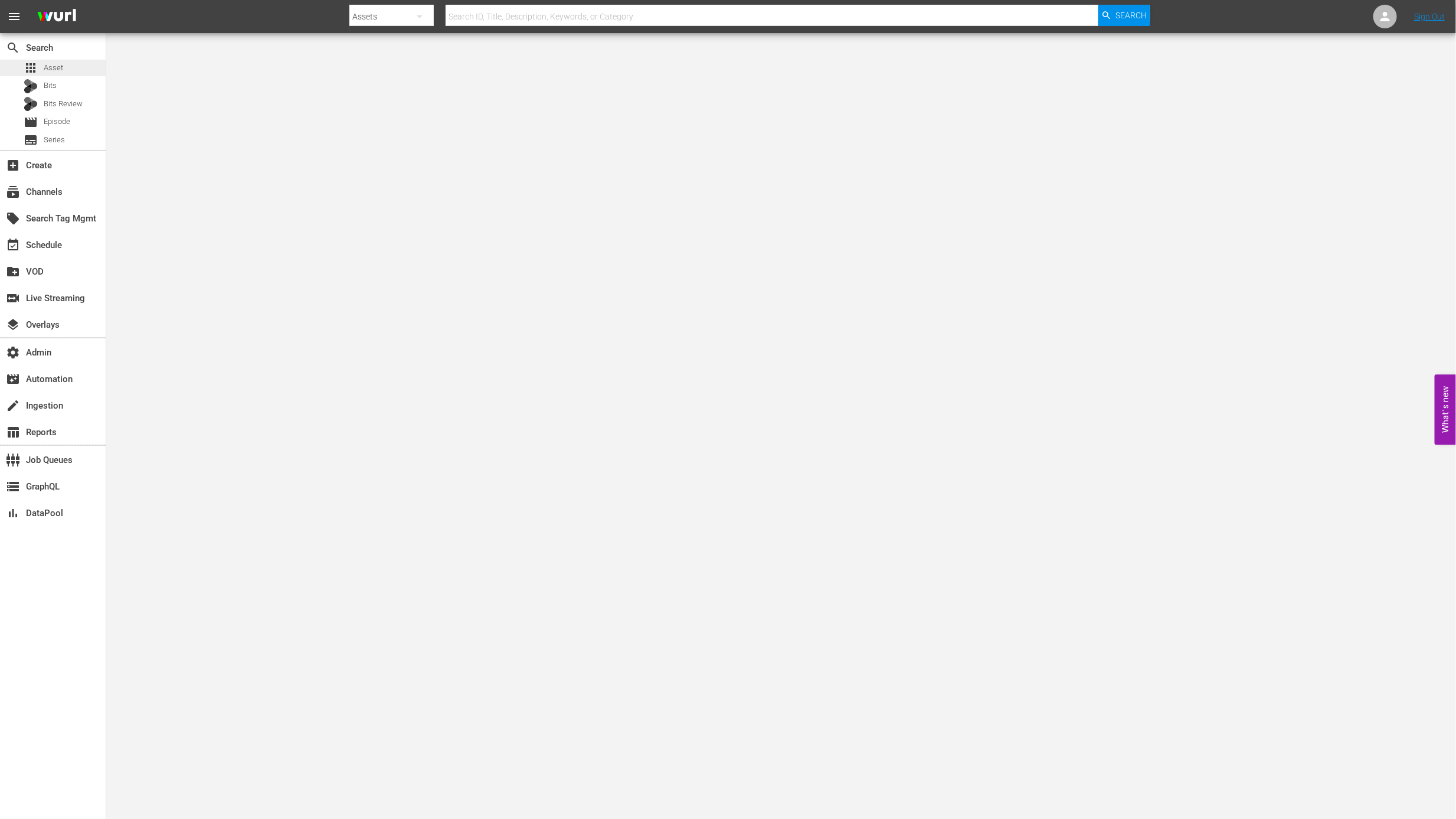
click at [62, 67] on span "Asset" at bounding box center [53, 68] width 20 height 12
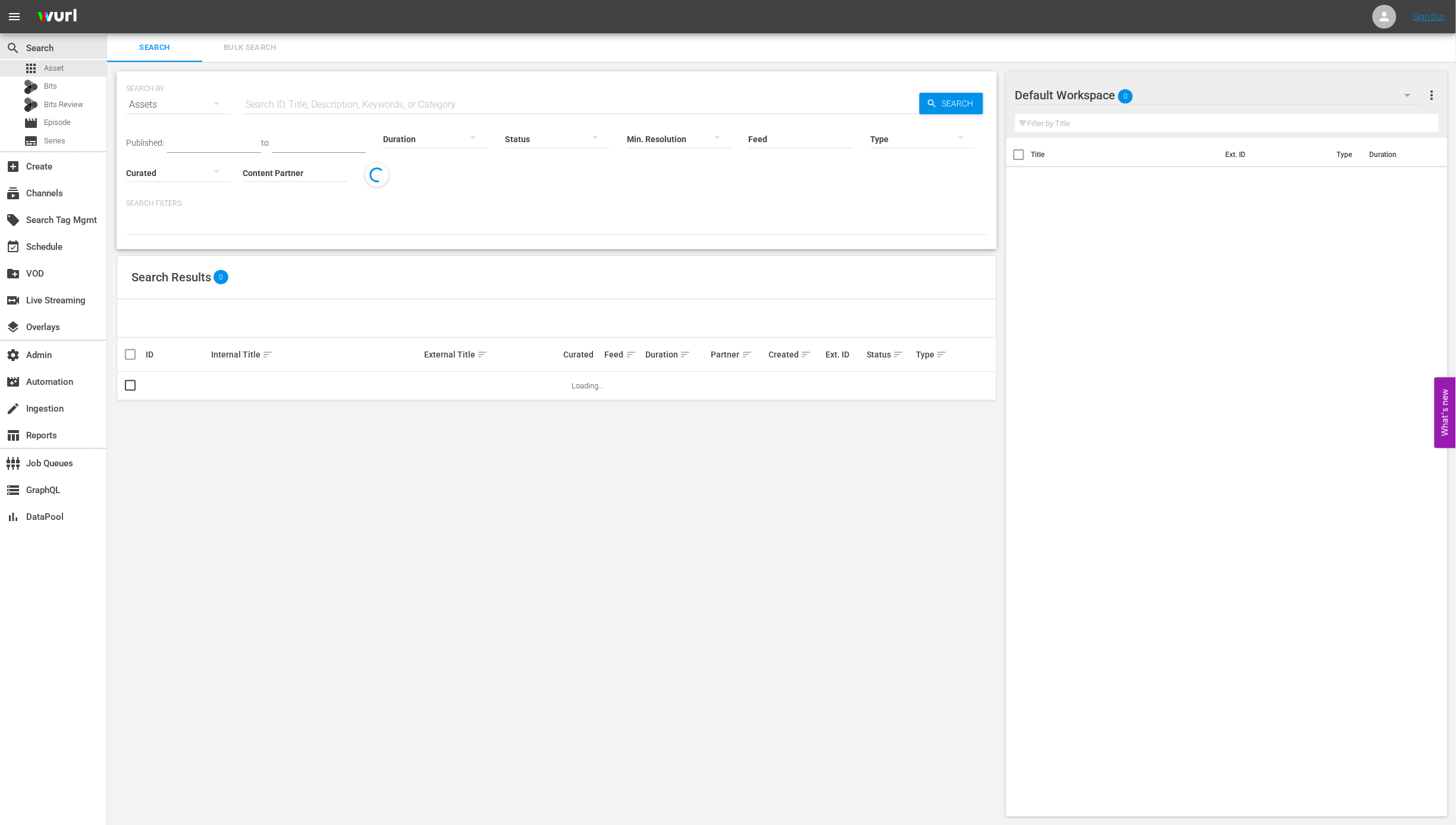
click at [375, 99] on input "text" at bounding box center [581, 104] width 677 height 28
paste input ""externalId": "AMCNVR0000013119","
click at [954, 103] on span "Search" at bounding box center [960, 104] width 46 height 21
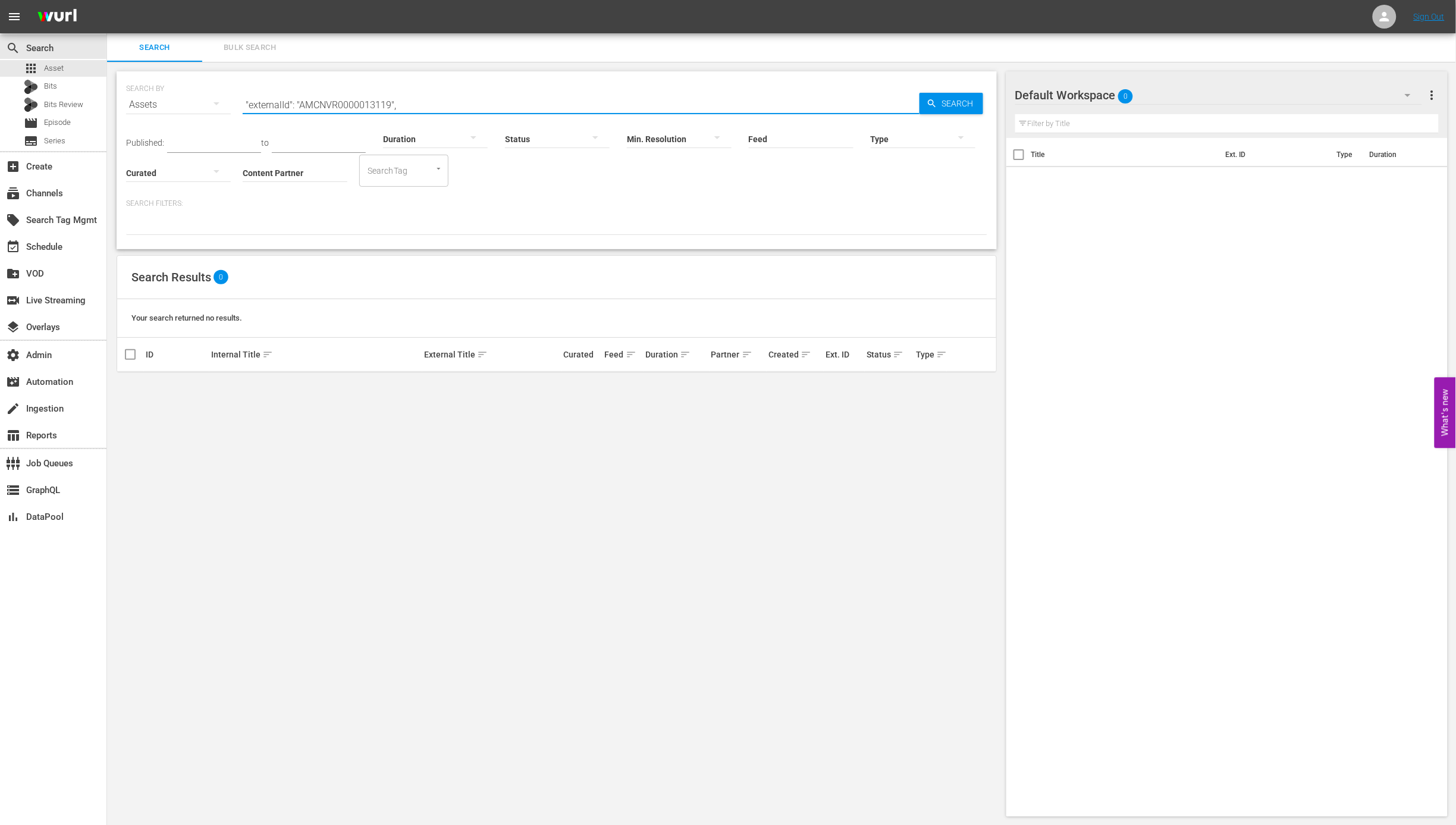
drag, startPoint x: 346, startPoint y: 104, endPoint x: 243, endPoint y: 111, distance: 103.2
click at [247, 109] on input ""externalId": "AMCNVR0000013119"," at bounding box center [581, 104] width 677 height 28
type input "AMCNVR0000013119"
click at [488, 384] on link "Bridezillas 515: [PERSON_NAME]/[PERSON_NAME]" at bounding box center [483, 389] width 117 height 18
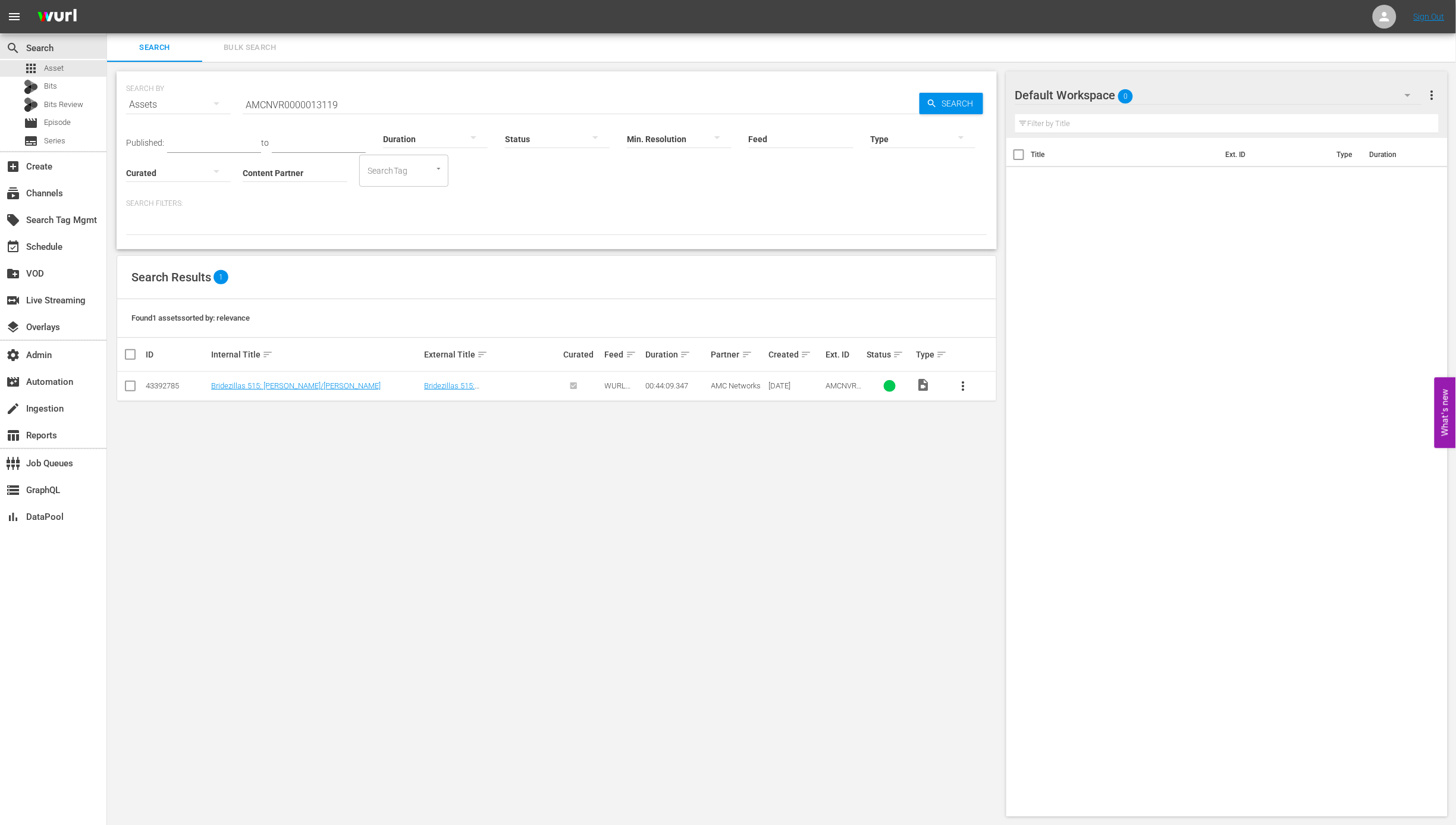
click at [610, 104] on input "AMCNVR0000013119" at bounding box center [581, 104] width 677 height 28
paste input "20"
type input "AMCNVR0000013120"
click at [950, 104] on span "Search" at bounding box center [960, 104] width 46 height 21
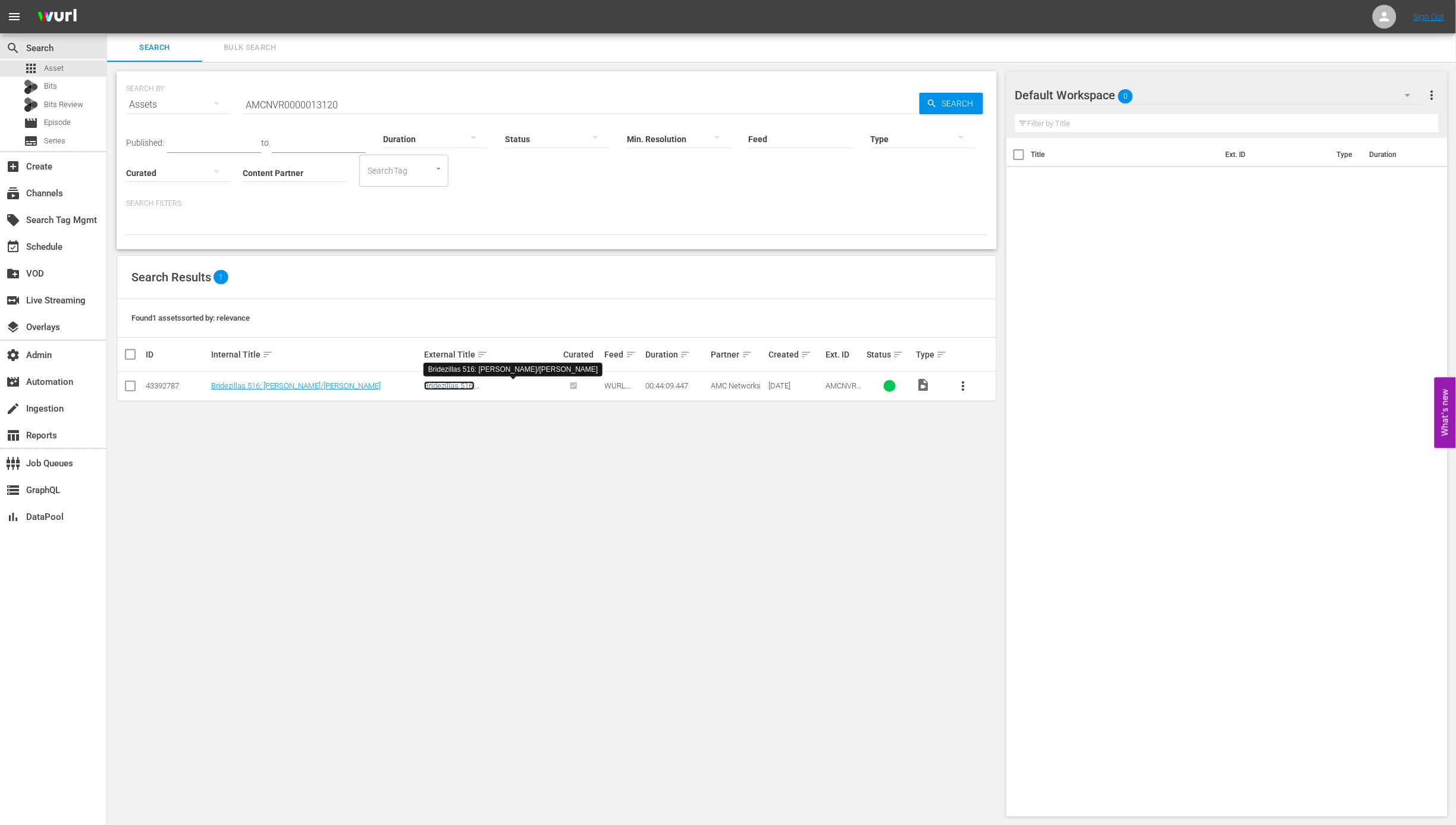
click at [465, 386] on link "Bridezillas 516: [PERSON_NAME]/[PERSON_NAME]" at bounding box center [483, 389] width 117 height 18
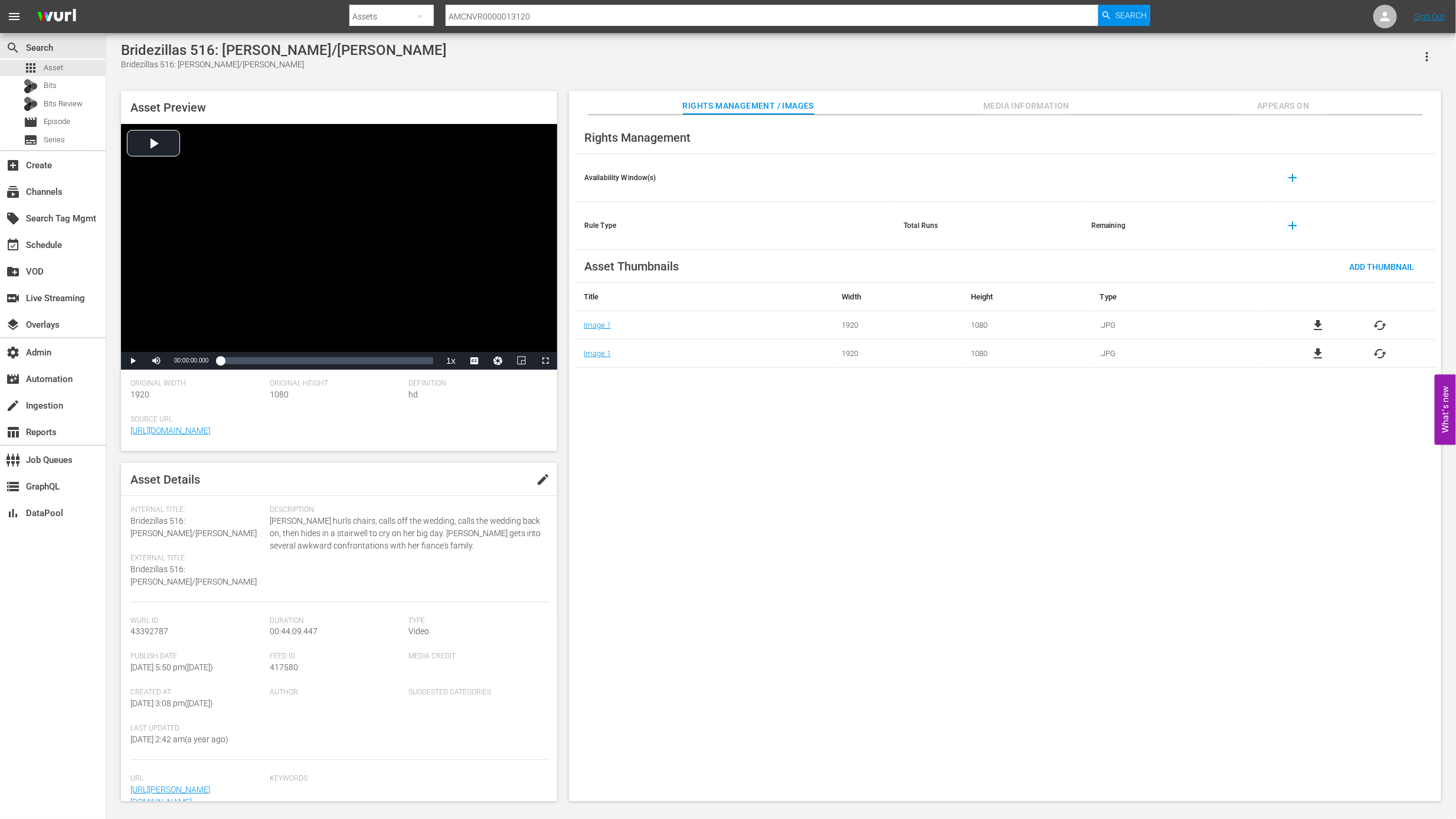
click at [554, 9] on input "AMCNVR0000013120" at bounding box center [772, 16] width 652 height 28
click at [555, 13] on input "AMCNVR0000013120" at bounding box center [772, 16] width 652 height 28
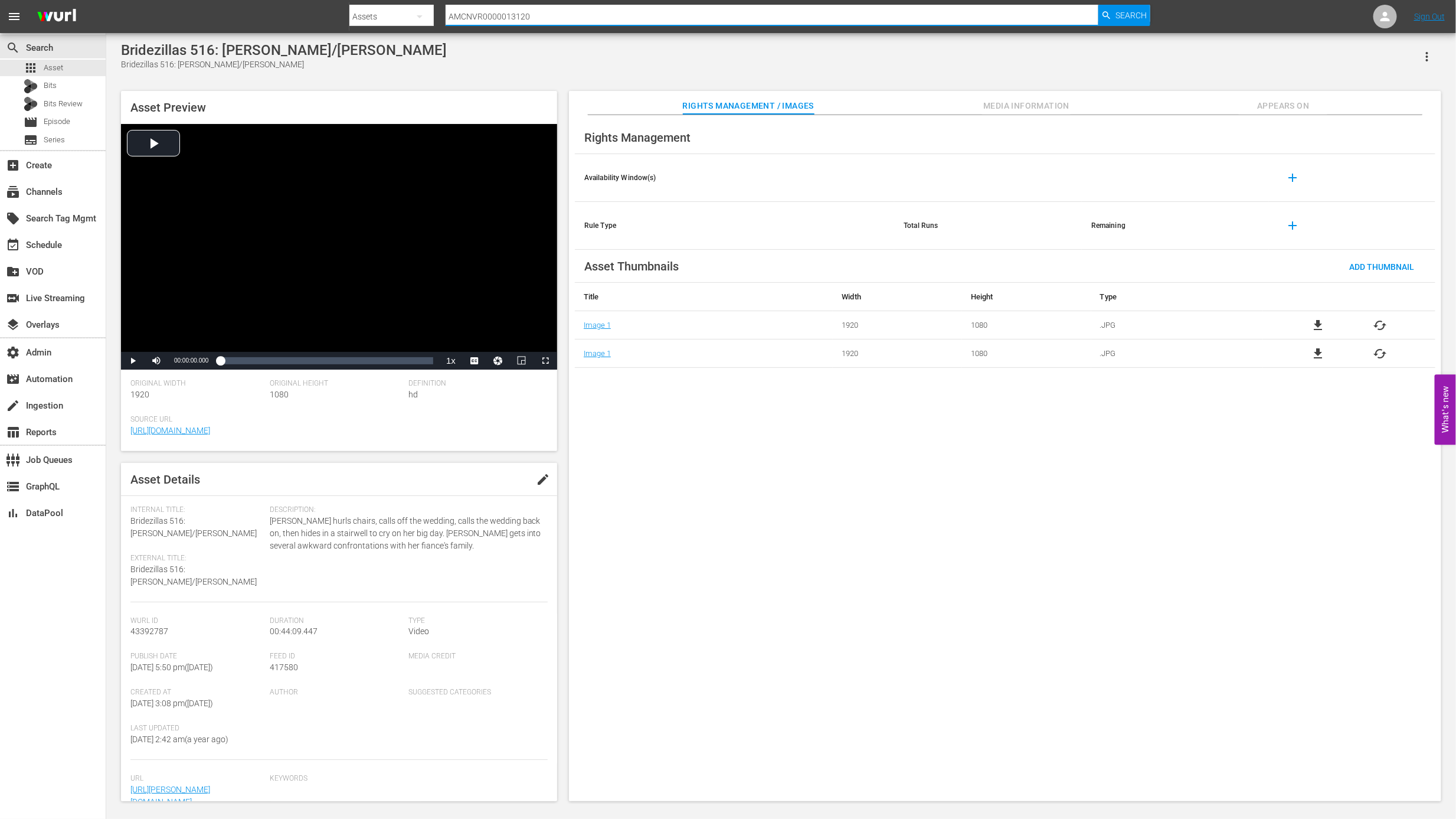
paste input "AMCNVR0000013121"
type input "AMCNVR0000013121"
click at [1126, 15] on span "Search" at bounding box center [1131, 15] width 31 height 21
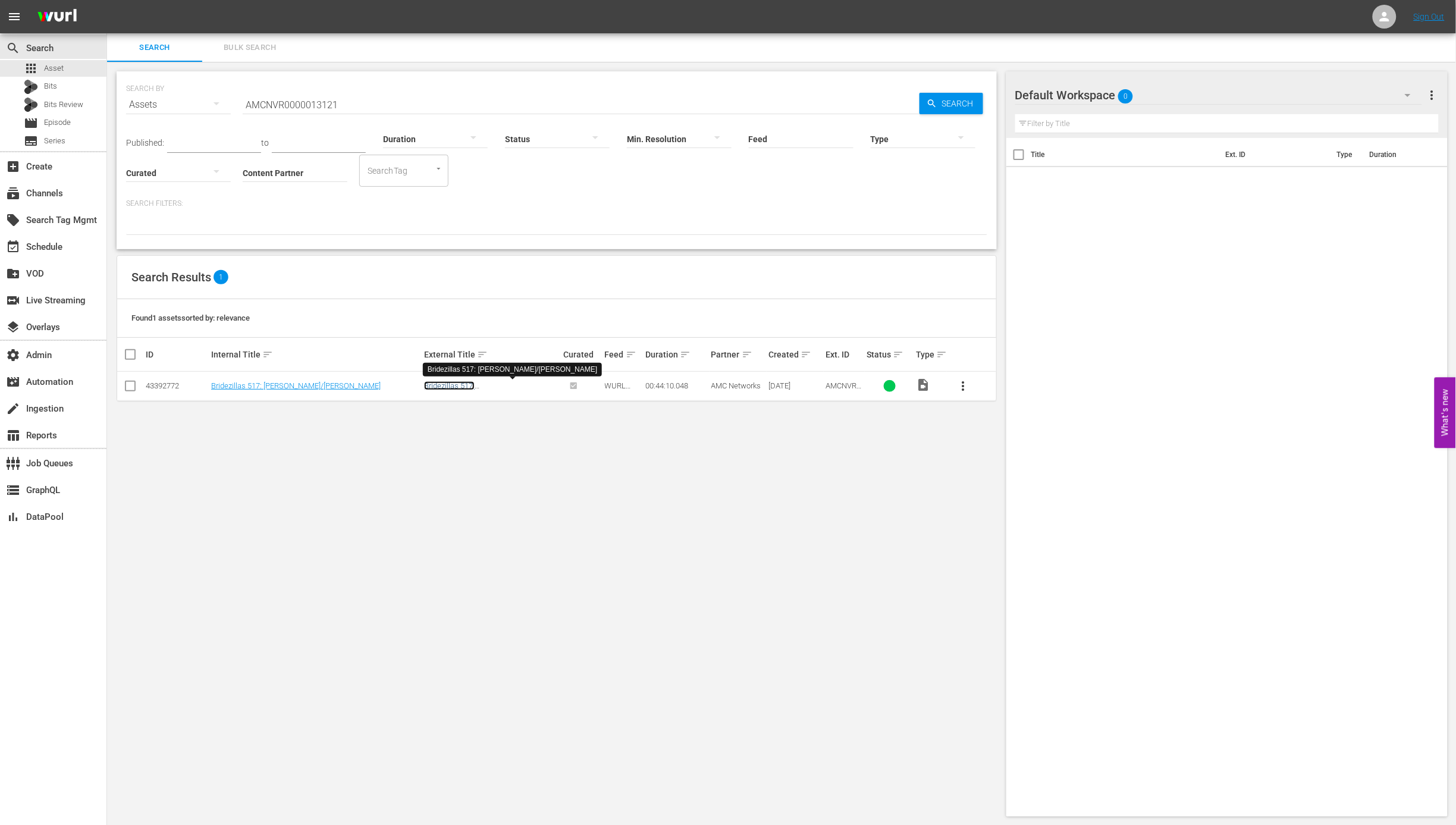
click at [499, 386] on link "Bridezillas 517: [PERSON_NAME]/[PERSON_NAME]" at bounding box center [483, 389] width 117 height 18
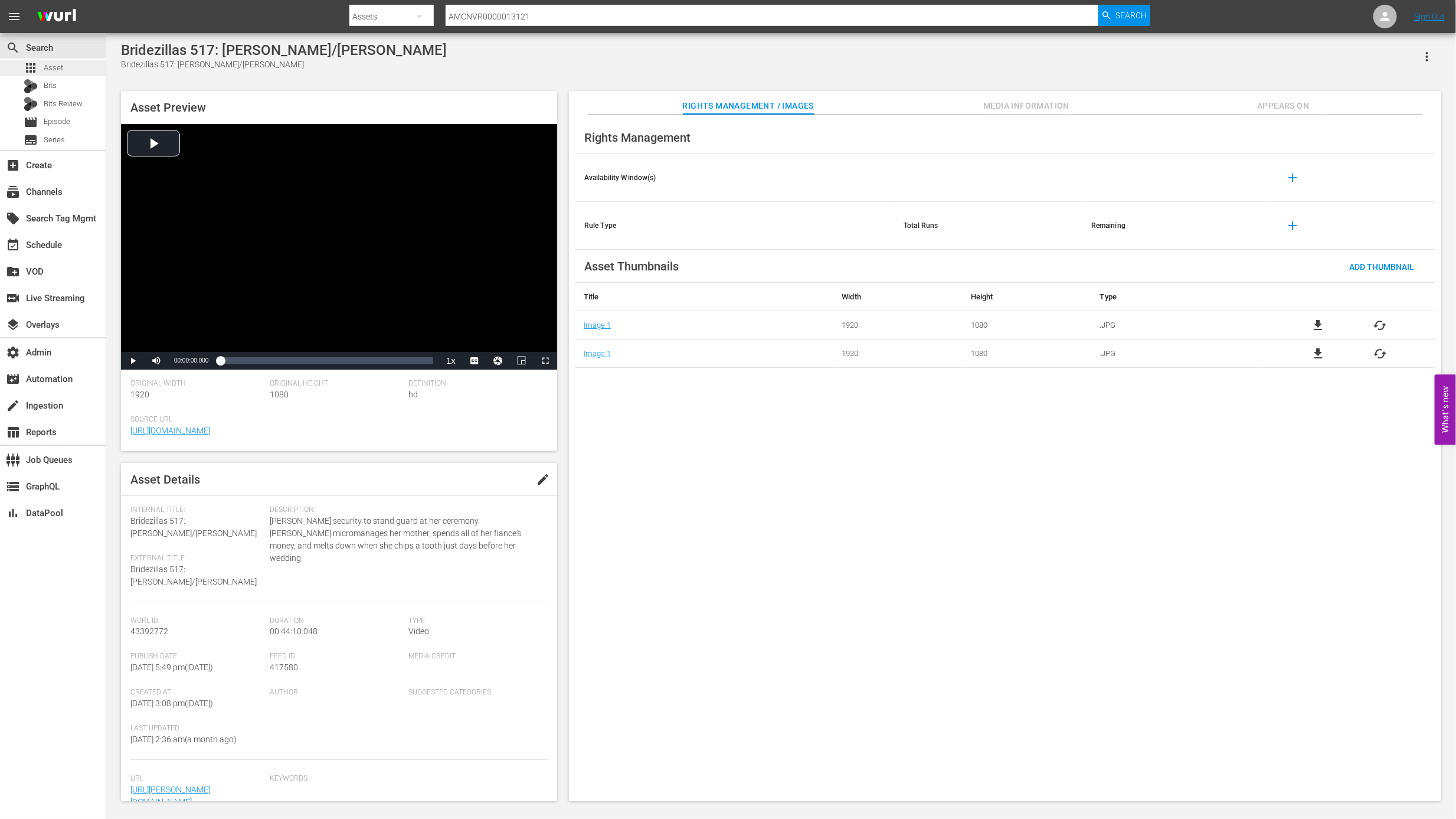
click at [71, 62] on div "apps Asset" at bounding box center [52, 68] width 106 height 17
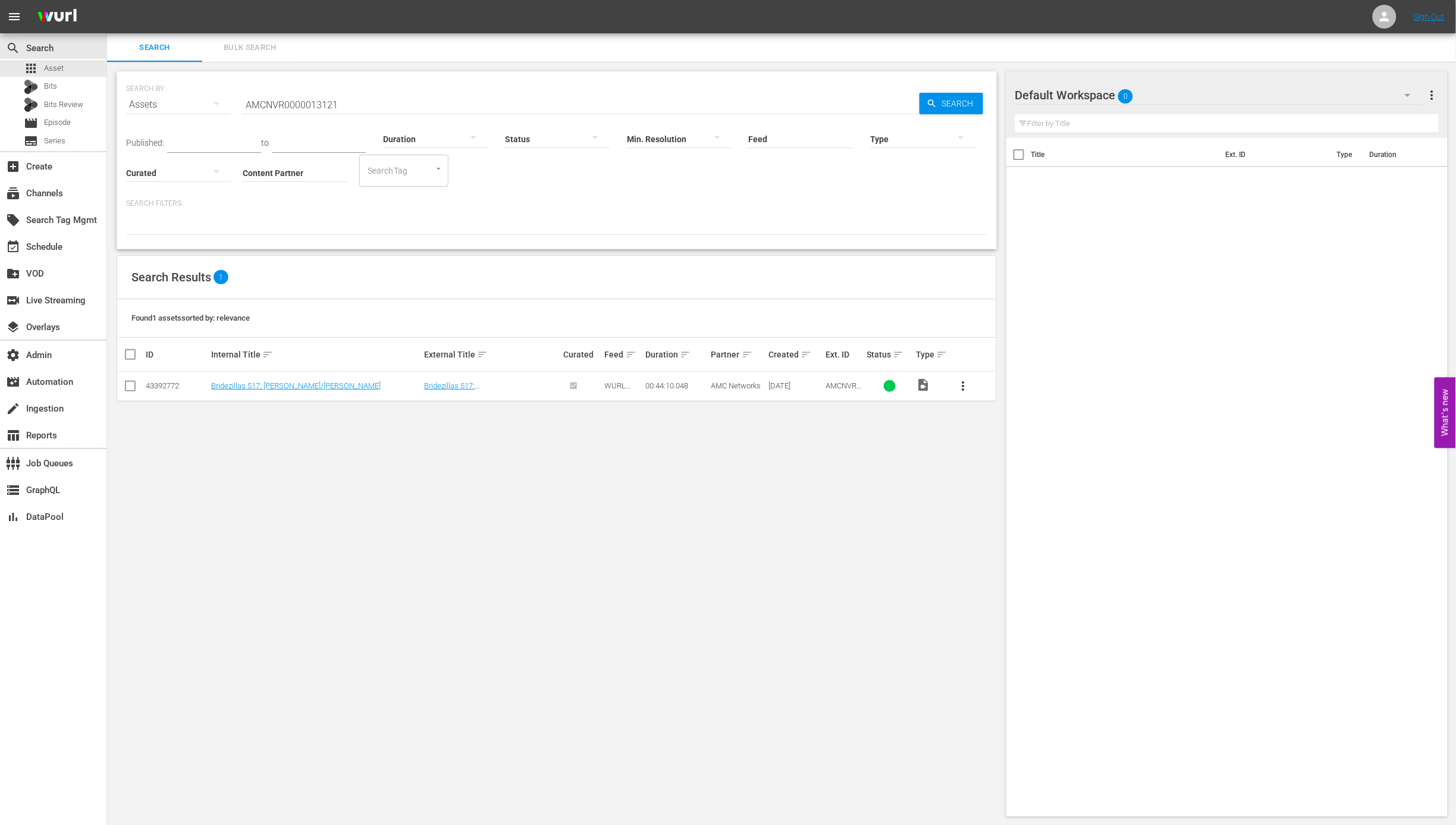
click at [380, 104] on input "AMCNVR0000013121" at bounding box center [581, 104] width 677 height 28
paste input "2"
type input "AMCNVR0000013122"
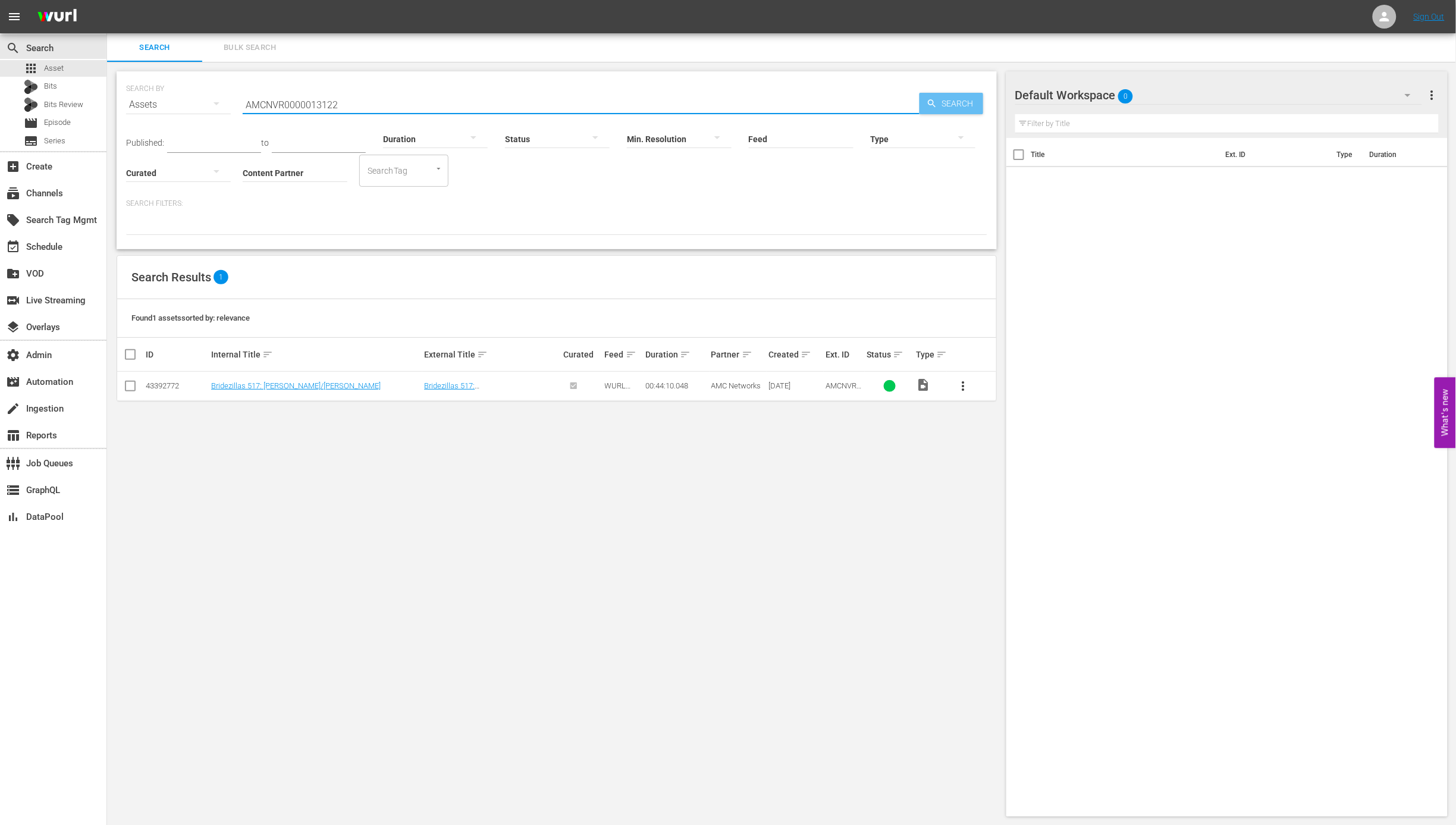
click at [939, 104] on span "Search" at bounding box center [960, 104] width 46 height 21
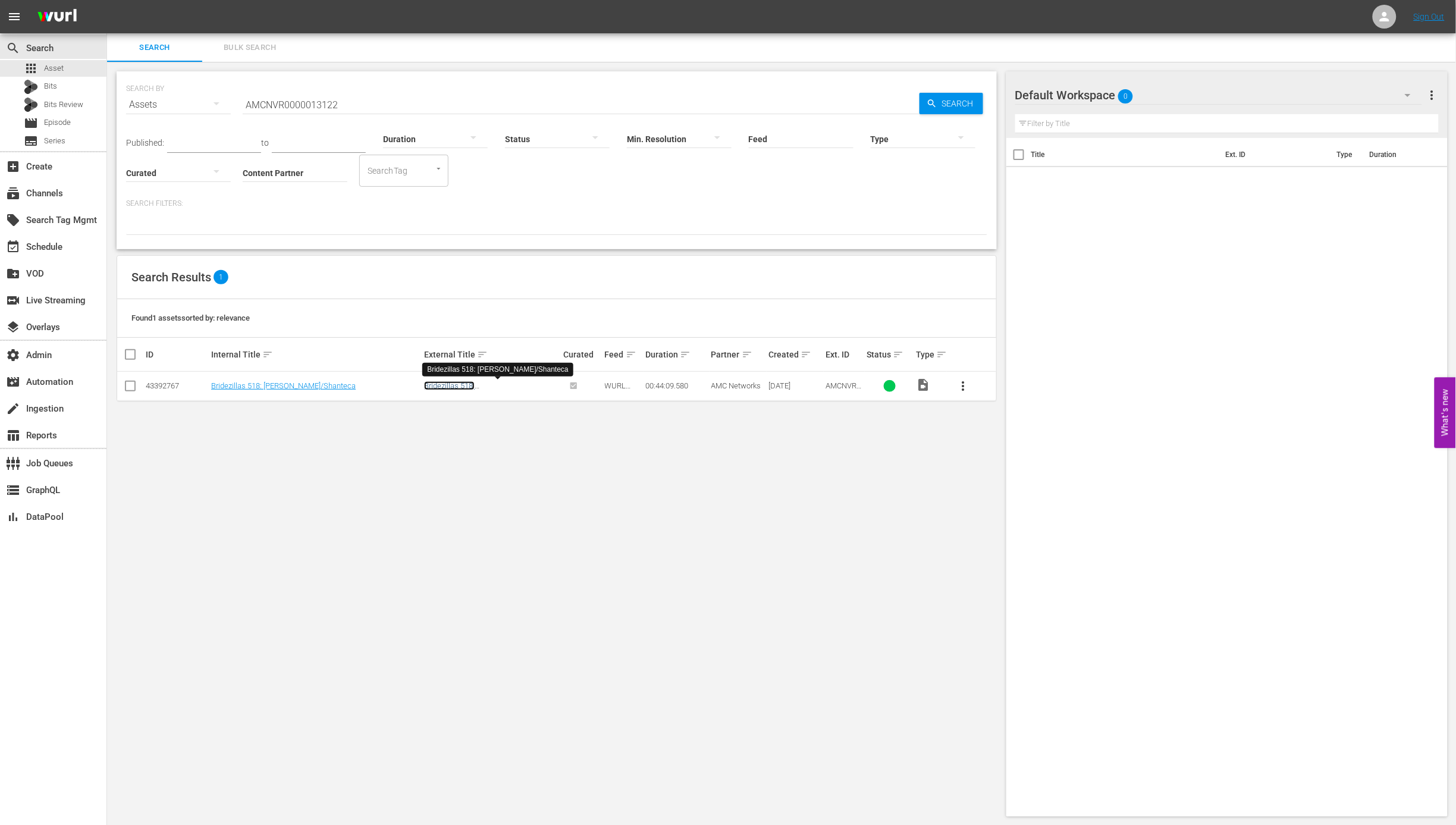
click at [486, 385] on link "Bridezillas 518: Dona/Shanteca" at bounding box center [470, 389] width 92 height 18
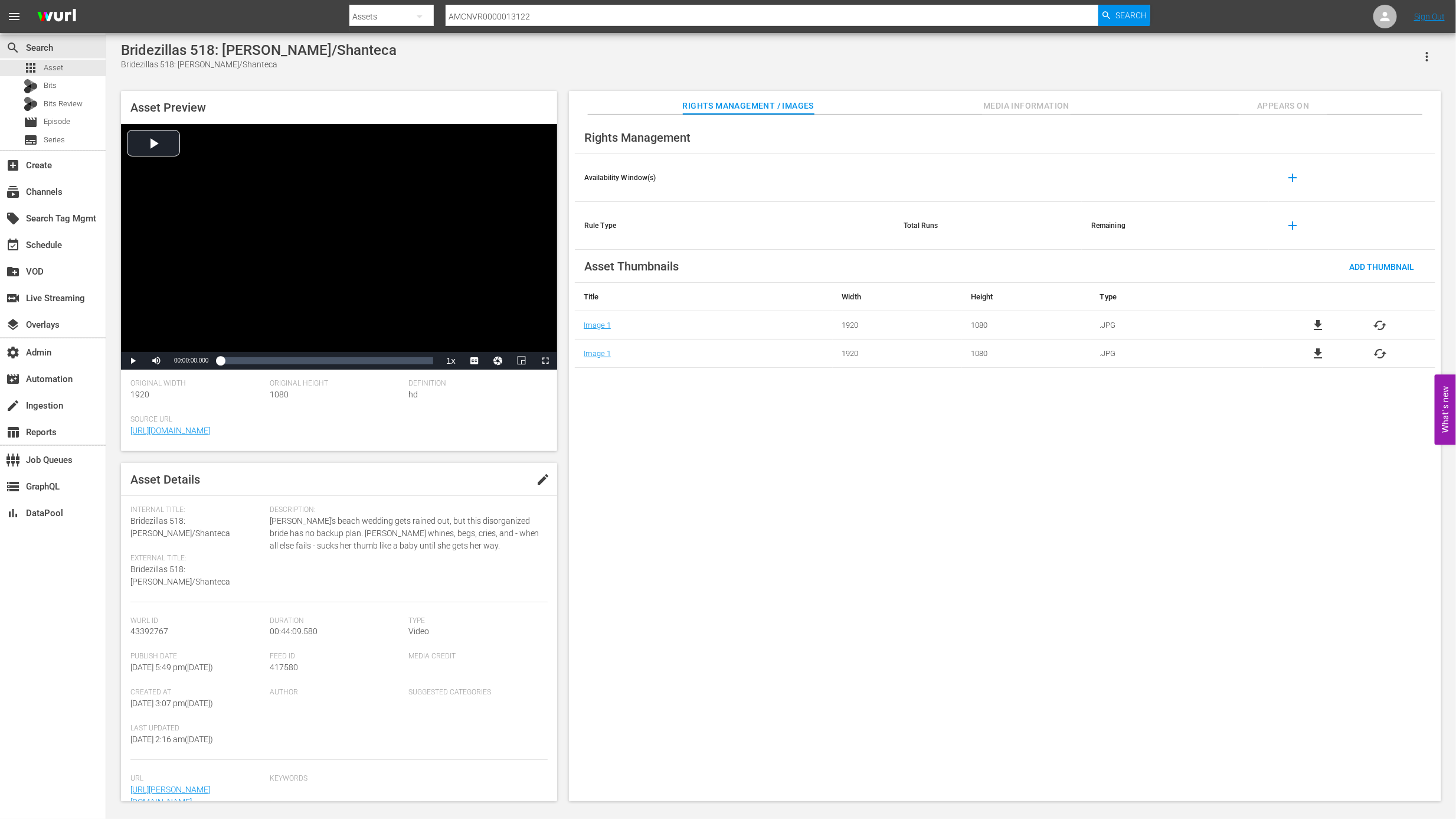
click at [527, 25] on hr at bounding box center [772, 25] width 652 height 1
click at [530, 21] on input "AMCNVR0000013122" at bounding box center [772, 16] width 652 height 28
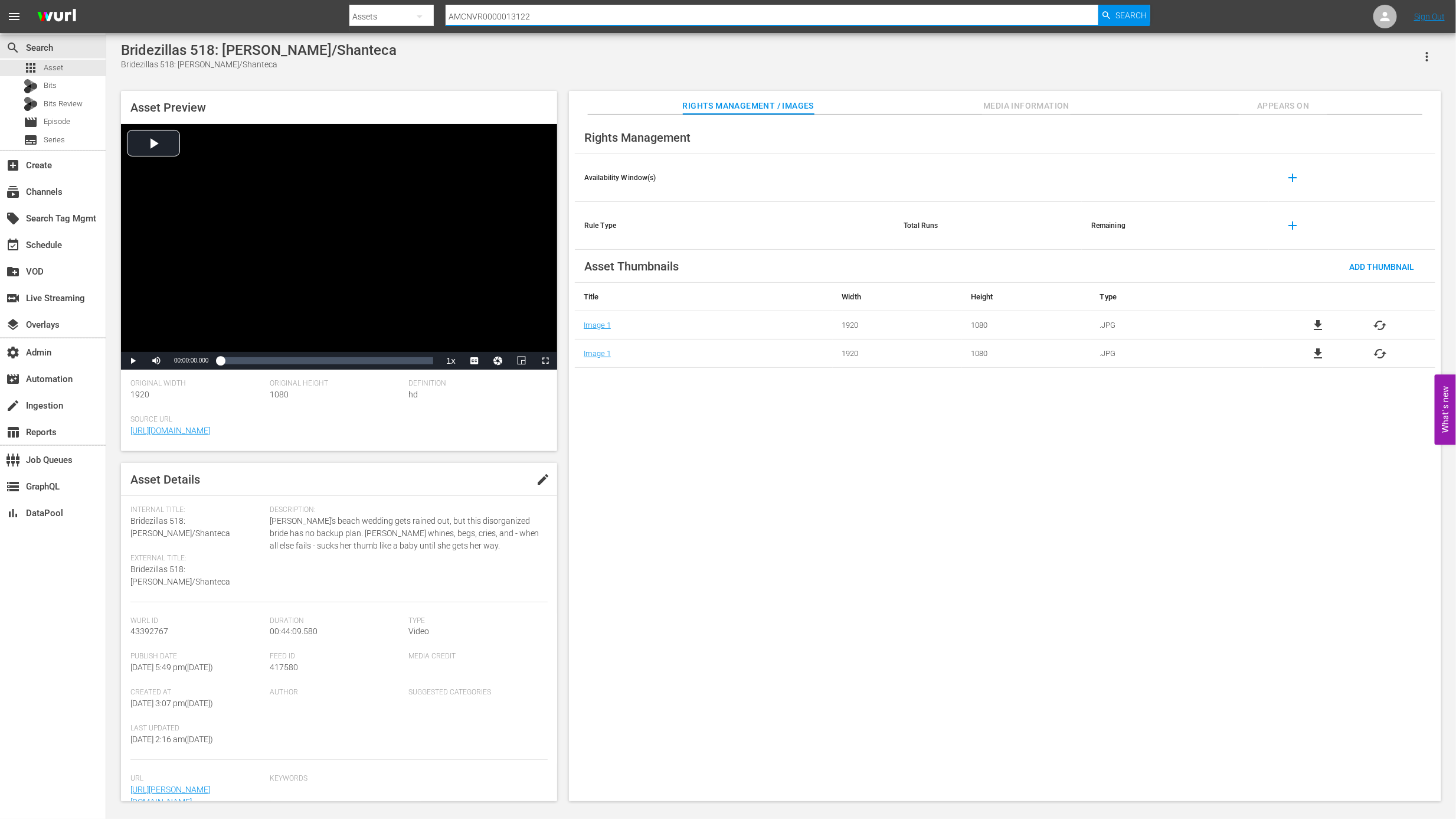
paste input "3"
type input "AMCNVR0000013123"
click at [1133, 14] on span "Search" at bounding box center [1131, 15] width 31 height 21
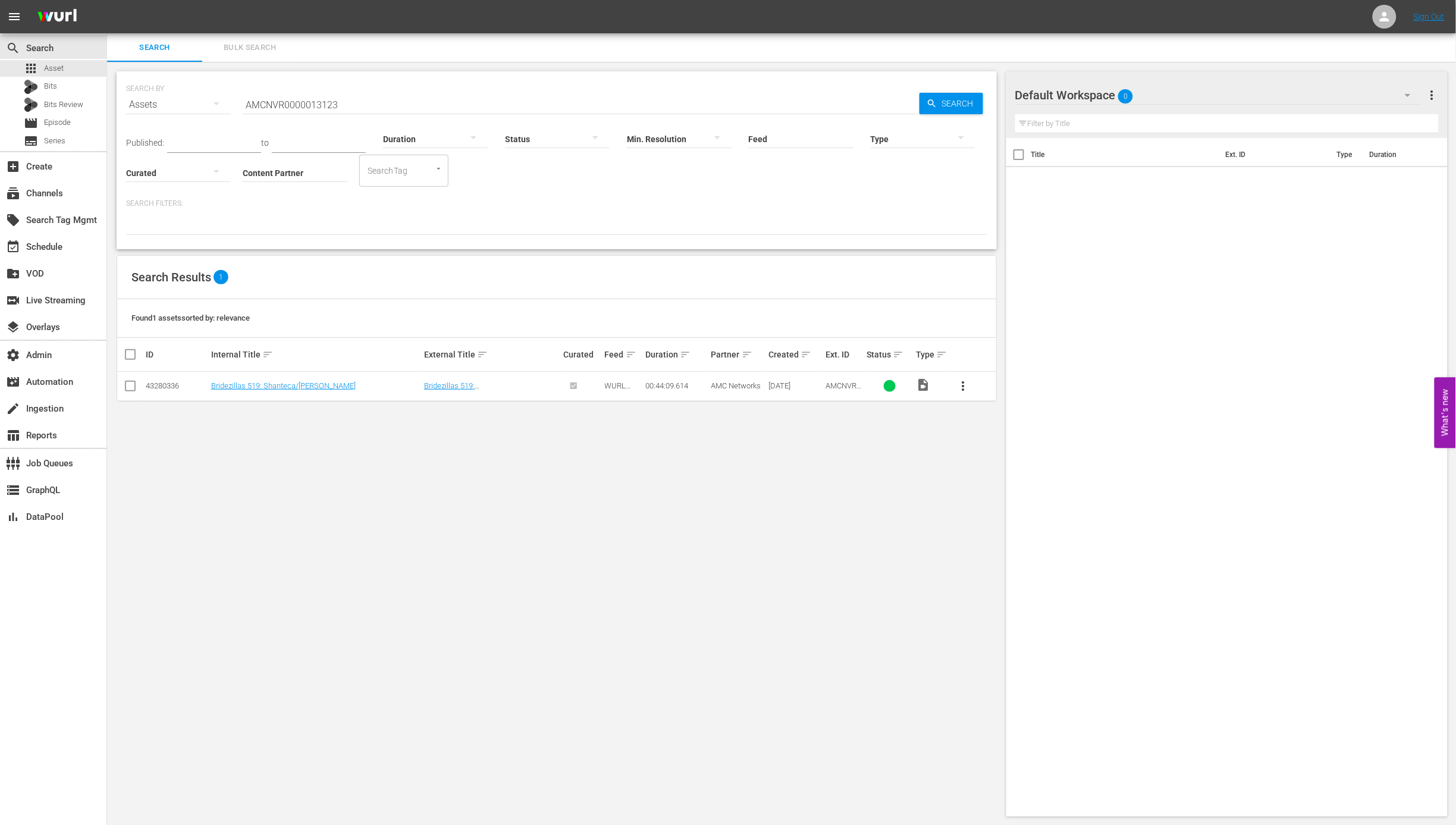
click at [487, 379] on td "Bridezillas 519: Shanteca/Amanda" at bounding box center [492, 386] width 139 height 29
click at [487, 382] on link "Bridezillas 519: Shanteca/Amanda" at bounding box center [470, 389] width 92 height 18
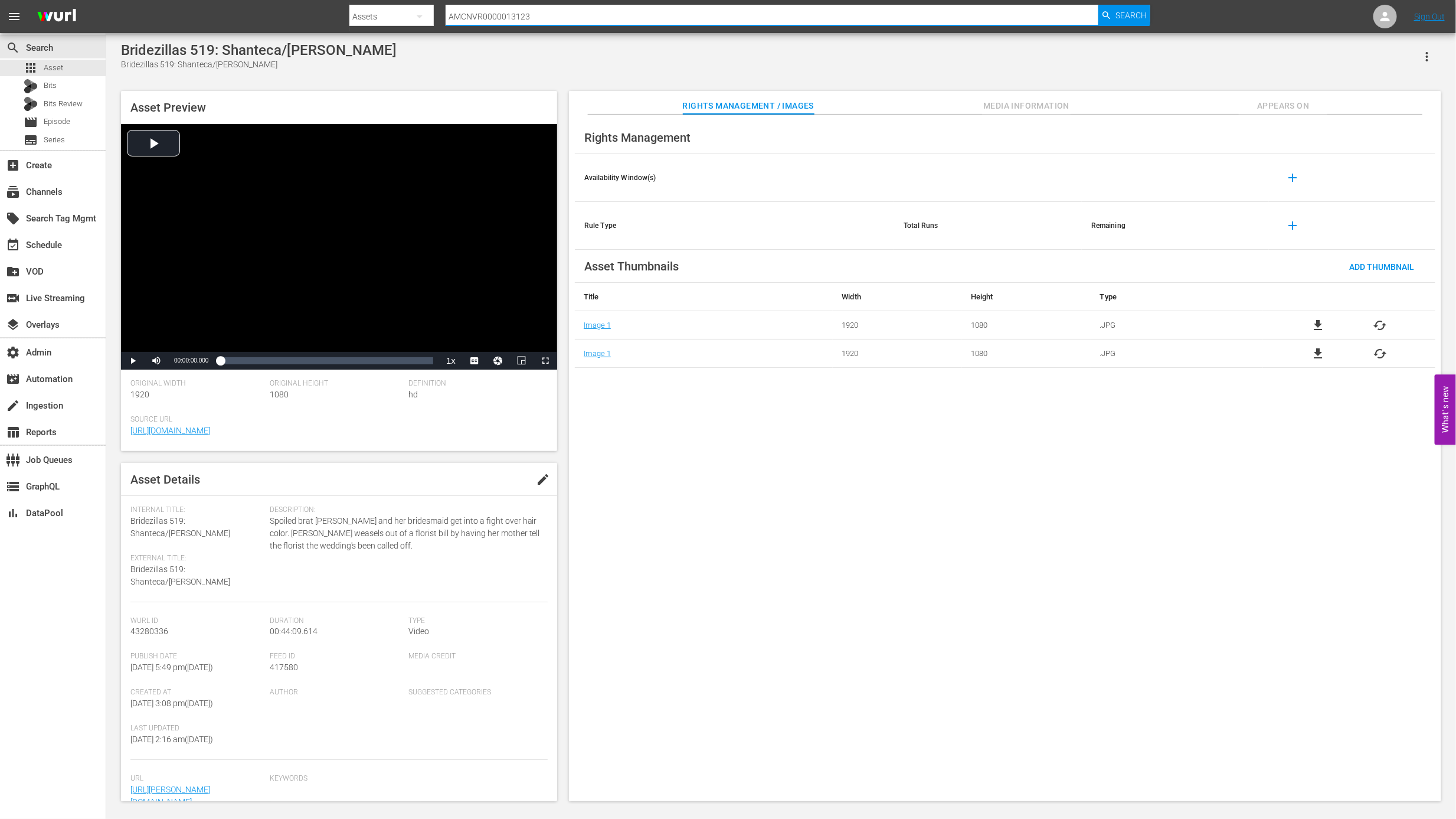
click at [512, 20] on input "AMCNVR0000013123" at bounding box center [772, 16] width 652 height 28
paste input "4"
type input "AMCNVR0000013124"
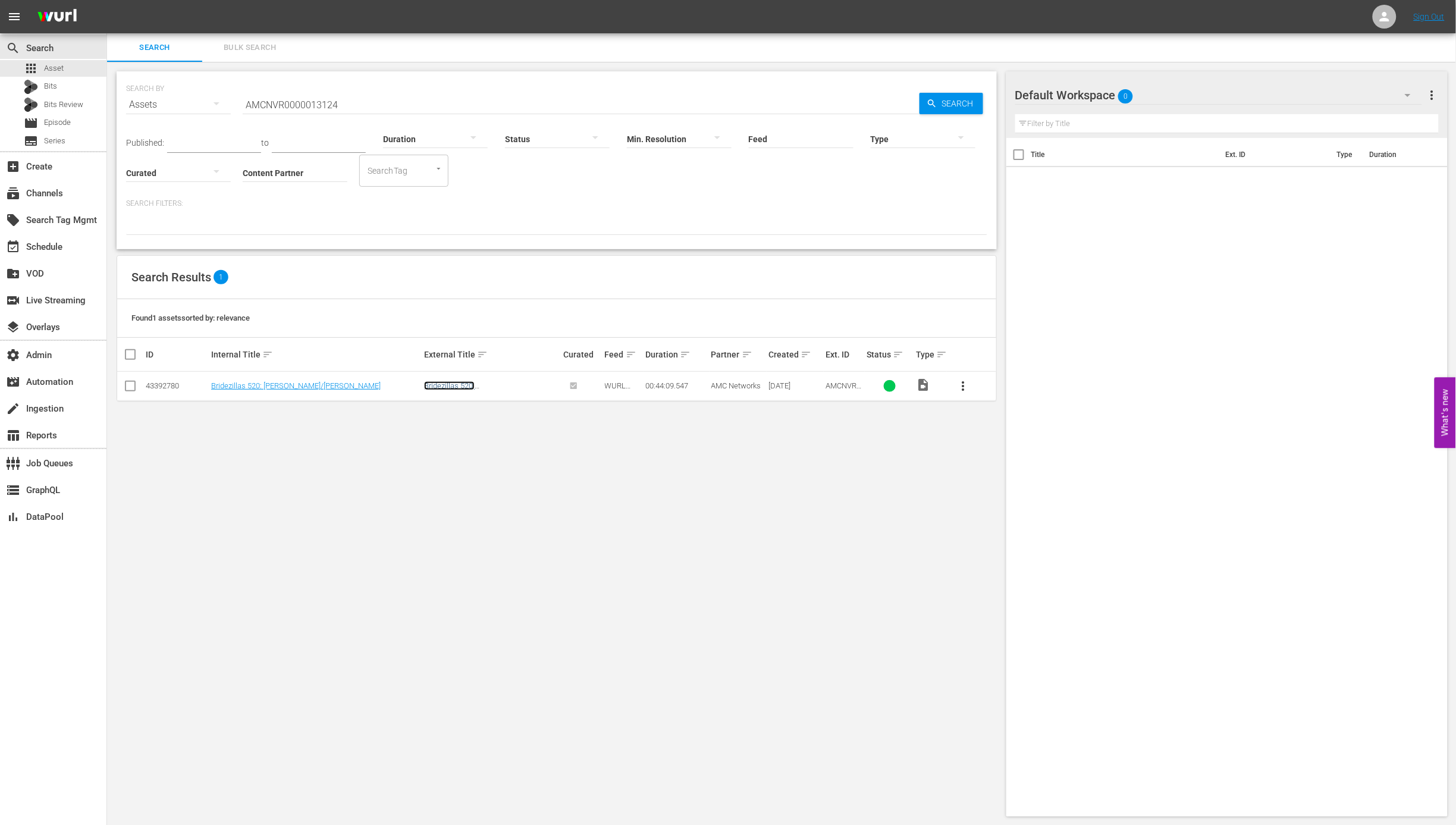
click at [480, 385] on link "Bridezillas 520: Amanda/DeShawn" at bounding box center [483, 389] width 117 height 18
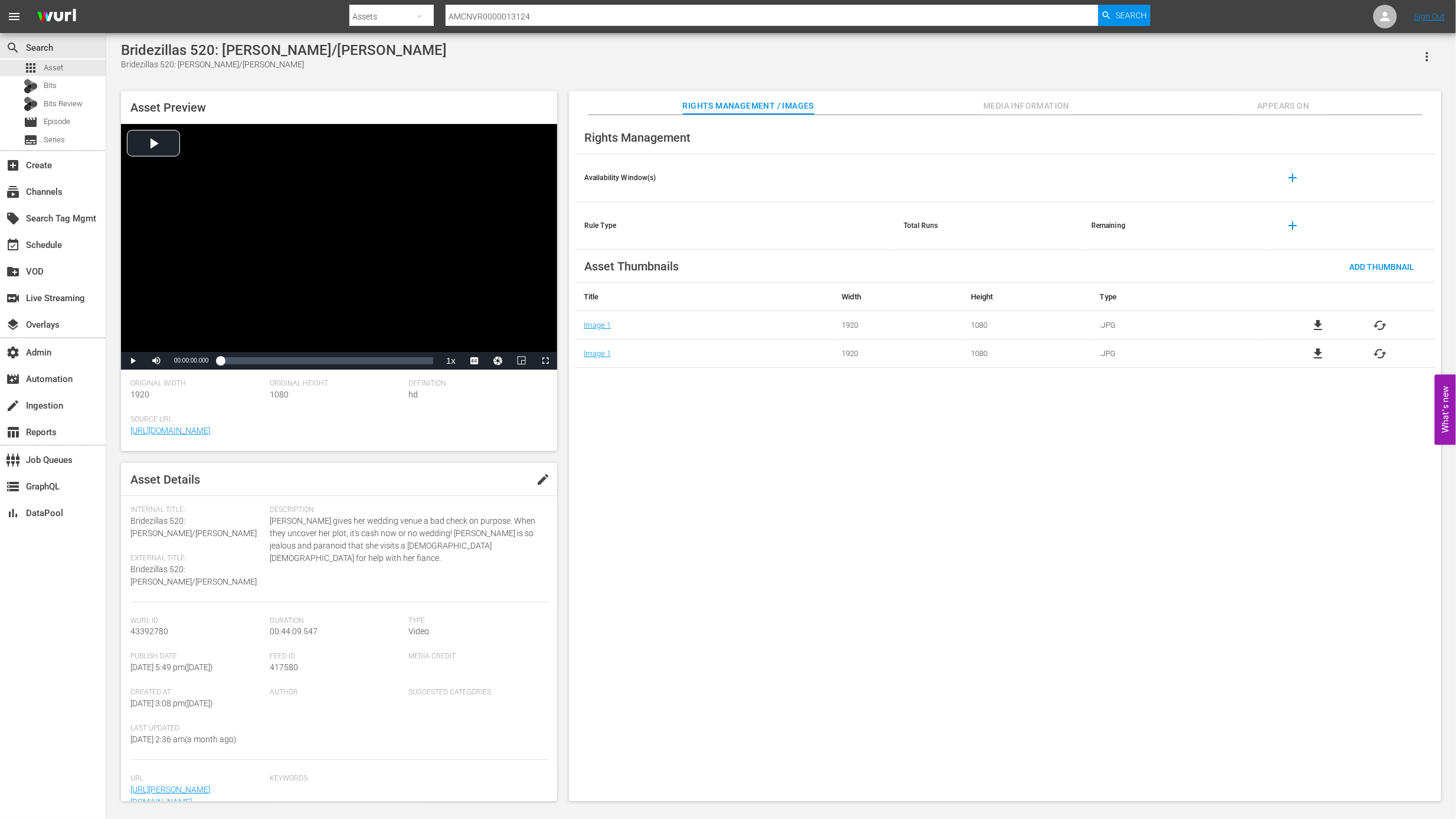
click at [539, 17] on input "AMCNVR0000013124" at bounding box center [772, 16] width 652 height 28
paste input "5"
type input "AMCNVR0000013125"
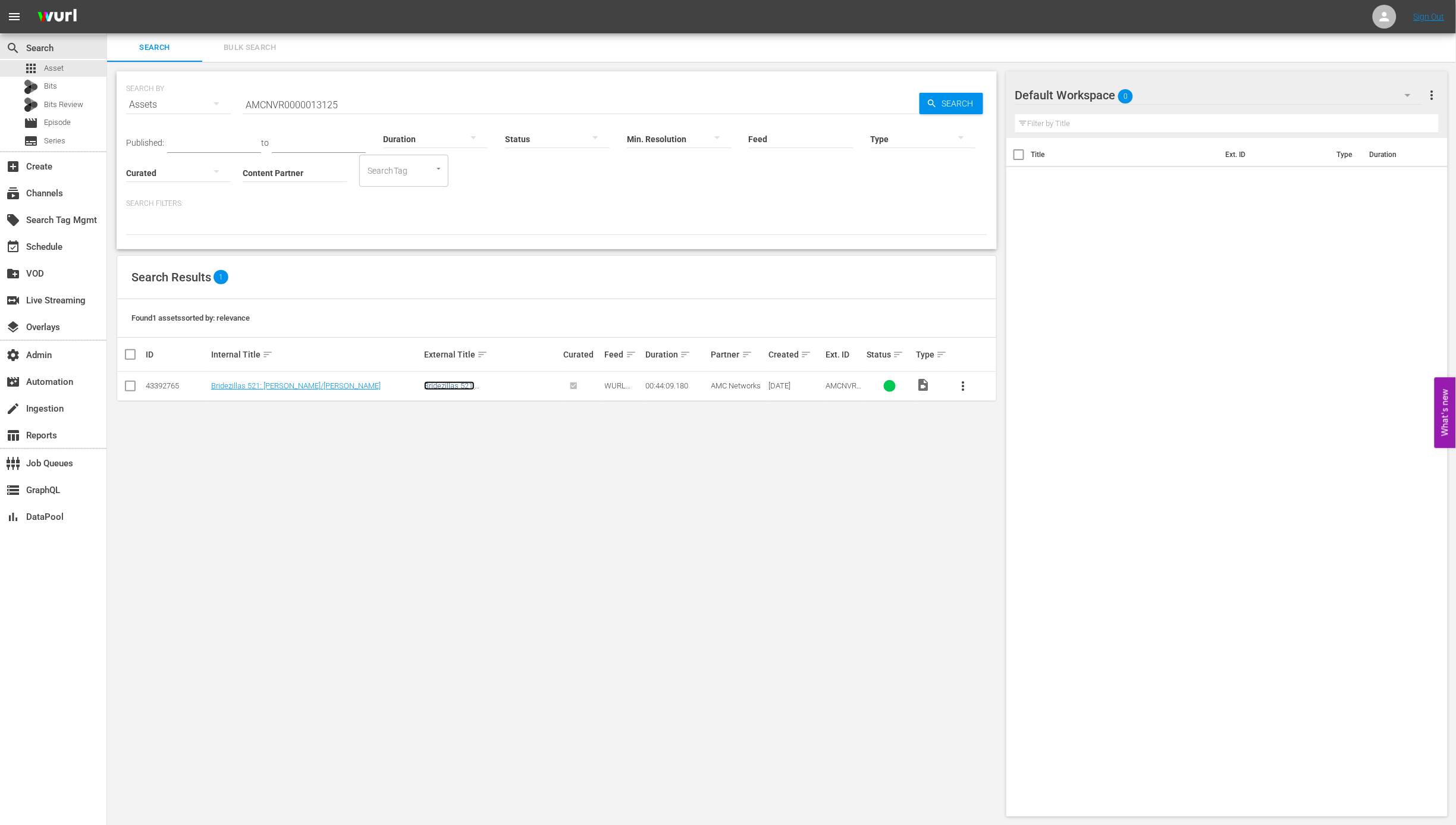
click at [490, 385] on link "Bridezillas 521: DeShawn/Cari" at bounding box center [483, 389] width 117 height 18
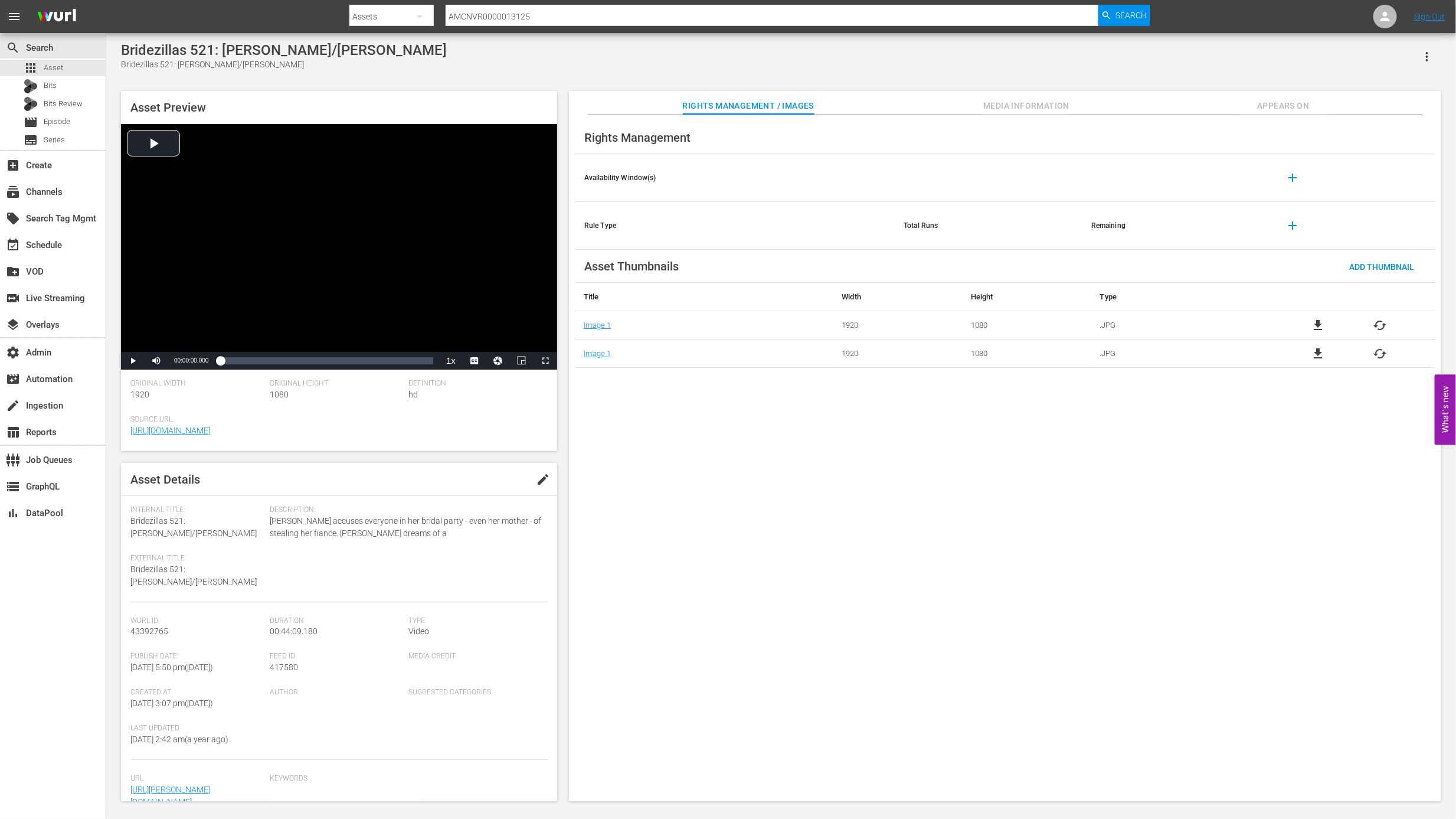
click at [579, 12] on input "AMCNVR0000013125" at bounding box center [772, 16] width 652 height 28
paste input "6"
type input "AMCNVR0000013126"
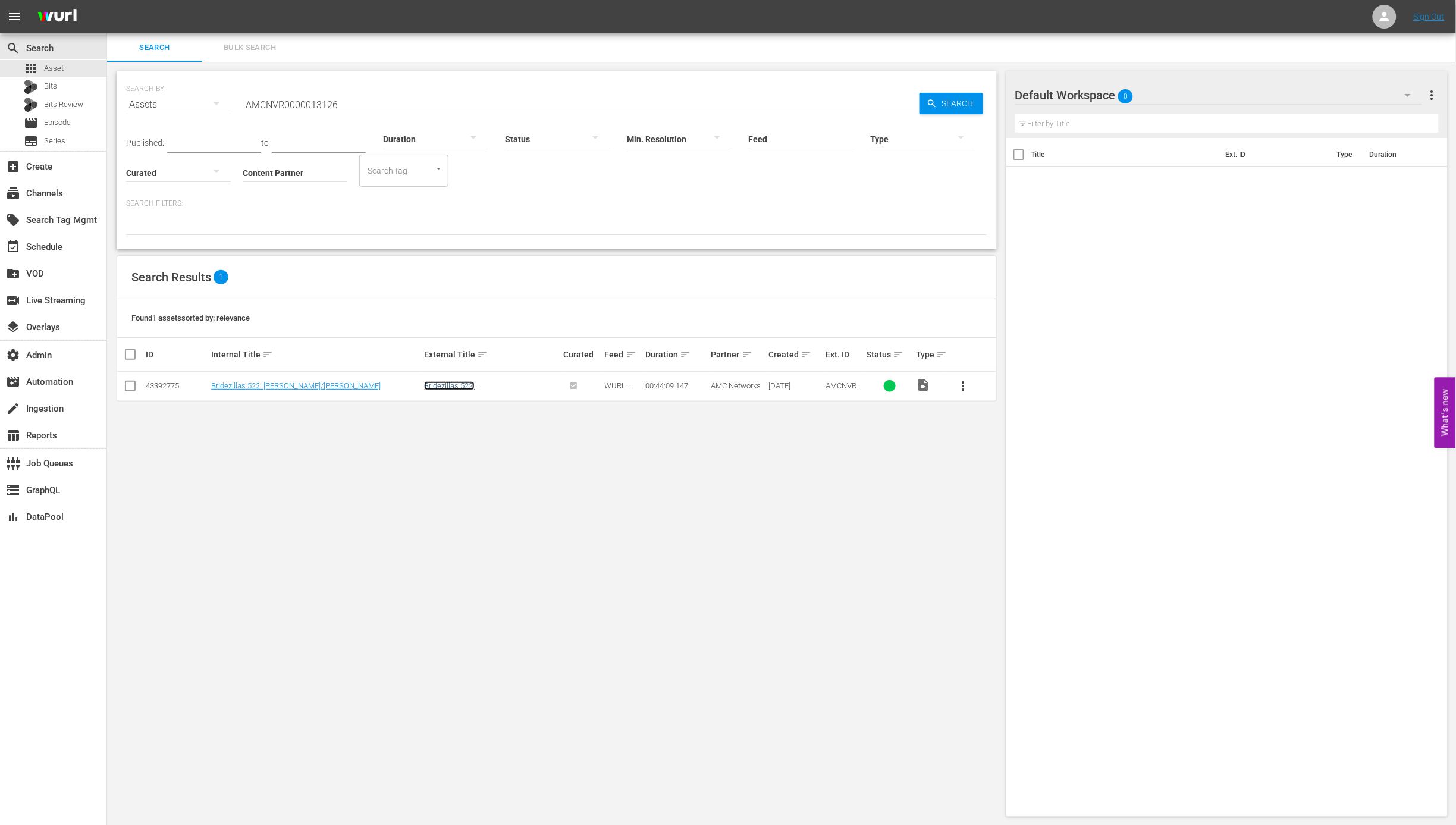
click at [444, 381] on link "Bridezillas 522: Cari/Rebecca" at bounding box center [483, 389] width 117 height 18
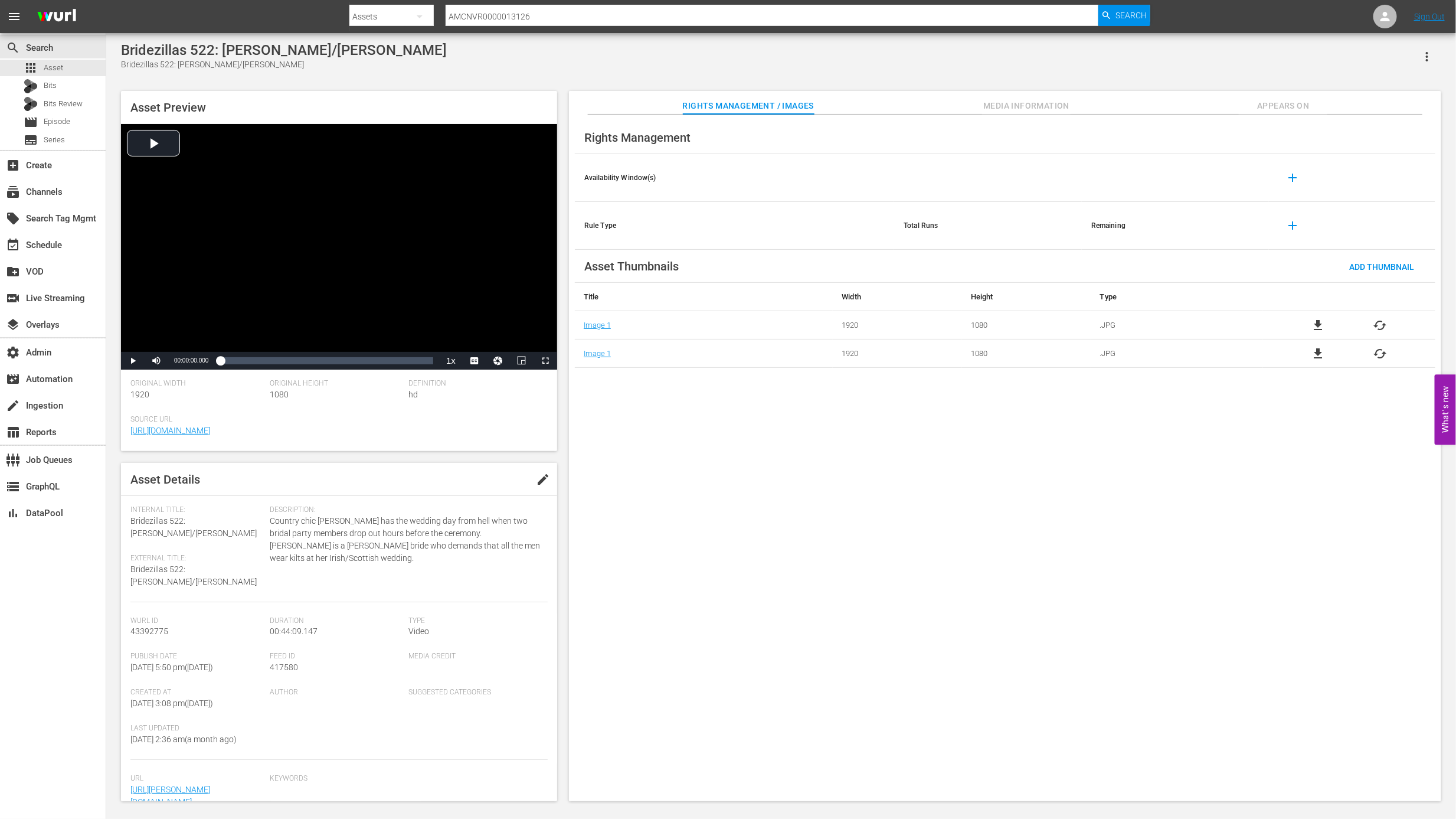
click at [661, 26] on div at bounding box center [750, 28] width 801 height 5
click at [661, 31] on div at bounding box center [772, 31] width 652 height 0
click at [662, 18] on input "AMCNVR0000013126" at bounding box center [772, 16] width 652 height 28
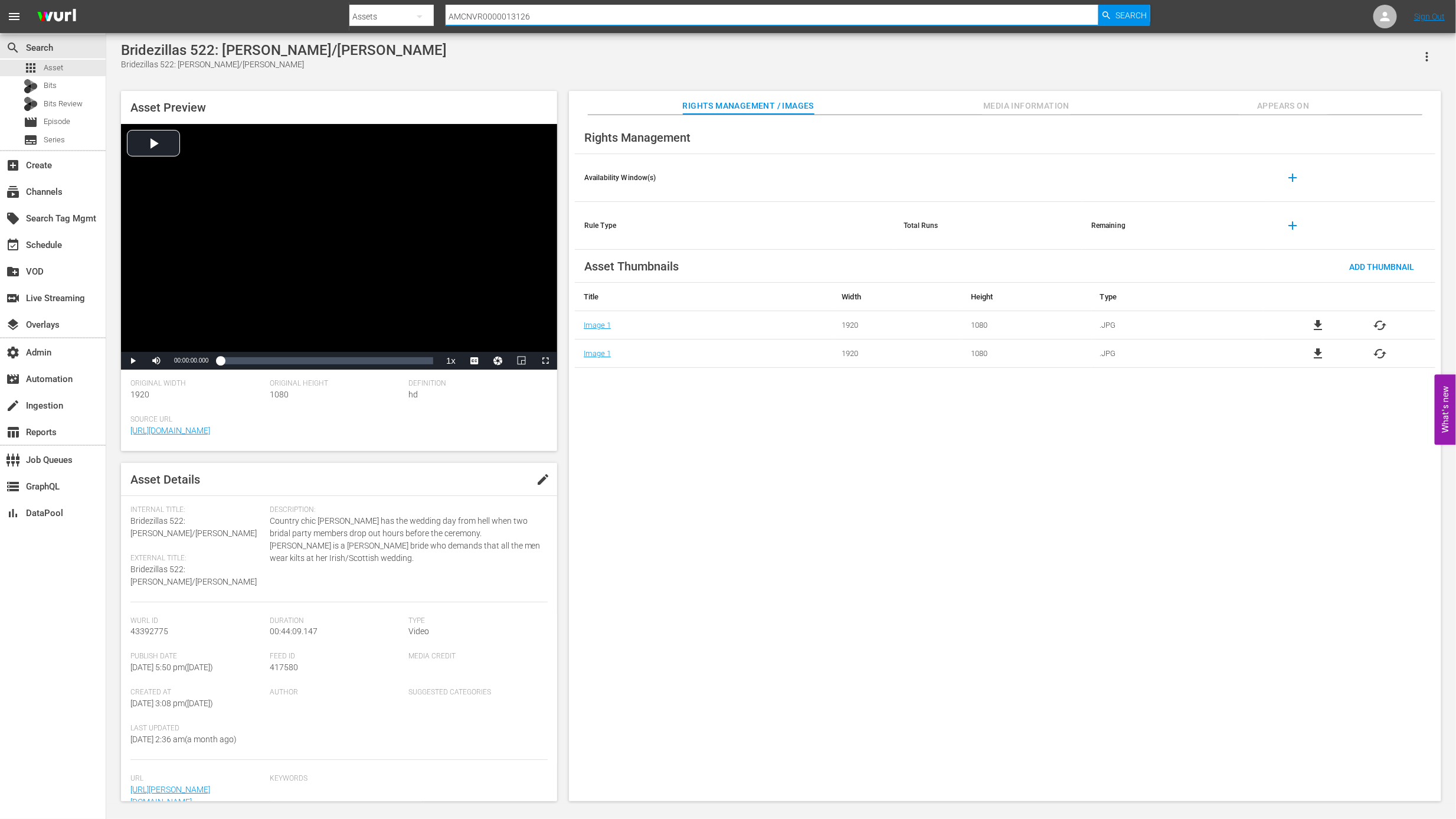
paste input "7"
type input "AMCNVR0000013127"
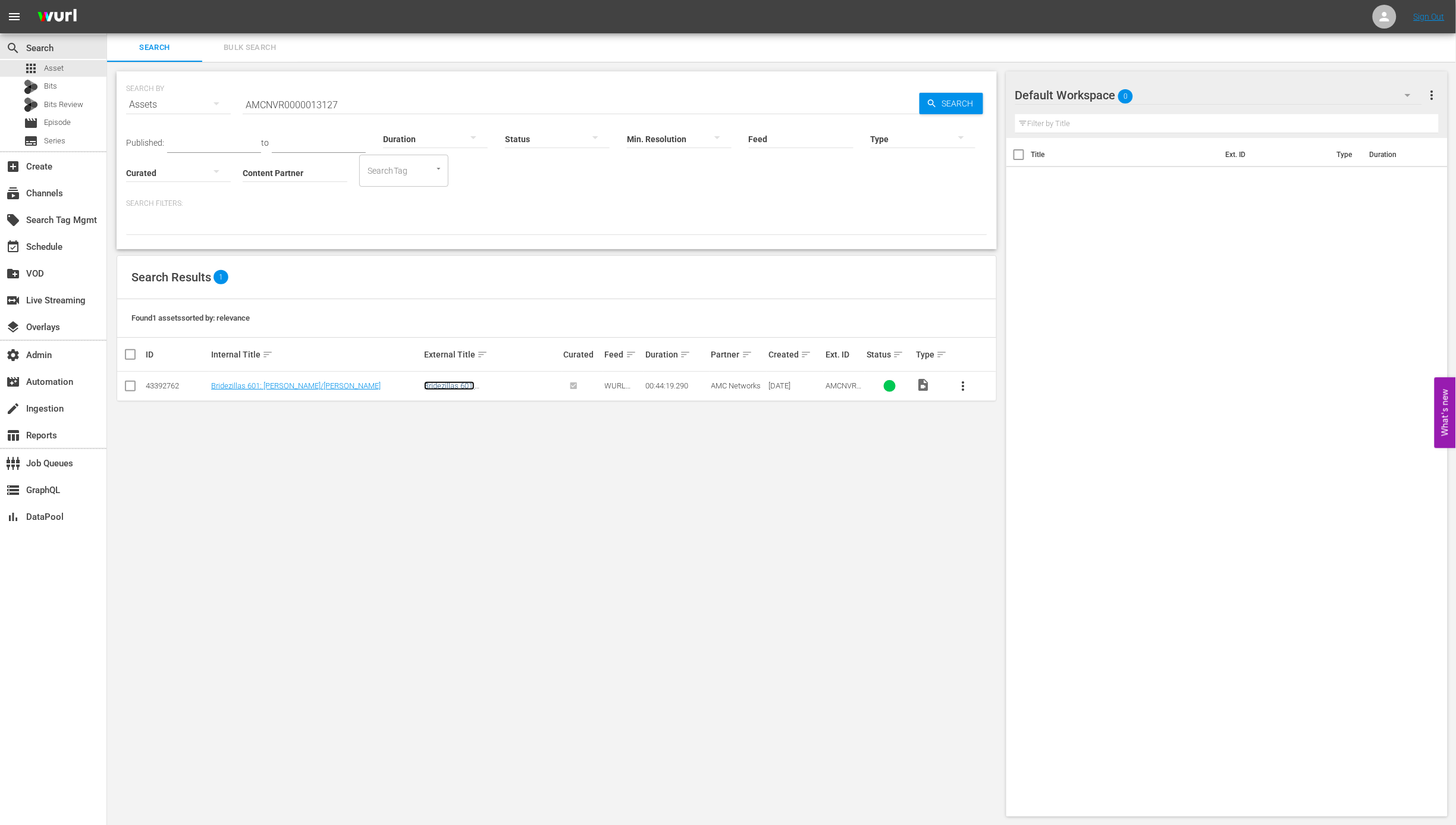
click at [509, 389] on link "Bridezillas 601: Courtney/Valerie" at bounding box center [483, 389] width 117 height 18
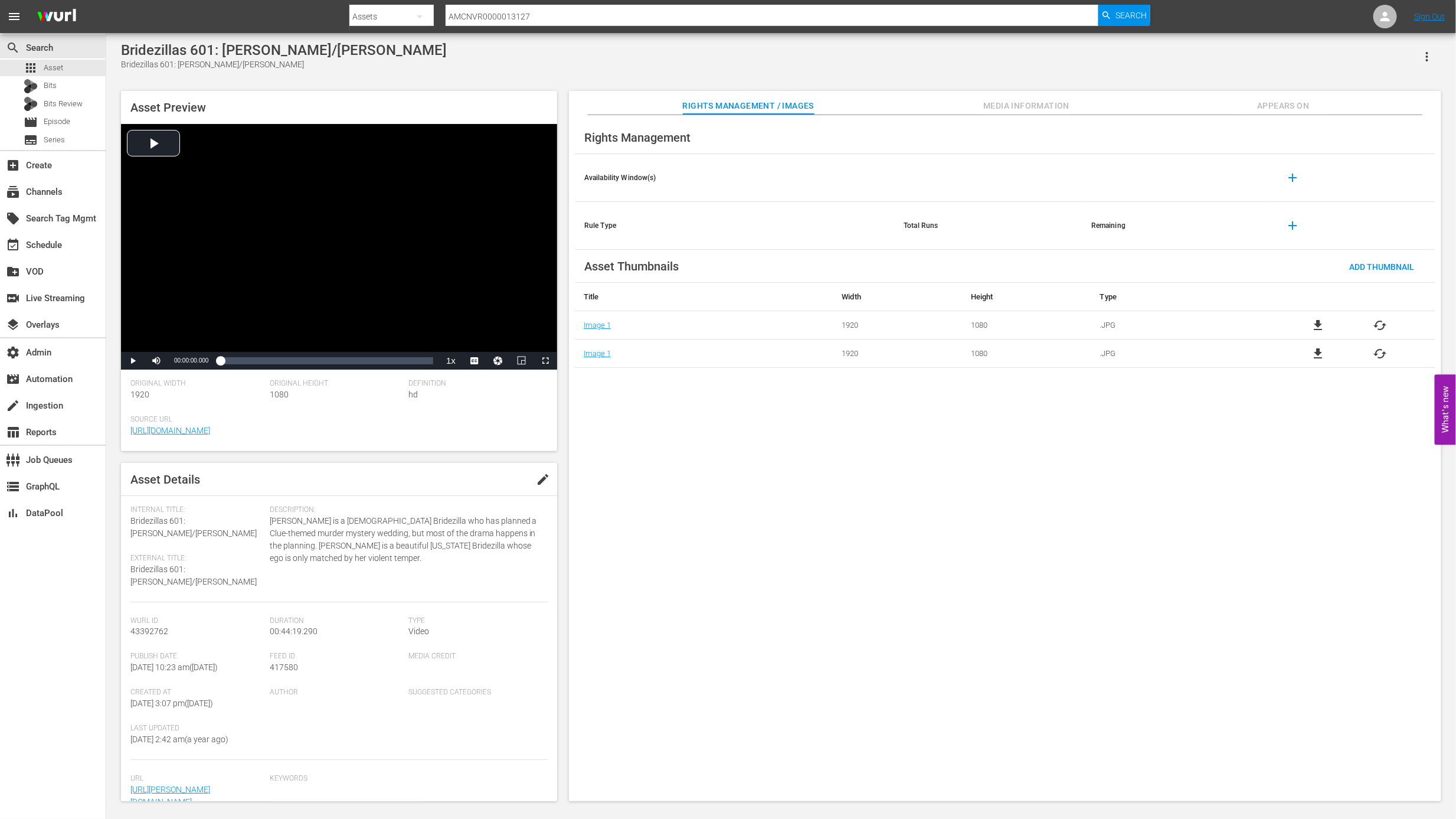
click at [693, 21] on input "AMCNVR0000013127" at bounding box center [772, 16] width 652 height 28
paste input "8"
type input "AMCNVR0000013128"
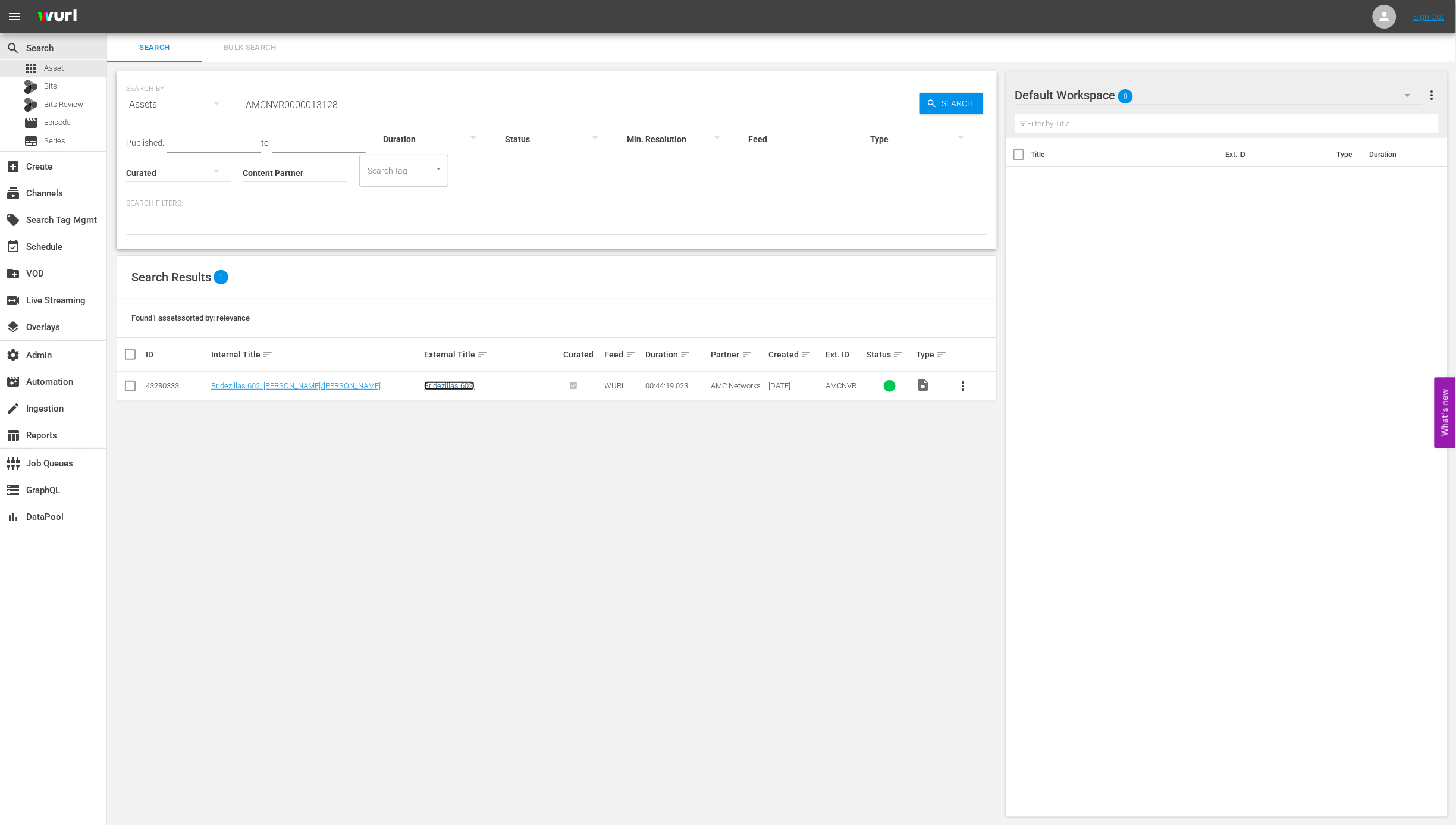
click at [462, 386] on link "Bridezillas 602: Christinal/Valerie" at bounding box center [483, 389] width 117 height 18
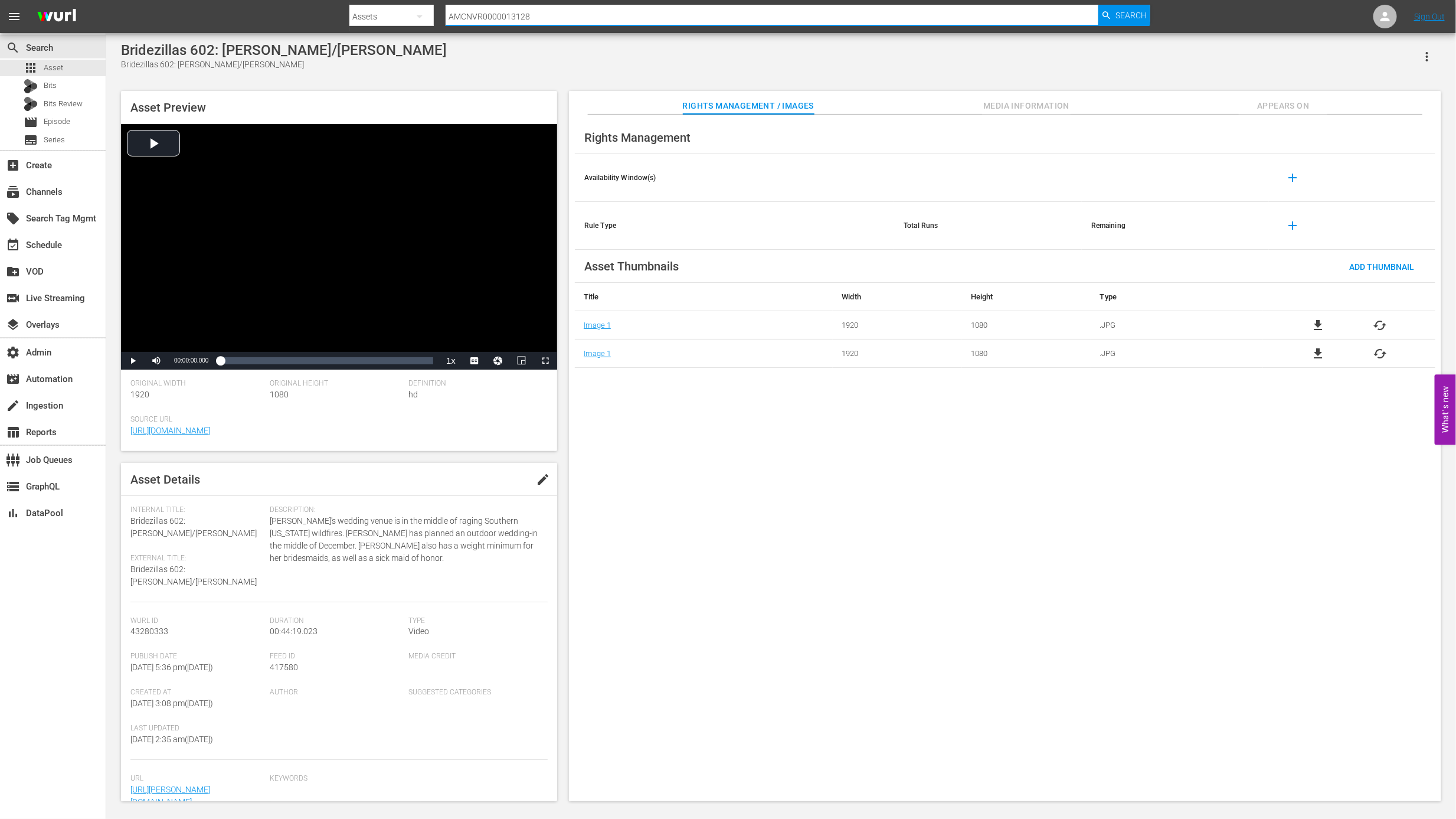
click at [801, 21] on input "AMCNVR0000013128" at bounding box center [772, 16] width 652 height 28
paste input "30"
type input "AMCNVR0000013130"
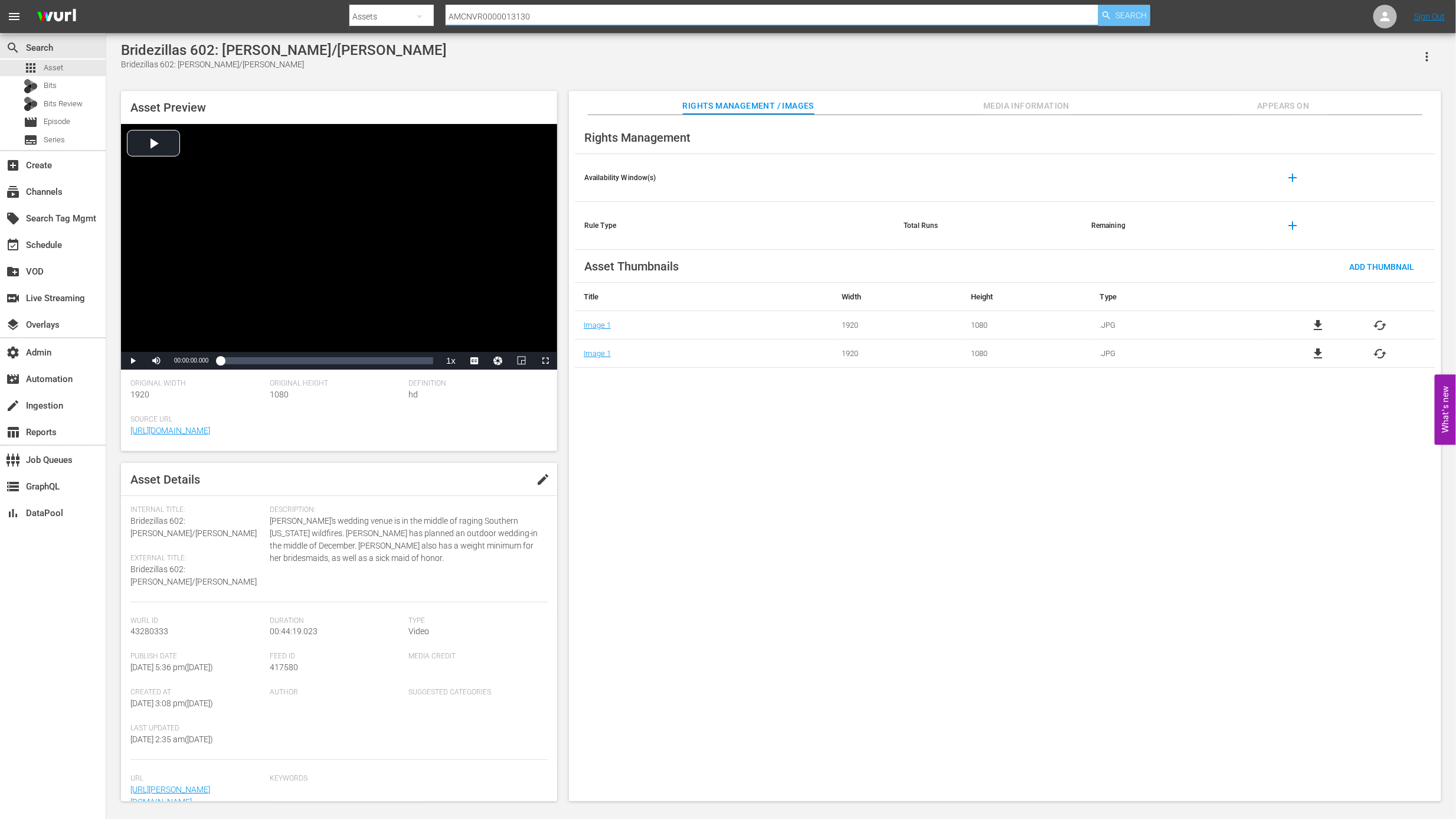
click at [1130, 15] on span "Search" at bounding box center [1131, 15] width 31 height 21
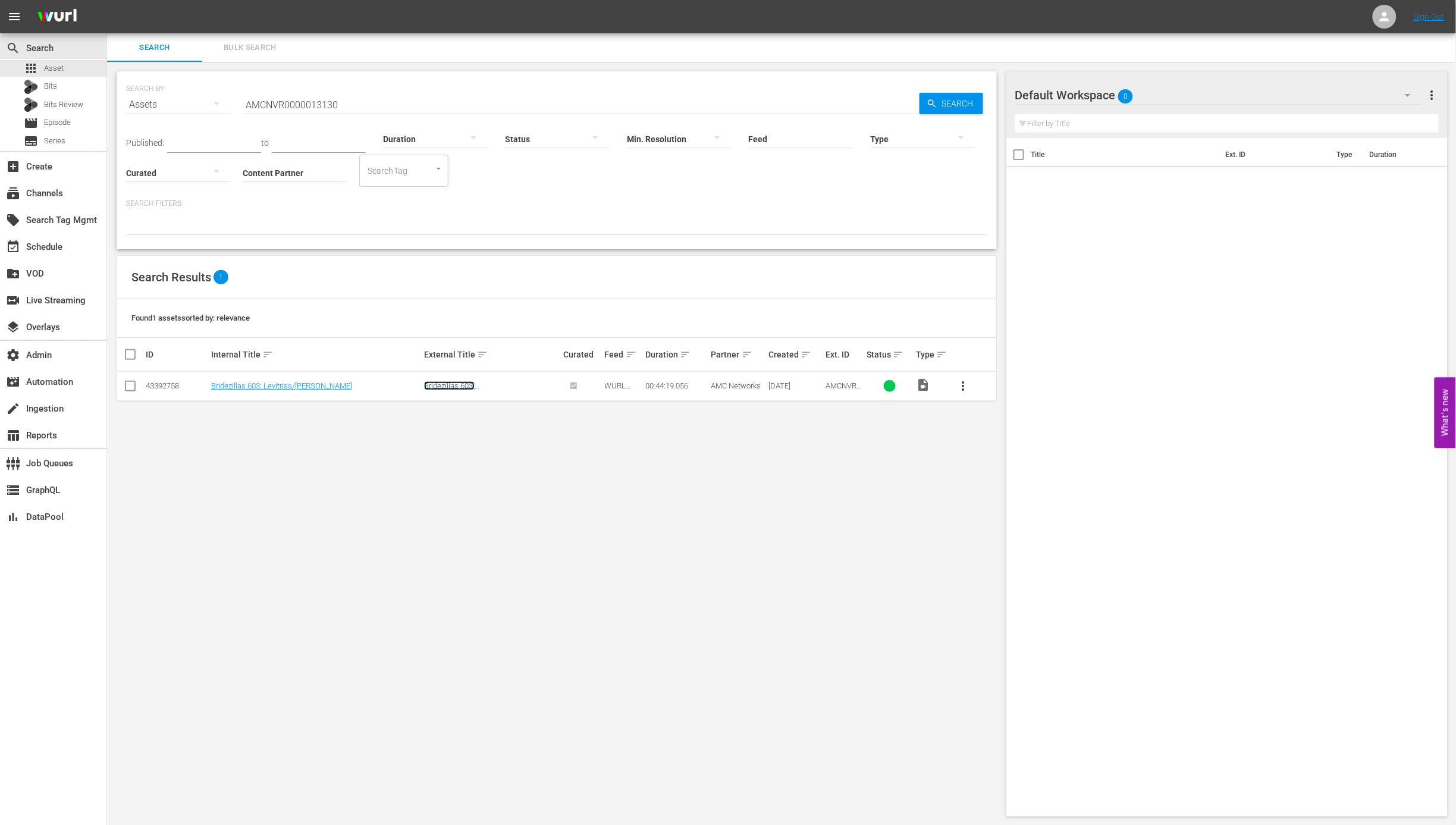
click at [503, 388] on link "Bridezillas 603: Levitriss/Valerie" at bounding box center [468, 389] width 89 height 18
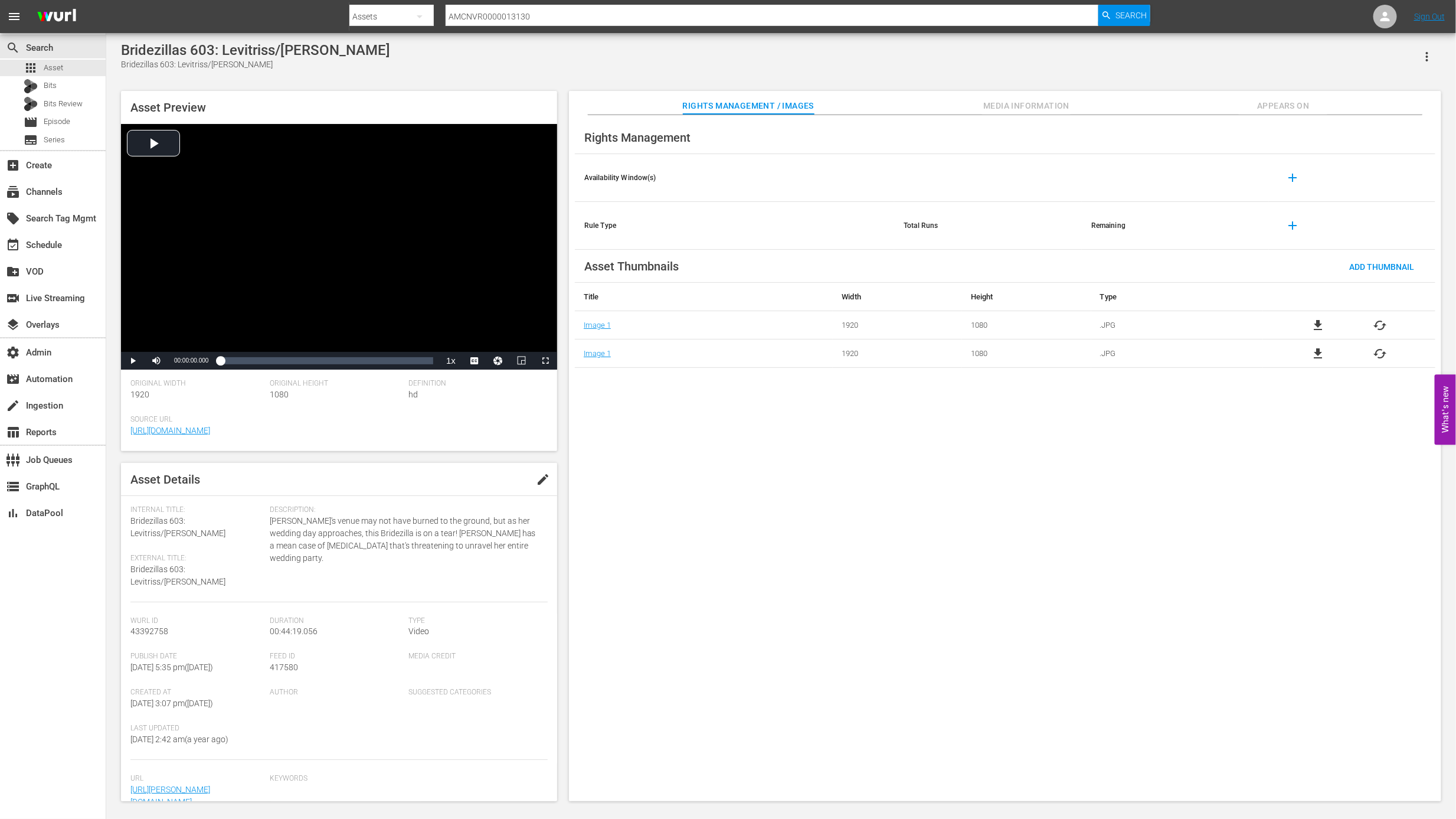
click at [536, 28] on div at bounding box center [750, 28] width 801 height 5
click at [538, 22] on input "AMCNVR0000013130" at bounding box center [772, 16] width 652 height 28
paste input "2"
type input "AMCNVR0000013132"
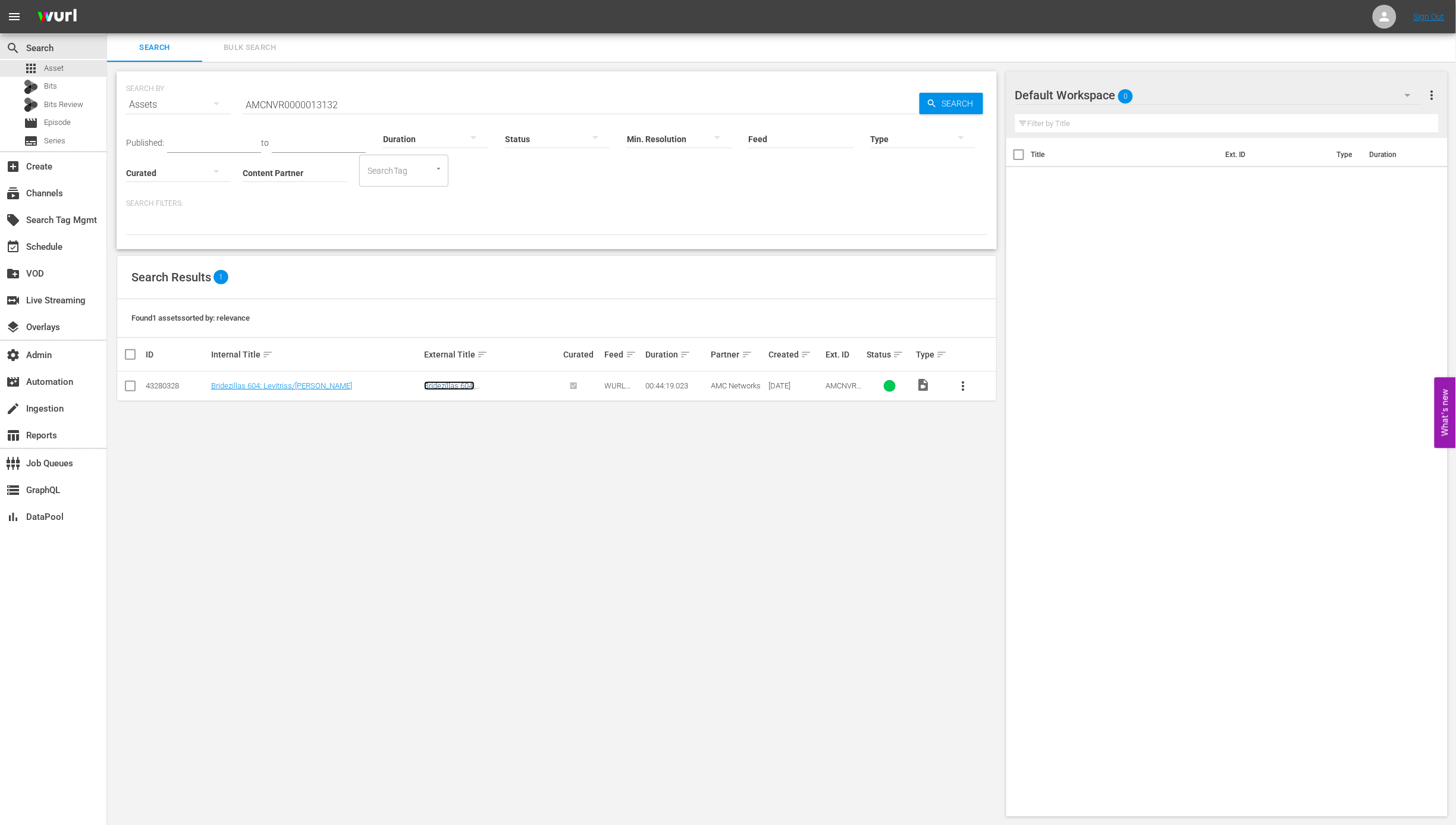
click at [504, 386] on link "Bridezillas 604: Levitriss/Angela" at bounding box center [468, 389] width 89 height 18
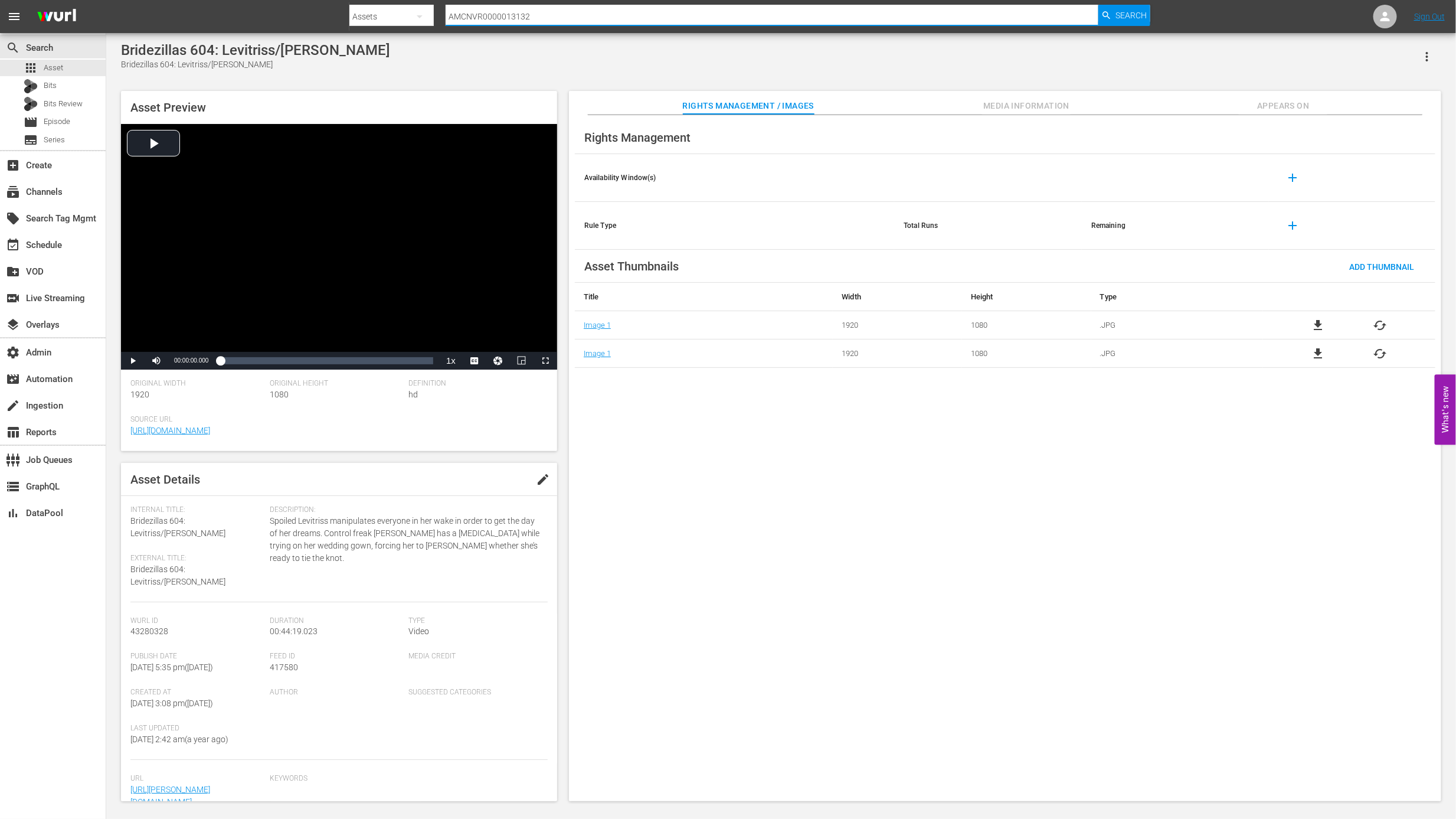
click at [755, 22] on input "AMCNVR0000013132" at bounding box center [772, 16] width 652 height 28
paste input ""externalId": "AMCNVR0000013221","
type input ""externalId": "AMCNVR0000013221","
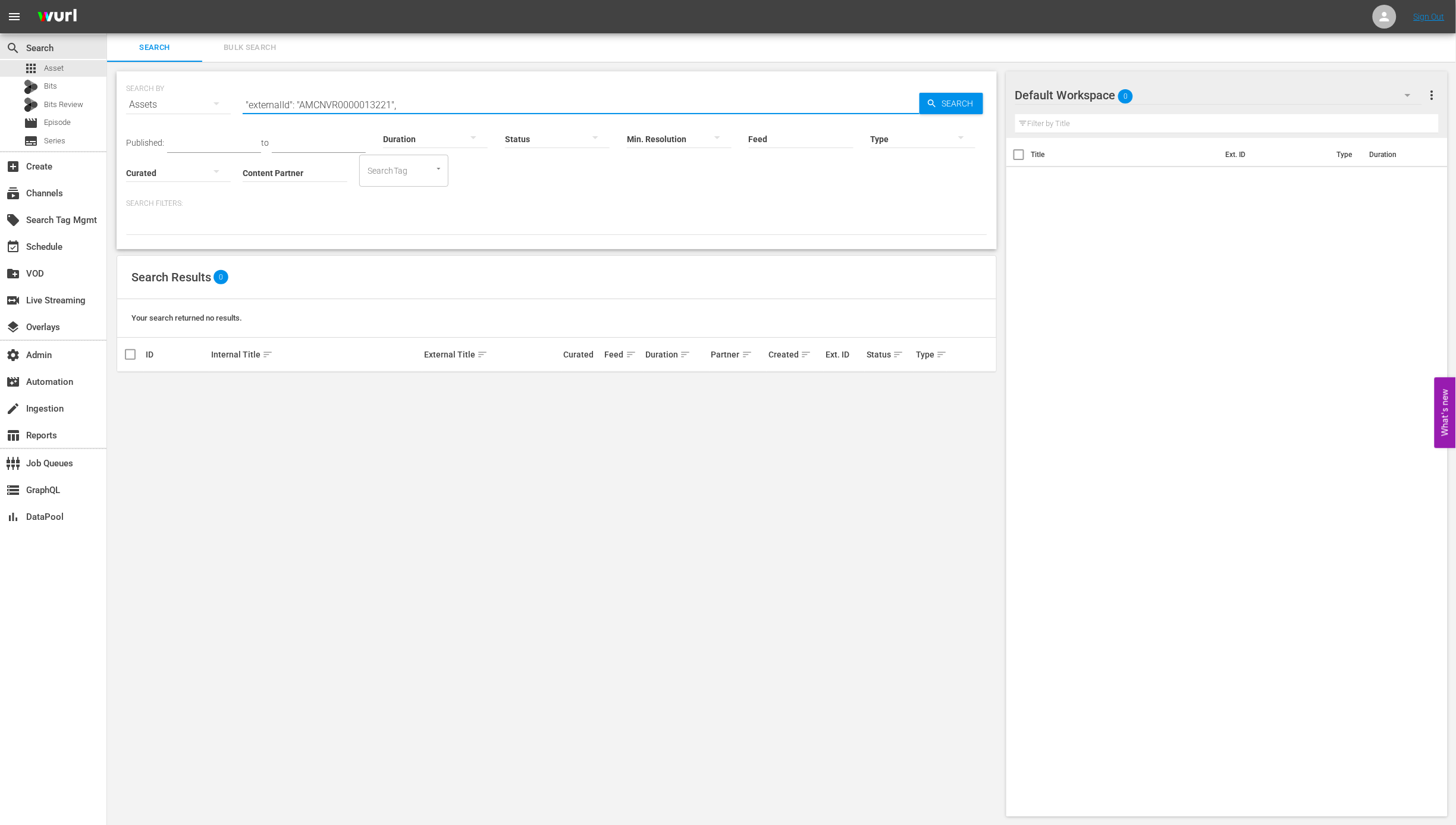
drag, startPoint x: 344, startPoint y: 103, endPoint x: 305, endPoint y: 102, distance: 39.0
click at [305, 102] on input ""externalId": "AMCNVR0000013221"," at bounding box center [581, 104] width 677 height 28
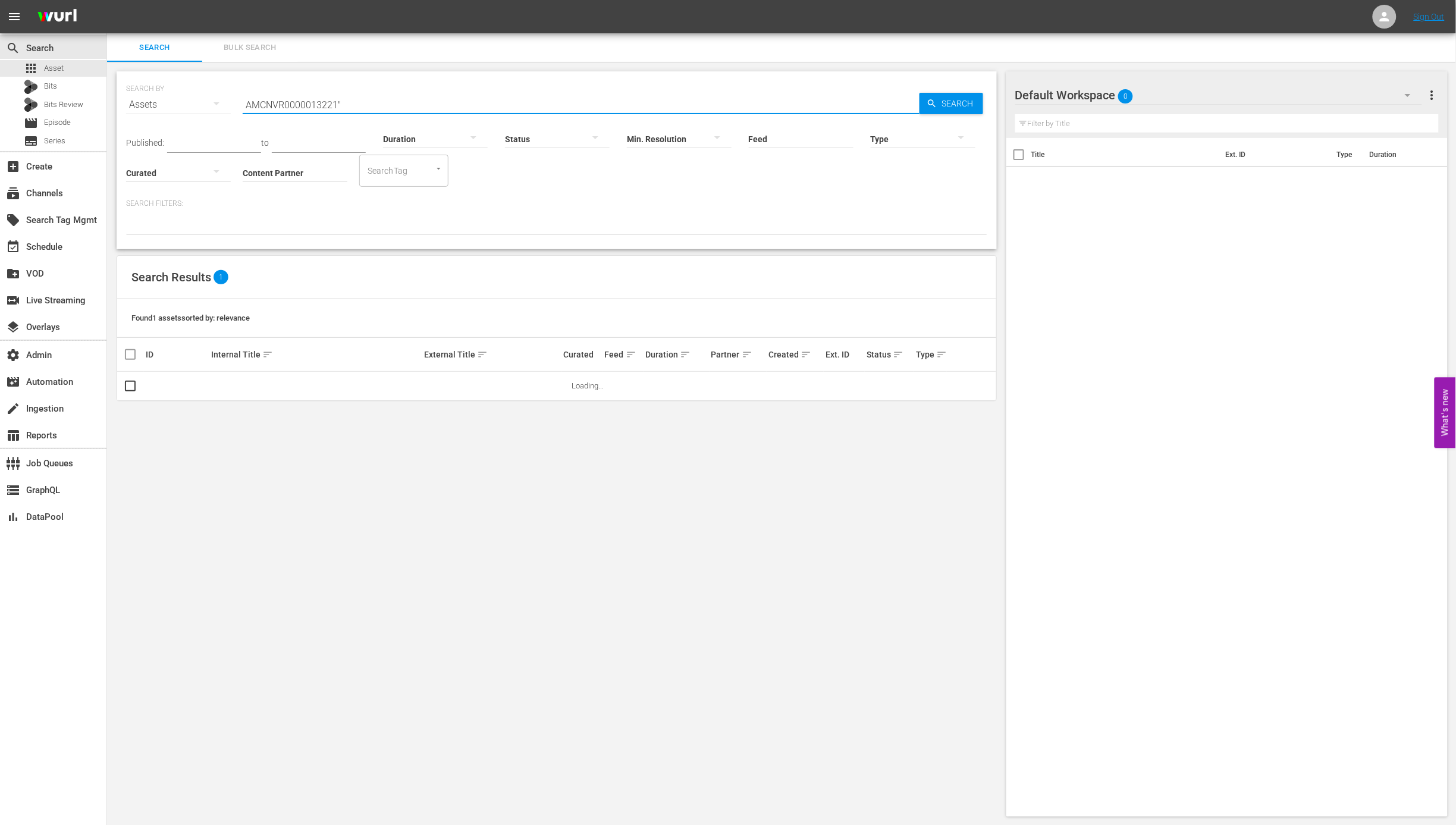
type input "AMCNVR0000013221""
click at [491, 385] on td at bounding box center [357, 386] width 426 height 28
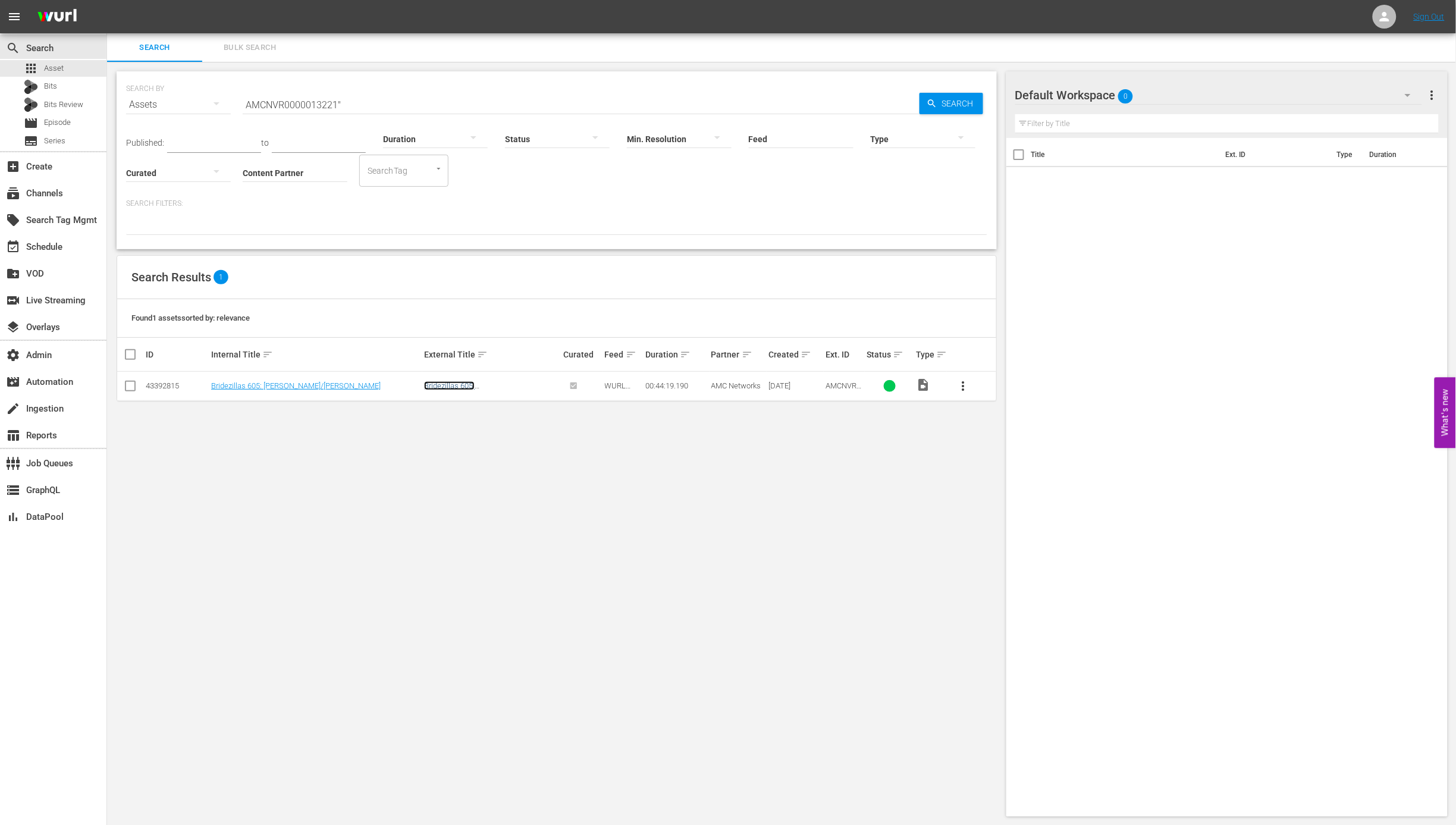
click at [510, 388] on link "Bridezillas 605: Bernadette/Angela" at bounding box center [483, 389] width 117 height 18
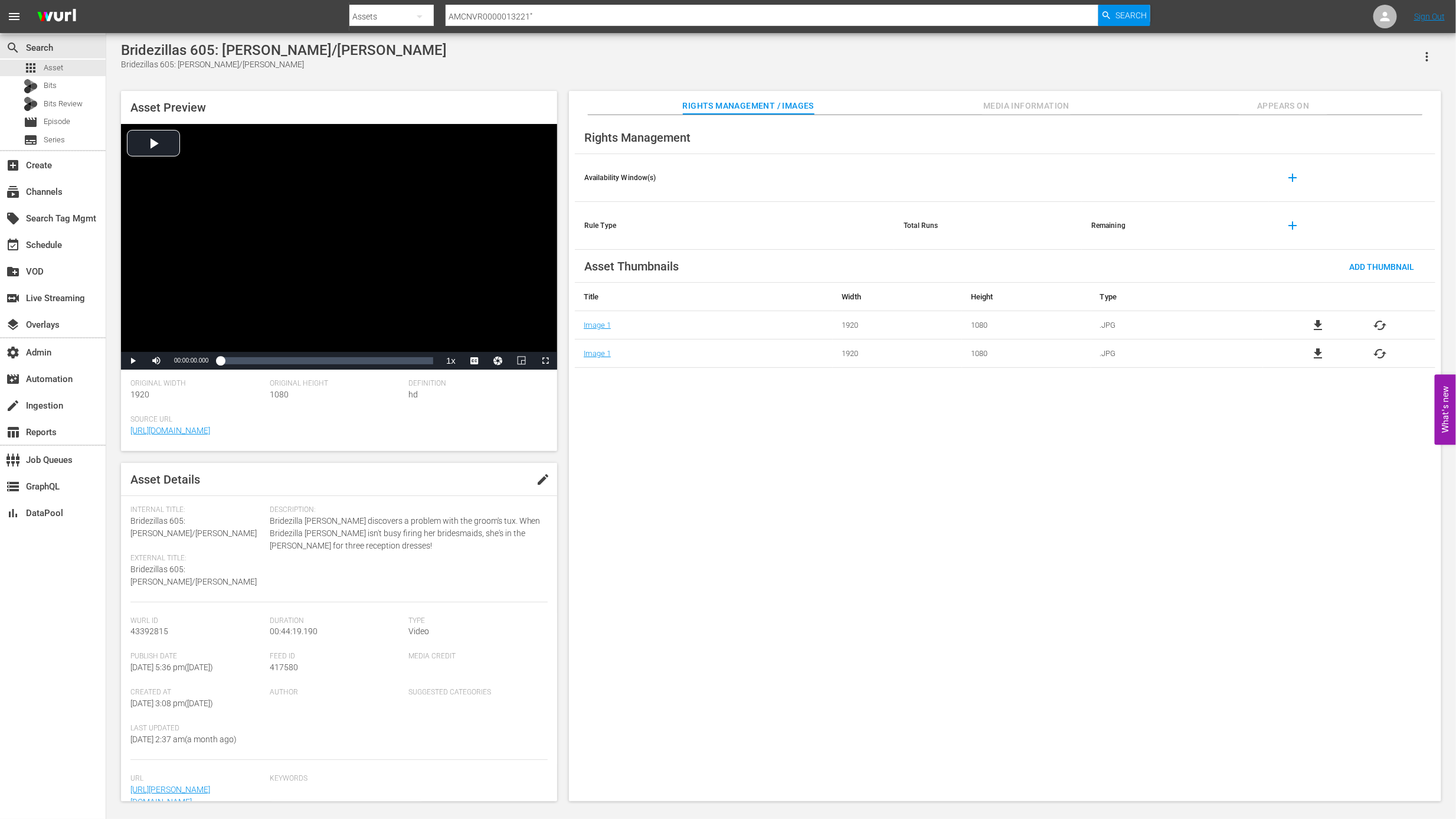
click at [529, 23] on input "AMCNVR0000013221"" at bounding box center [772, 16] width 652 height 28
click at [529, 20] on input "AMCNVR0000013221"" at bounding box center [772, 16] width 652 height 28
paste input ""externalId": "AMCNVR0000013222","
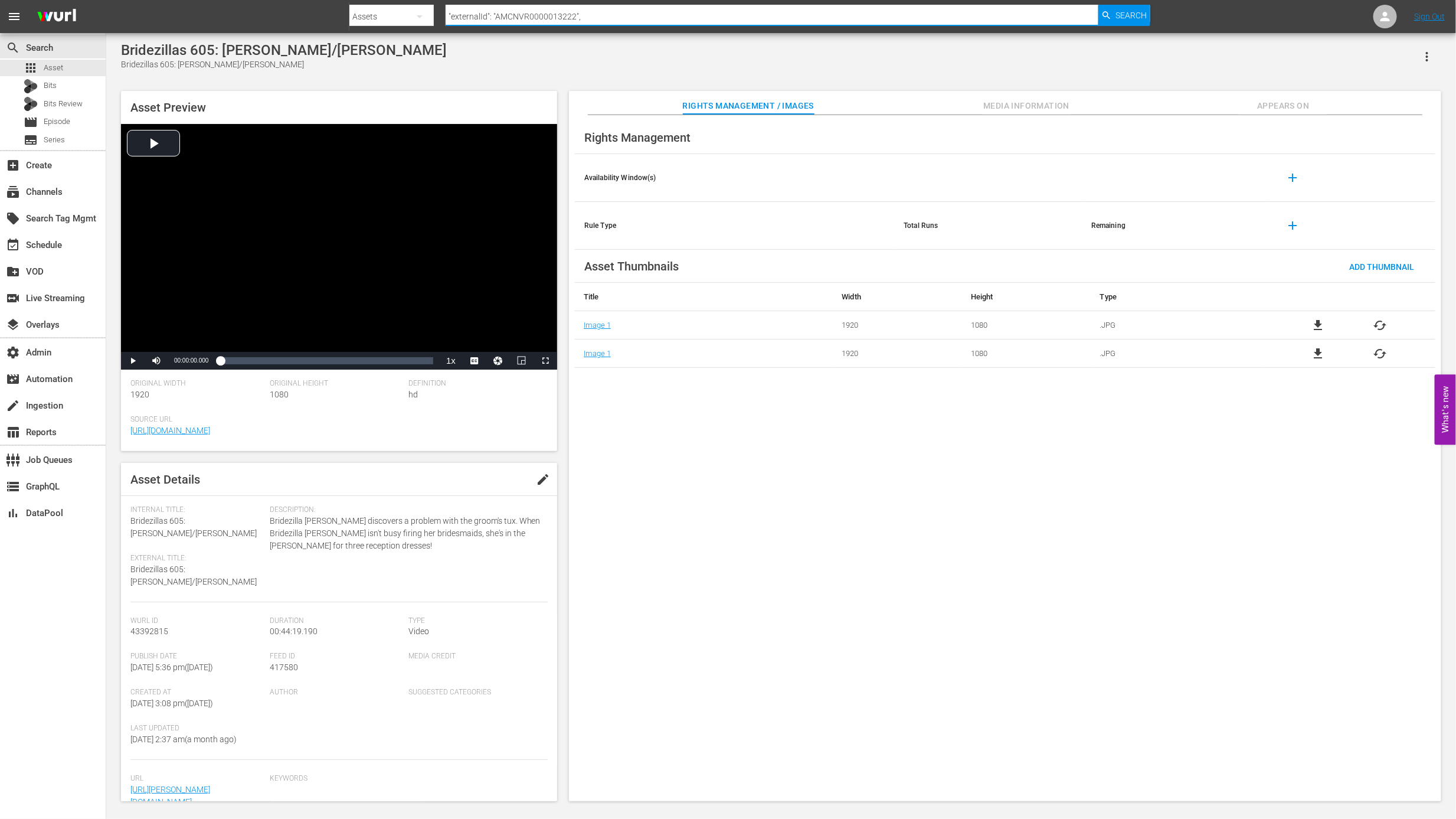
drag, startPoint x: 536, startPoint y: 15, endPoint x: 396, endPoint y: 8, distance: 140.2
click at [396, 8] on div "Search By Assets Search ID, Title, Description, Keywords, or Category "external…" at bounding box center [750, 16] width 801 height 28
type input "AMCNVR0000013222","
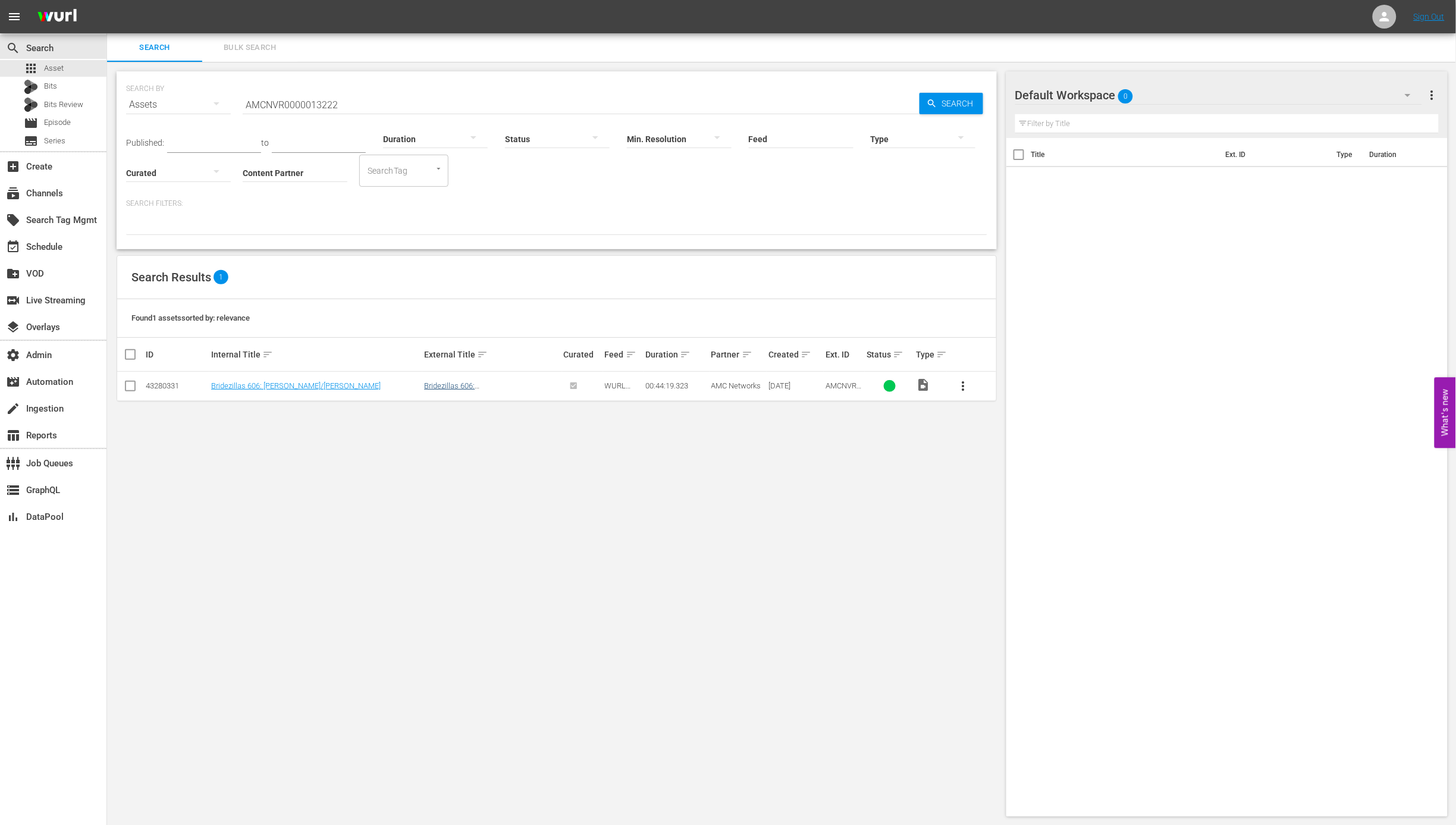
click at [490, 392] on td "Bridezillas 606: Bernadette/Josaine" at bounding box center [492, 386] width 139 height 29
click at [487, 381] on link "Bridezillas 606: Bernadette/Josaine" at bounding box center [483, 389] width 117 height 18
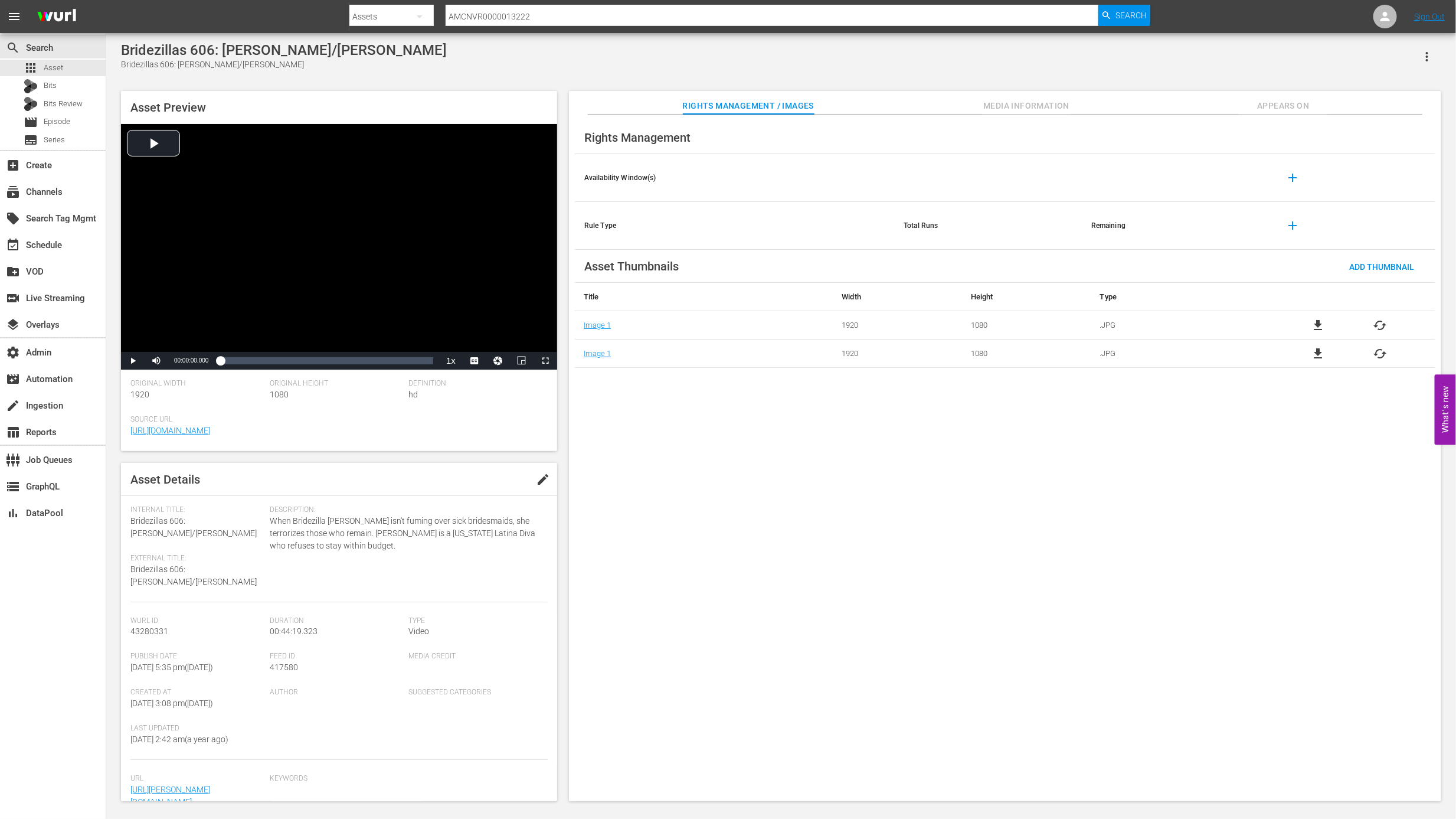
click at [729, 26] on div at bounding box center [750, 28] width 801 height 5
click at [729, 18] on input "AMCNVR0000013222" at bounding box center [772, 16] width 652 height 28
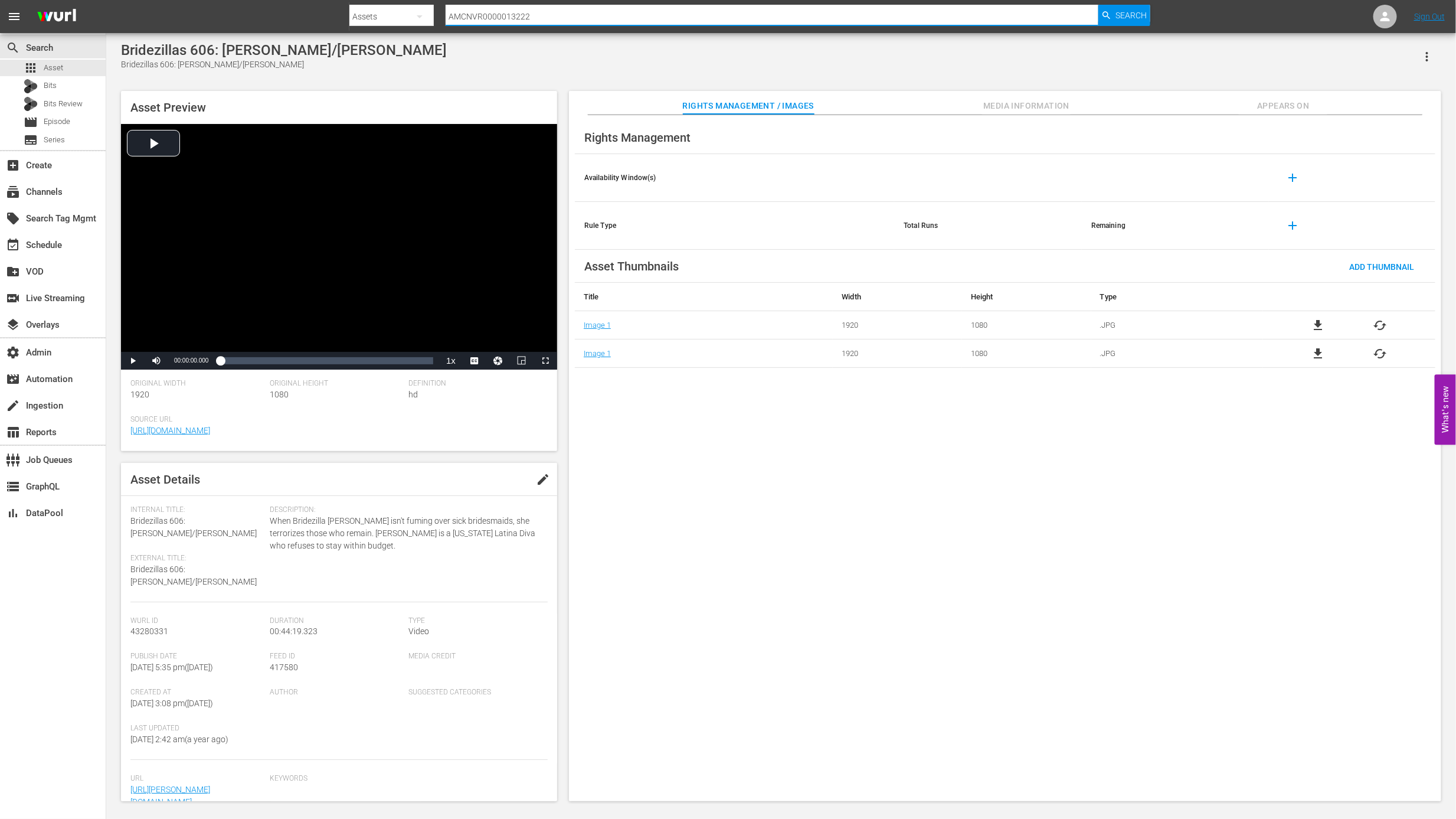
paste input "3"
type input "AMCNVR0000013223"
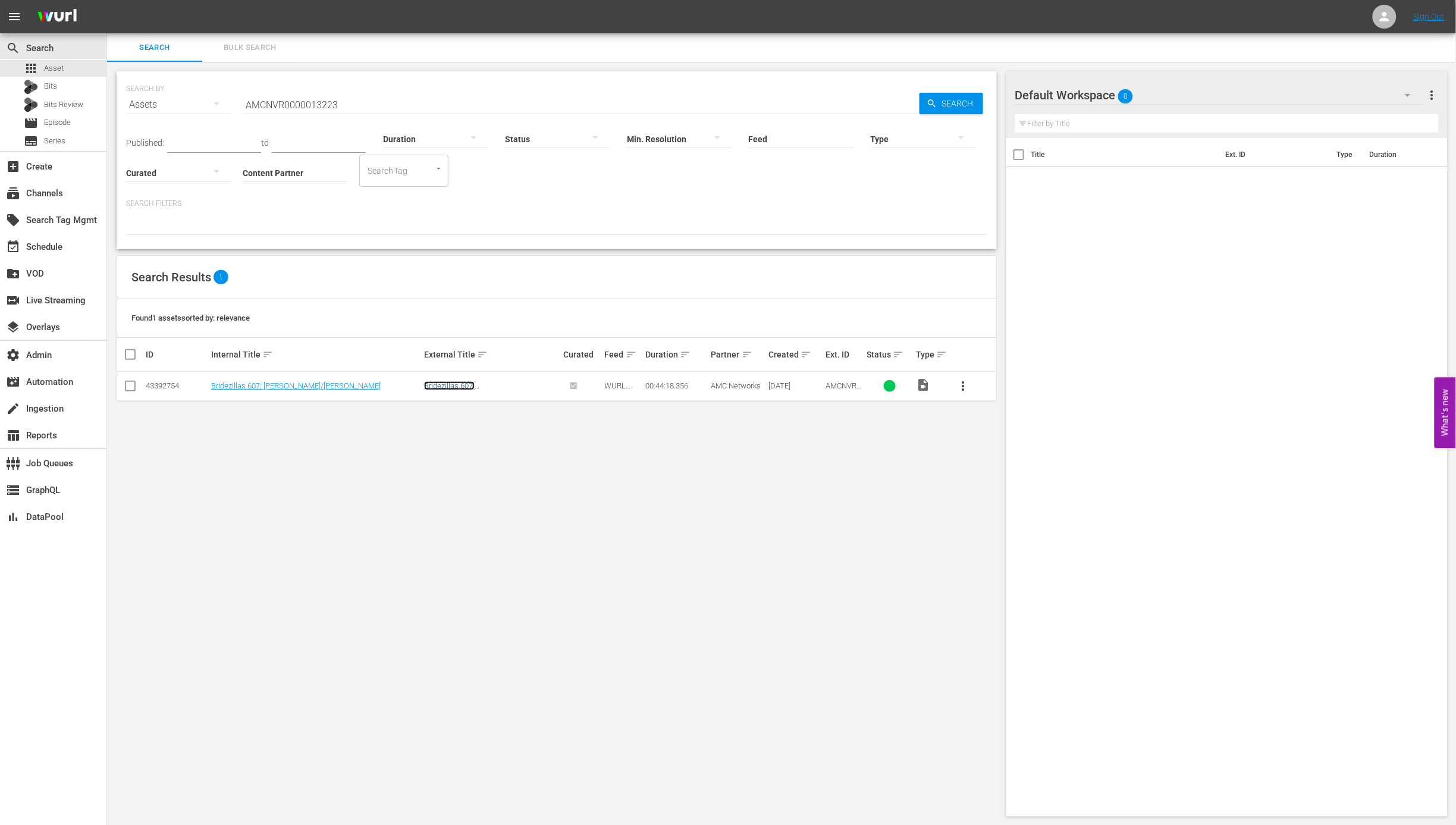
click at [492, 389] on link "Bridezillas 607: Karee/Josaine" at bounding box center [483, 389] width 117 height 18
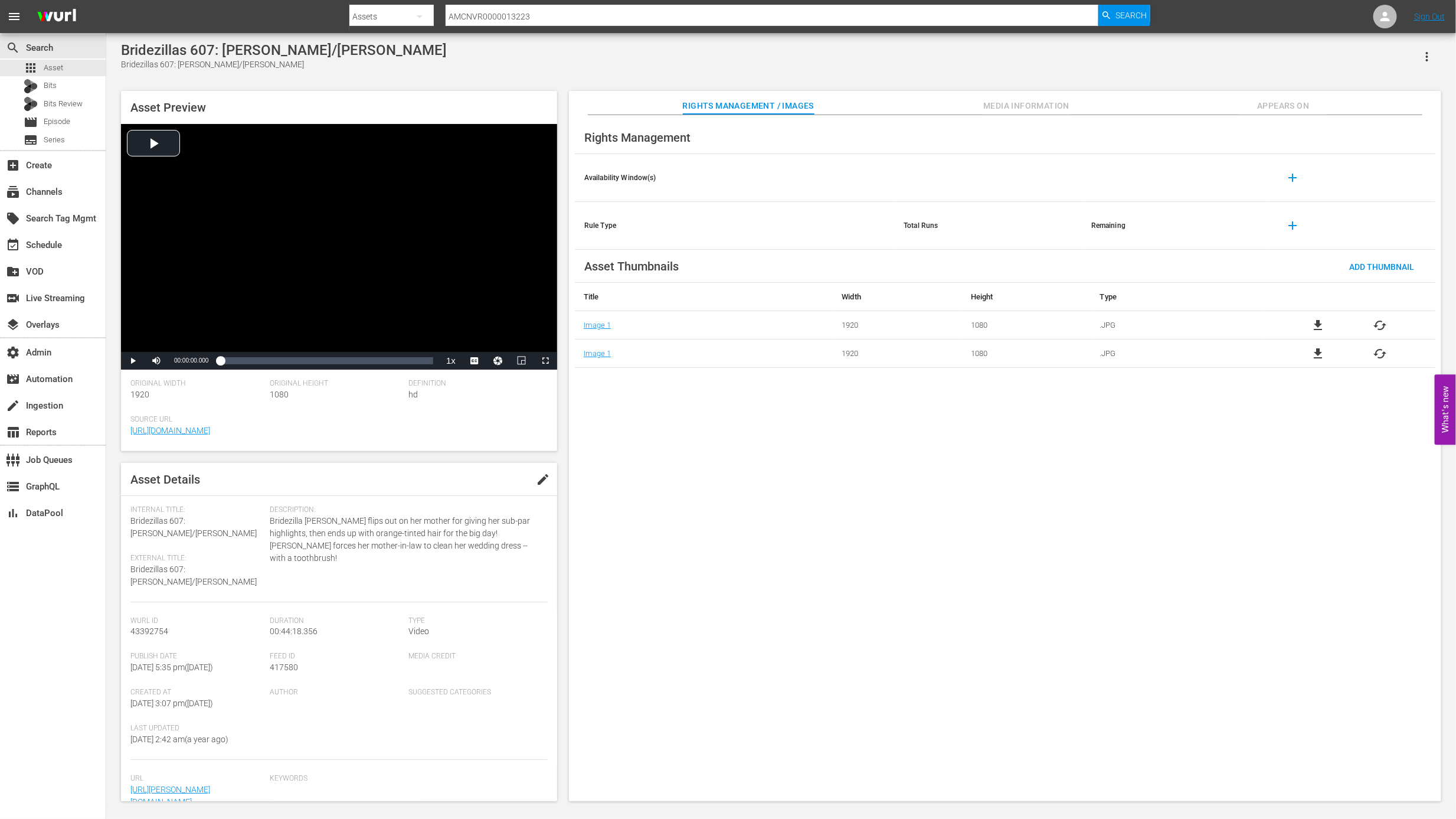
click at [574, 15] on input "AMCNVR0000013223" at bounding box center [772, 16] width 652 height 28
click at [575, 16] on input "AMCNVR0000013223" at bounding box center [772, 16] width 652 height 28
paste input ""externalId": "AMCNVR0000013224","
drag, startPoint x: 536, startPoint y: 14, endPoint x: 475, endPoint y: 13, distance: 61.0
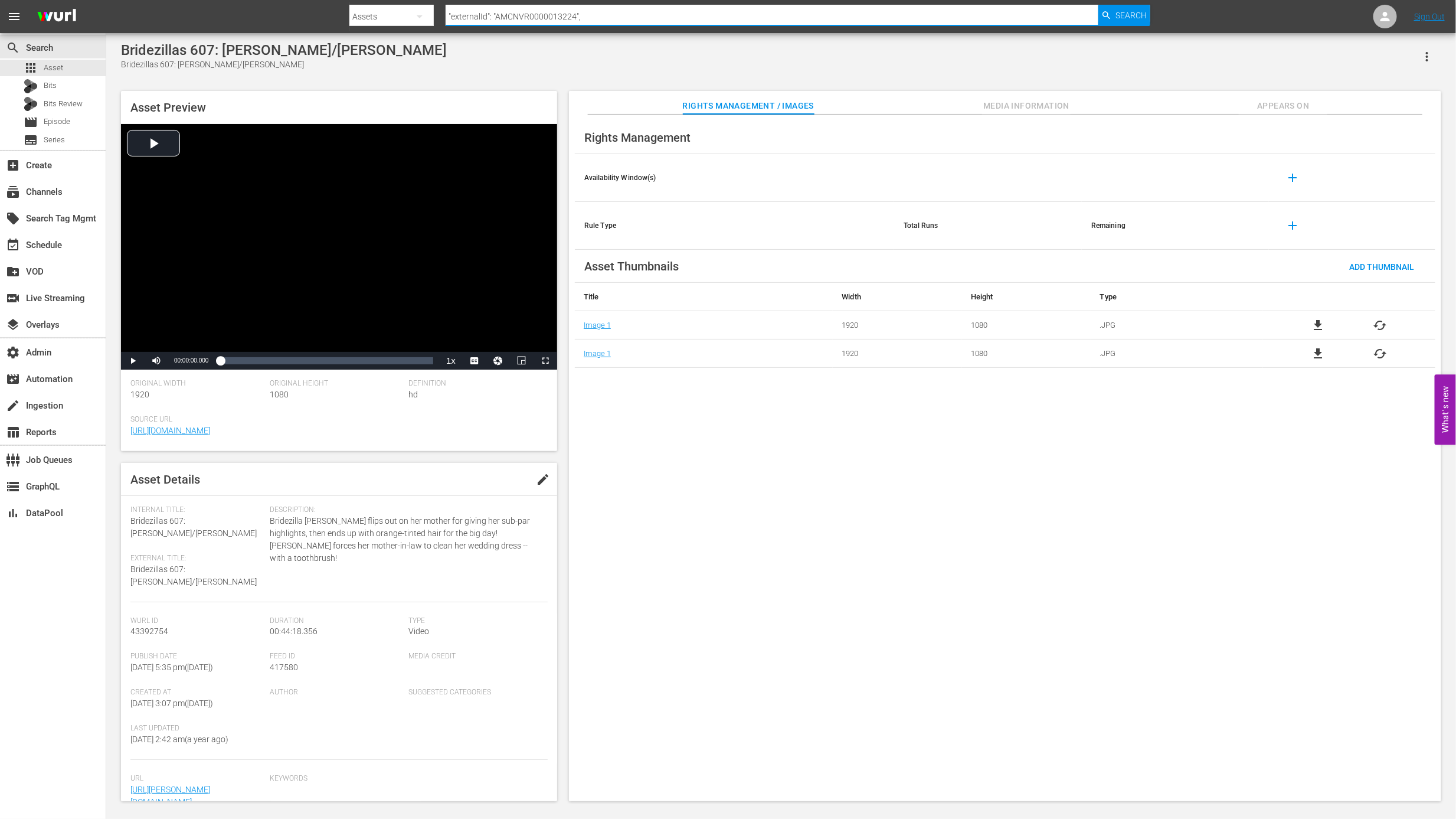
click at [475, 13] on input ""externalId": "AMCNVR0000013224"," at bounding box center [772, 16] width 652 height 28
type input "AMCNVR0000013224"
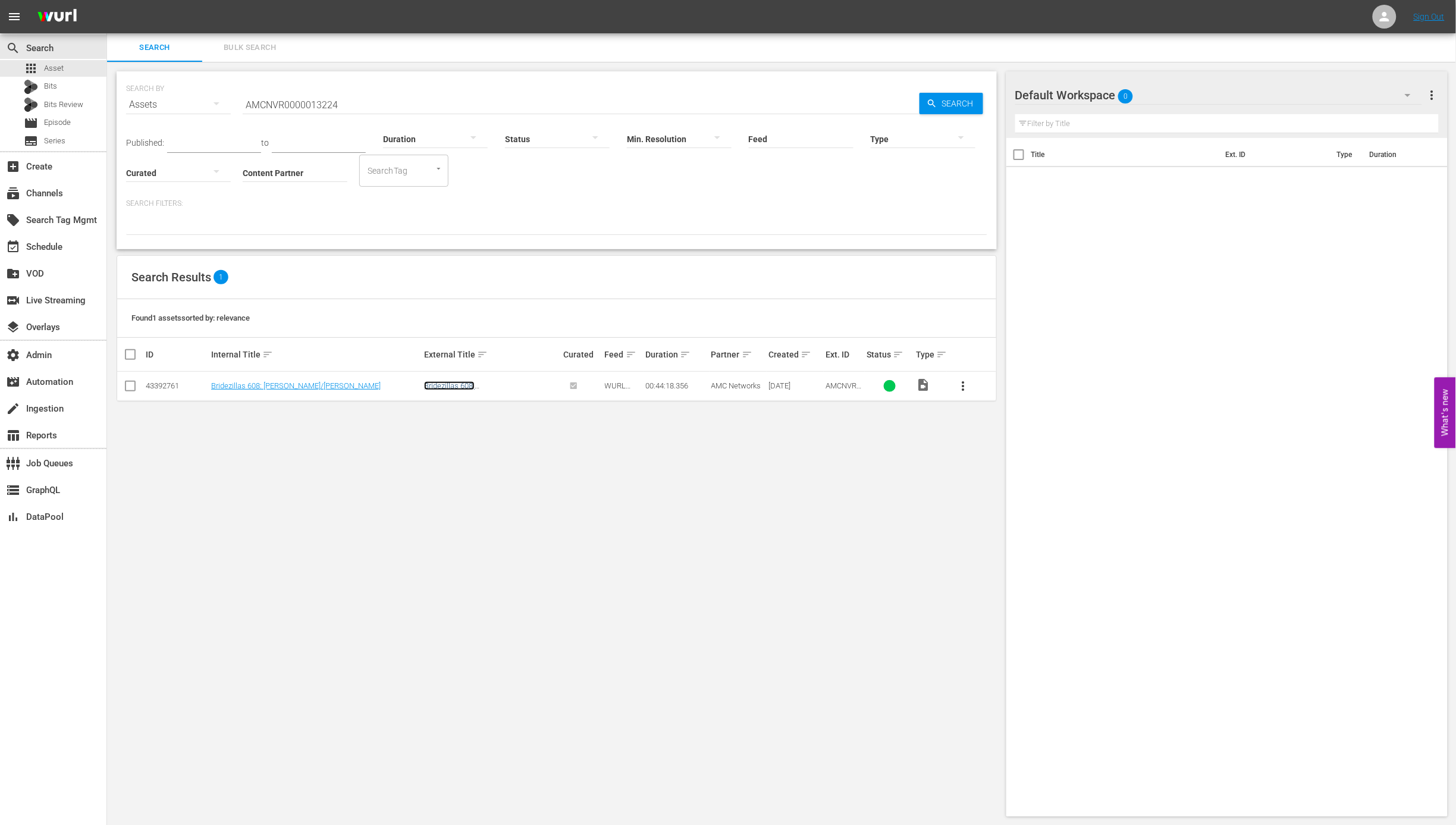
click at [520, 385] on link "Bridezillas 608: Karee/Melissa" at bounding box center [483, 389] width 117 height 18
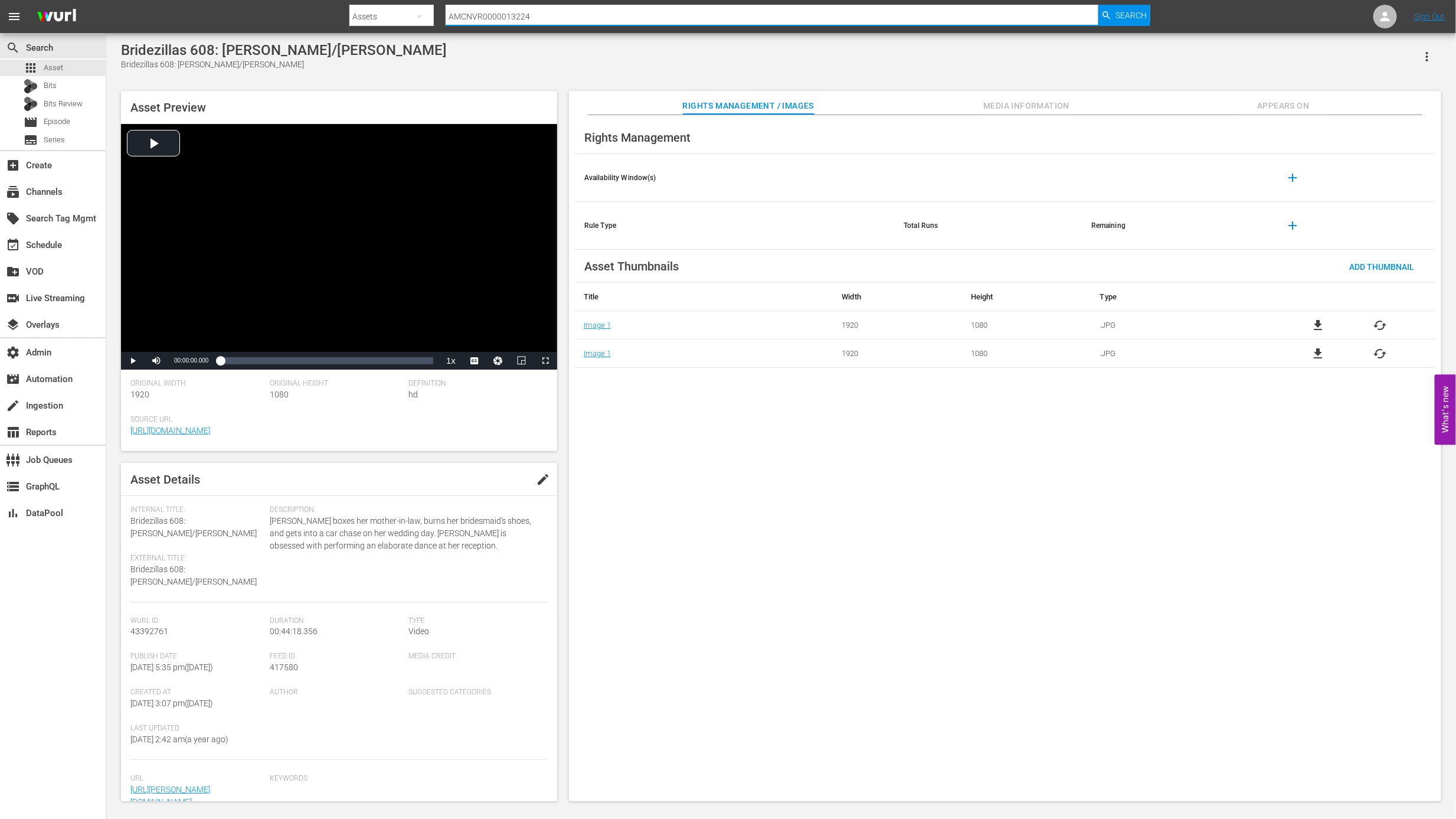
click at [514, 16] on input "AMCNVR0000013224" at bounding box center [772, 16] width 652 height 28
paste input "5"
type input "AMCNVR0000013225"
click at [1131, 13] on span "Search" at bounding box center [1131, 15] width 31 height 21
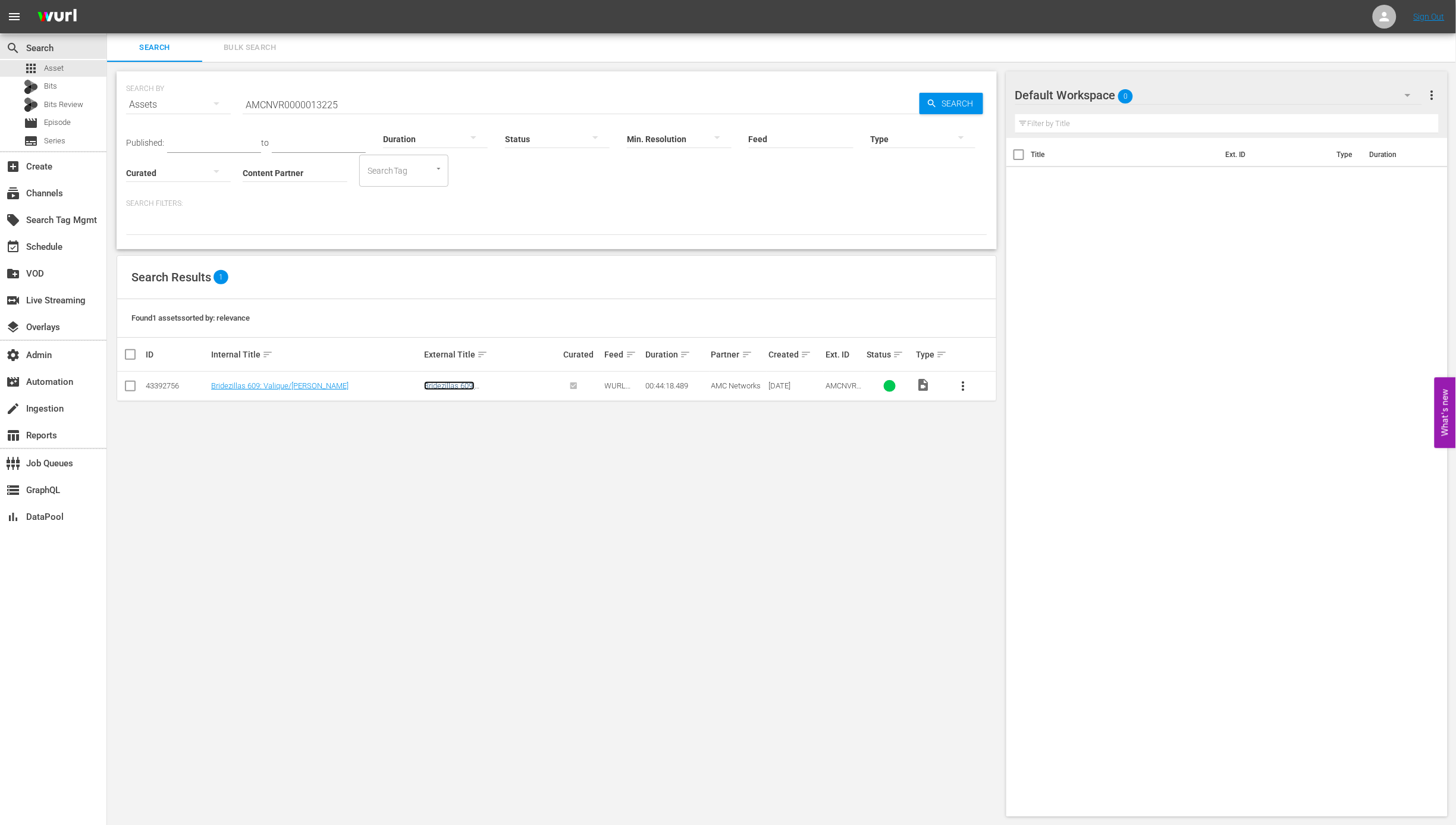
click at [509, 385] on link "Bridezillas 609: Valique/Melissa" at bounding box center [466, 389] width 85 height 18
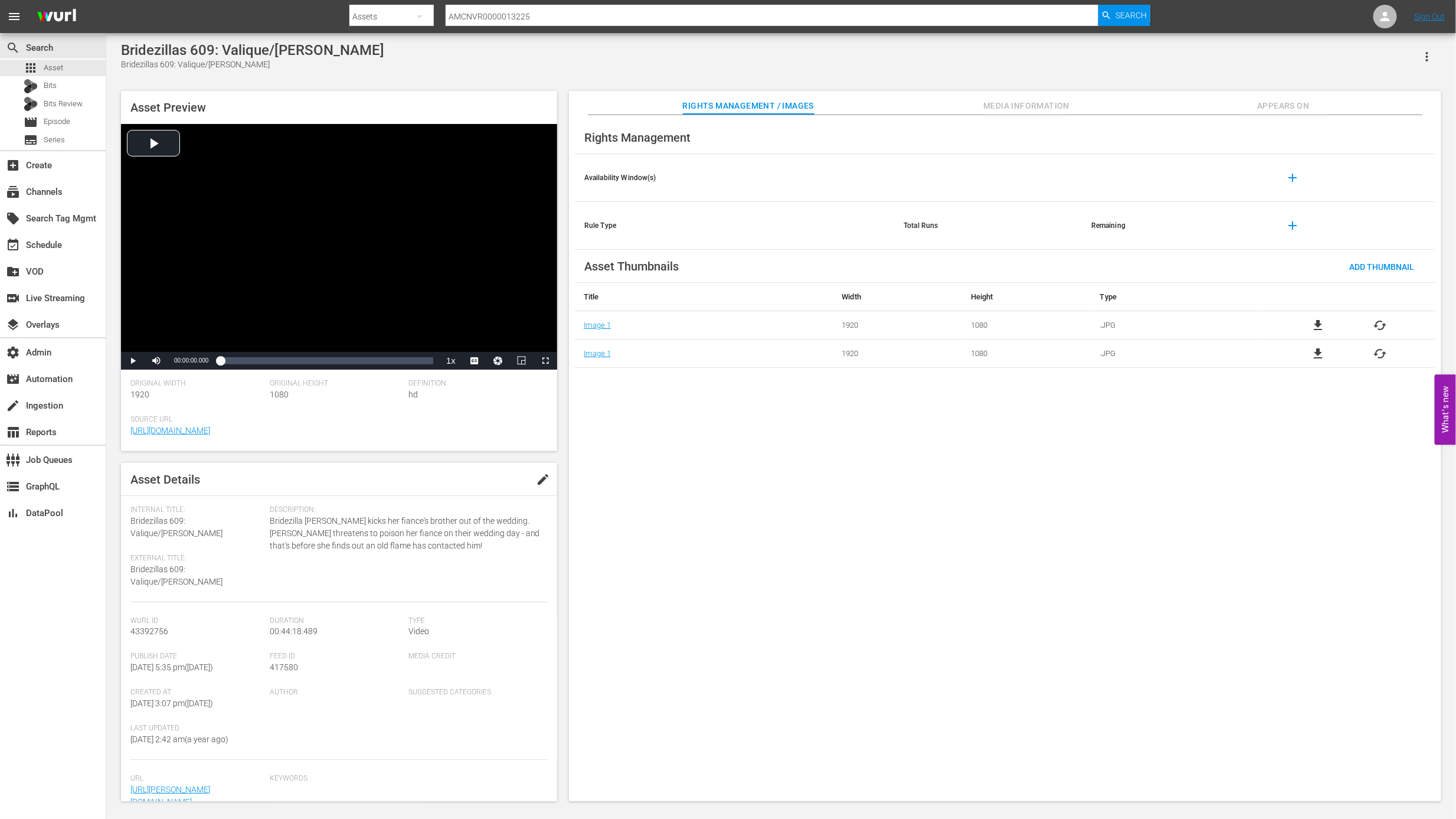
click at [575, 18] on input "AMCNVR0000013225" at bounding box center [772, 16] width 652 height 28
paste input "6"
type input "AMCNVR0000013226"
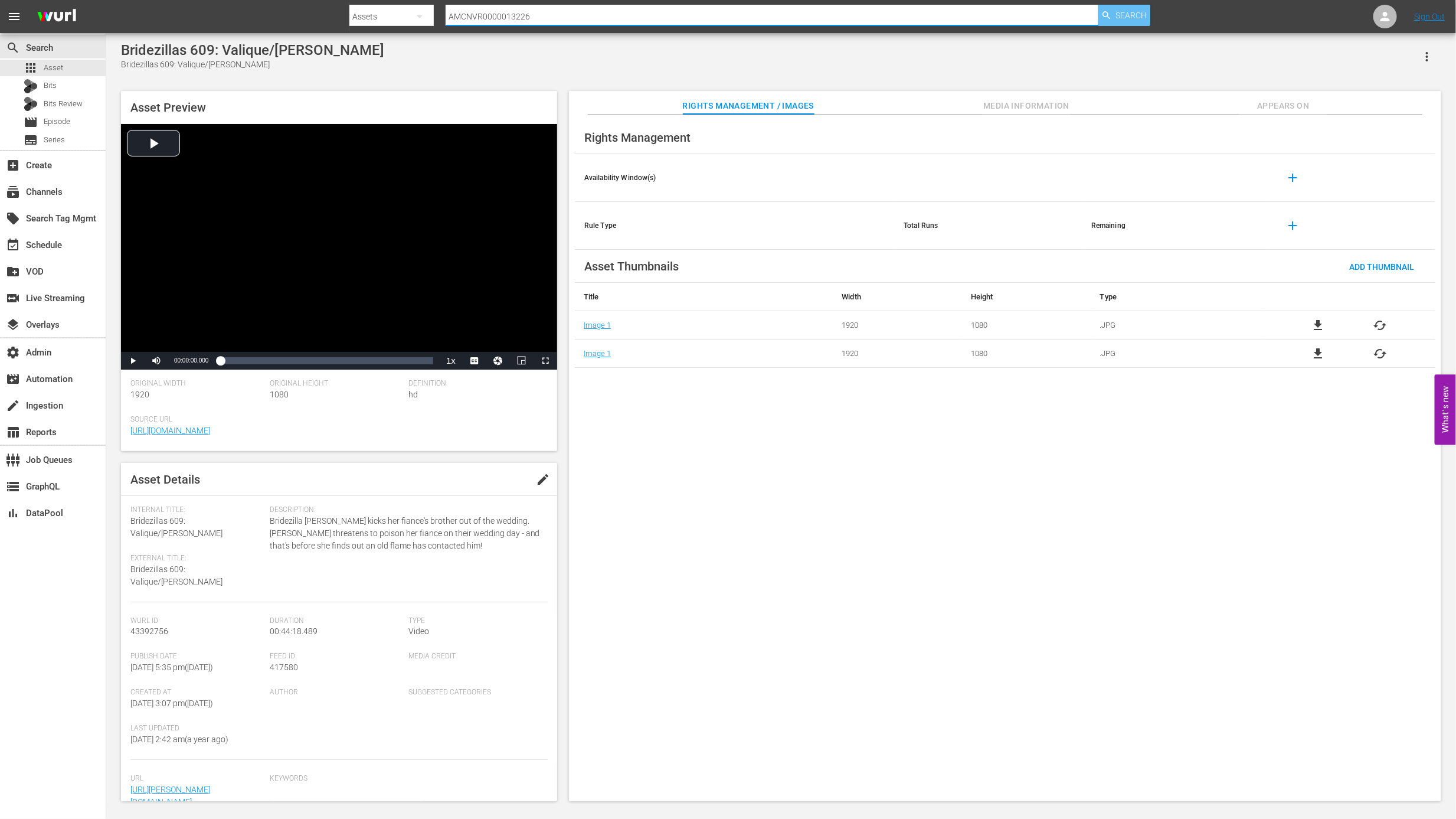
click at [1118, 5] on span "Search" at bounding box center [1131, 15] width 31 height 21
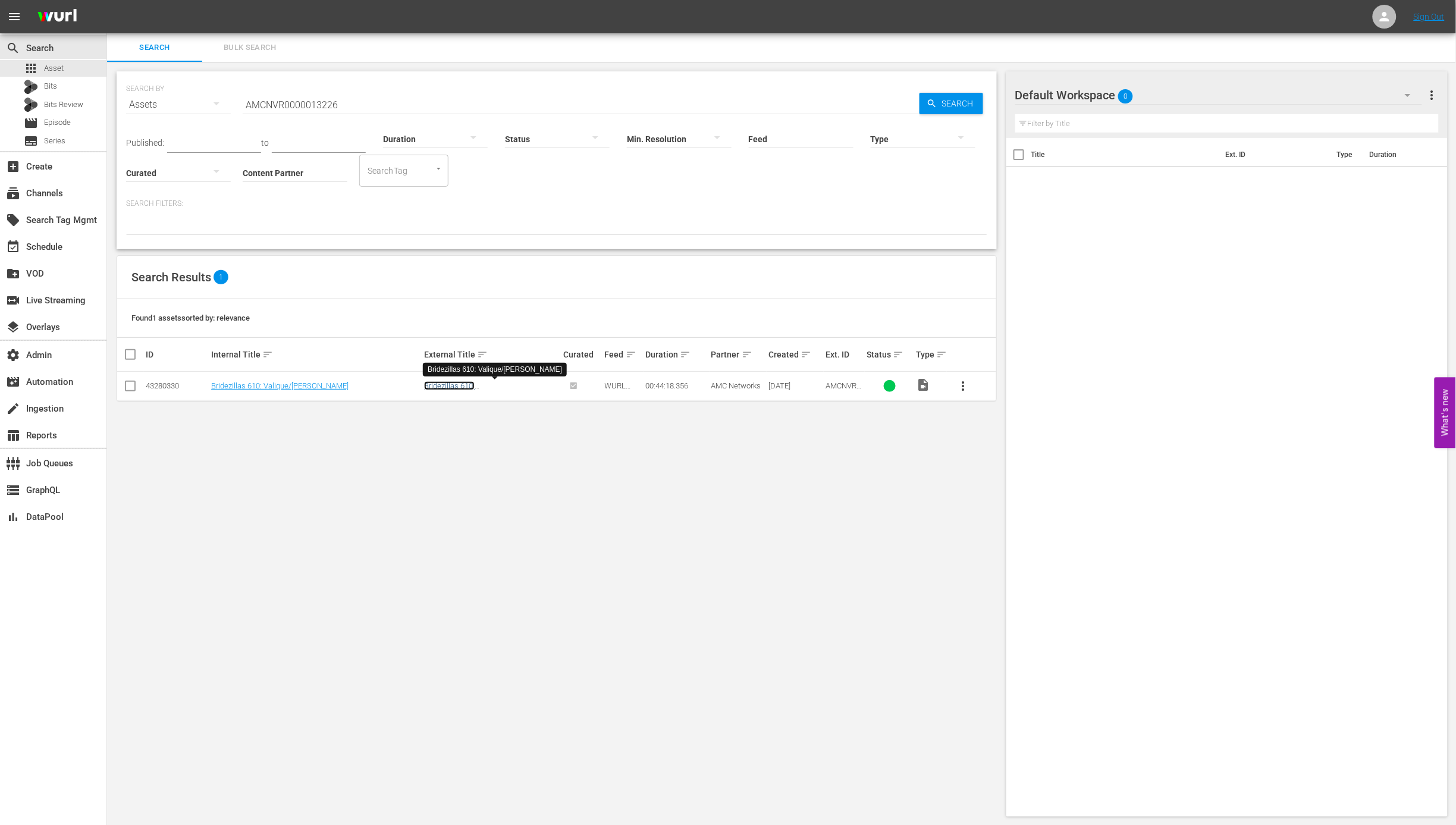
click at [456, 389] on link "Bridezillas 610: Valique/Melissa" at bounding box center [466, 389] width 85 height 18
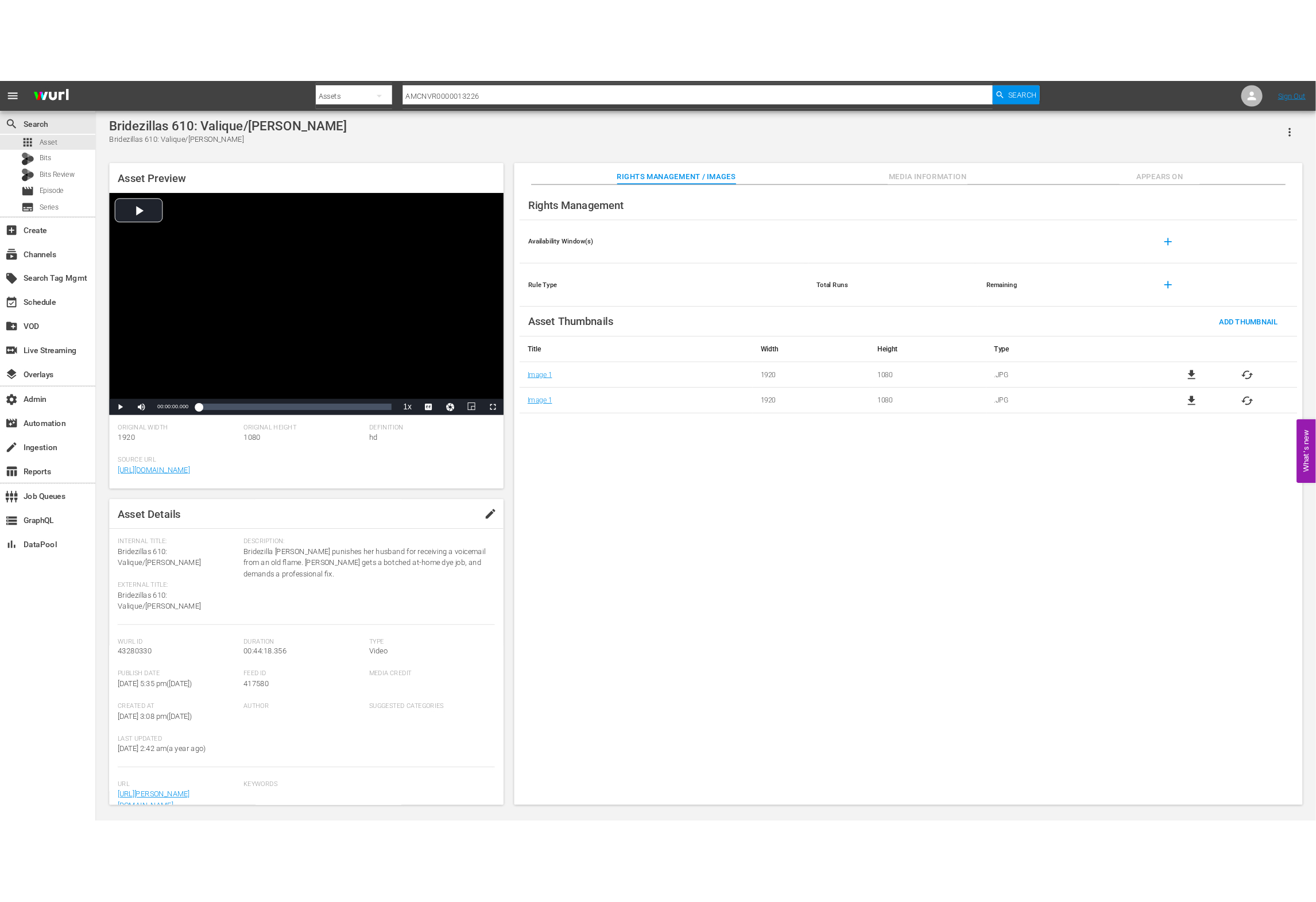
scroll to position [67, 0]
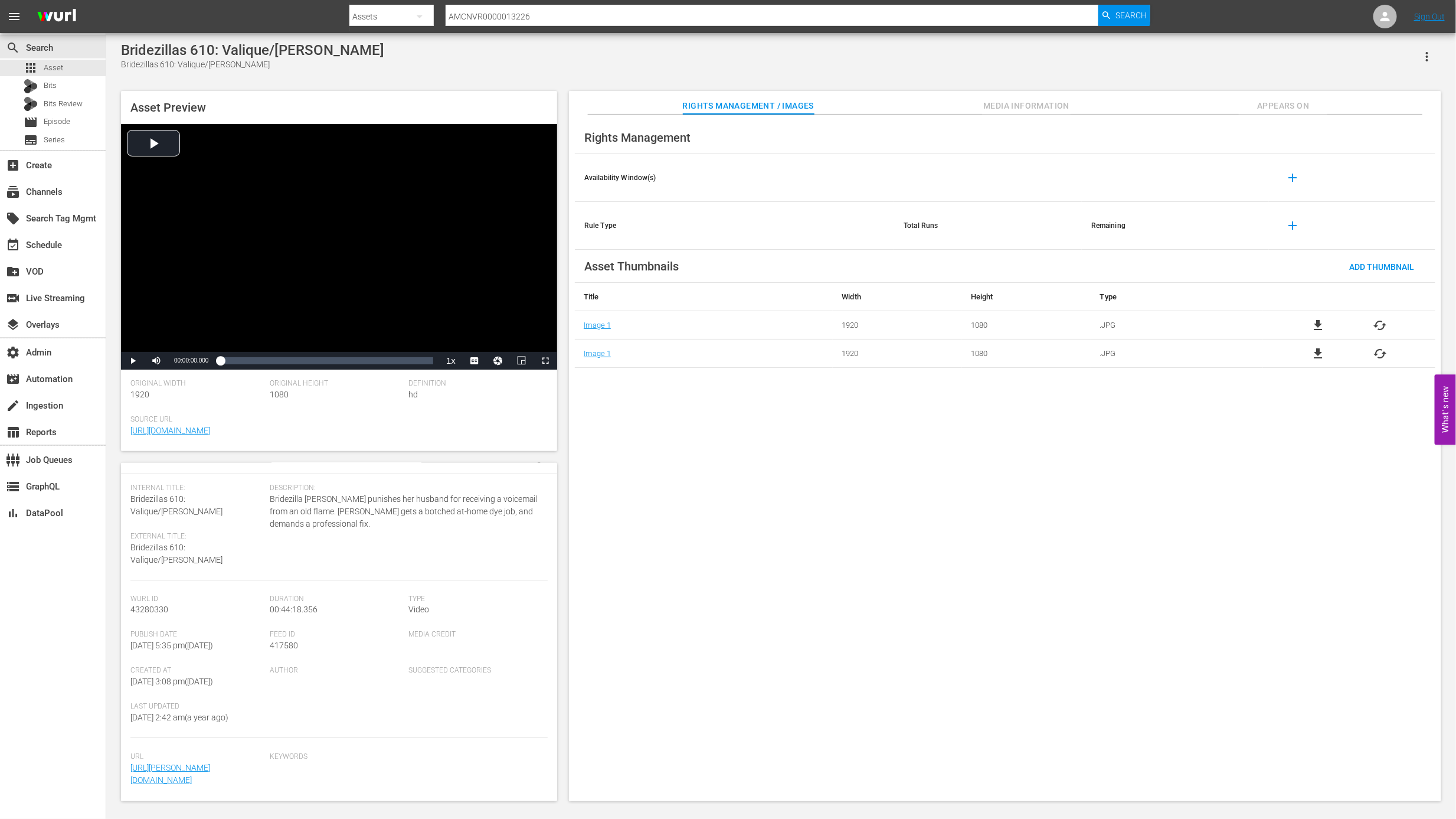
click at [561, 15] on input "AMCNVR0000013226" at bounding box center [772, 16] width 652 height 28
paste input "7"
type input "AMCNVR0000013227"
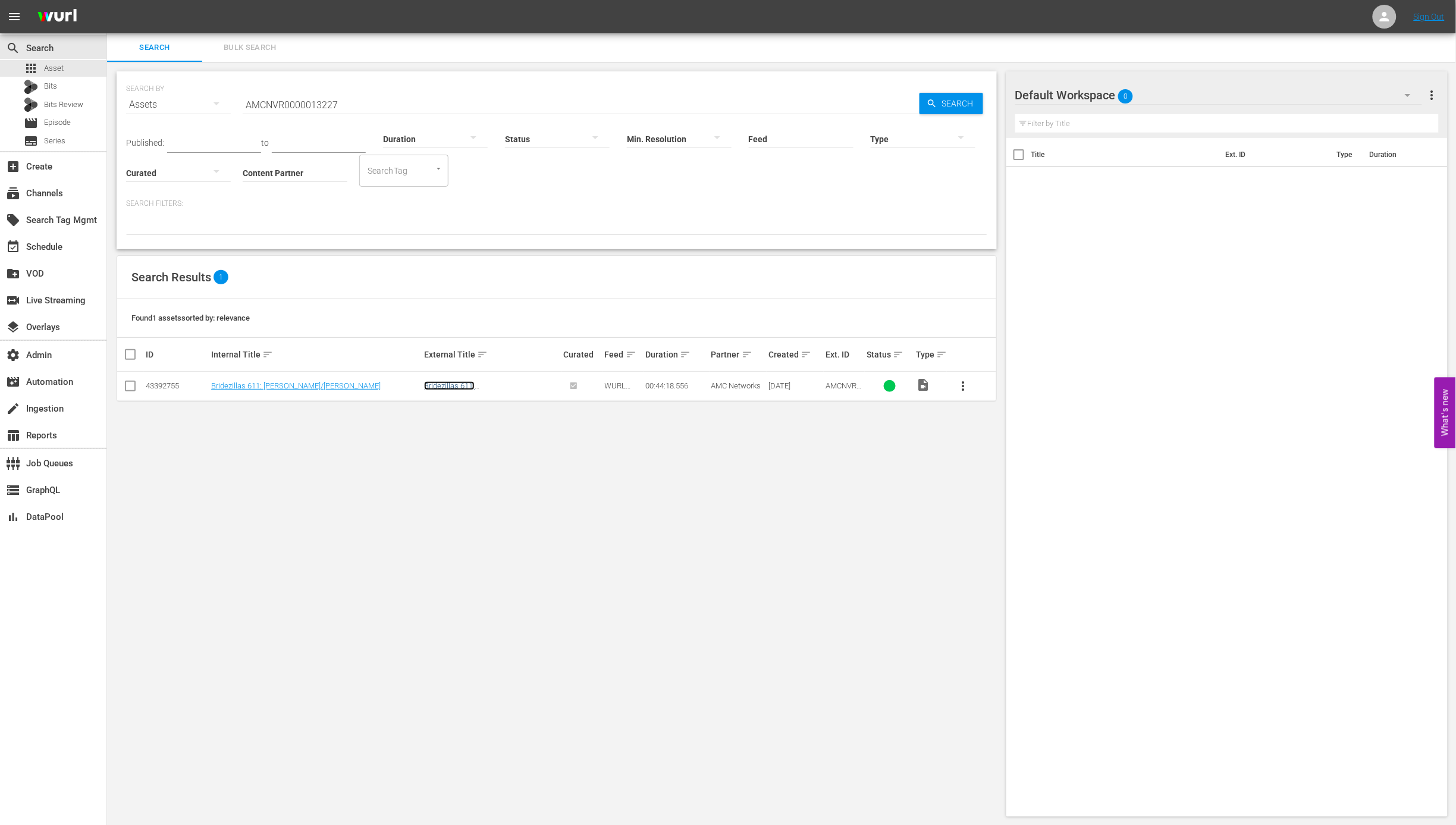
click at [506, 386] on link "Bridezillas 611: Jessica/Melissa" at bounding box center [483, 389] width 117 height 18
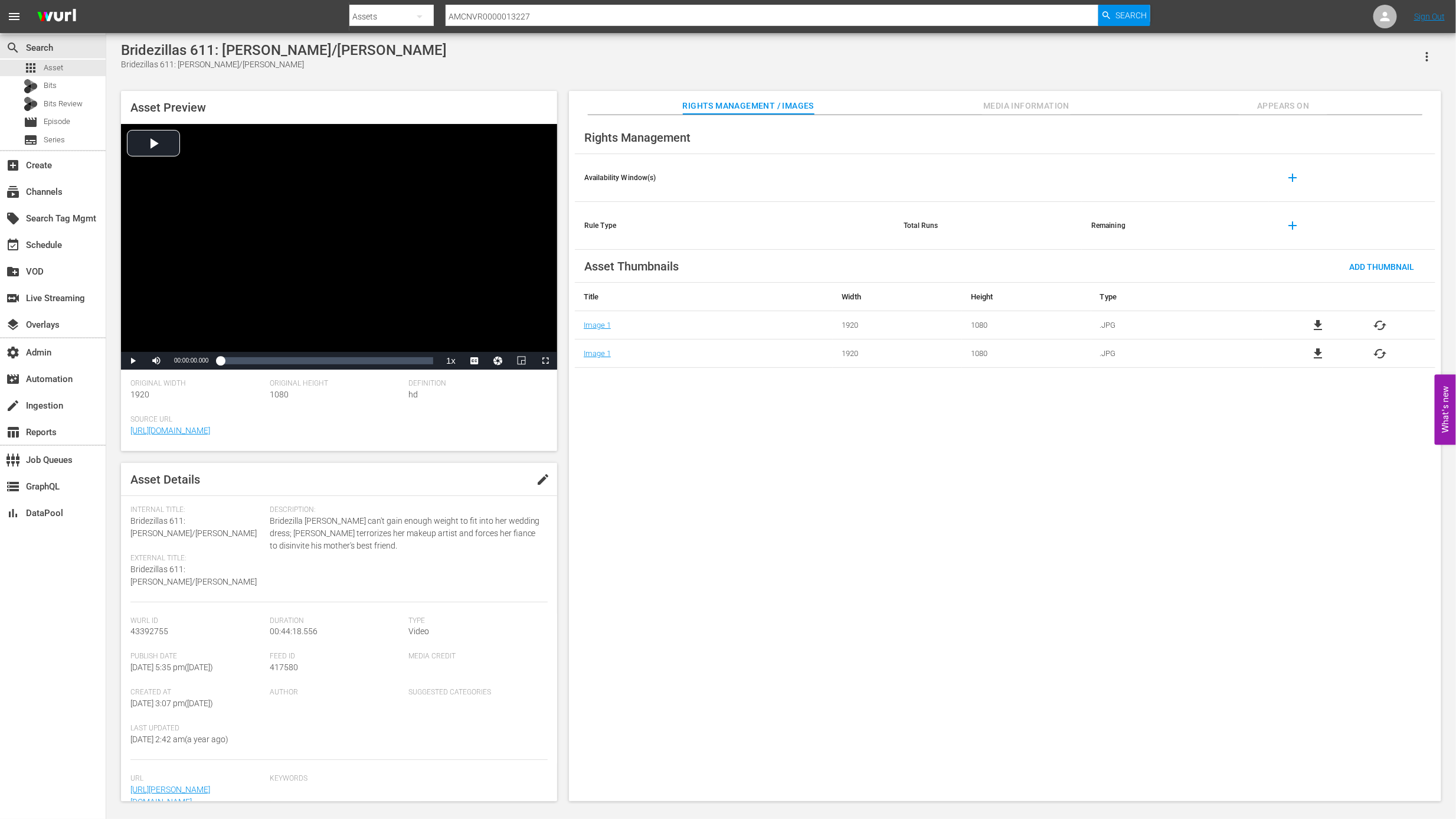
click at [594, 18] on input "AMCNVR0000013227" at bounding box center [772, 16] width 652 height 28
paste input "8"
type input "AMCNVR0000013228"
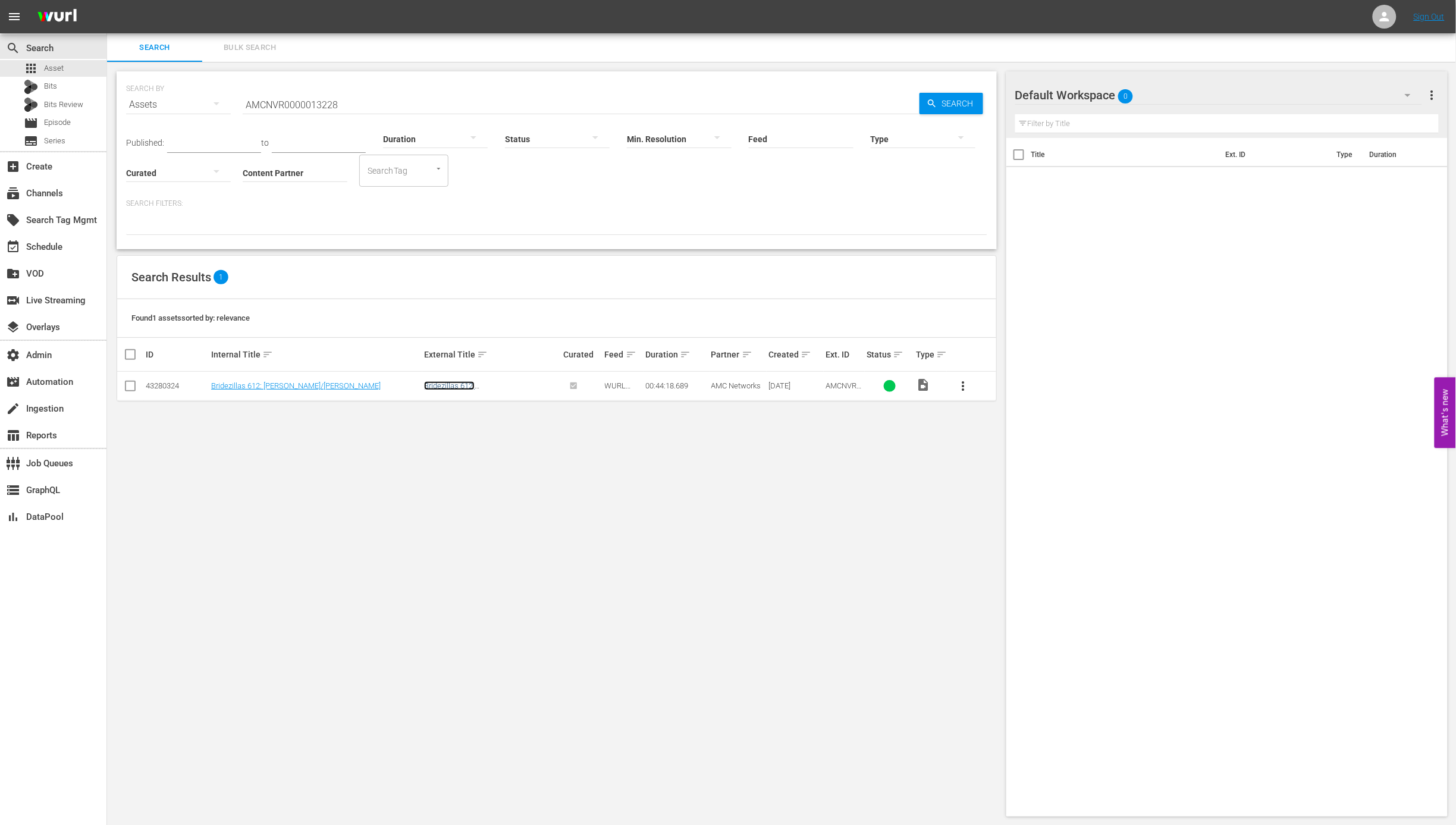
click at [449, 386] on link "Bridezillas 612: Jessica/Melissa" at bounding box center [483, 389] width 117 height 18
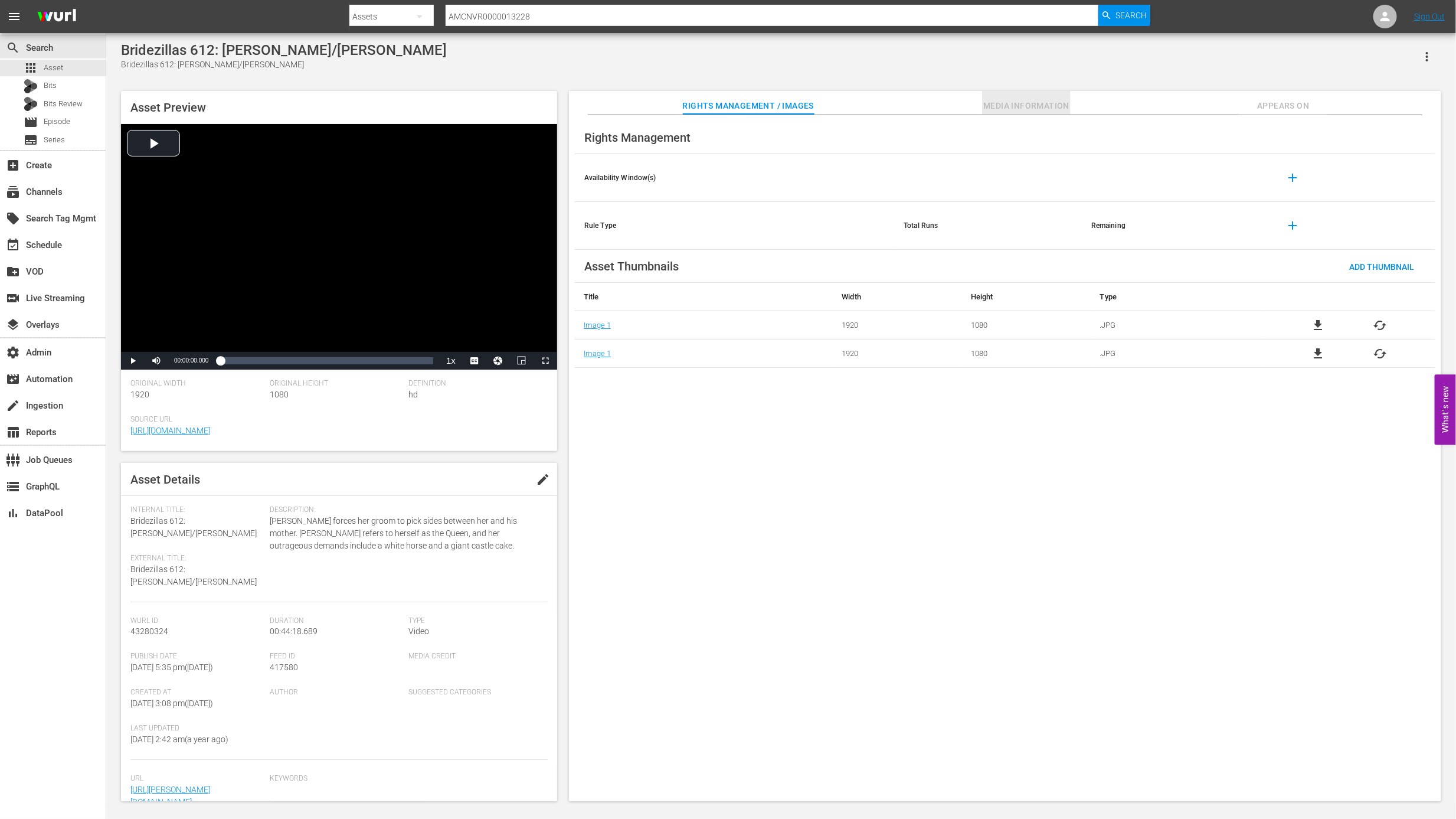
click at [1047, 108] on span "Media Information" at bounding box center [1026, 106] width 88 height 15
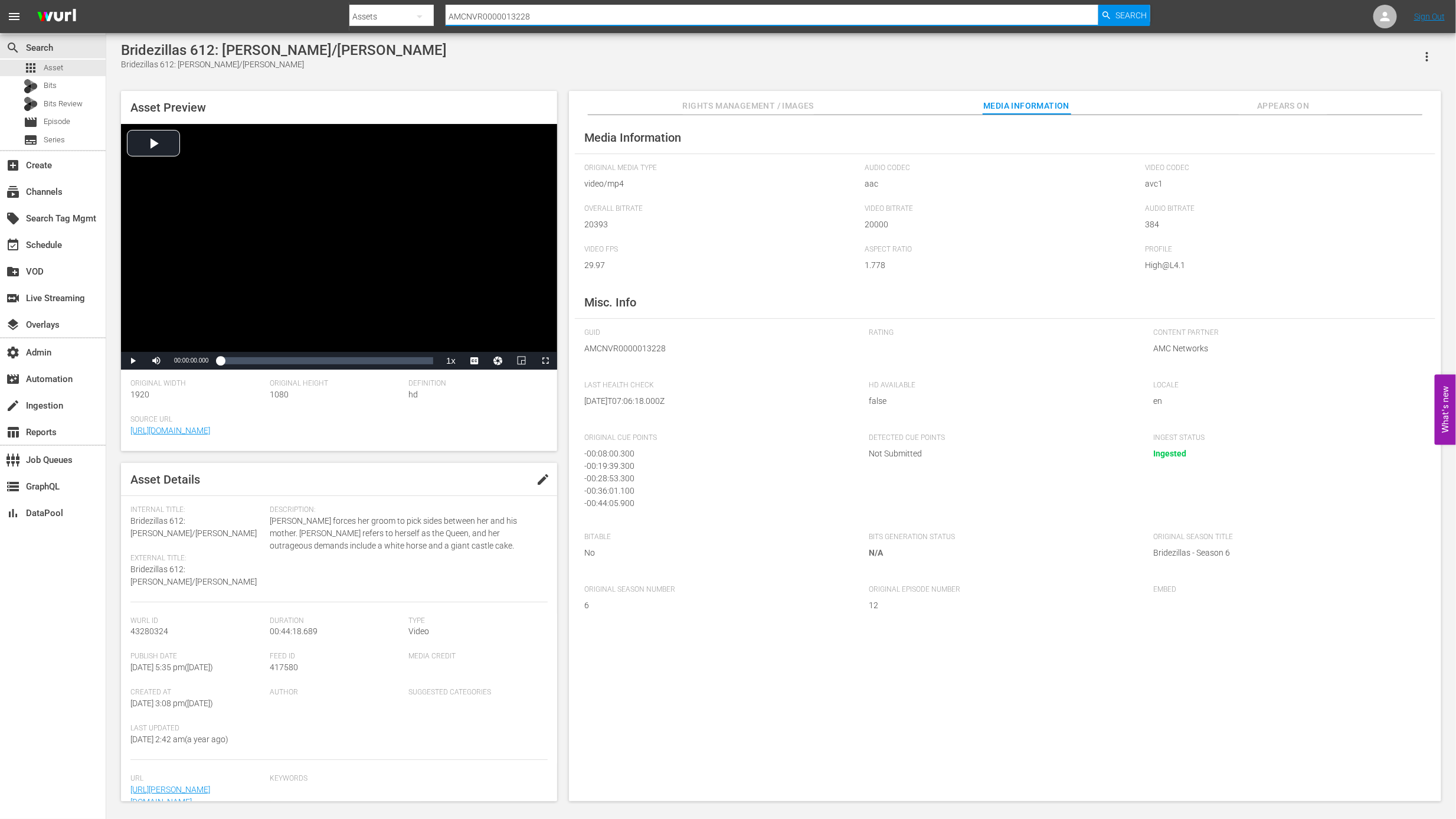
click at [637, 13] on input "AMCNVR0000013228" at bounding box center [772, 16] width 652 height 28
click at [638, 13] on input "AMCNVR0000013228" at bounding box center [772, 16] width 652 height 28
paste input "119"
type input "AMCNVR0000013119"
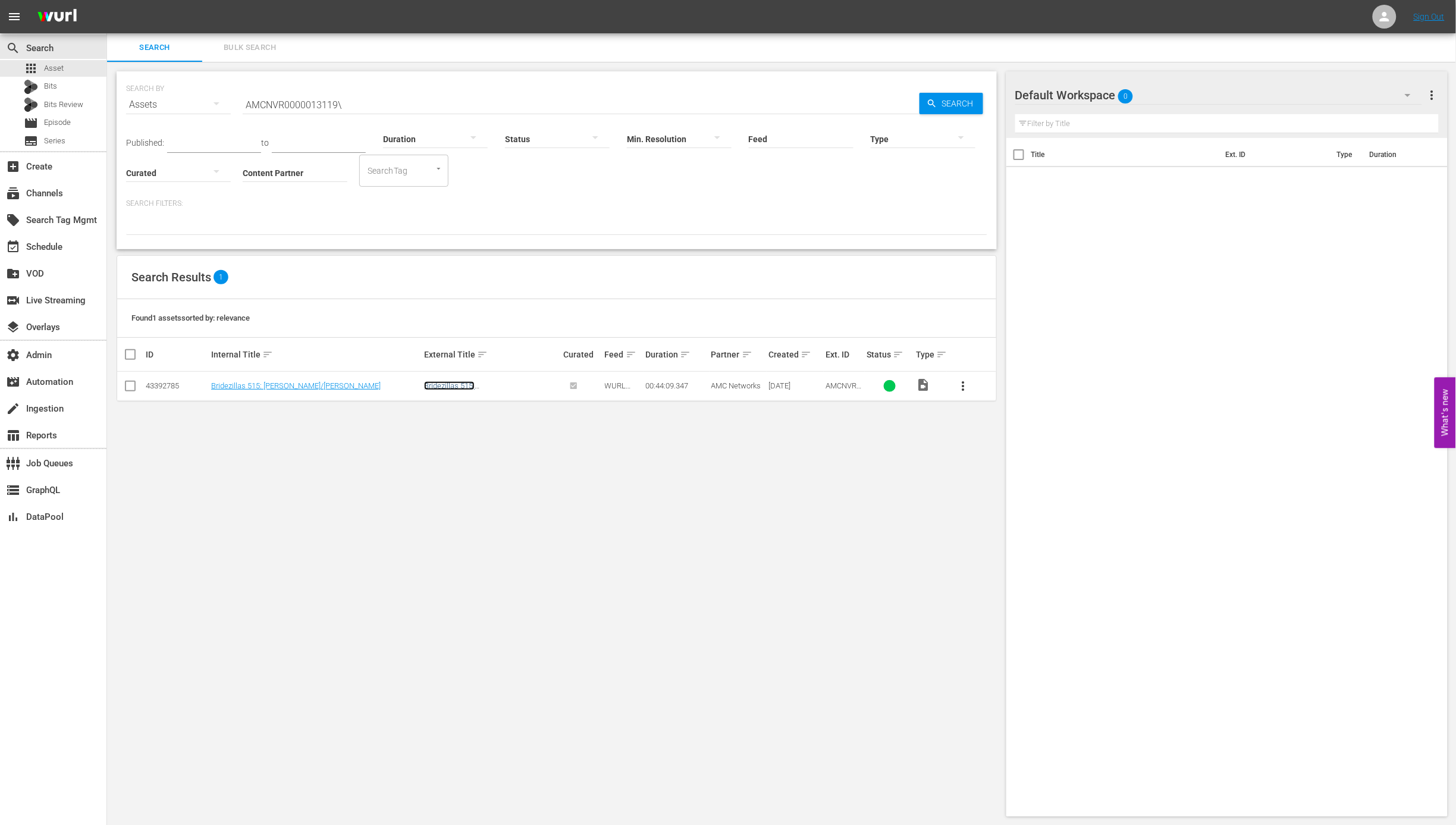
click at [494, 381] on link "Bridezillas 515: Misty/Jennifer" at bounding box center [483, 389] width 117 height 18
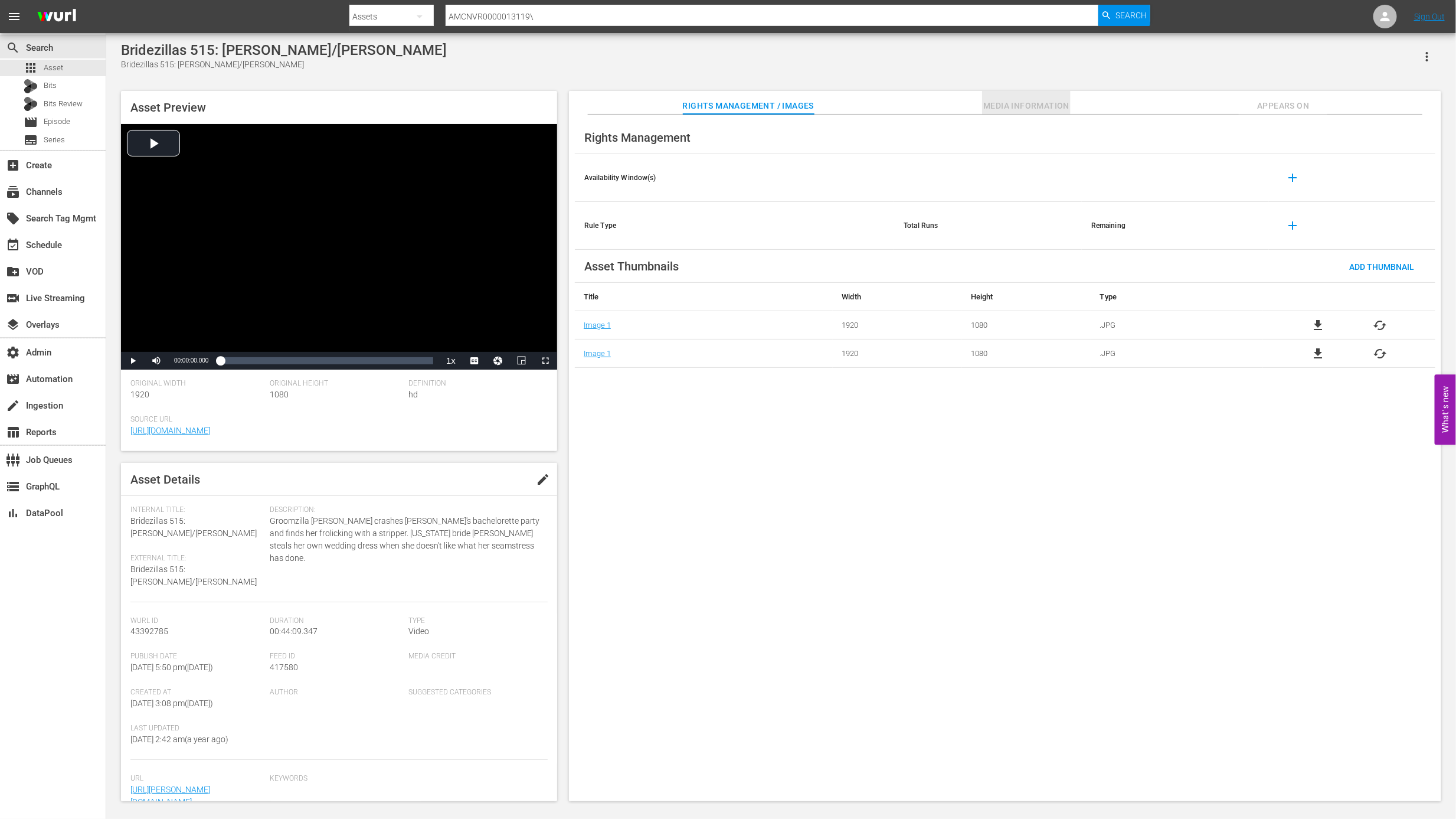
drag, startPoint x: 1016, startPoint y: 102, endPoint x: 1198, endPoint y: 97, distance: 182.1
click at [1016, 102] on span "Media Information" at bounding box center [1026, 106] width 88 height 15
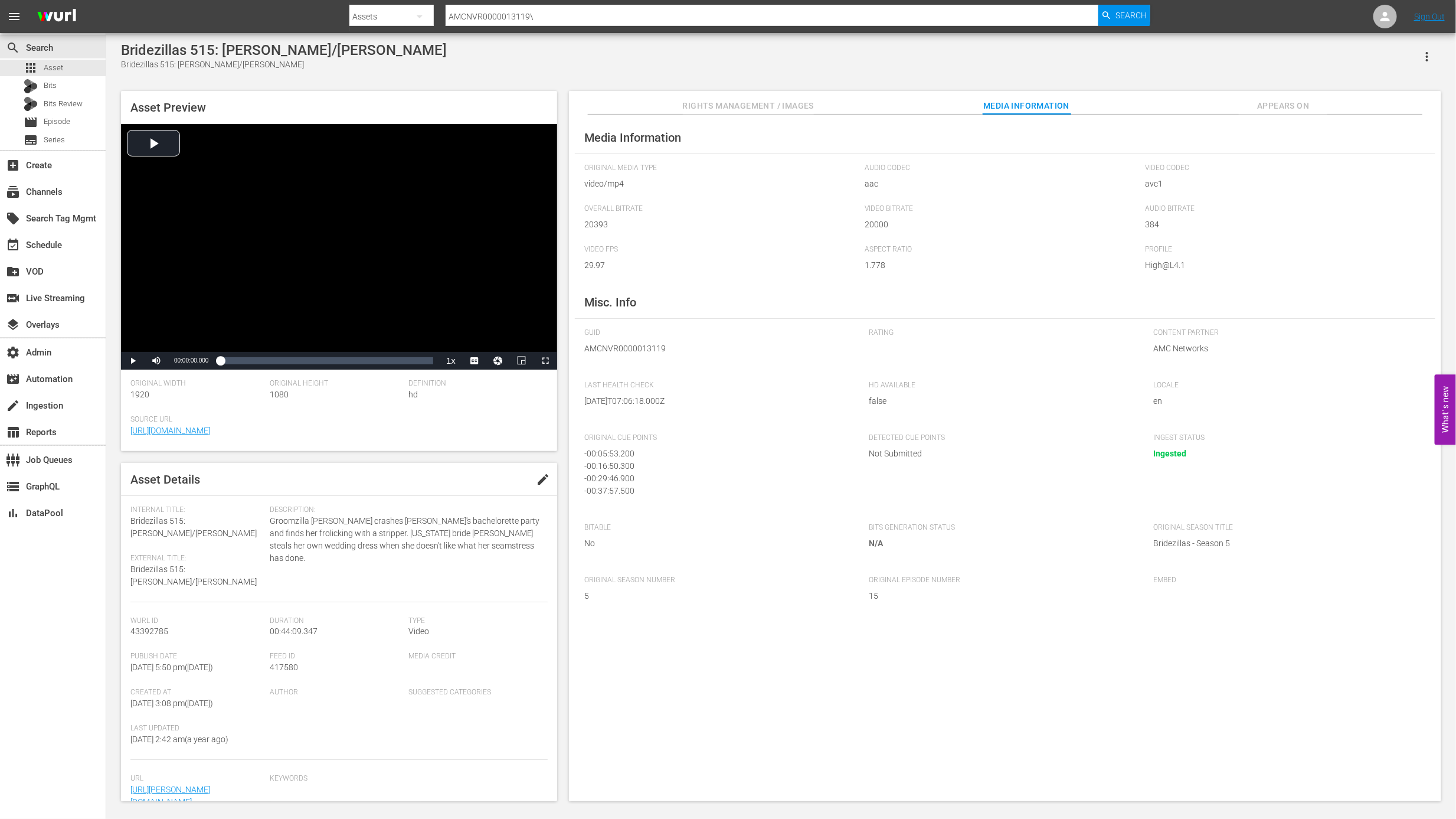
click at [1259, 107] on span "Appears On" at bounding box center [1283, 106] width 88 height 15
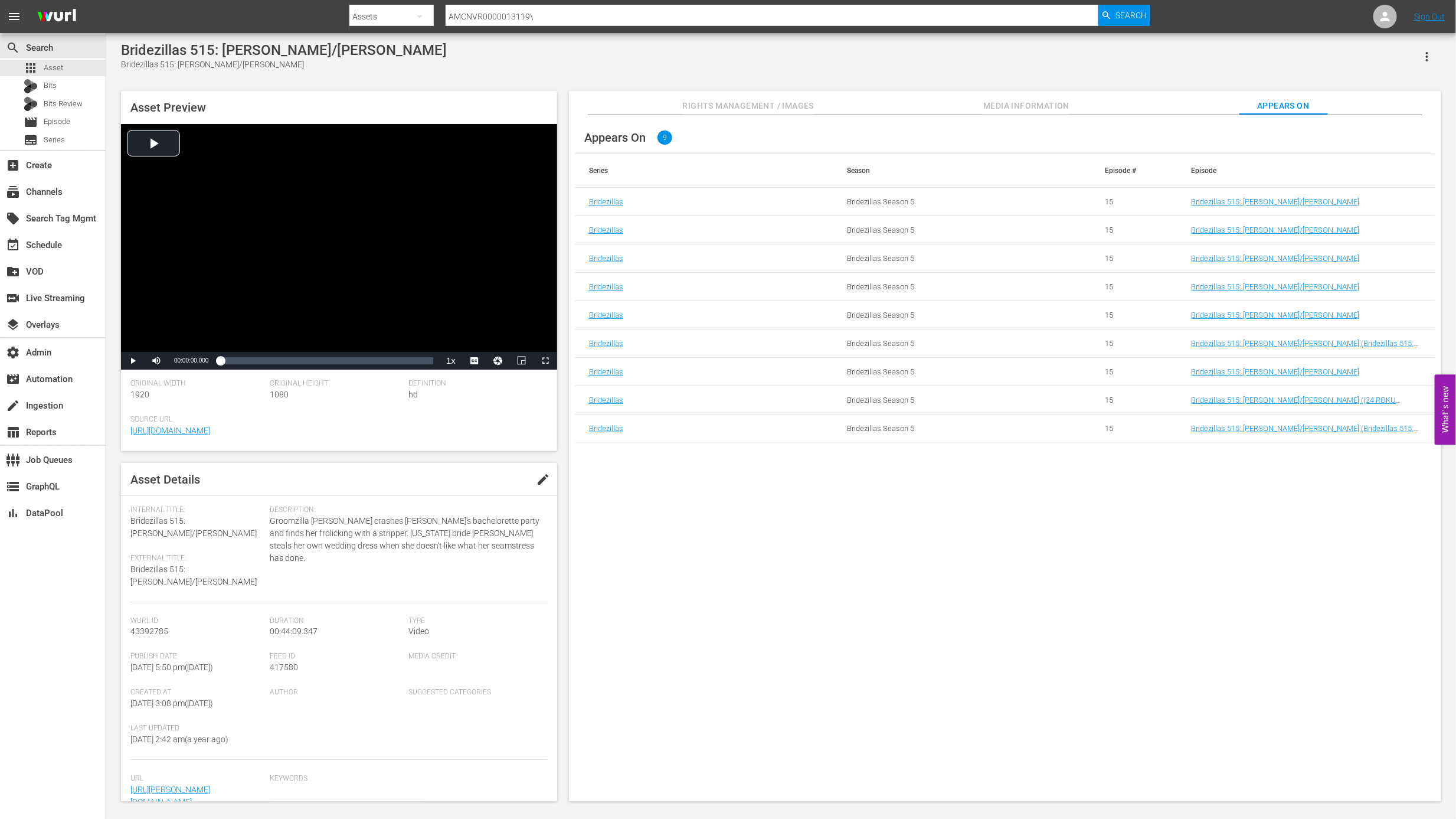
click at [540, 20] on input "AMCNVR0000013119\" at bounding box center [772, 16] width 652 height 28
click at [541, 20] on input "AMCNVR0000013119\" at bounding box center [772, 16] width 652 height 28
paste input "20"
type input "AMCNVR0000013120"
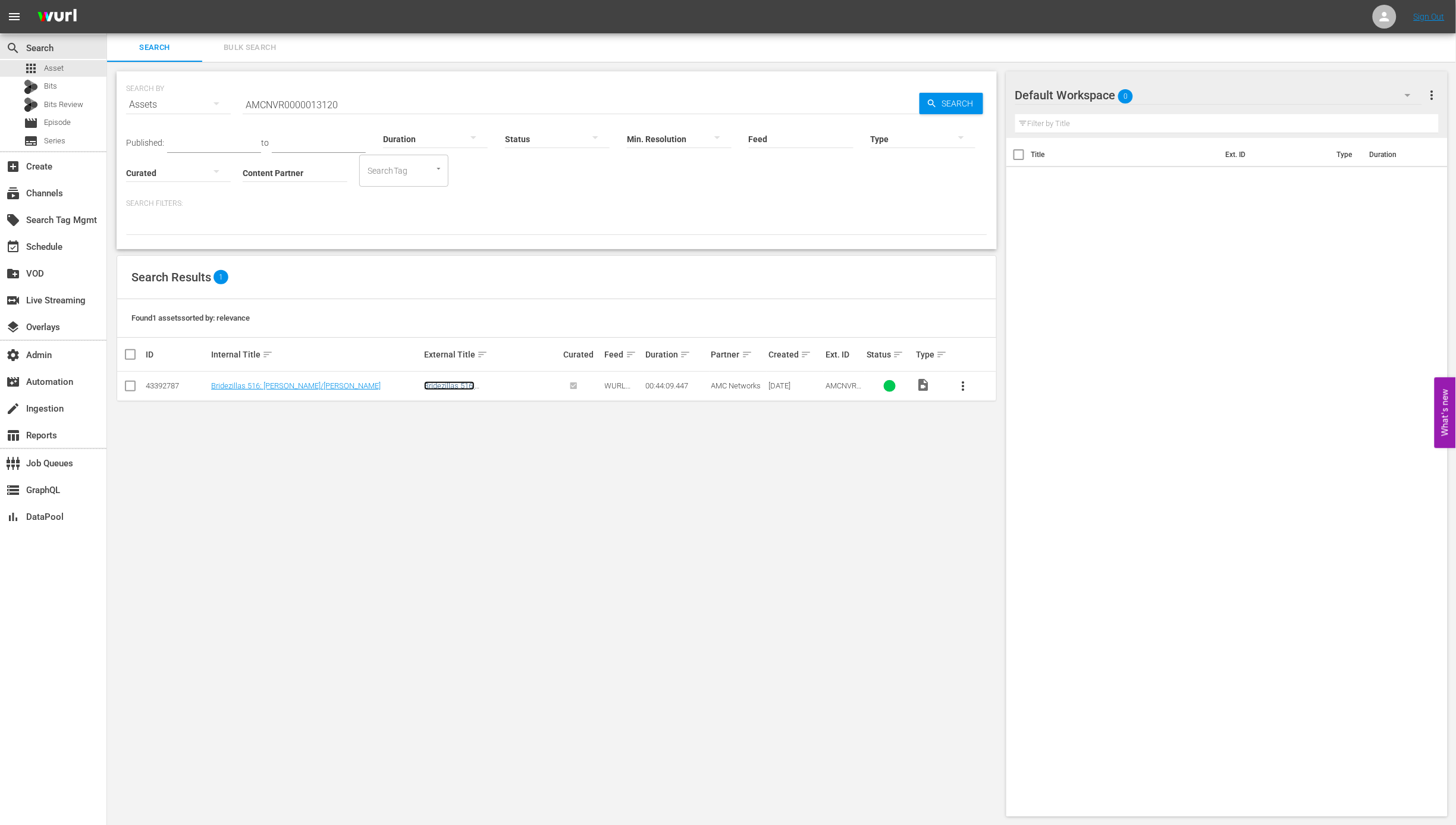
click at [499, 388] on link "Bridezillas 516: Jennifer/Vanessa" at bounding box center [483, 389] width 117 height 18
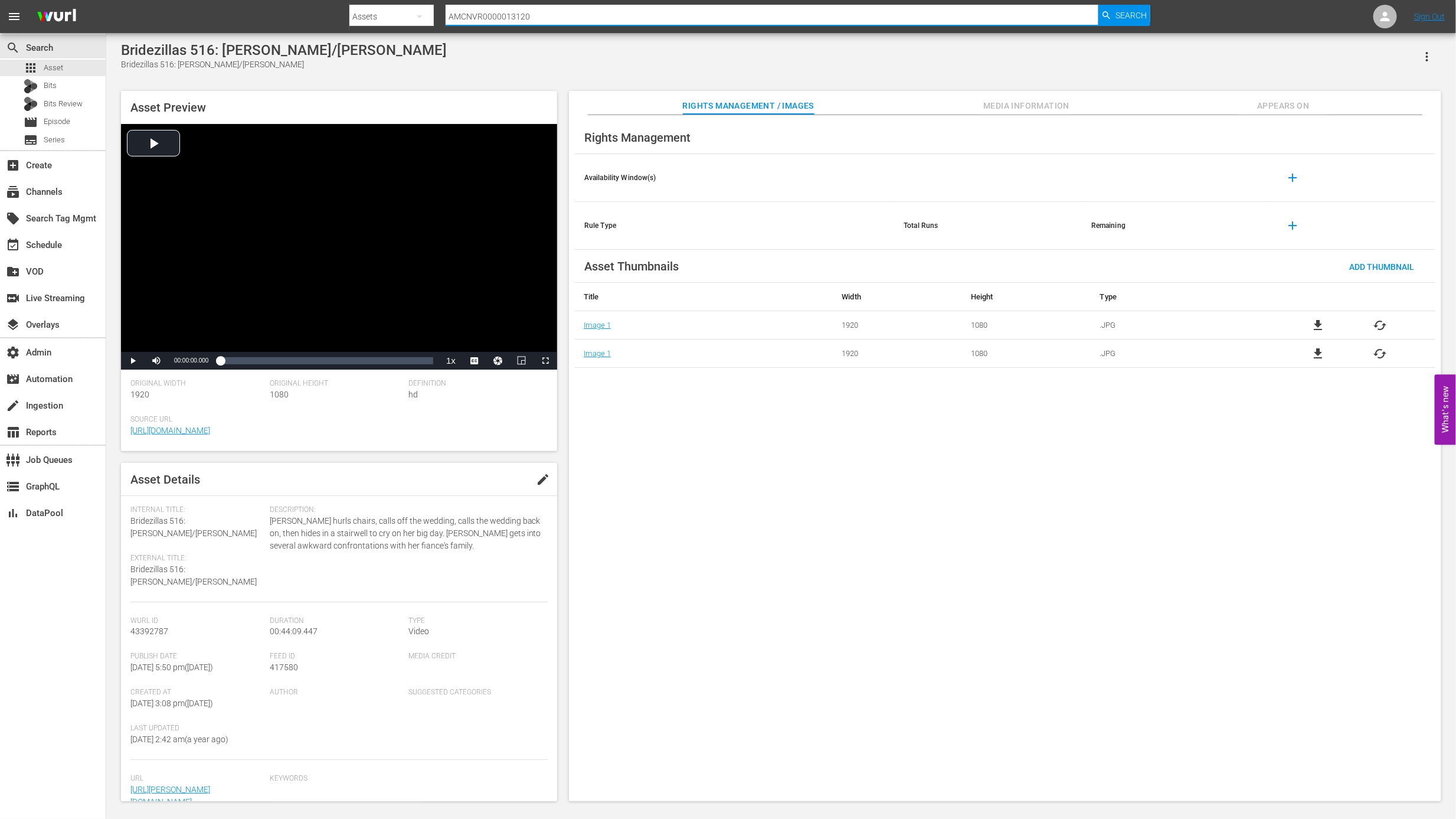
click at [635, 17] on input "AMCNVR0000013120" at bounding box center [772, 16] width 652 height 28
paste input "1"
type input "AMCNVR0000013121"
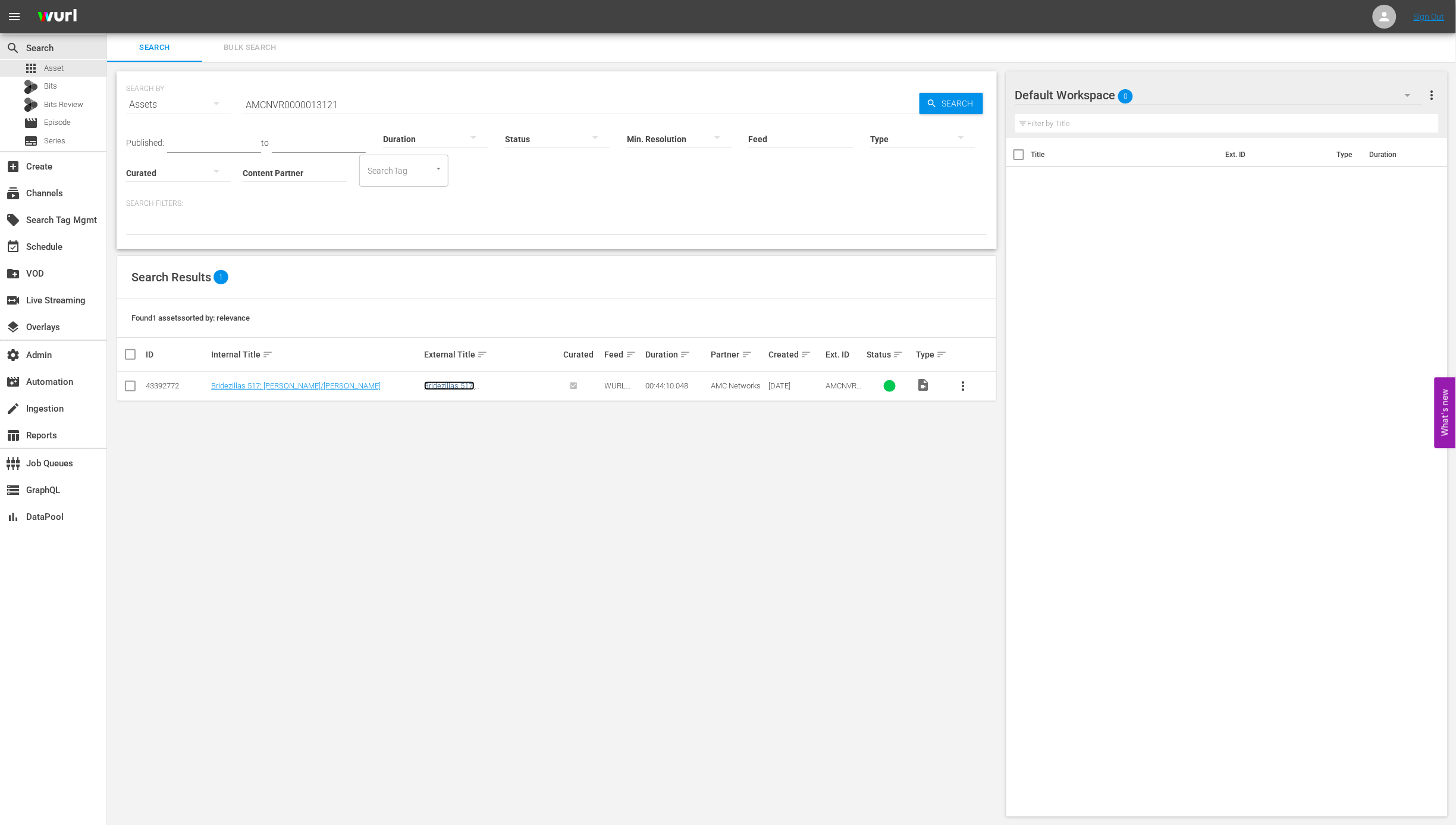
click at [505, 390] on link "Bridezillas 517: Vanessa/Dona" at bounding box center [483, 389] width 117 height 18
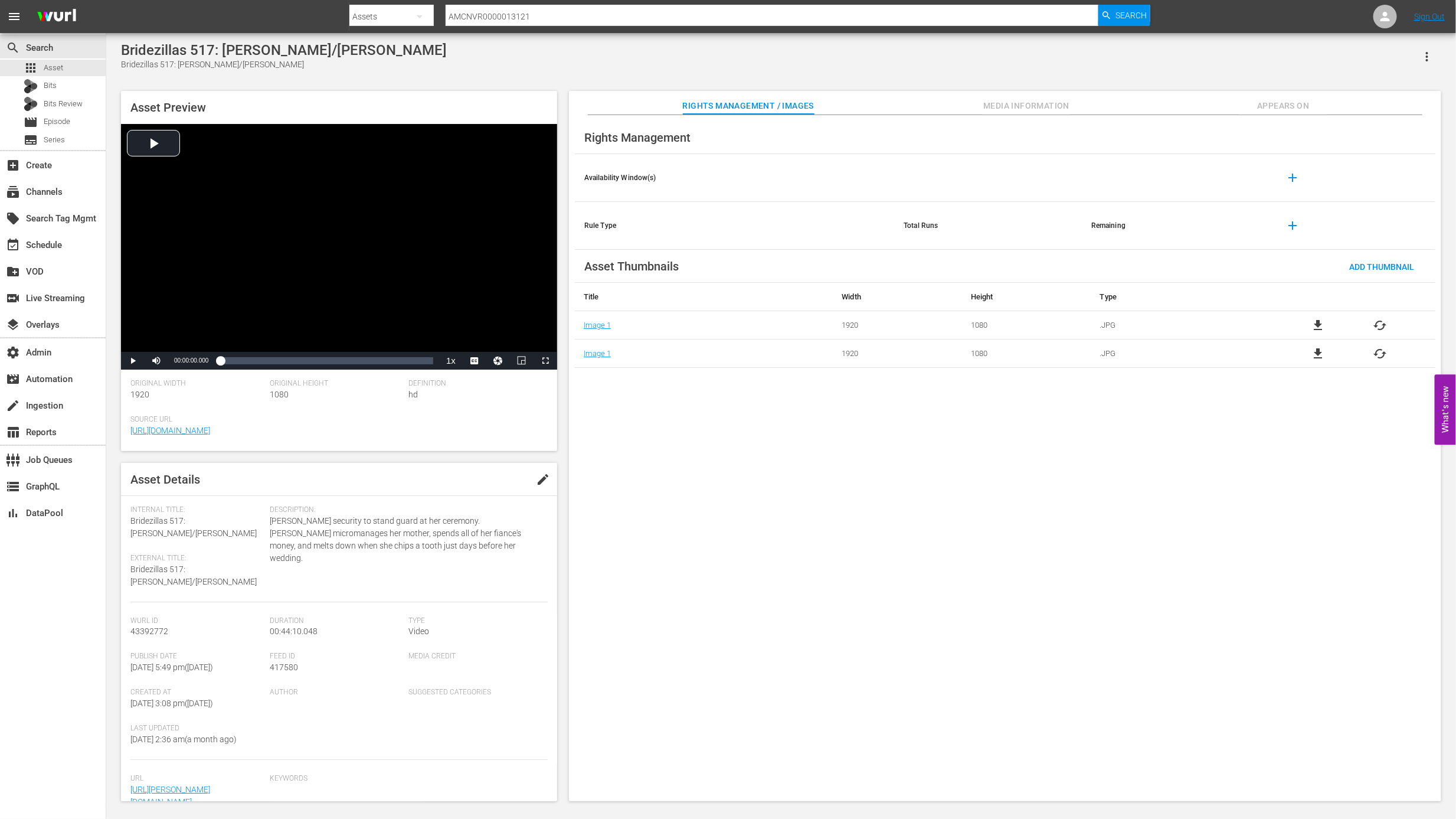
click at [657, 24] on input "AMCNVR0000013121" at bounding box center [772, 16] width 652 height 28
click at [657, 24] on input "AMCNVR0000013121" at bounding box center [772, 16] width 652 height 28
paste input "2"
type input "AMCNVR0000013122"
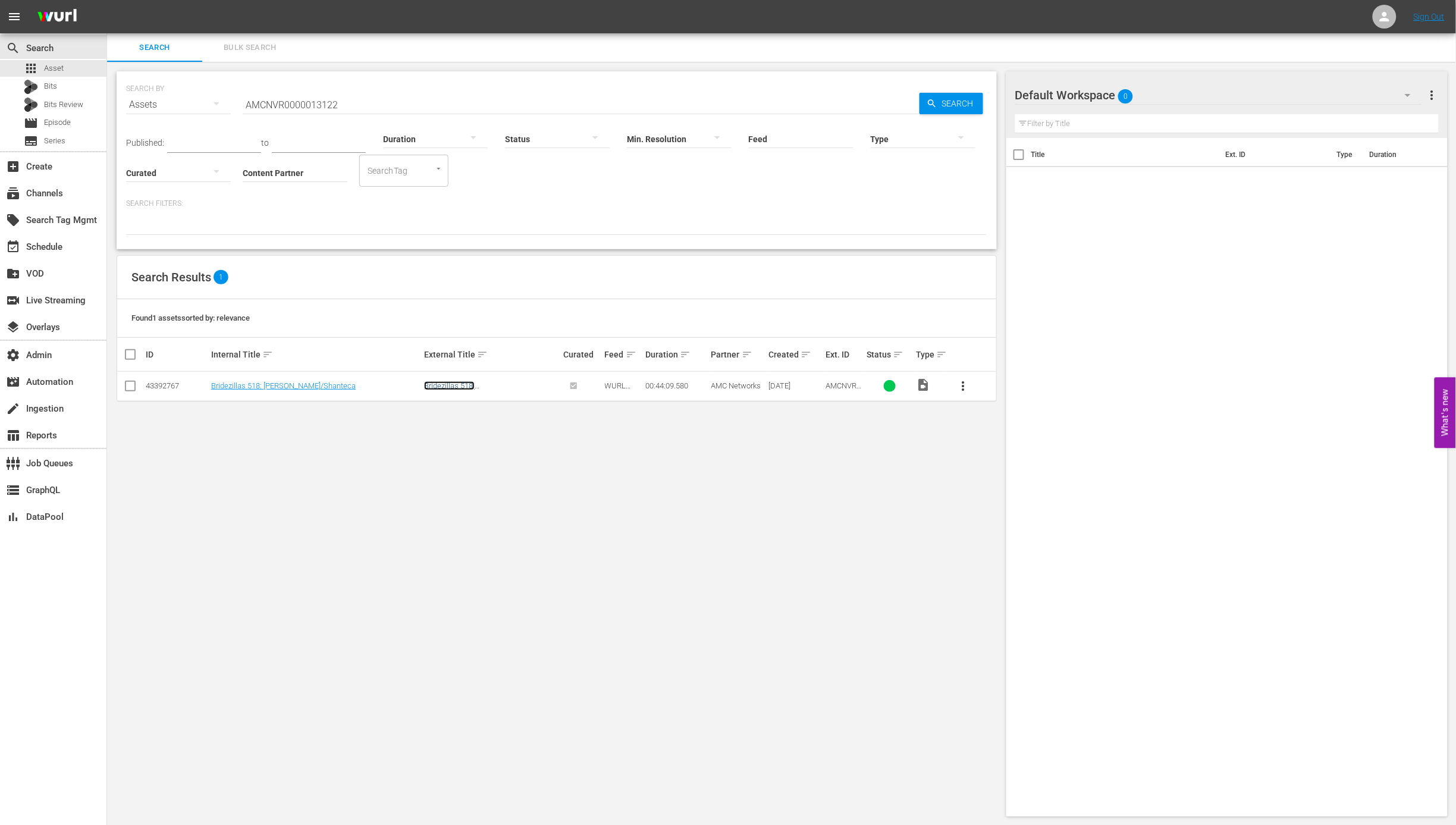
click at [499, 385] on link "Bridezillas 518: Dona/Shanteca" at bounding box center [470, 389] width 92 height 18
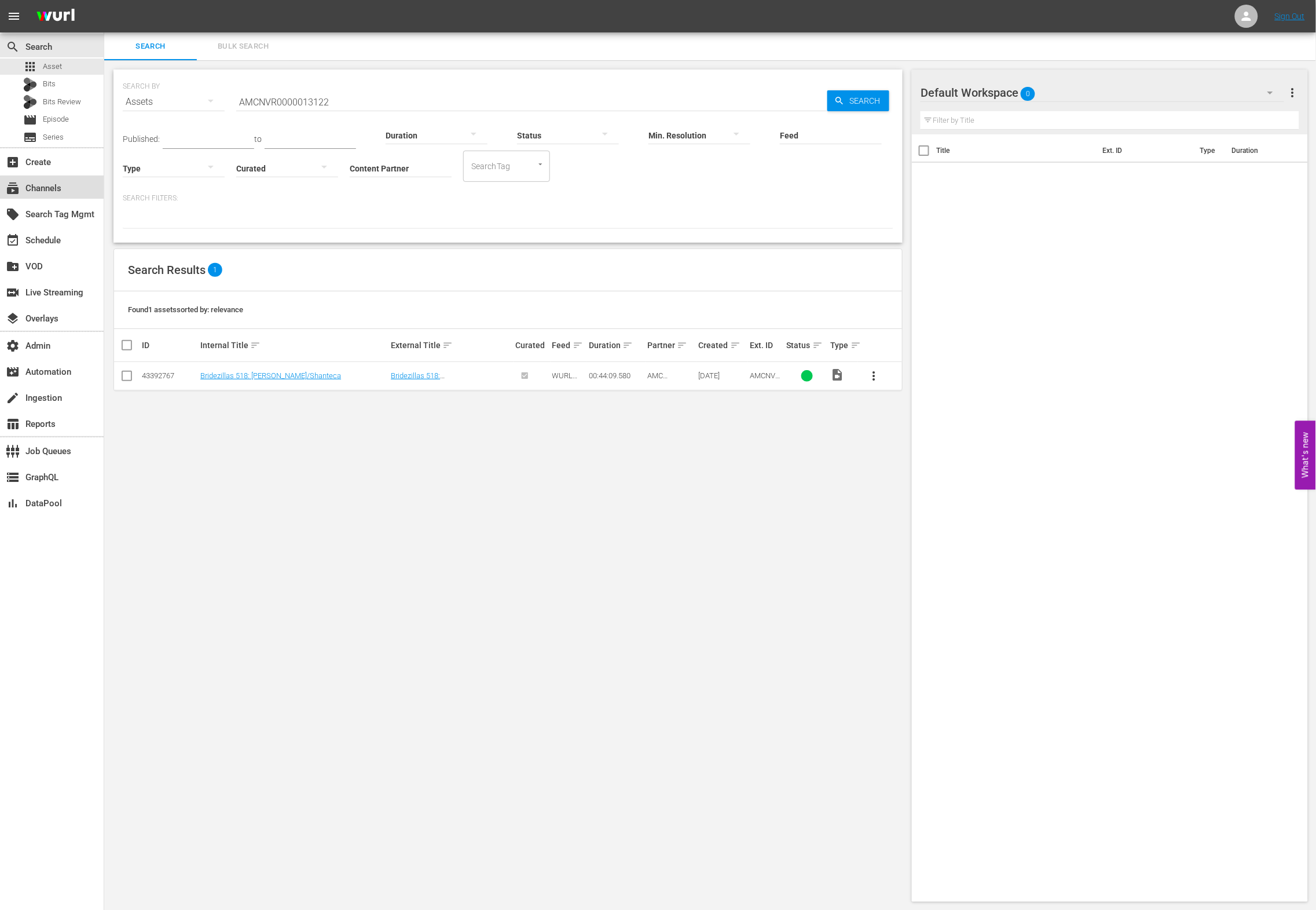
click at [73, 190] on div "subscriptions Channels" at bounding box center [51, 187] width 104 height 23
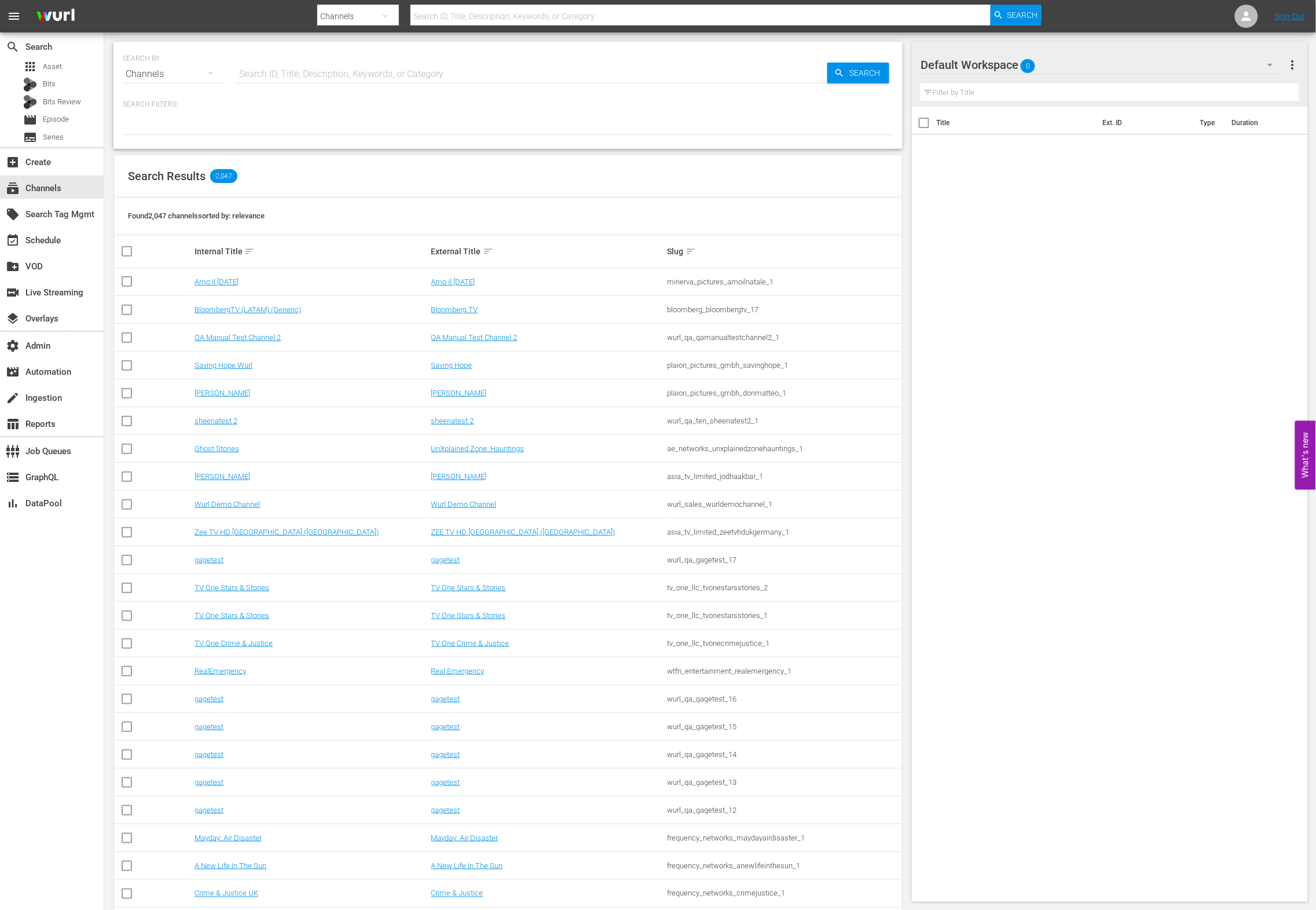
click at [478, 75] on input "text" at bounding box center [531, 74] width 591 height 27
type input "all"
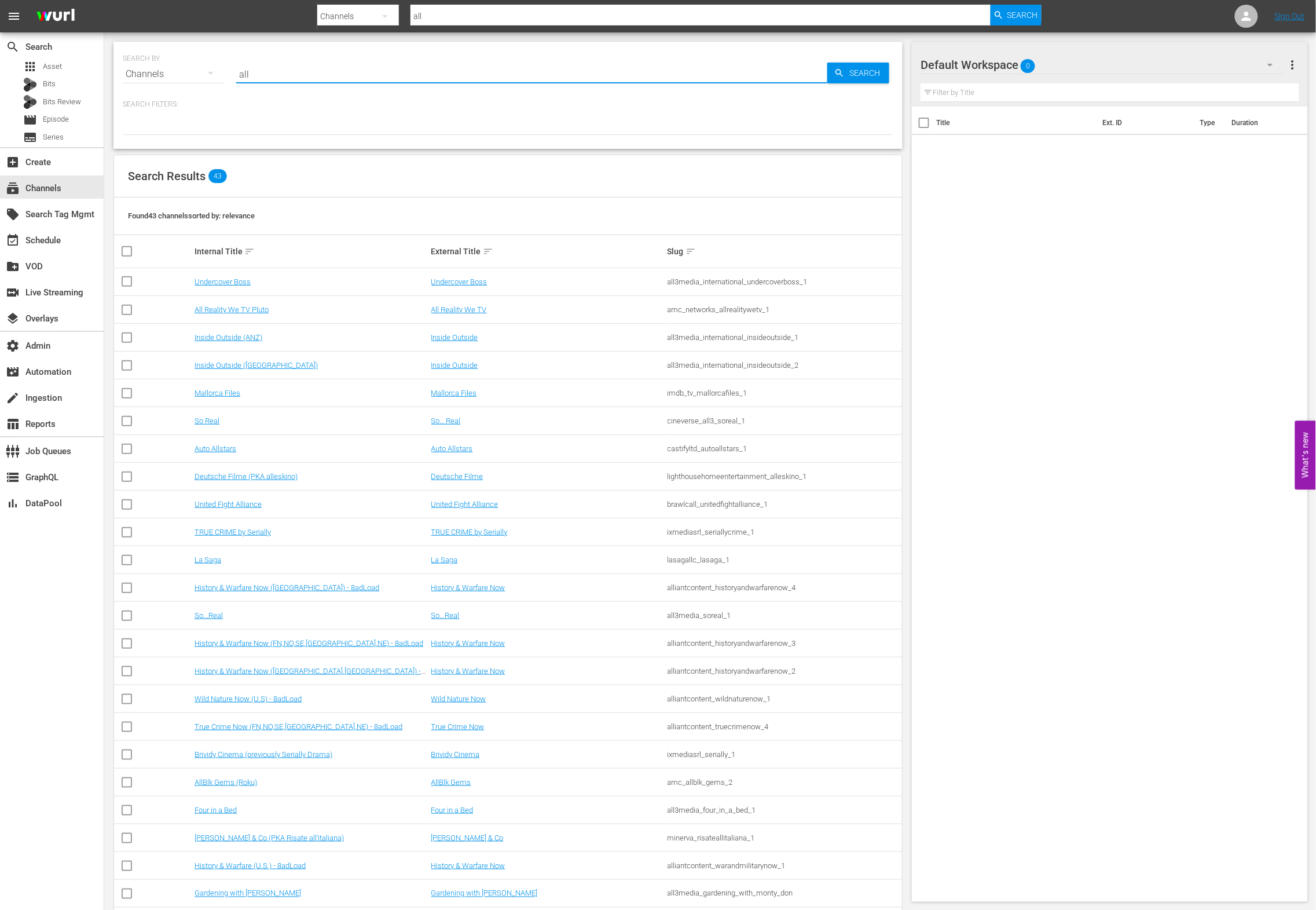
click at [632, 404] on td "Mallorca Files" at bounding box center [548, 393] width 236 height 27
click at [385, 69] on input "all" at bounding box center [531, 74] width 591 height 27
type input "all wedding"
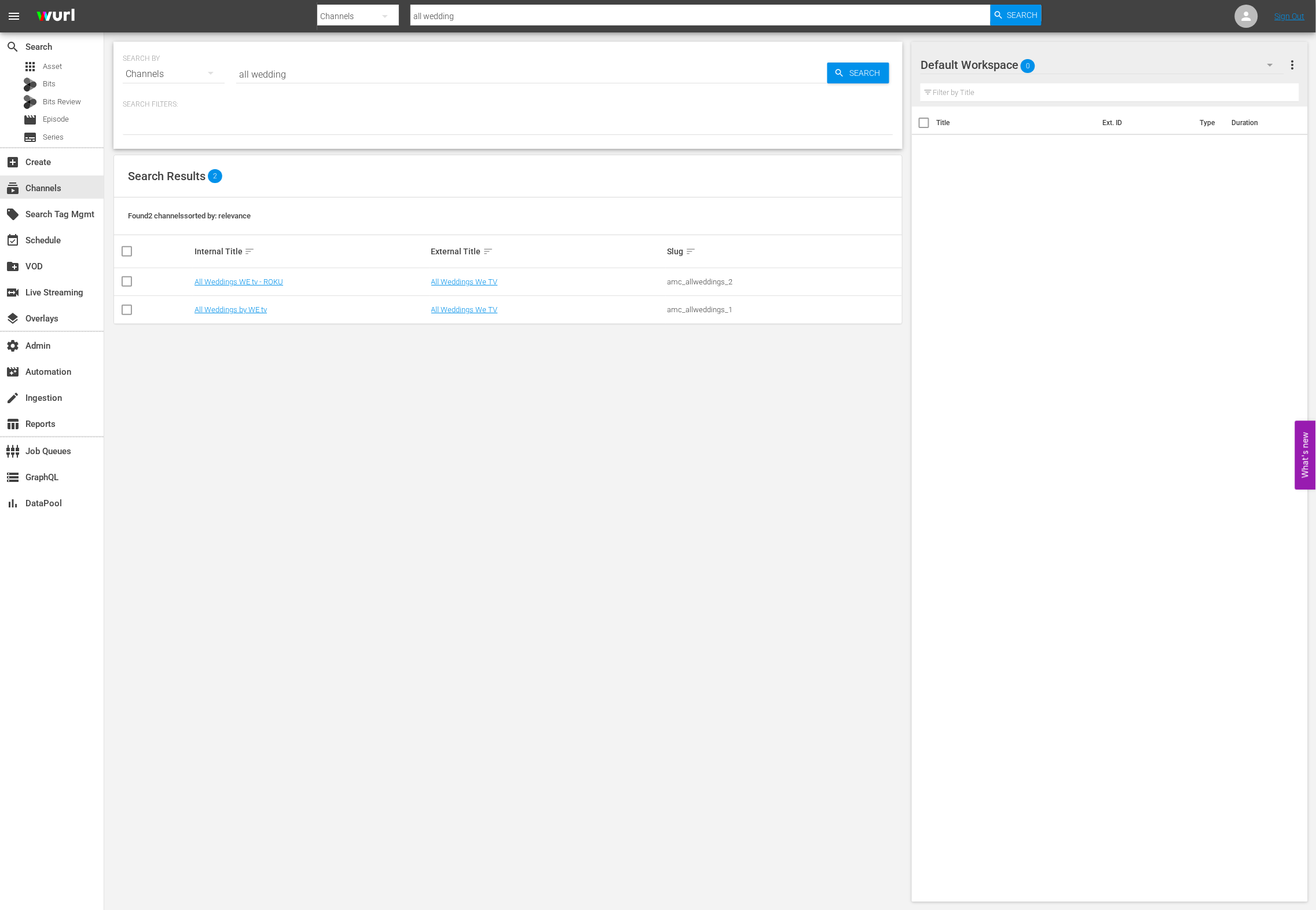
drag, startPoint x: 483, startPoint y: 405, endPoint x: 437, endPoint y: 323, distance: 94.0
click at [483, 405] on div "SEARCH BY Search By Channels Search ID, Title, Description, Keywords, or Catego…" at bounding box center [508, 471] width 807 height 878
click at [437, 306] on link "All Weddings We TV" at bounding box center [464, 309] width 67 height 9
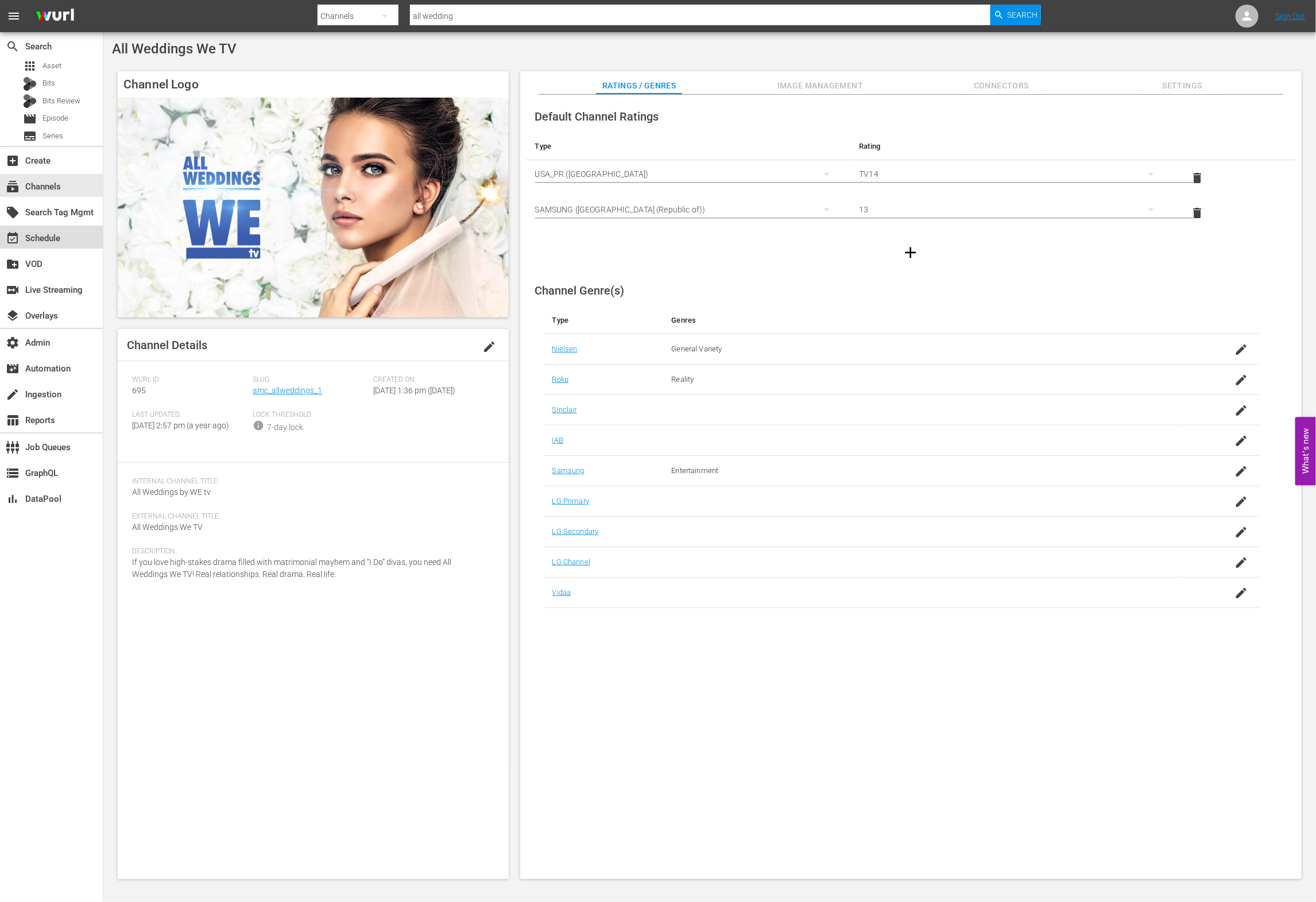
click at [55, 237] on div "event_available Schedule" at bounding box center [32, 236] width 64 height 10
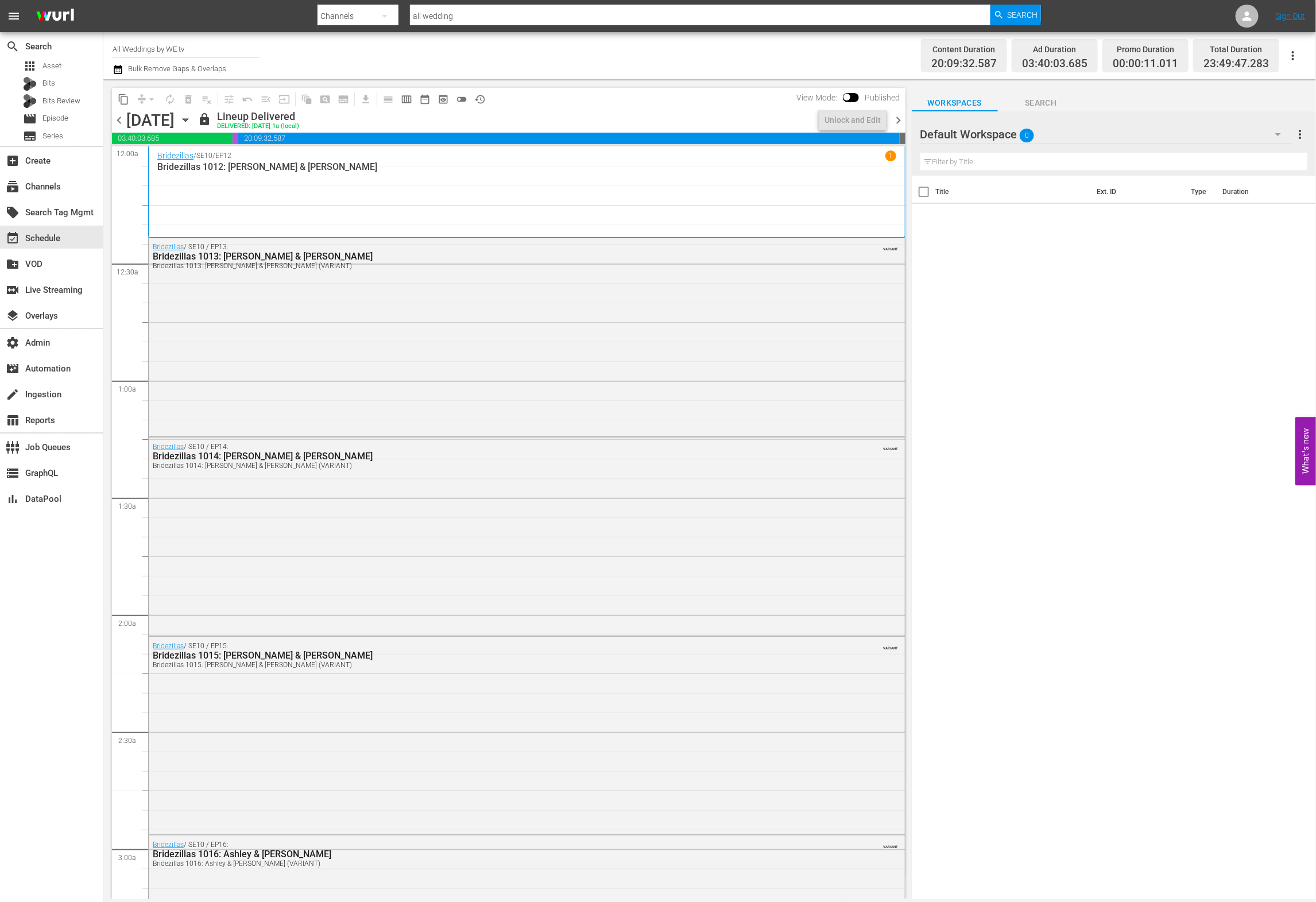
click at [188, 120] on icon "button" at bounding box center [185, 120] width 5 height 3
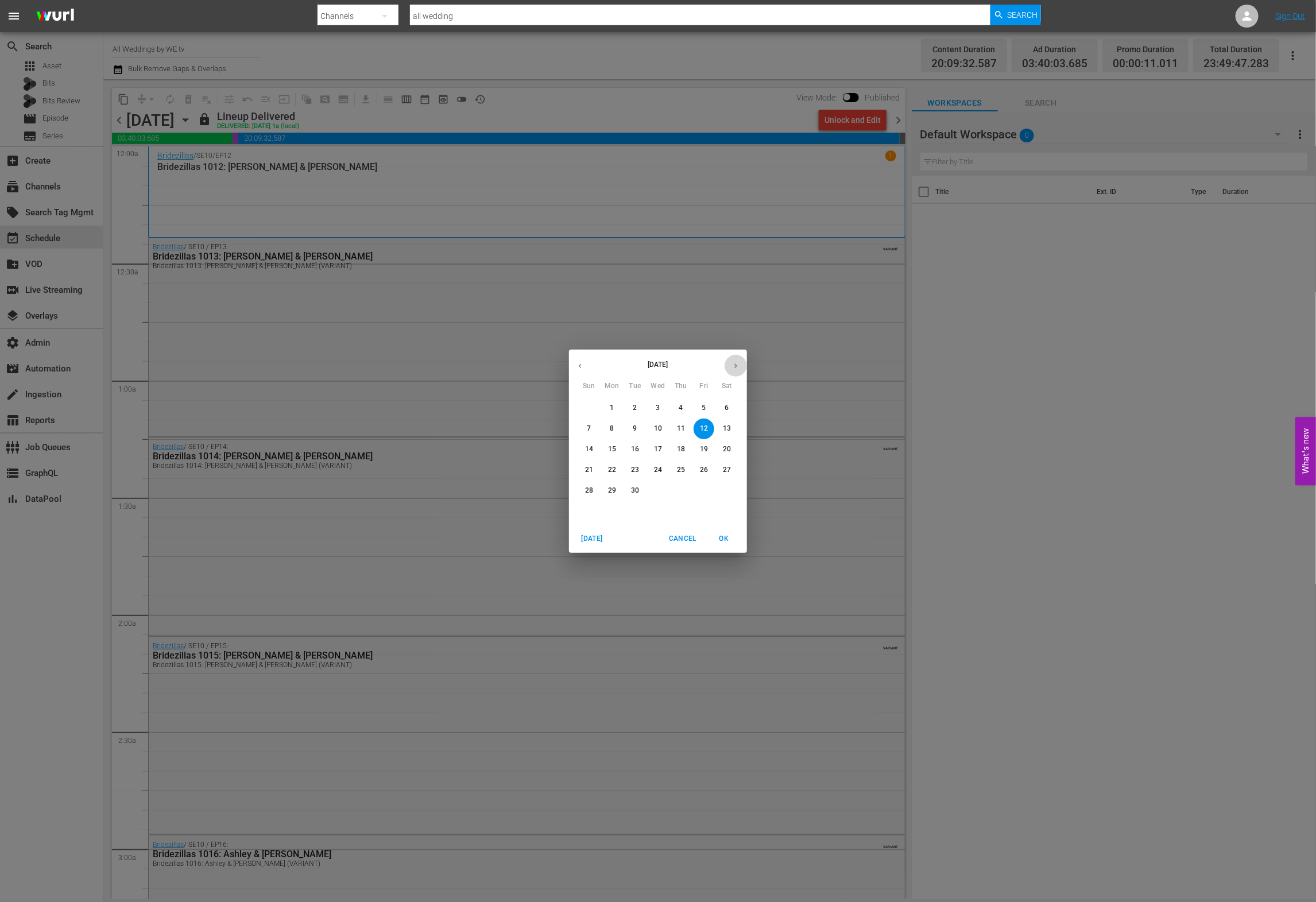
click at [741, 368] on button "button" at bounding box center [735, 366] width 22 height 22
click at [681, 408] on p "2" at bounding box center [681, 408] width 4 height 10
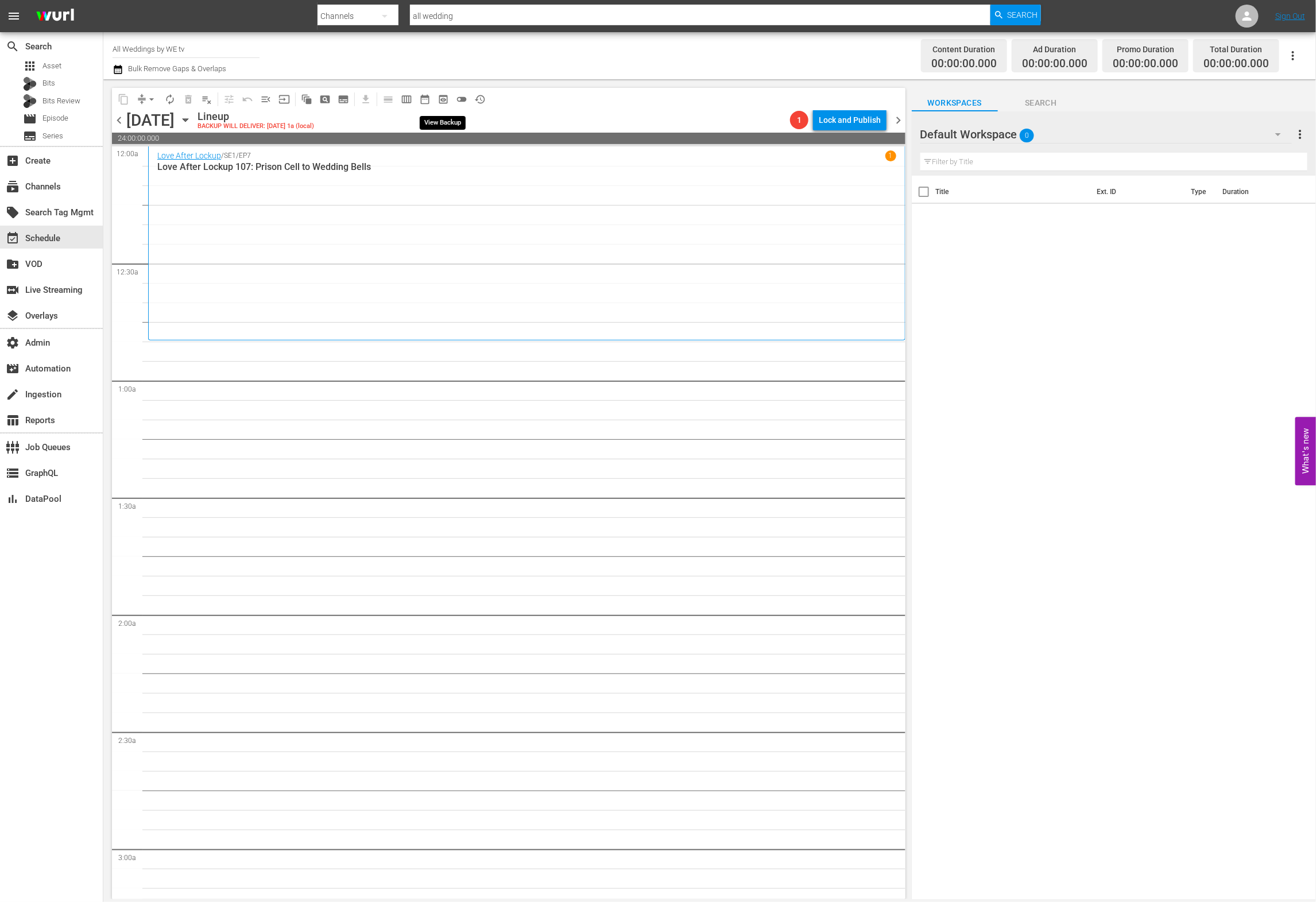
click at [443, 99] on span "preview_outlined" at bounding box center [443, 99] width 12 height 12
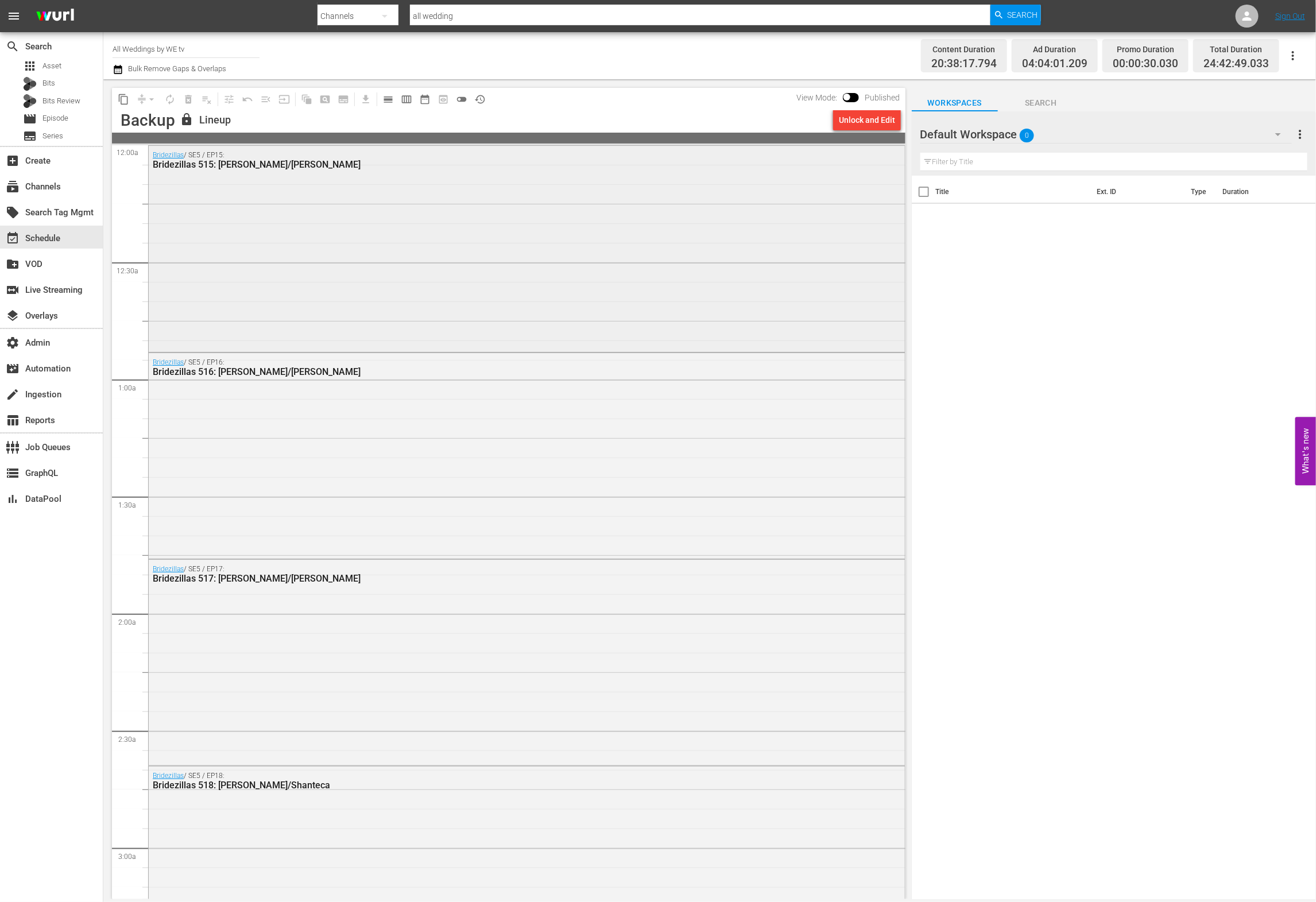
click at [446, 204] on div "Bridezillas / SE5 / EP15: Bridezillas 515: Misty/Jennifer" at bounding box center [526, 247] width 756 height 203
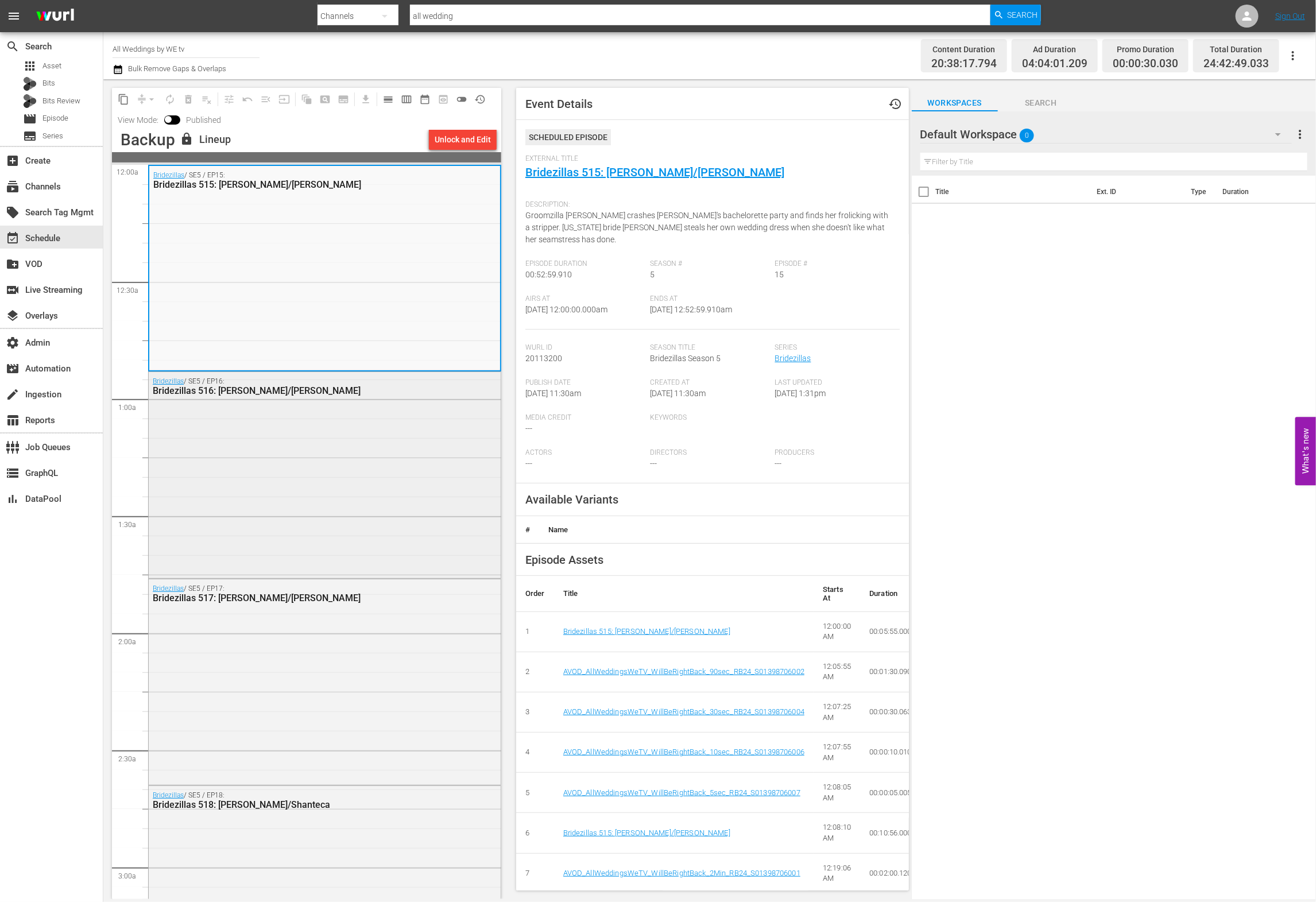
click at [415, 420] on div "Bridezillas / SE5 / EP16: Bridezillas 516: Jennifer/Vanessa" at bounding box center [324, 473] width 352 height 203
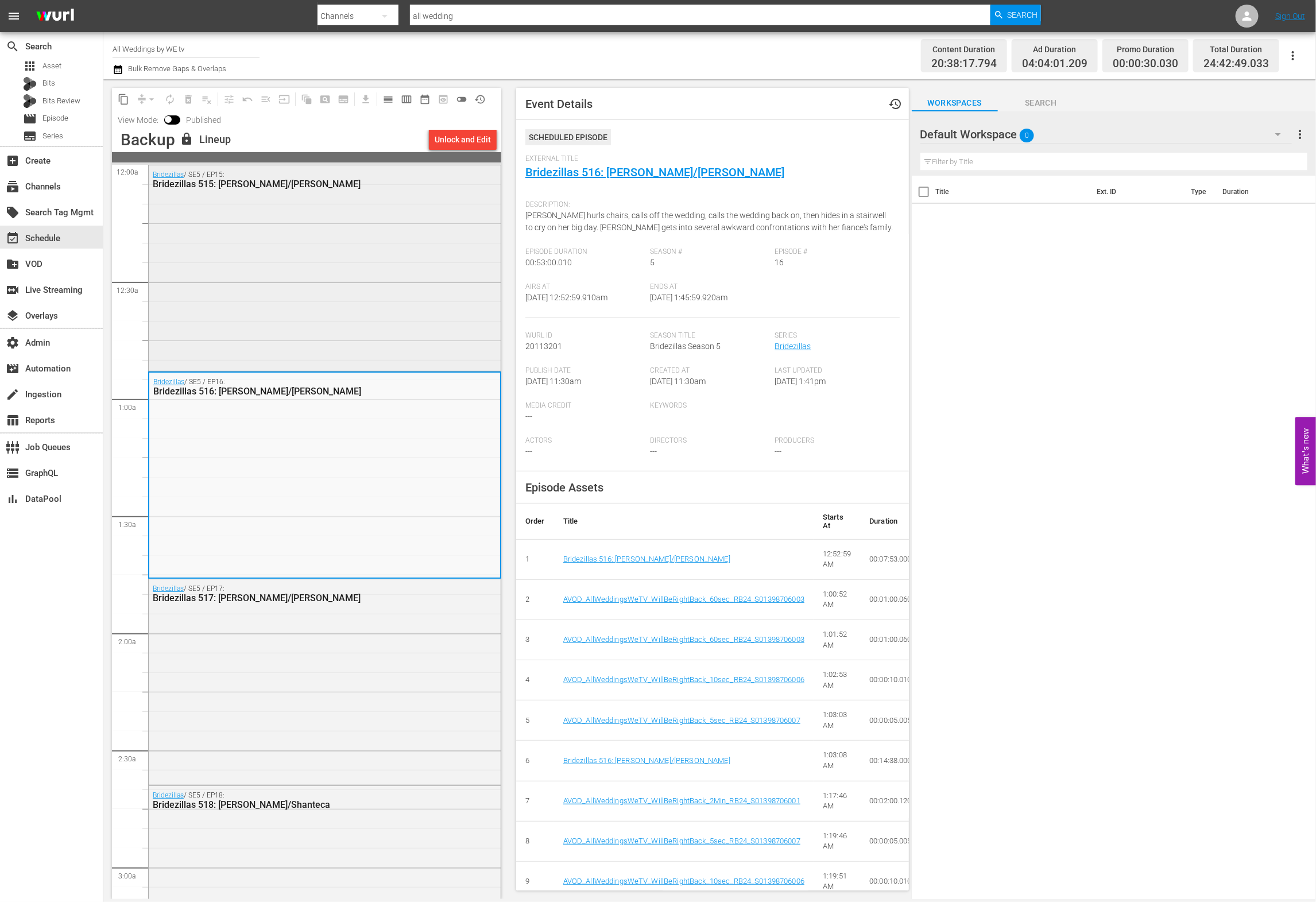
click at [374, 232] on div "Bridezillas / SE5 / EP15: Bridezillas 515: Misty/Jennifer" at bounding box center [324, 267] width 352 height 203
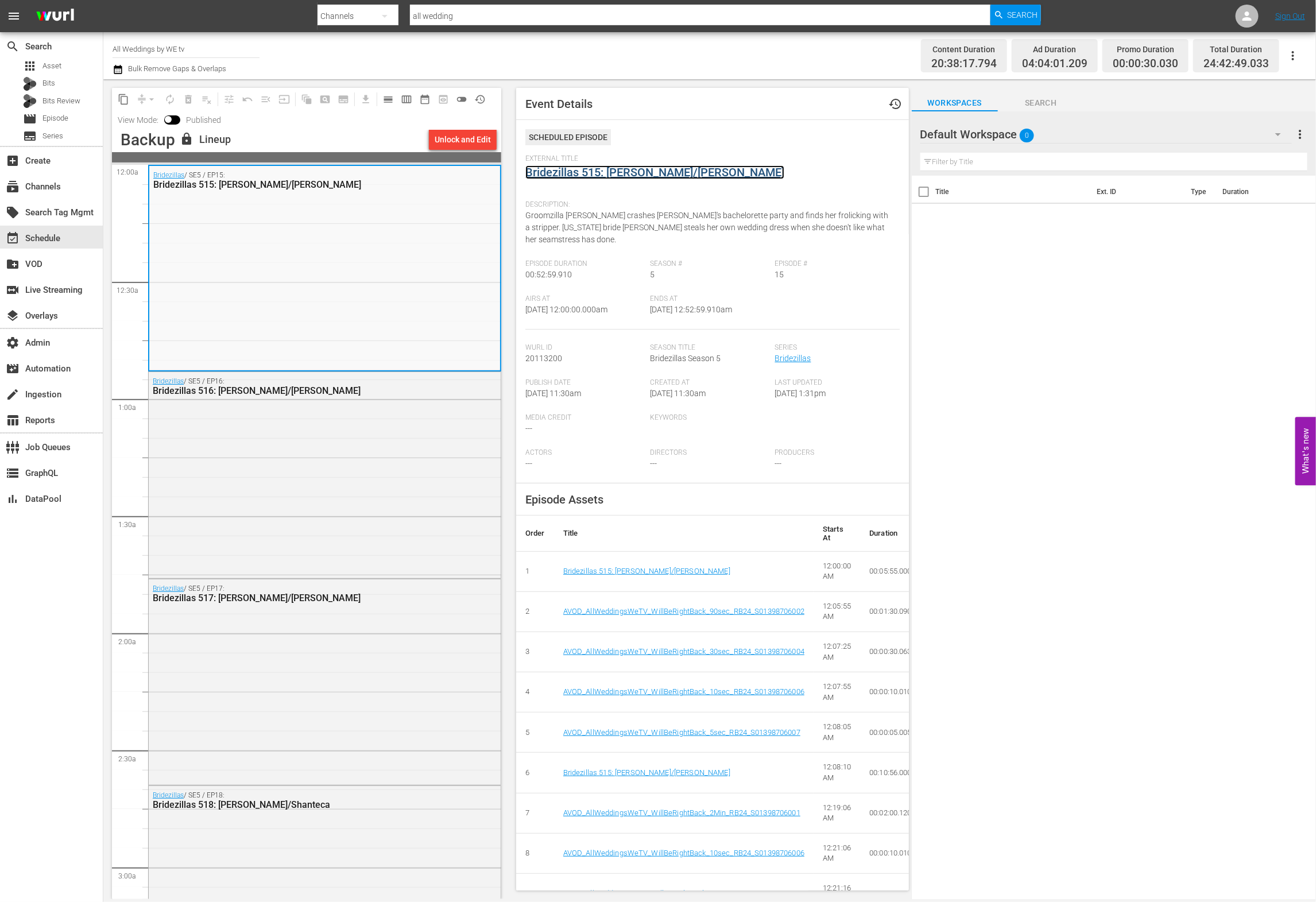
click at [570, 170] on link "Bridezillas 515: Misty/Jennifer" at bounding box center [655, 172] width 259 height 14
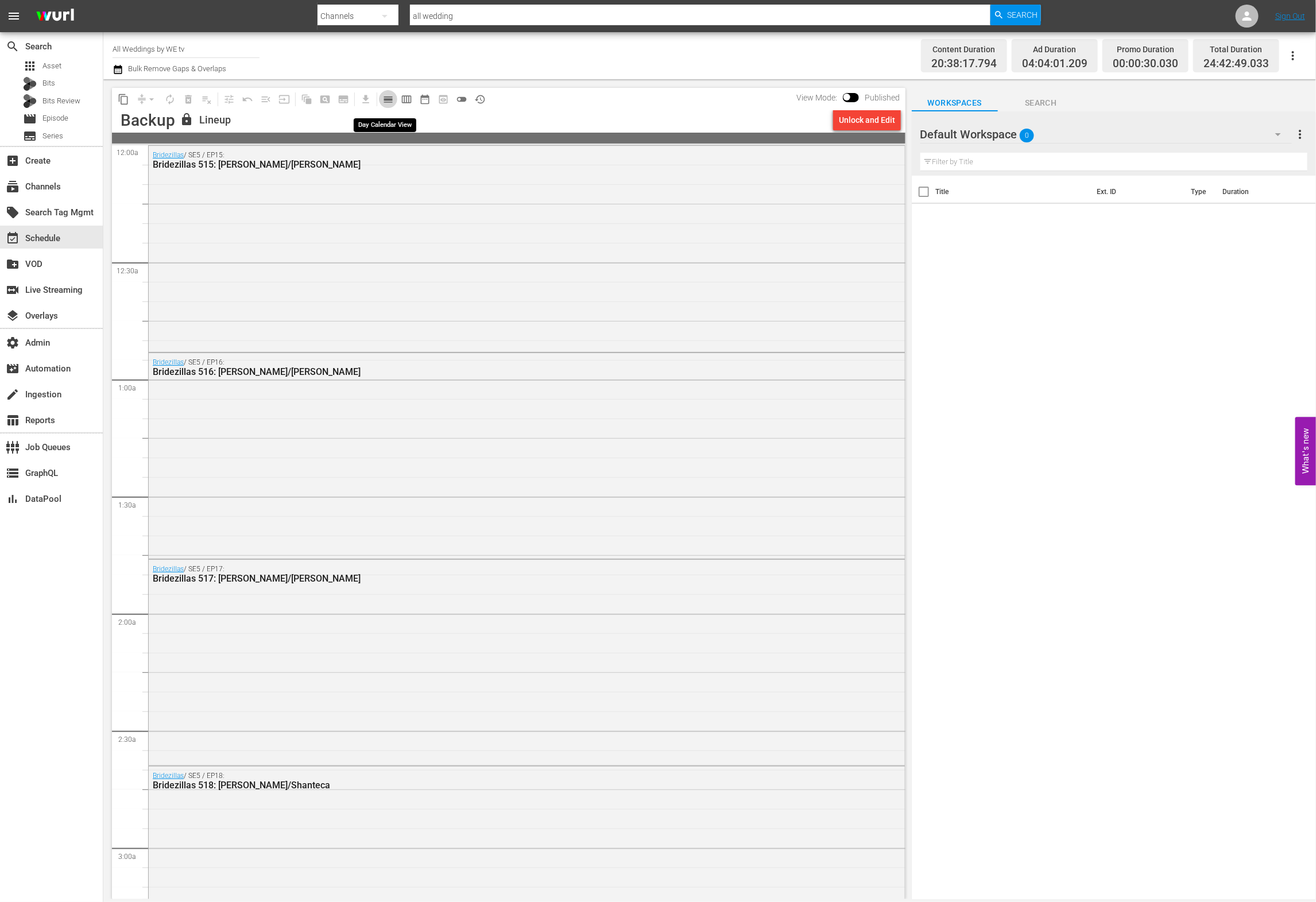
click at [387, 101] on span "calendar_view_day_outlined" at bounding box center [388, 99] width 12 height 12
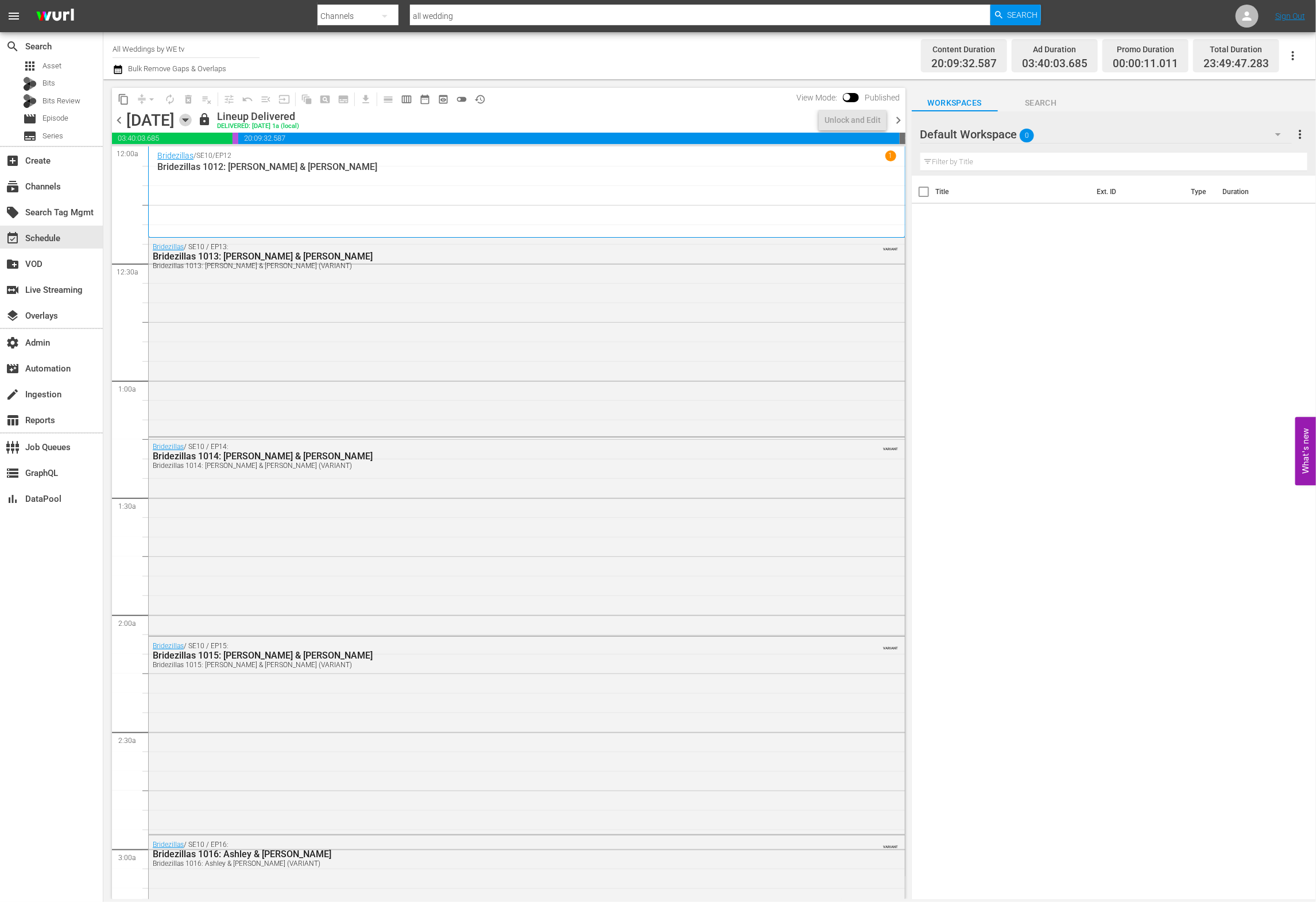
click at [192, 123] on icon "button" at bounding box center [185, 120] width 13 height 13
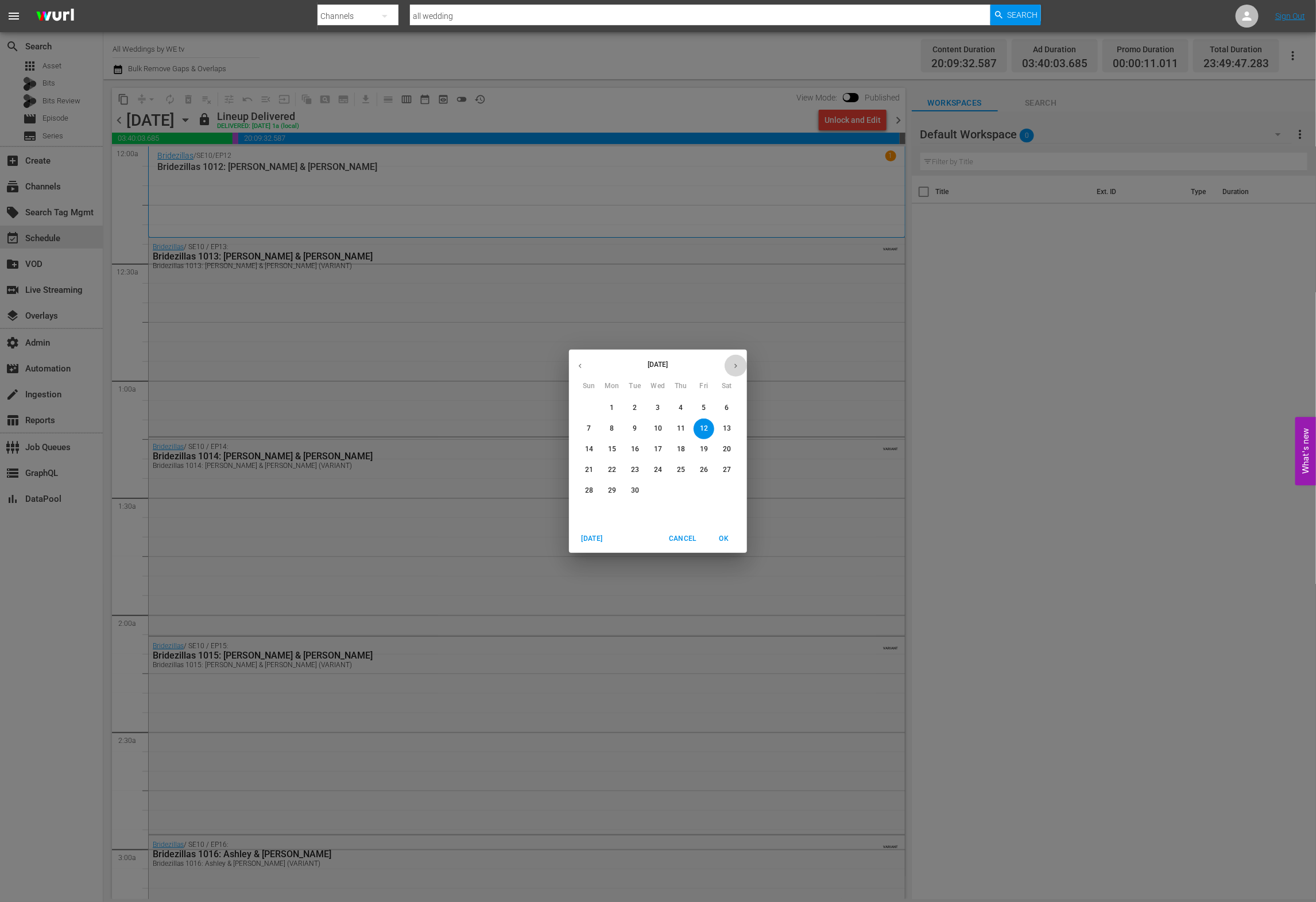
click at [736, 365] on icon "button" at bounding box center [735, 366] width 3 height 5
drag, startPoint x: 736, startPoint y: 365, endPoint x: 659, endPoint y: 416, distance: 92.4
click at [659, 416] on div "October 2025 Sun Mon Tue Wed Thu Fri Sat 28 29 30 1 2 3 4 5 6 7 8 9 10 11 12 13…" at bounding box center [658, 437] width 178 height 175
click at [657, 413] on button "1" at bounding box center [658, 408] width 20 height 20
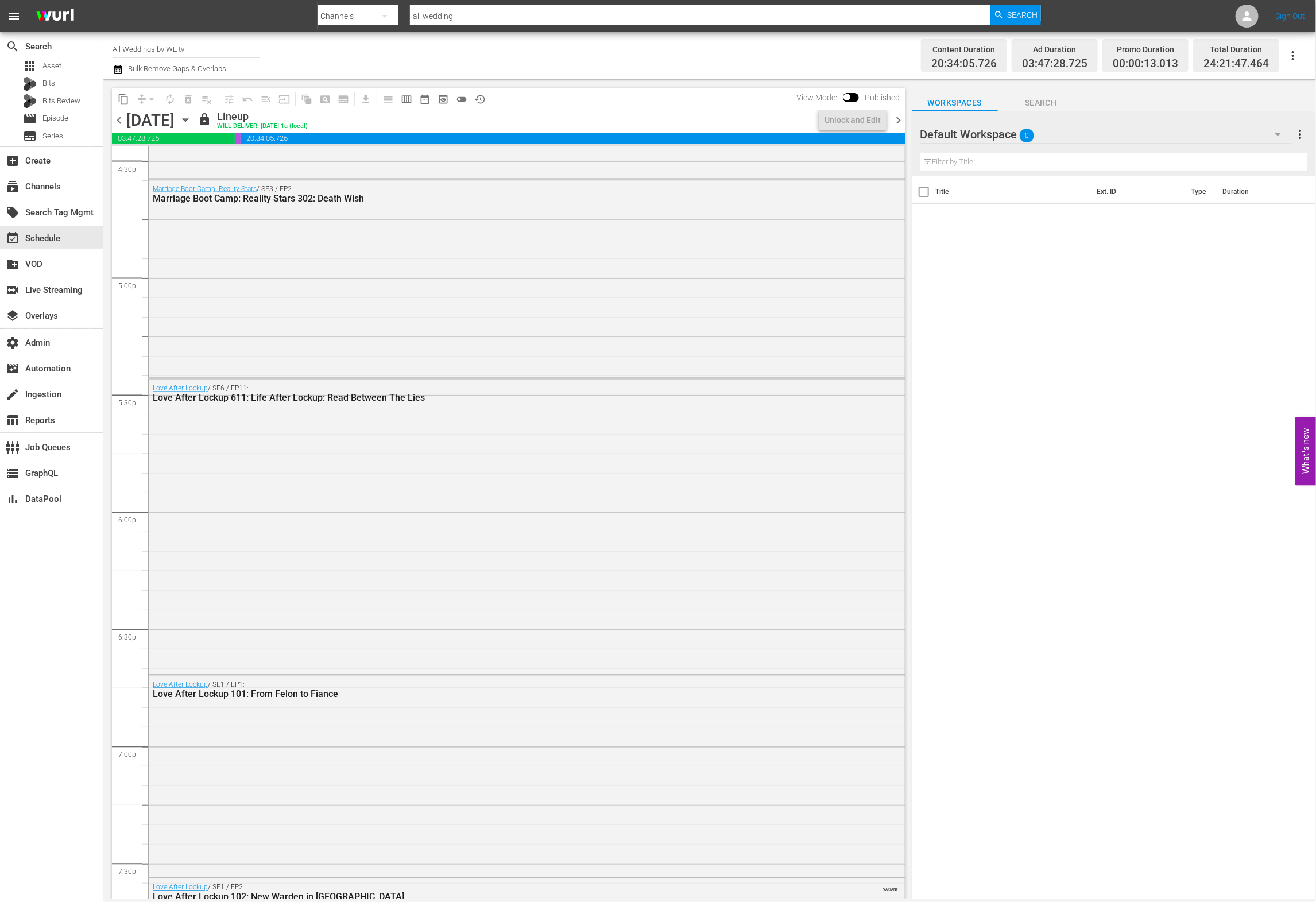
scroll to position [5061, 0]
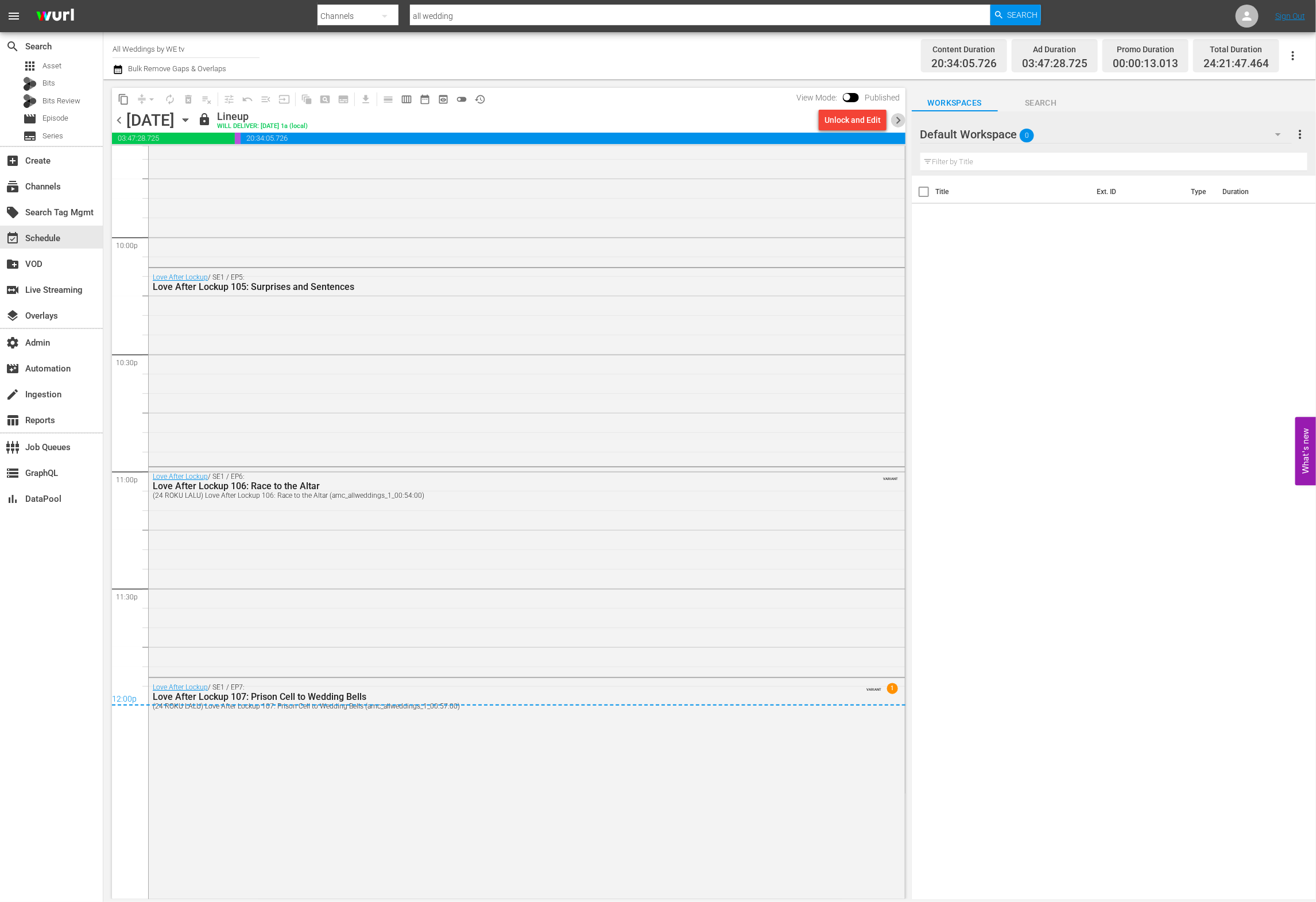
click at [897, 121] on span "chevron_right" at bounding box center [898, 120] width 14 height 14
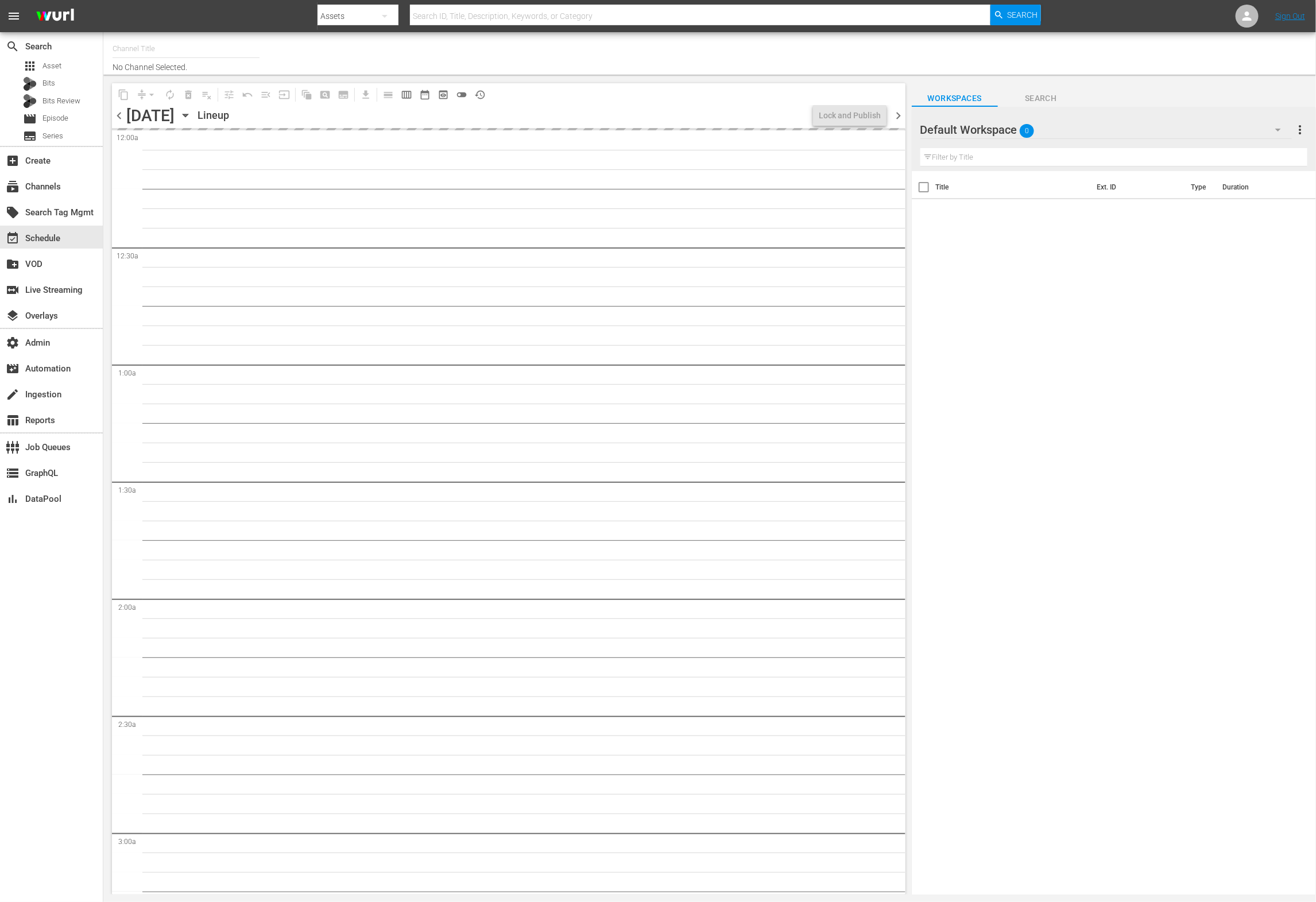
type input "All Weddings by WE tv (695)"
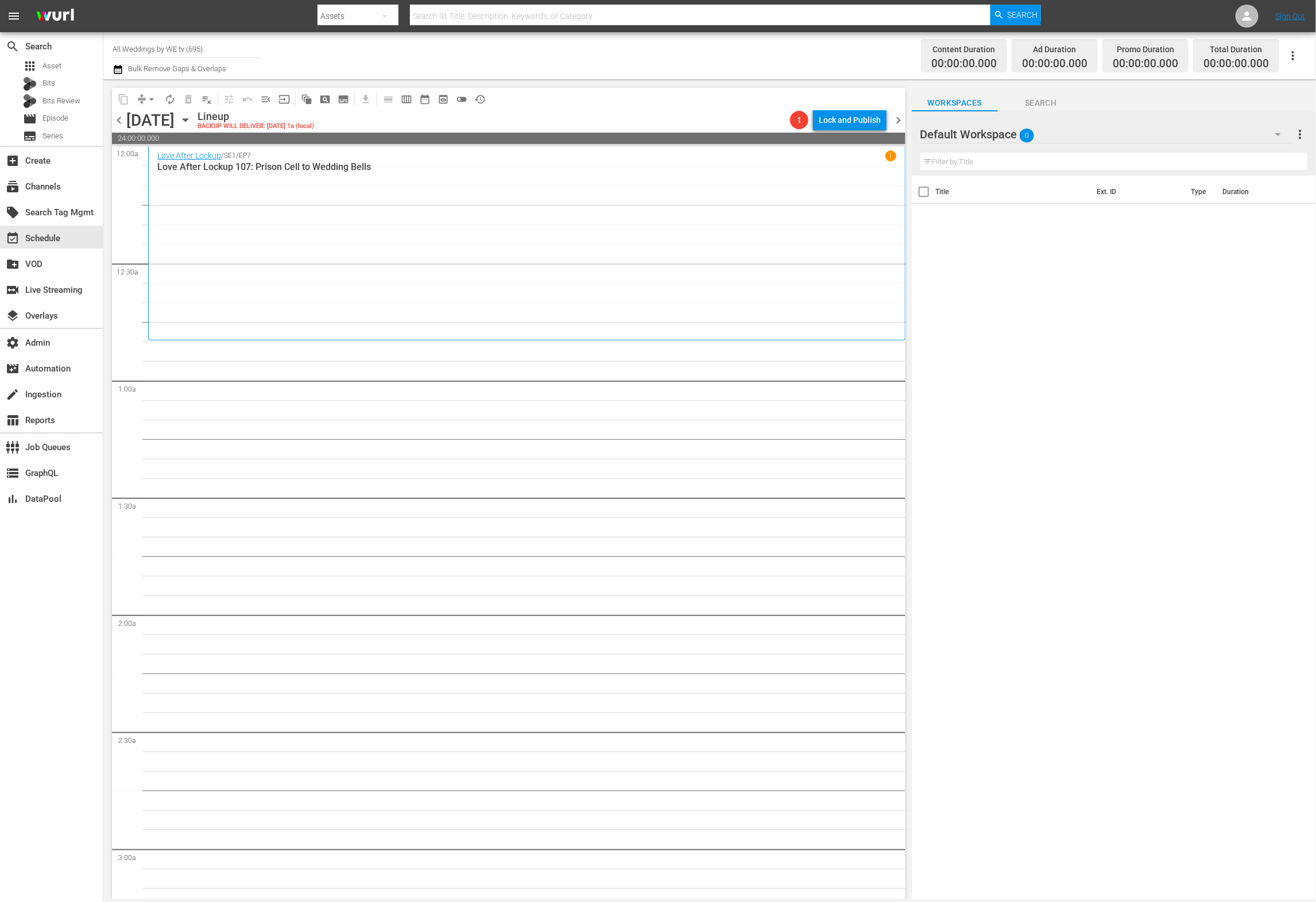
click at [120, 125] on span "chevron_left" at bounding box center [118, 120] width 14 height 14
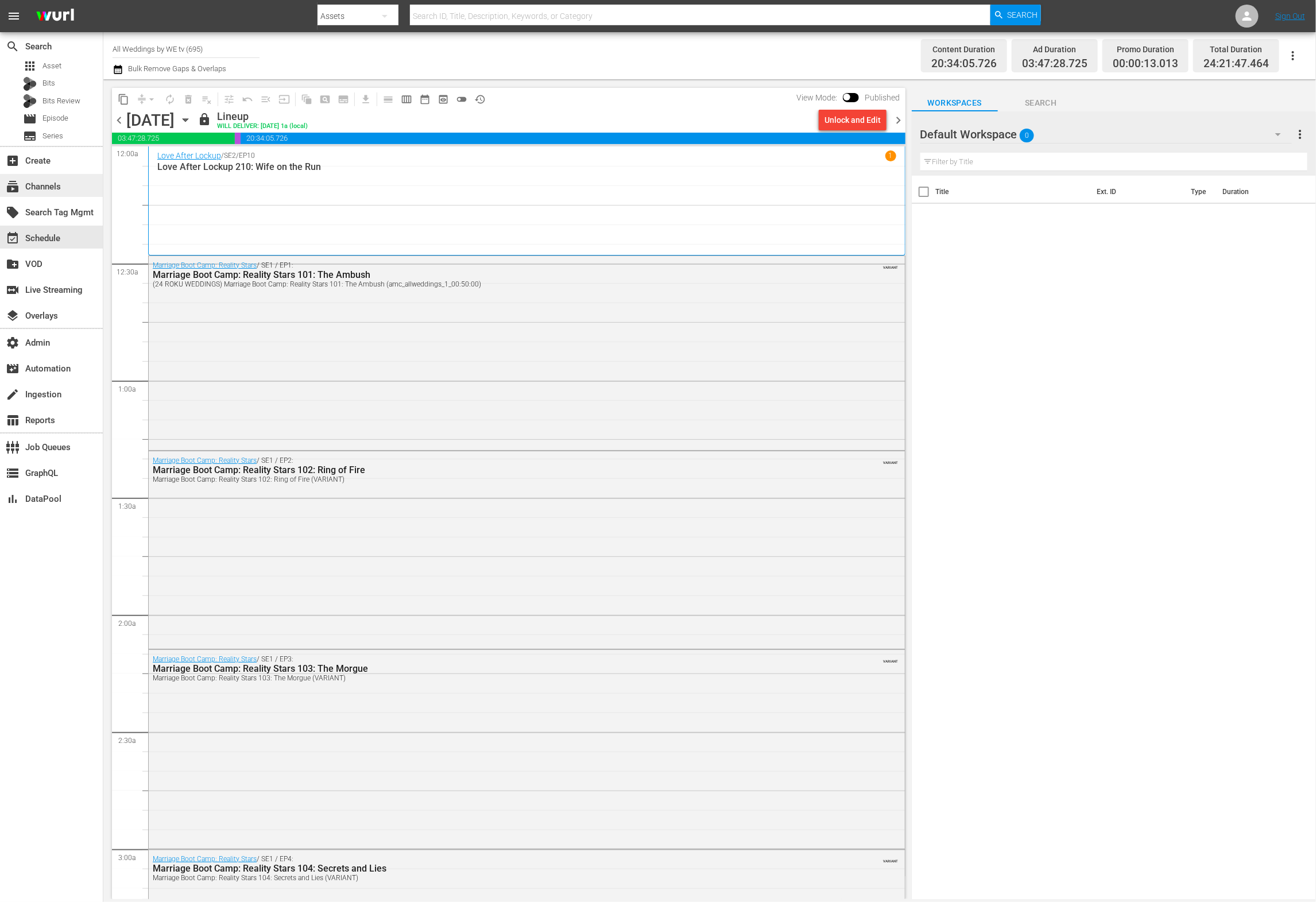
click at [61, 184] on div "subscriptions Channels" at bounding box center [32, 184] width 64 height 10
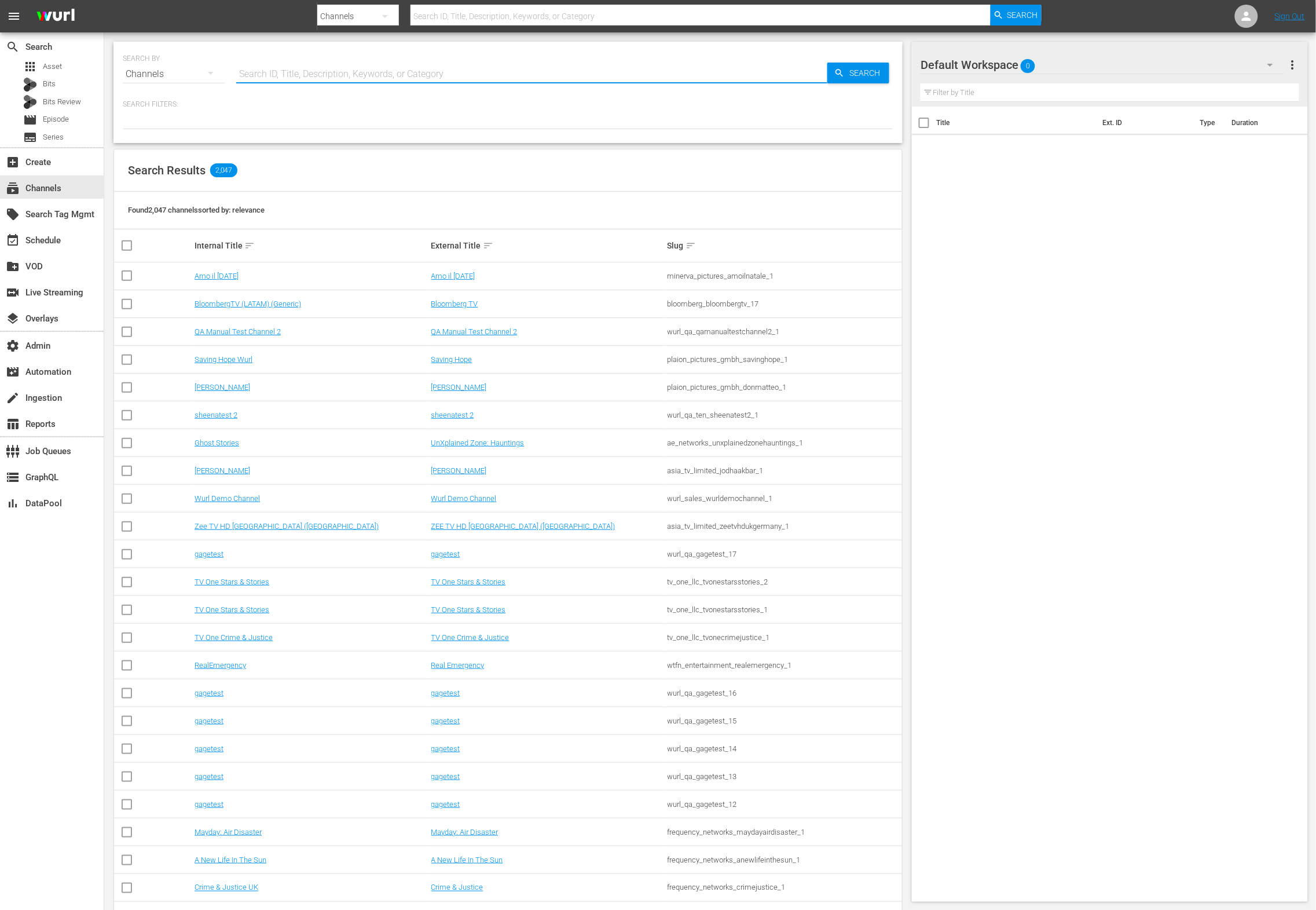
click at [405, 66] on input "text" at bounding box center [531, 74] width 591 height 27
type input "ALL WEDDING"
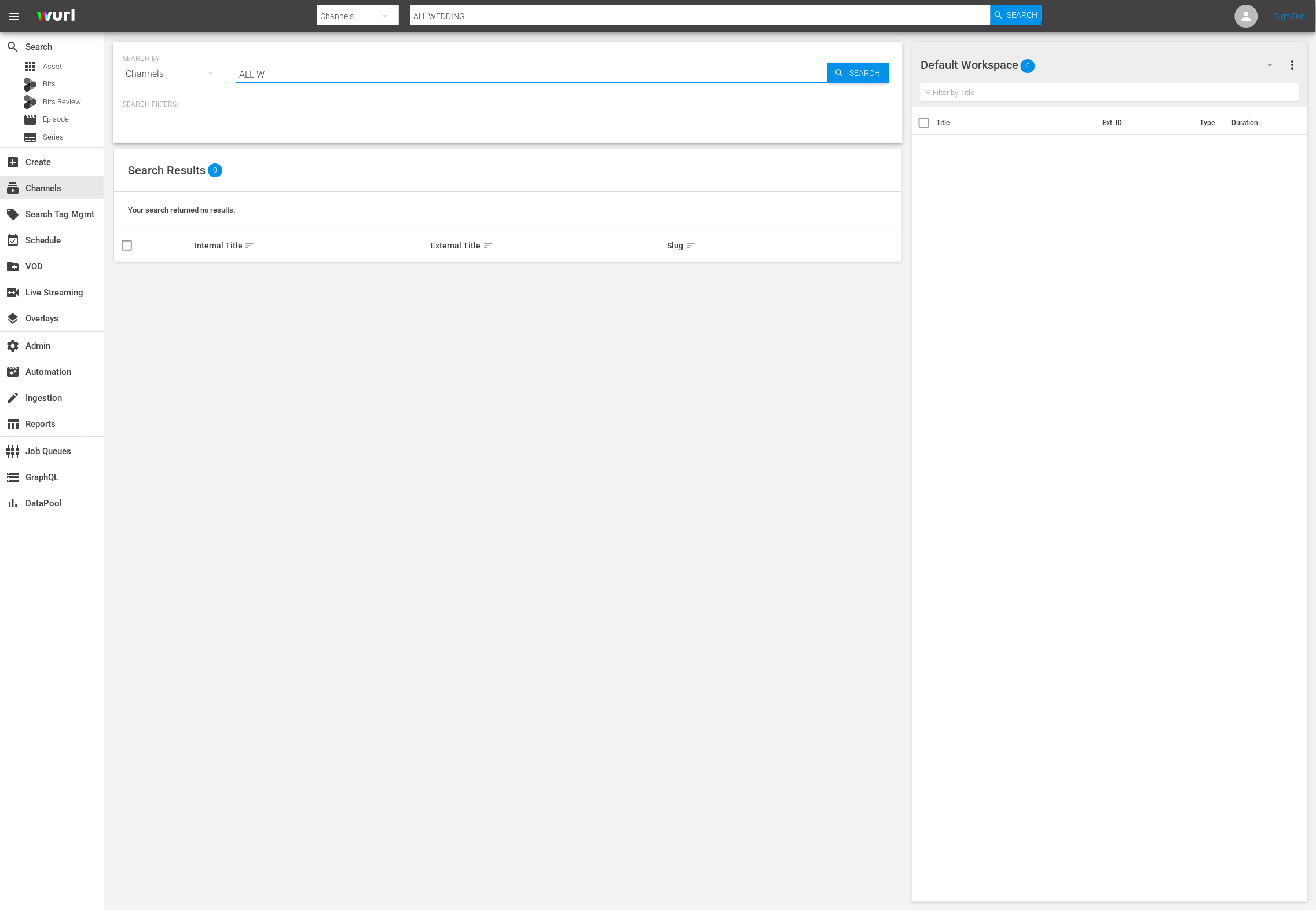
type input "ALL"
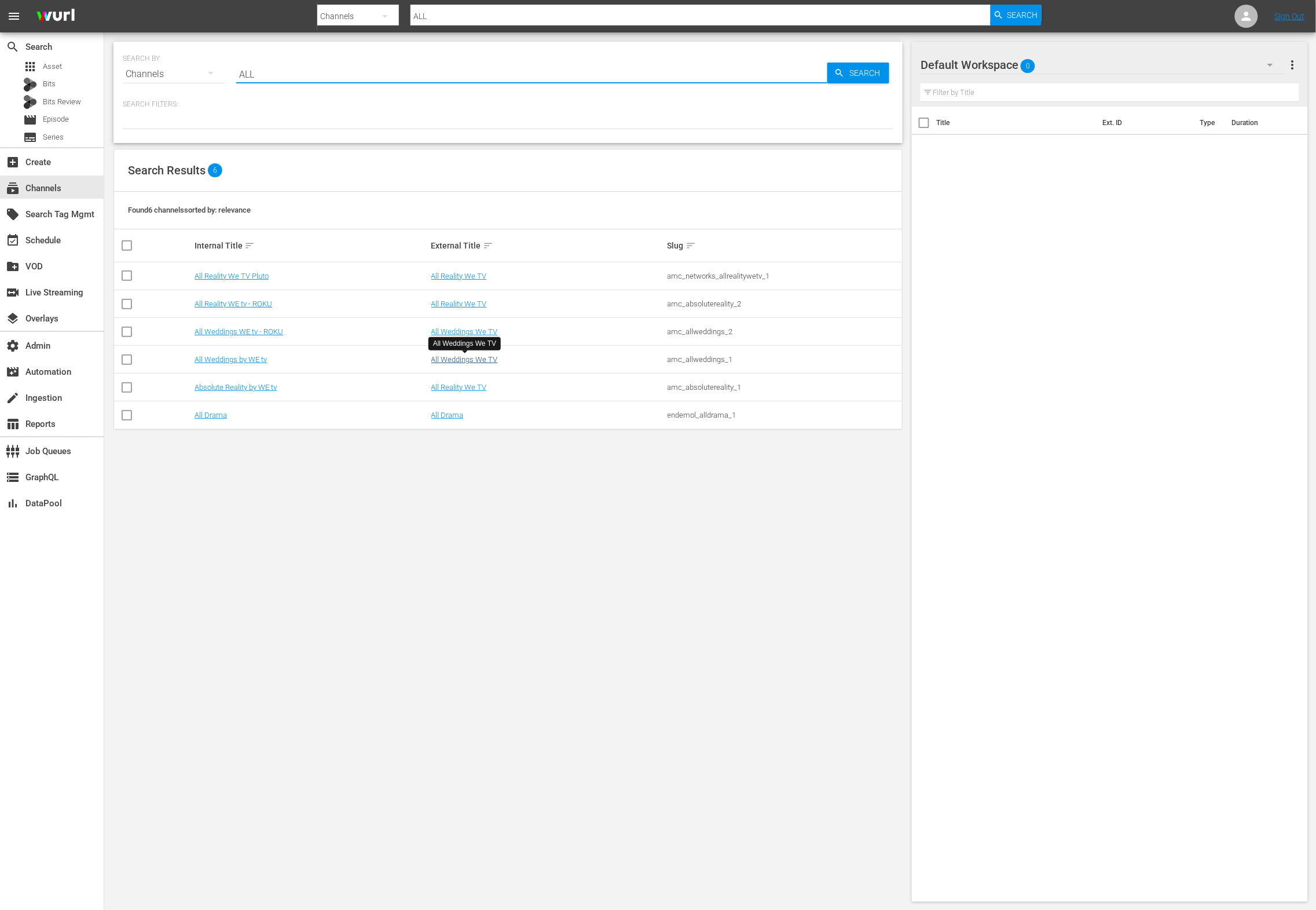
type input "ALL"
click at [474, 363] on link "All Weddings We TV" at bounding box center [464, 359] width 67 height 9
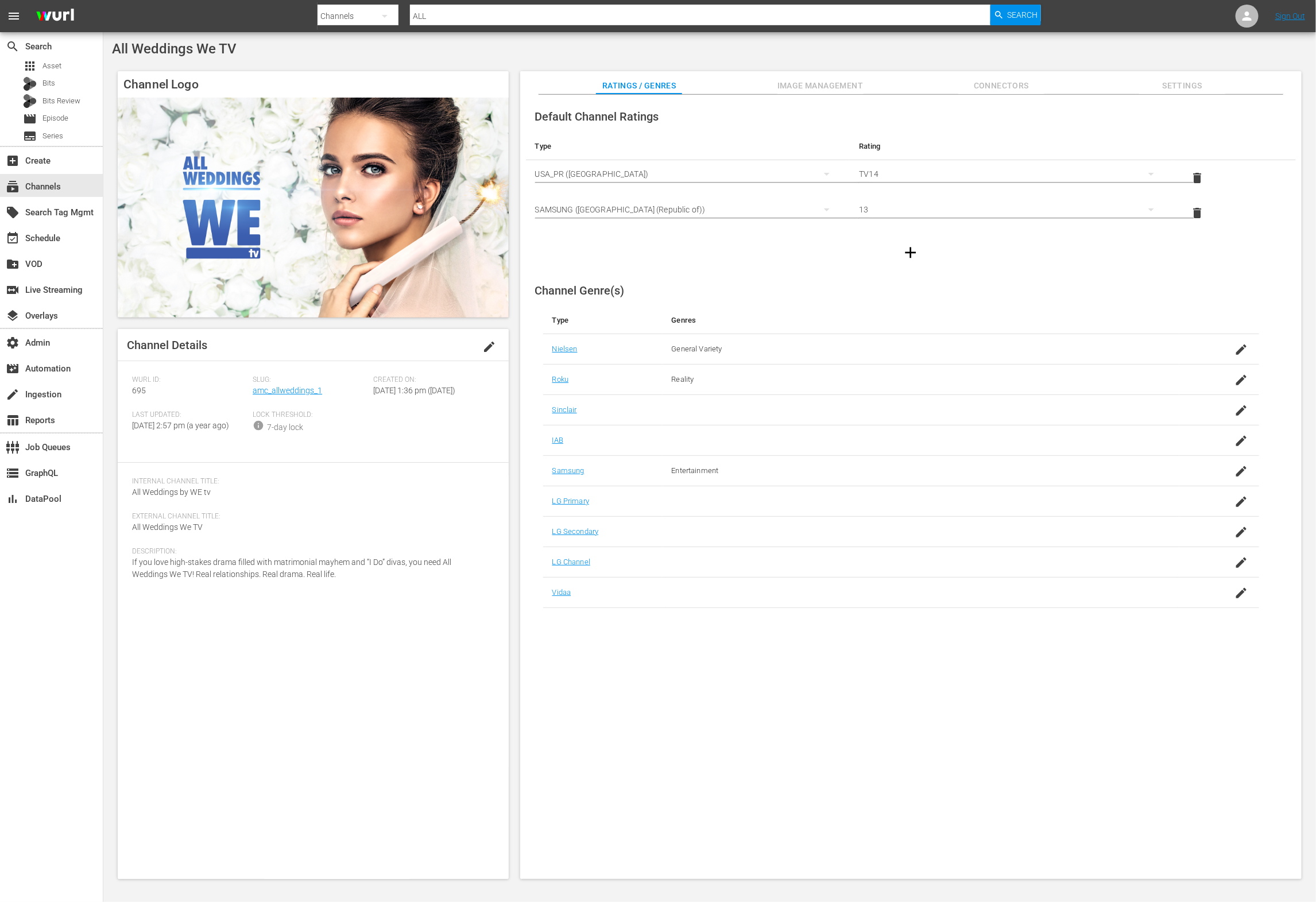
click at [199, 51] on span "All Weddings We TV" at bounding box center [174, 49] width 125 height 16
copy div "All Weddings We TV"
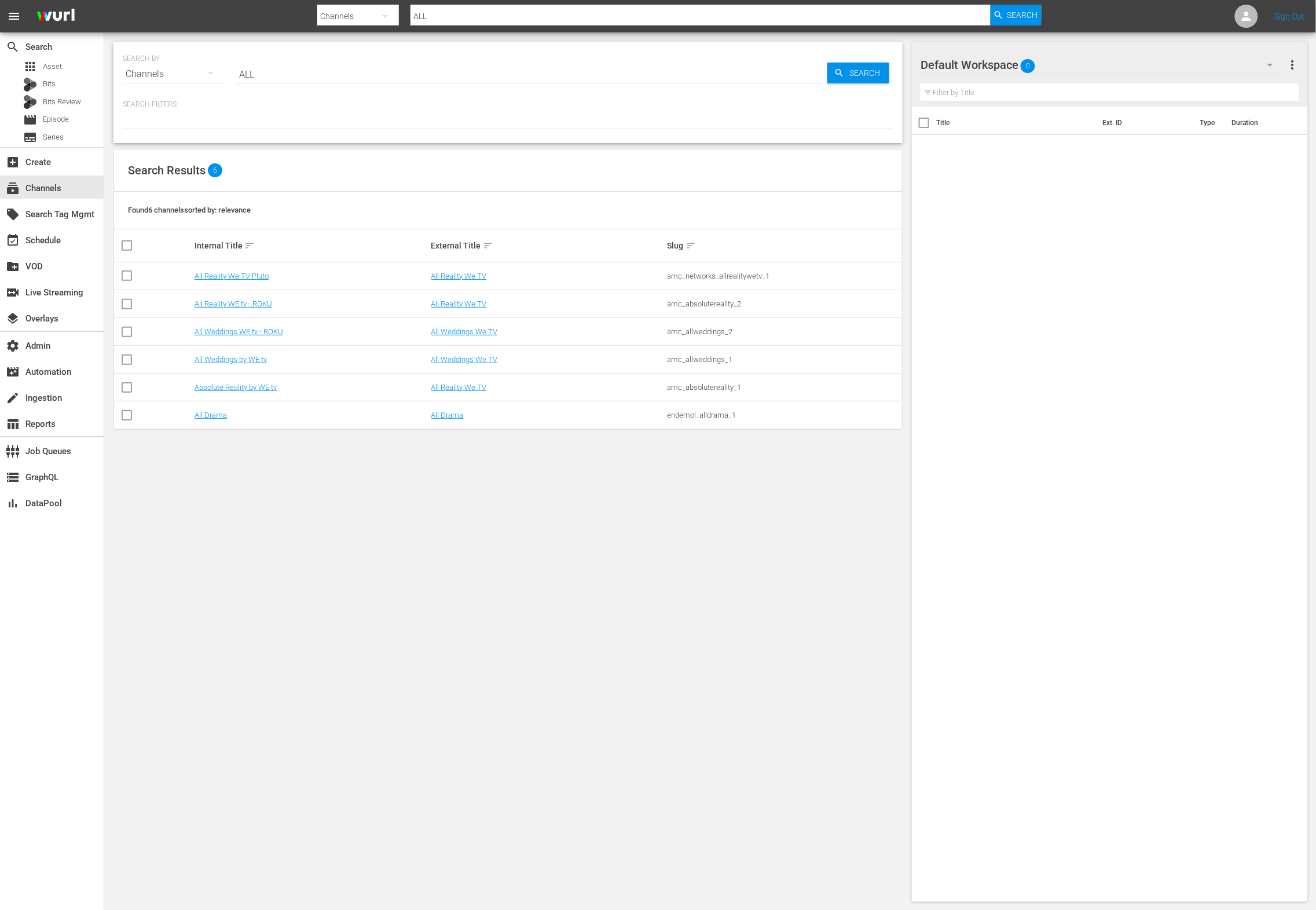
click at [703, 361] on div "amc_allweddings_1" at bounding box center [783, 359] width 233 height 9
copy tbody "amc_allweddings_1"
